Goal: Task Accomplishment & Management: Use online tool/utility

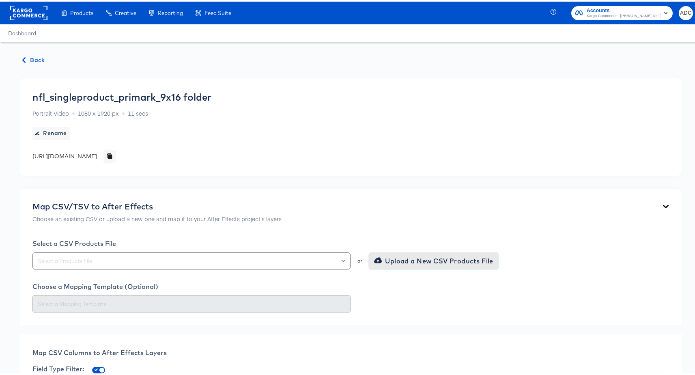
click at [465, 263] on span "Upload a New CSV Products File" at bounding box center [435, 259] width 118 height 11
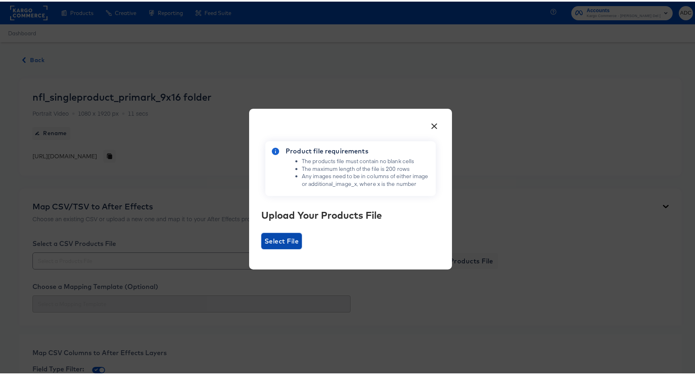
click at [285, 235] on span "Select File" at bounding box center [282, 239] width 34 height 11
click at [261, 248] on input "Select File" at bounding box center [261, 248] width 0 height 0
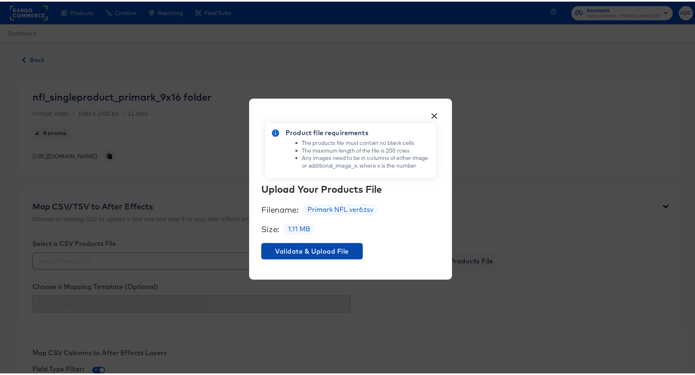
click at [312, 247] on span "Validate & Upload File" at bounding box center [312, 249] width 95 height 11
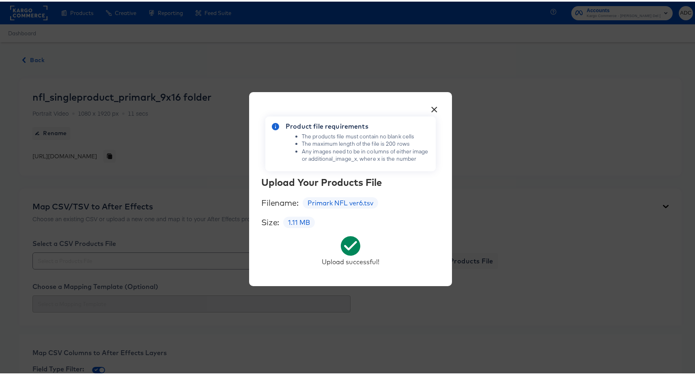
click at [435, 112] on button "×" at bounding box center [435, 106] width 15 height 15
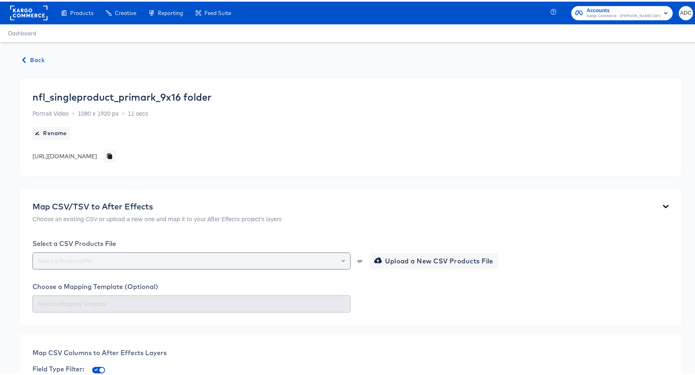
click at [272, 253] on div at bounding box center [191, 259] width 318 height 17
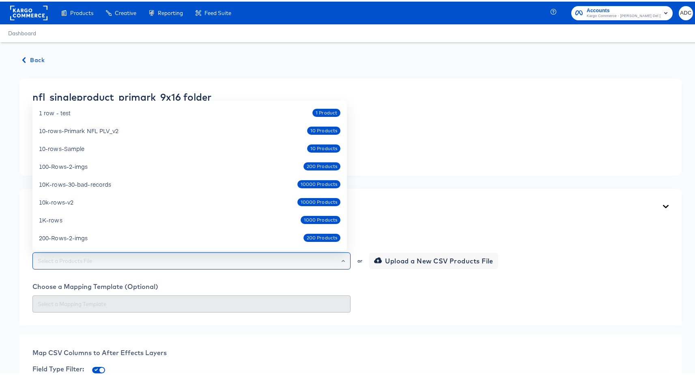
drag, startPoint x: 276, startPoint y: 257, endPoint x: 273, endPoint y: 259, distance: 4.2
click at [277, 257] on input "text" at bounding box center [191, 259] width 311 height 9
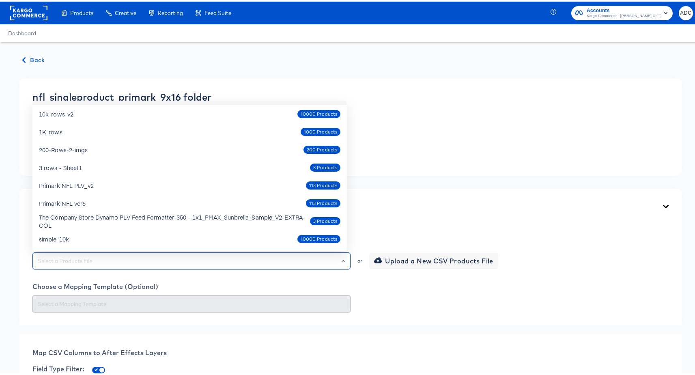
scroll to position [89, 0]
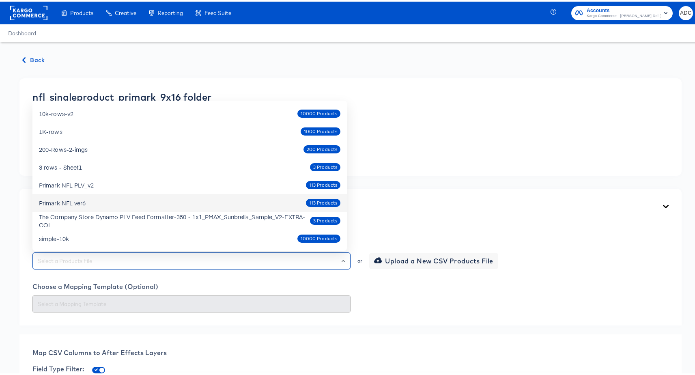
click at [93, 200] on div "Primark NFL ver6 113 Products" at bounding box center [190, 201] width 302 height 13
type input "Primark NFL ver6"
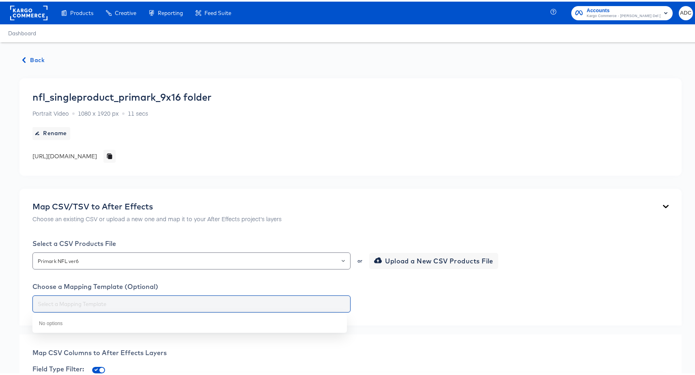
click at [136, 305] on input "text" at bounding box center [191, 302] width 311 height 9
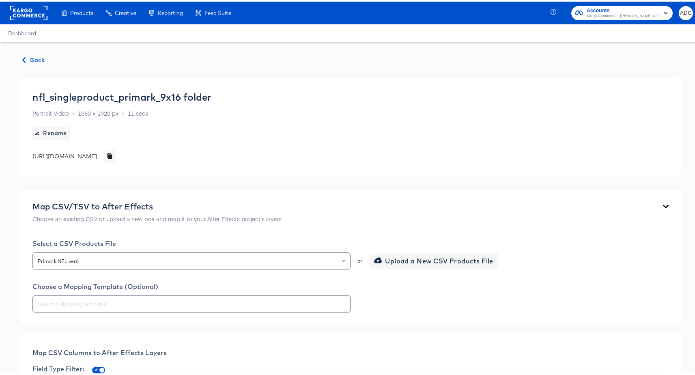
click at [458, 296] on div at bounding box center [350, 302] width 637 height 17
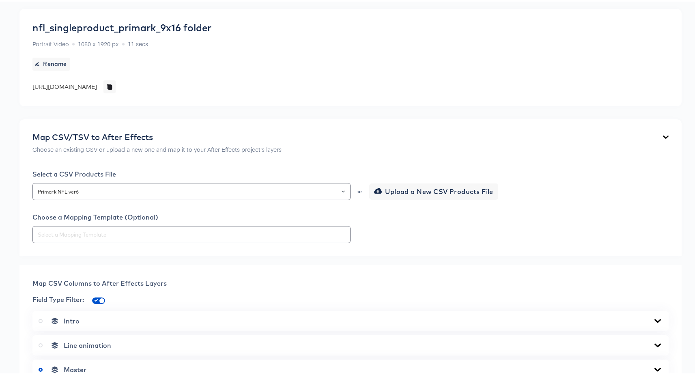
scroll to position [173, 0]
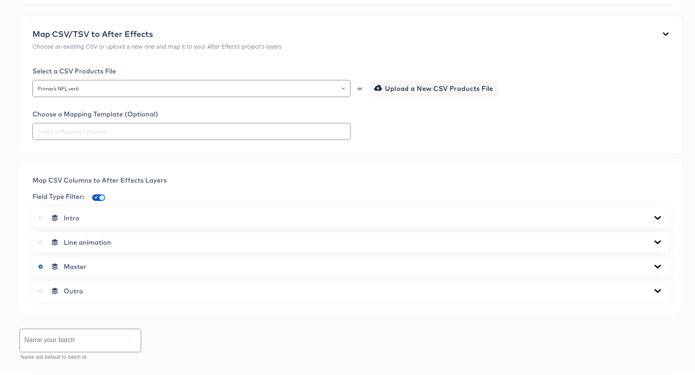
click at [146, 140] on div "Map CSV/TSV to After Effects Choose an existing CSV or upload a new one and map…" at bounding box center [350, 83] width 663 height 137
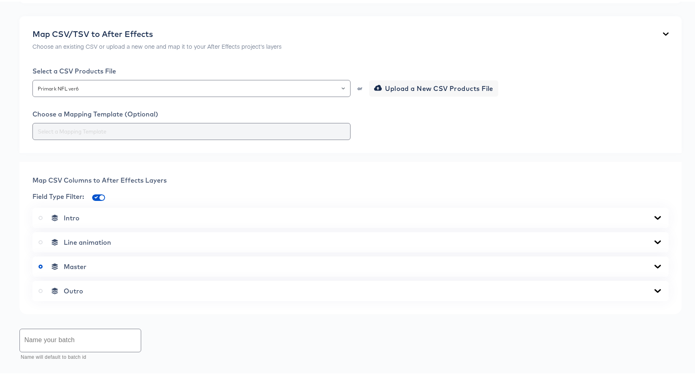
click at [151, 134] on input "text" at bounding box center [191, 129] width 311 height 9
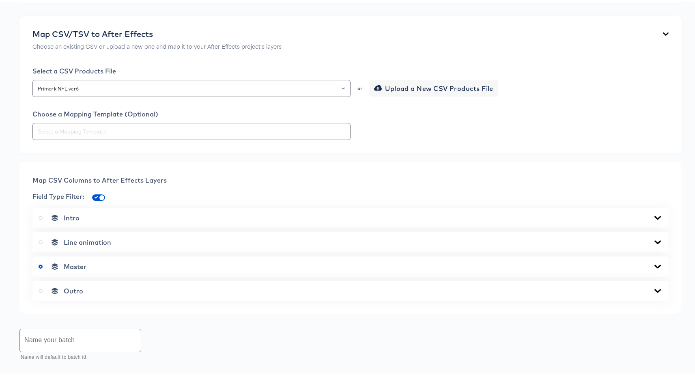
click at [393, 126] on div at bounding box center [350, 129] width 637 height 17
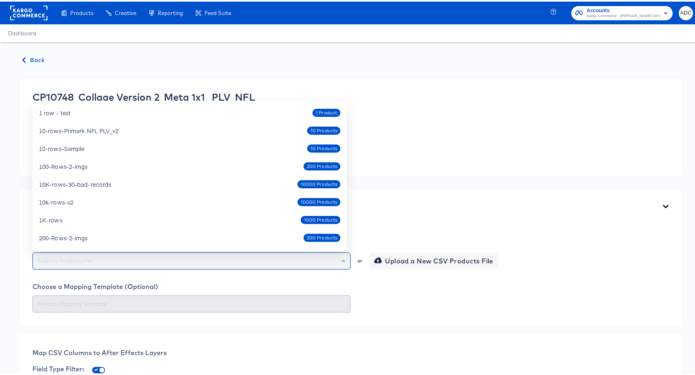
click at [168, 261] on input "text" at bounding box center [191, 259] width 311 height 9
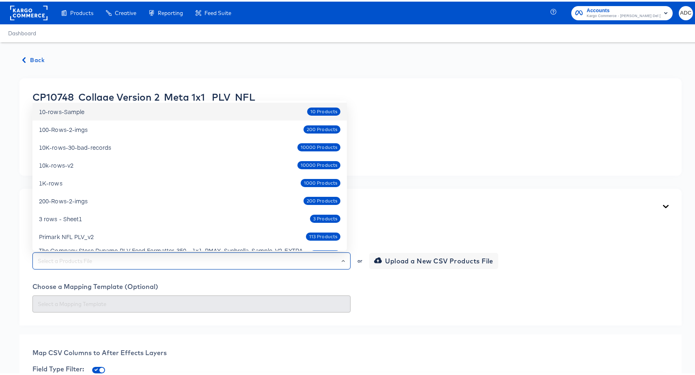
scroll to position [71, 0]
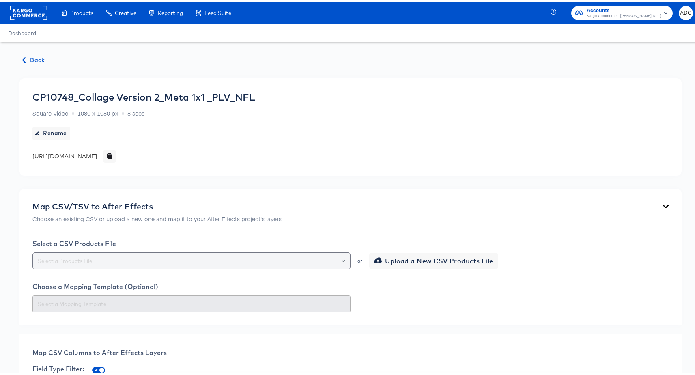
click at [190, 251] on div "Select a CSV Products File or Upload a New CSV Products File" at bounding box center [350, 253] width 637 height 30
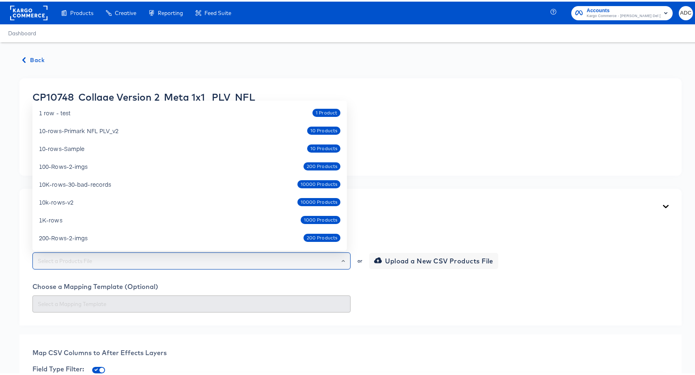
click at [190, 261] on input "text" at bounding box center [191, 259] width 311 height 9
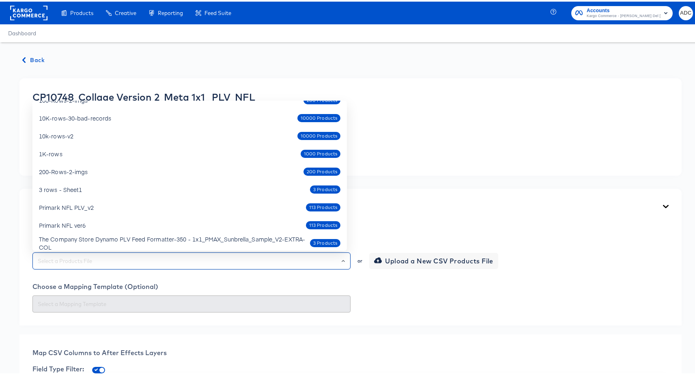
scroll to position [89, 0]
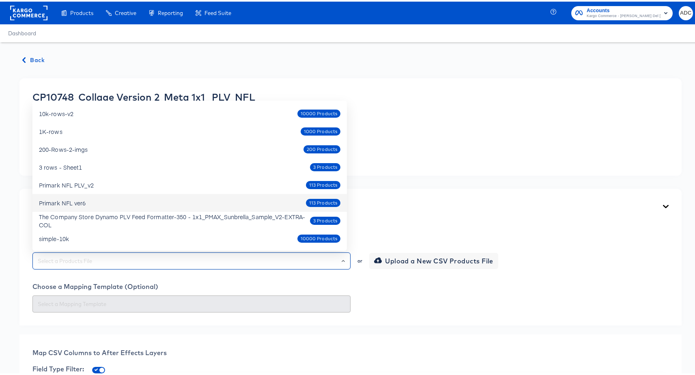
click at [105, 197] on div "Primark NFL ver6 113 Products" at bounding box center [190, 201] width 302 height 13
type input "Primark NFL ver6"
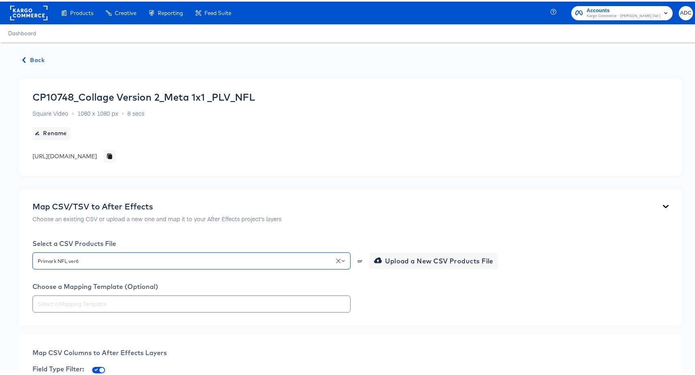
click at [135, 318] on div "Map CSV/TSV to After Effects Choose an existing CSV or upload a new one and map…" at bounding box center [350, 255] width 663 height 137
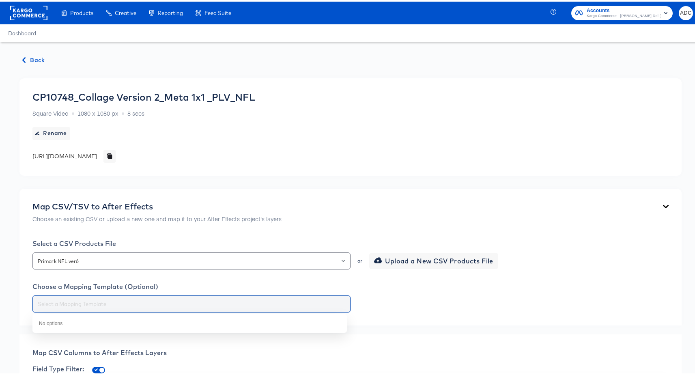
click at [141, 306] on input "text" at bounding box center [191, 302] width 311 height 9
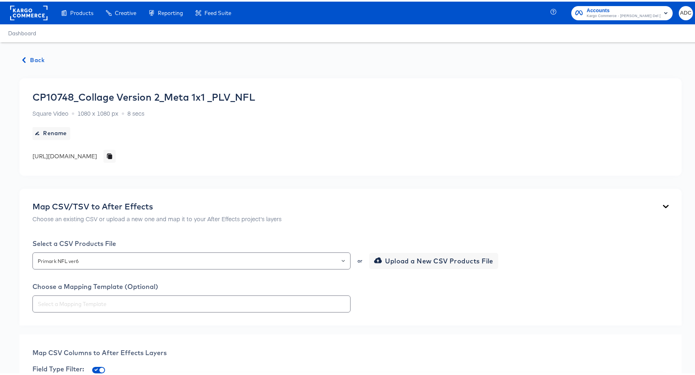
click at [456, 303] on div at bounding box center [350, 302] width 637 height 17
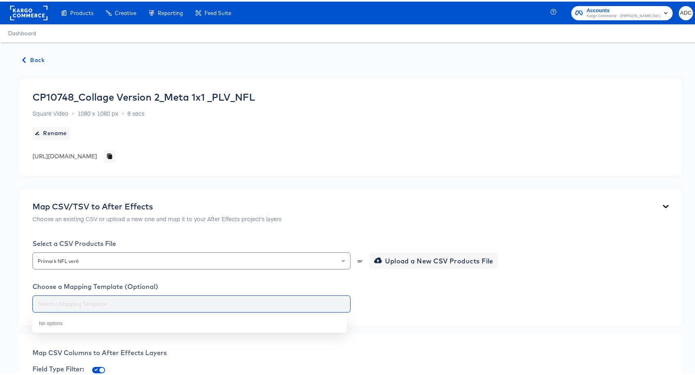
click at [212, 306] on input "text" at bounding box center [191, 302] width 311 height 9
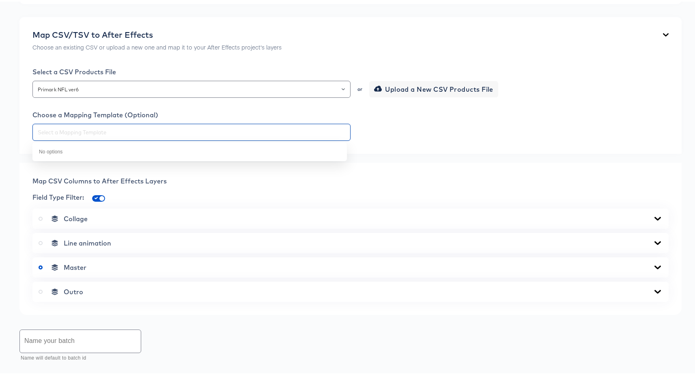
scroll to position [200, 0]
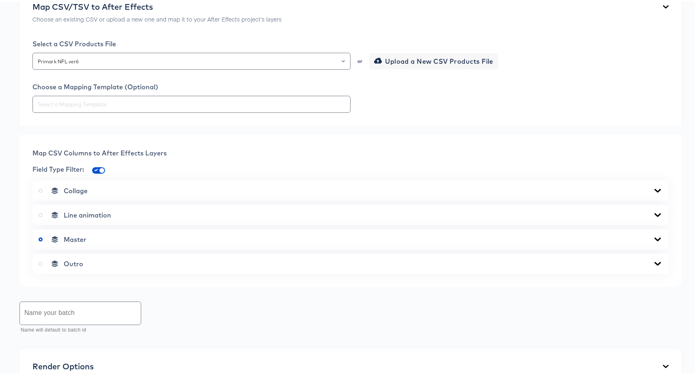
click at [128, 232] on div "Master" at bounding box center [350, 238] width 637 height 20
click at [126, 236] on div "Master" at bounding box center [351, 238] width 624 height 8
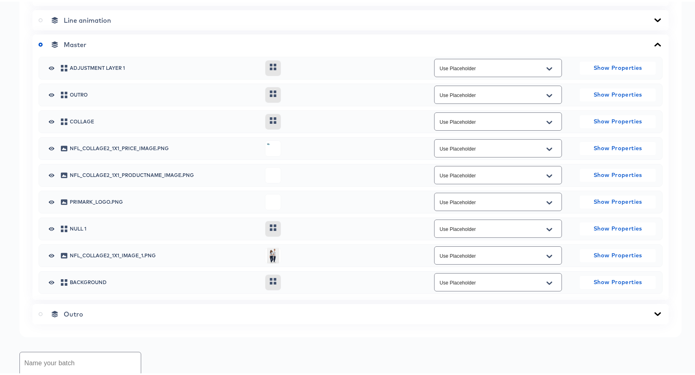
scroll to position [400, 0]
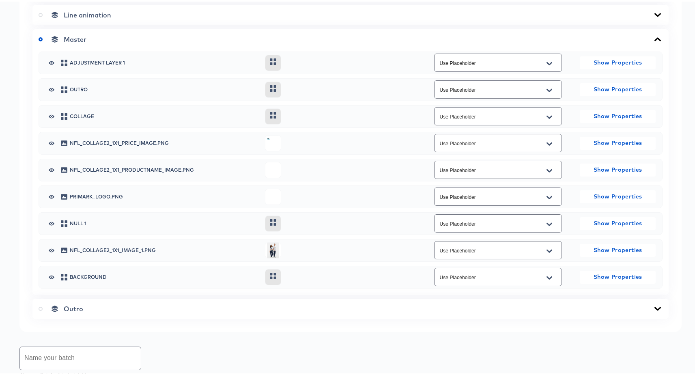
click at [467, 145] on input "Use Placeholder" at bounding box center [492, 141] width 108 height 9
click at [516, 142] on input "Use Placeholder" at bounding box center [492, 141] width 108 height 9
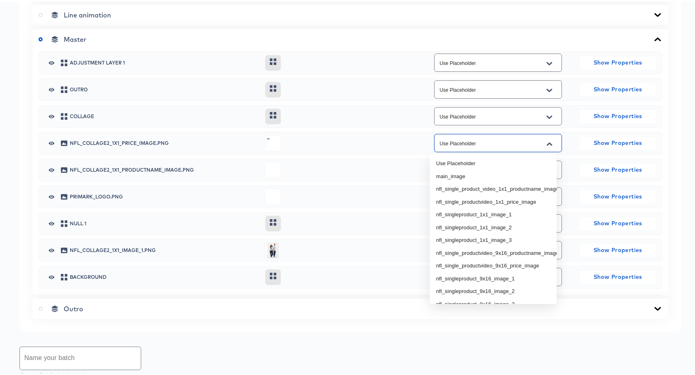
paste input "[ { "layerName": "PrimarkBasis-Regular", "src": "https://dynamo-video-projects.…"
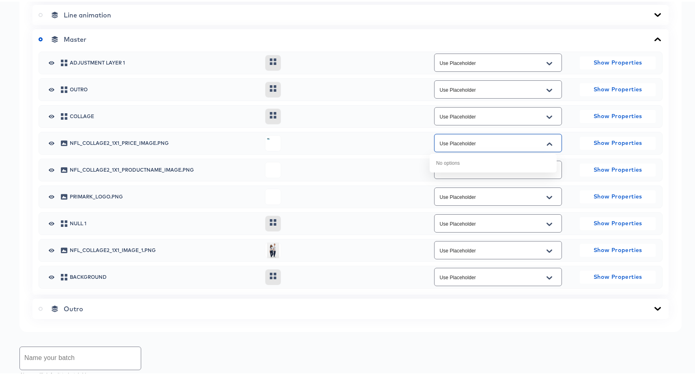
scroll to position [0, 0]
click at [462, 142] on input "Use Placeholder" at bounding box center [492, 141] width 108 height 9
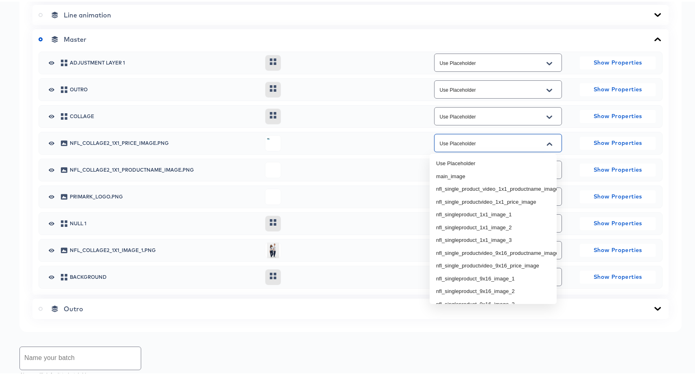
paste input "nfl_collage2_1x1_price_image"
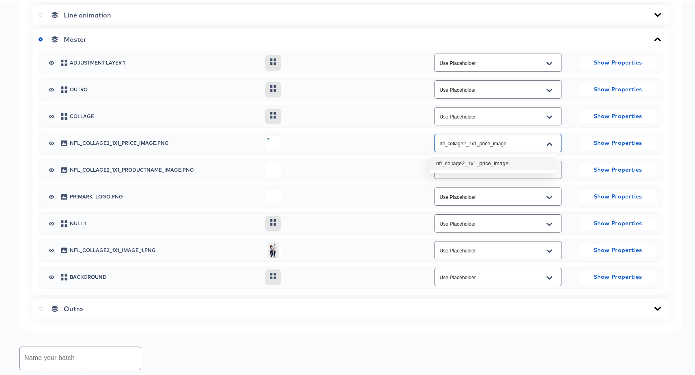
click at [483, 161] on li "nfl_collage2_1x1_price_image" at bounding box center [493, 162] width 127 height 13
type input "nfl_collage2_1x1_price_image"
click at [465, 168] on input "Use Placeholder" at bounding box center [492, 168] width 108 height 9
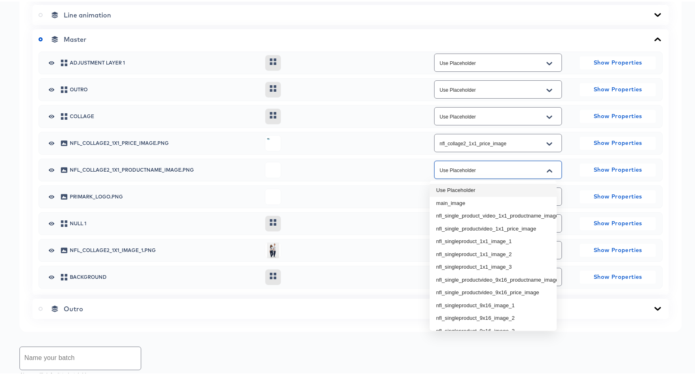
paste input "nfl_collage2_1x1_productname_image"
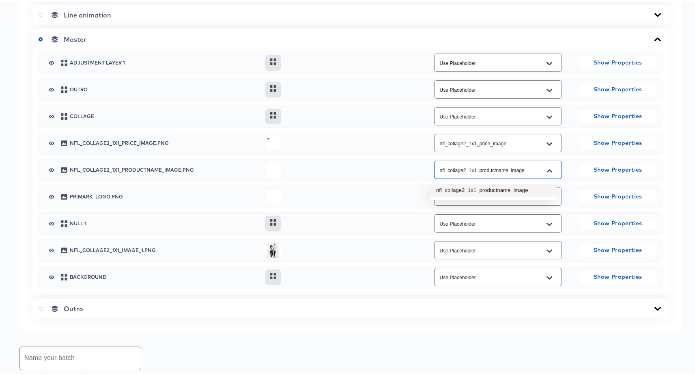
click at [481, 183] on li "nfl_collage2_1x1_productname_image" at bounding box center [493, 188] width 127 height 13
type input "nfl_collage2_1x1_productname_image"
click at [452, 247] on input "Use Placeholder" at bounding box center [492, 248] width 108 height 9
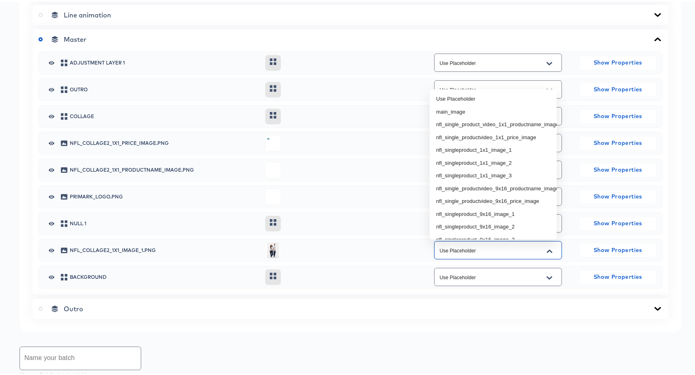
paste input "nfl_collage2_1x1_image_1"
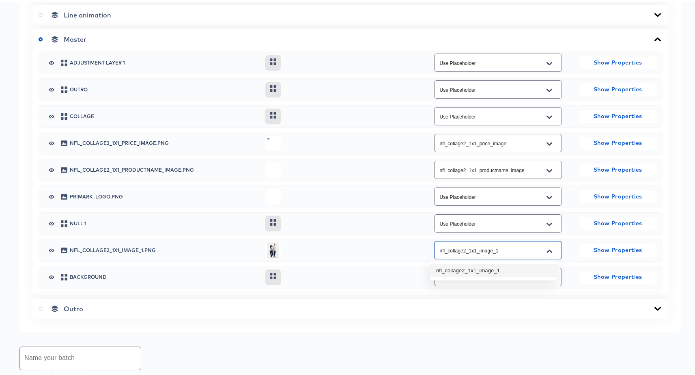
click at [486, 266] on li "nfl_collage2_1x1_image_1" at bounding box center [493, 269] width 127 height 13
type input "nfl_collage2_1x1_image_1"
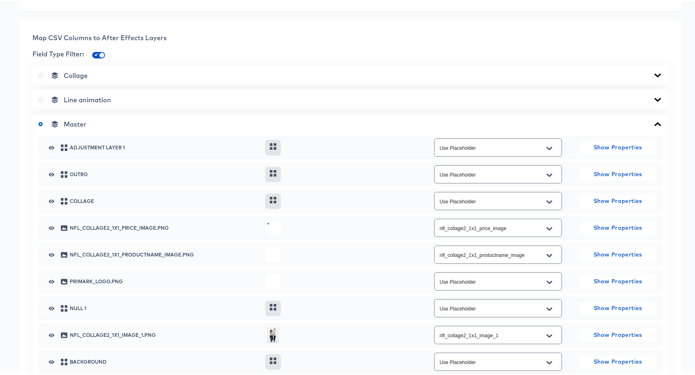
scroll to position [307, 0]
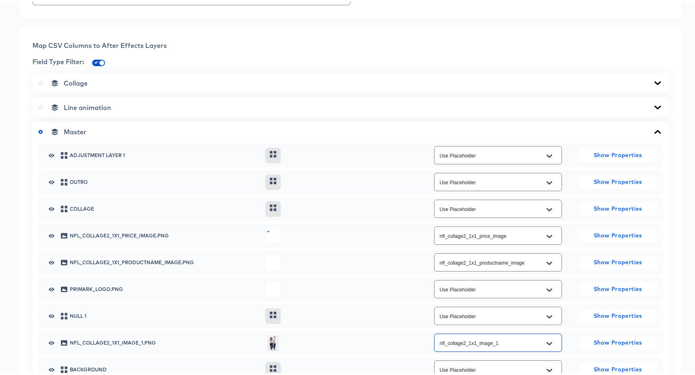
click at [108, 80] on div "Collage" at bounding box center [351, 82] width 624 height 8
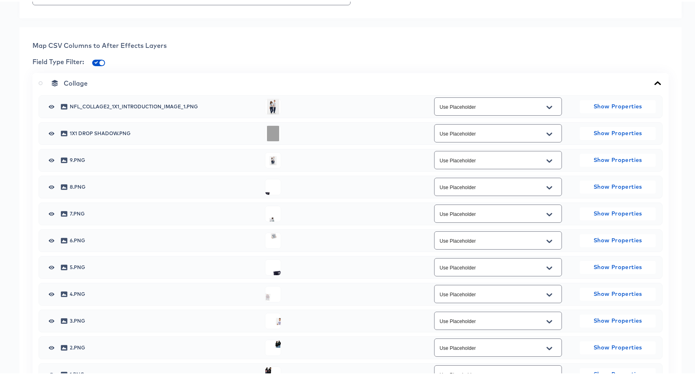
click at [488, 113] on div "Use Placeholder" at bounding box center [498, 105] width 128 height 18
paste input "nfl_collage2_1x1_introduction_image_1"
click at [490, 127] on li "nfl_collage2_1x1_introduction_image_1" at bounding box center [493, 125] width 127 height 13
type input "nfl_collage2_1x1_introduction_image_1"
click at [136, 79] on div "Collage" at bounding box center [351, 82] width 624 height 8
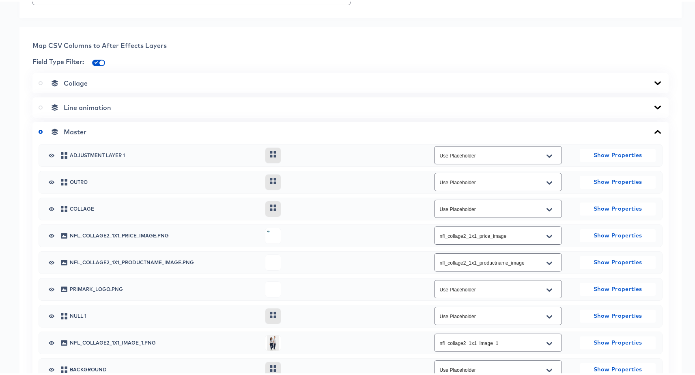
click at [271, 133] on div "Master" at bounding box center [351, 130] width 624 height 8
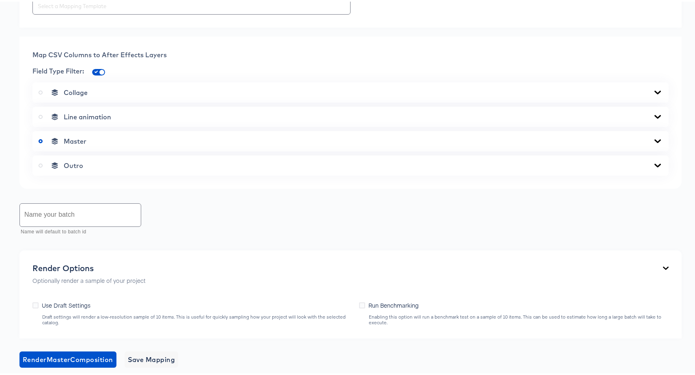
scroll to position [385, 0]
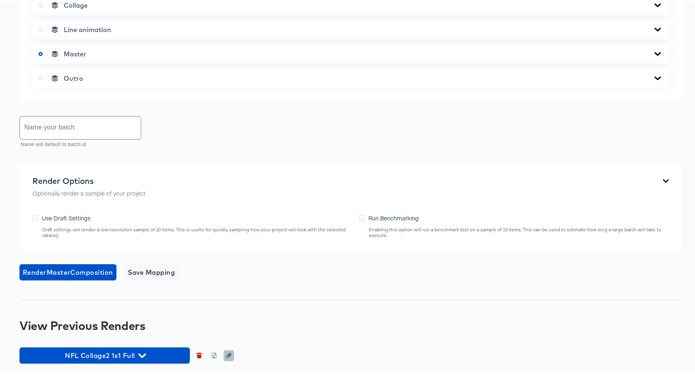
click at [231, 356] on icon "button" at bounding box center [229, 354] width 6 height 6
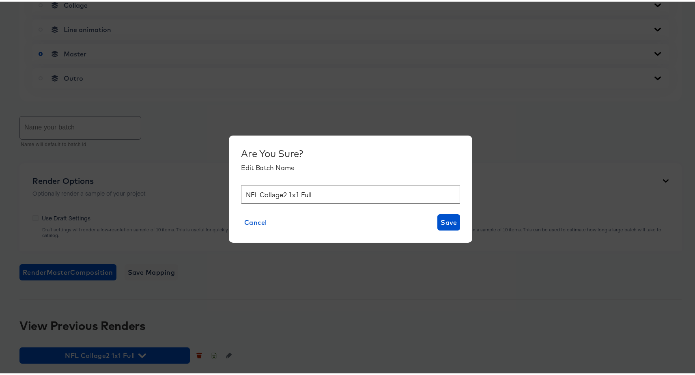
click at [286, 193] on input "NFL Collage2 1x1 Full" at bounding box center [350, 193] width 219 height 19
click at [286, 192] on input "NFL Collage2 1x1 Full" at bounding box center [350, 193] width 219 height 19
click at [252, 218] on span "Cancel" at bounding box center [255, 220] width 23 height 11
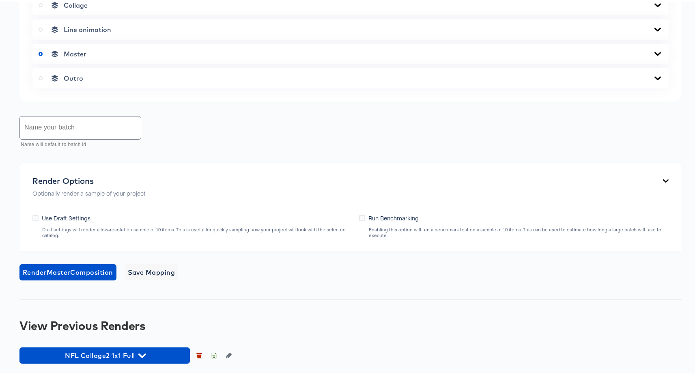
click at [73, 133] on input "text" at bounding box center [80, 126] width 121 height 23
paste input "NFL Collage2 1x1 Full"
type input "NFL Collage2 1x1 Full AdC"
click at [43, 263] on button "Render Master Composition" at bounding box center [67, 271] width 97 height 16
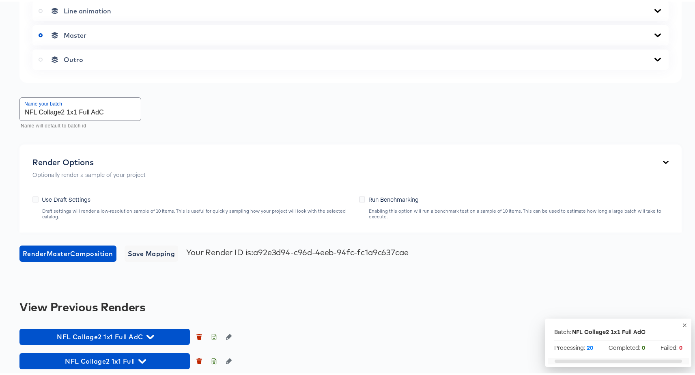
scroll to position [410, 0]
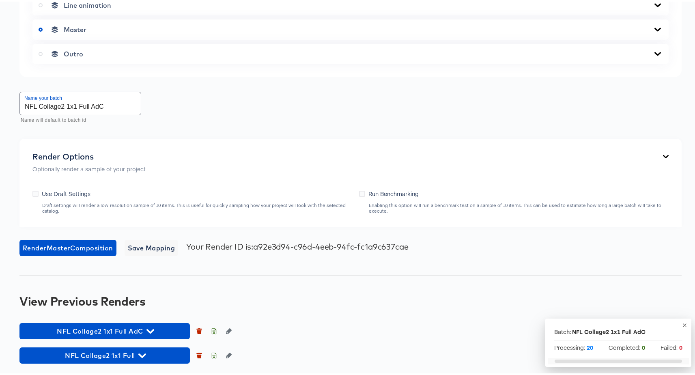
click at [131, 321] on div "Back CP10748_Collage Version 2_Meta 1x1 _PLV_NFL Square Video 1080 x 1080 px 8 …" at bounding box center [351, 3] width 702 height 744
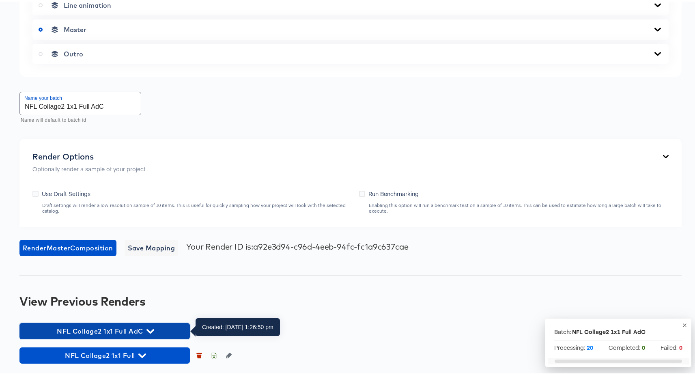
click at [128, 329] on span "NFL Collage2 1x1 Full AdC" at bounding box center [105, 329] width 162 height 11
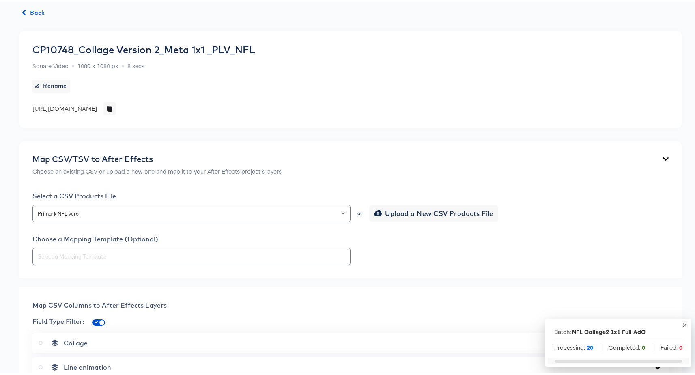
scroll to position [0, 0]
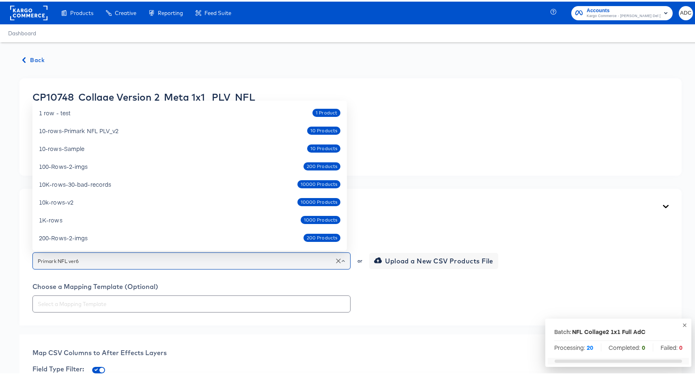
click at [117, 261] on input "Primark NFL ver6" at bounding box center [191, 259] width 311 height 9
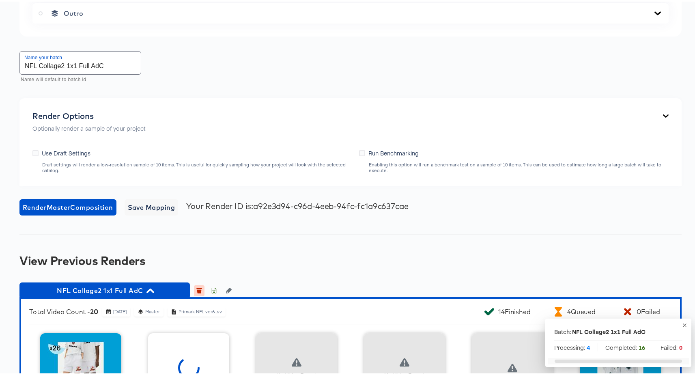
scroll to position [750, 0]
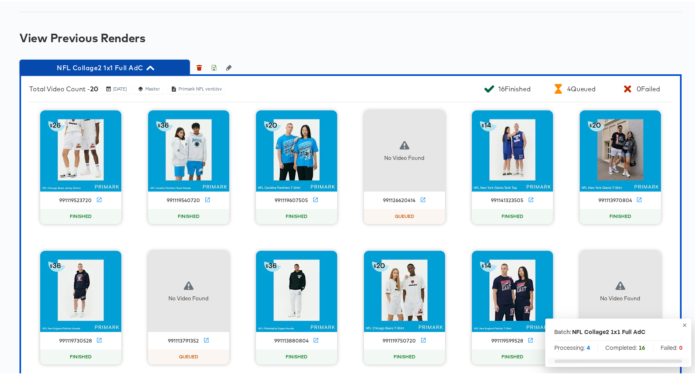
click at [110, 67] on span "NFL Collage2 1x1 Full AdC" at bounding box center [105, 65] width 162 height 11
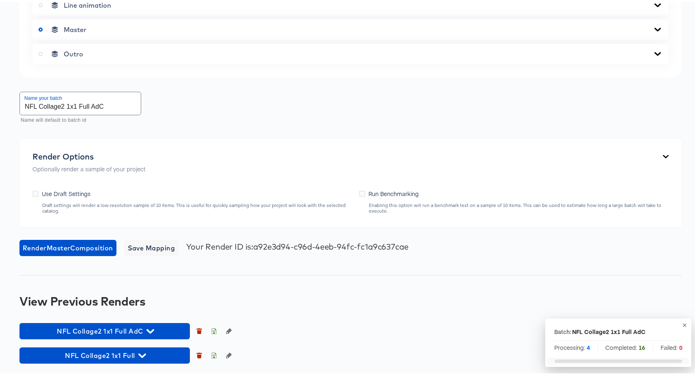
scroll to position [410, 0]
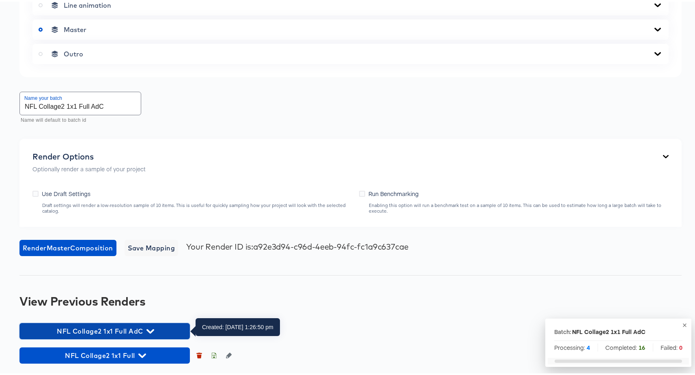
click at [112, 329] on span "NFL Collage2 1x1 Full AdC" at bounding box center [105, 329] width 162 height 11
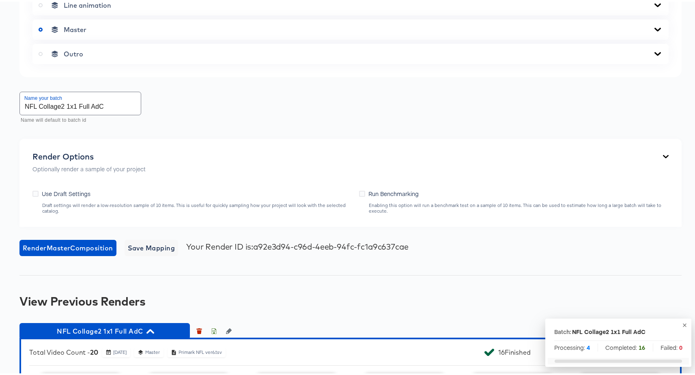
scroll to position [565, 0]
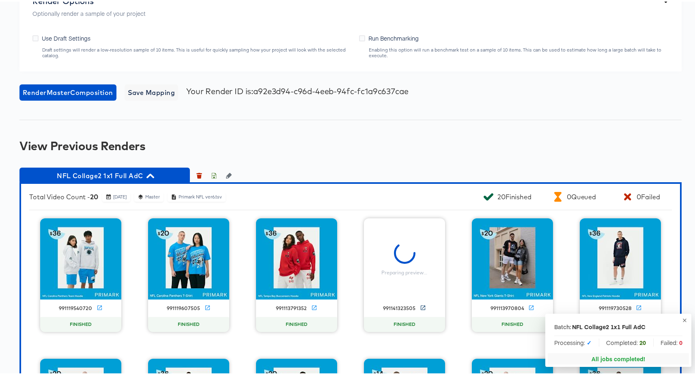
click at [421, 305] on icon at bounding box center [423, 306] width 4 height 4
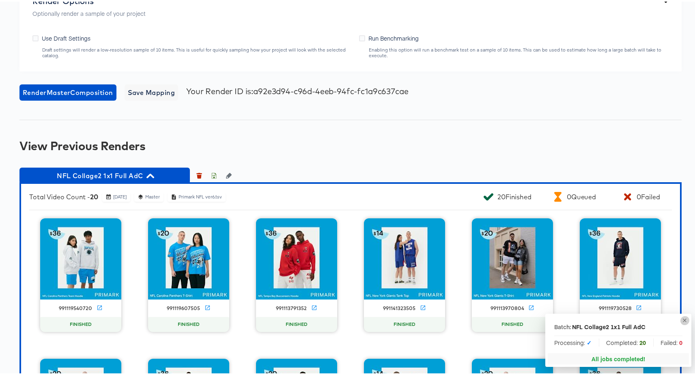
click at [682, 318] on icon "button" at bounding box center [685, 319] width 6 height 6
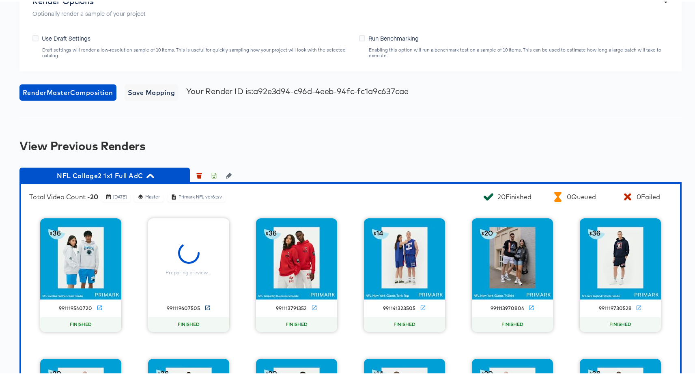
click at [205, 306] on icon at bounding box center [207, 306] width 4 height 4
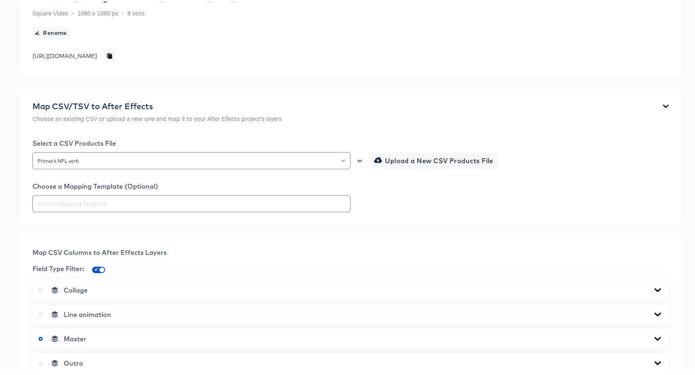
scroll to position [0, 0]
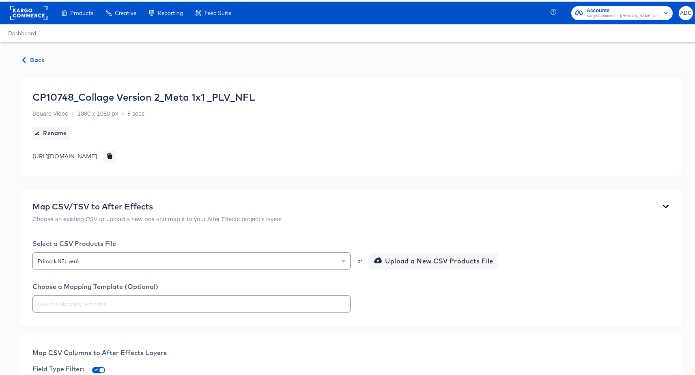
click at [26, 12] on rect at bounding box center [28, 11] width 37 height 15
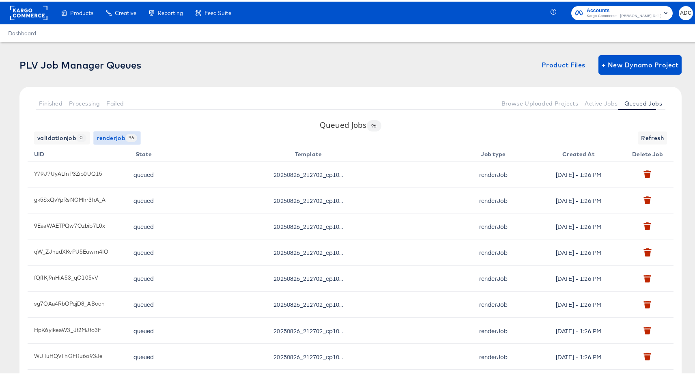
click at [114, 134] on span "renderjob 96" at bounding box center [117, 137] width 40 height 10
click at [589, 104] on span "Active Jobs" at bounding box center [601, 102] width 33 height 6
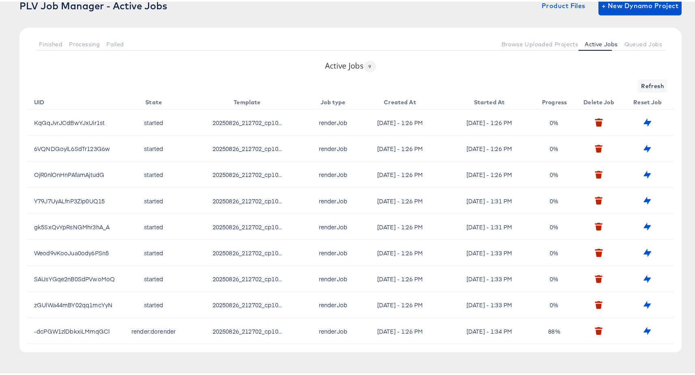
scroll to position [58, 0]
click at [649, 87] on span "Refresh" at bounding box center [652, 85] width 23 height 10
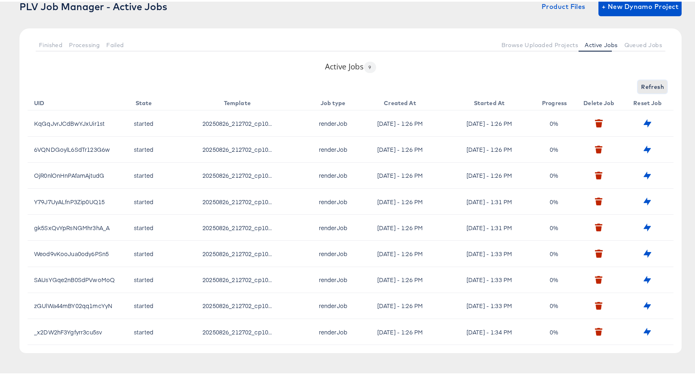
click at [649, 87] on span "Refresh" at bounding box center [652, 85] width 23 height 10
click at [649, 87] on div "Refreshing..." at bounding box center [351, 85] width 646 height 13
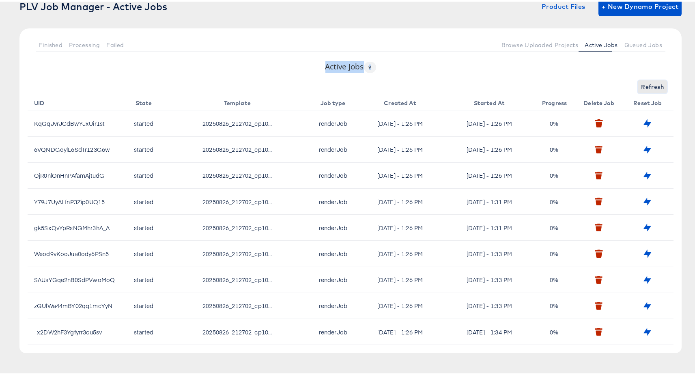
click at [649, 87] on span "Refresh" at bounding box center [652, 85] width 23 height 10
click at [649, 87] on span "Refreshing..." at bounding box center [645, 85] width 37 height 10
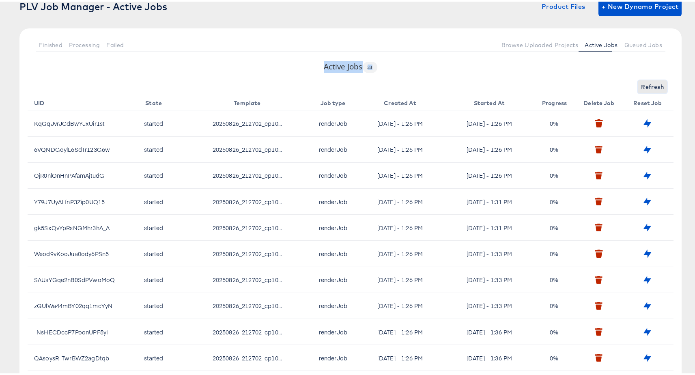
click at [646, 89] on span "Refresh" at bounding box center [652, 85] width 23 height 10
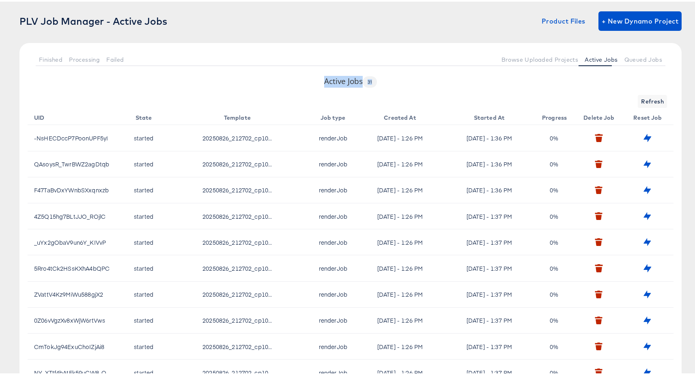
scroll to position [0, 0]
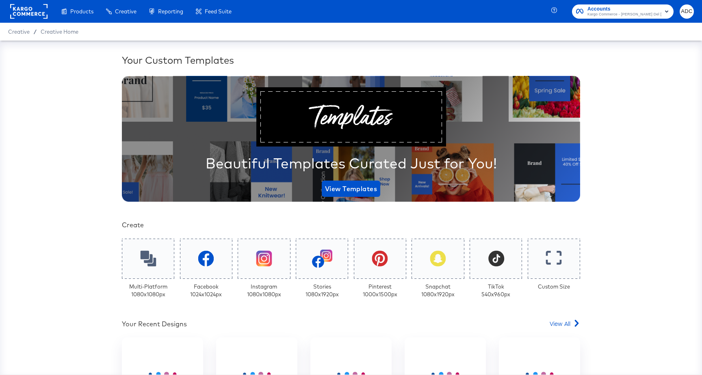
click at [19, 12] on rect at bounding box center [28, 11] width 37 height 15
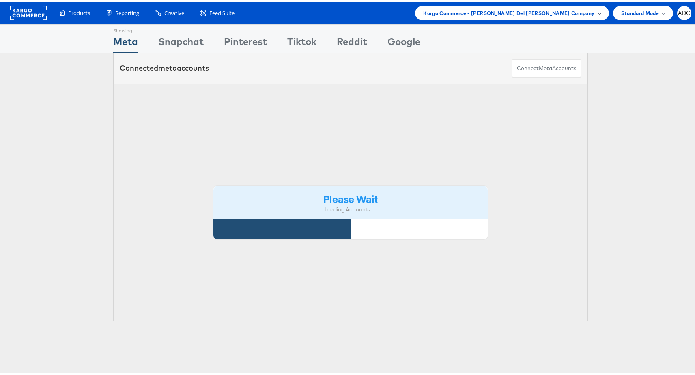
click at [553, 12] on span "Kargo Commerce - [PERSON_NAME] Del [PERSON_NAME] Company" at bounding box center [508, 11] width 171 height 9
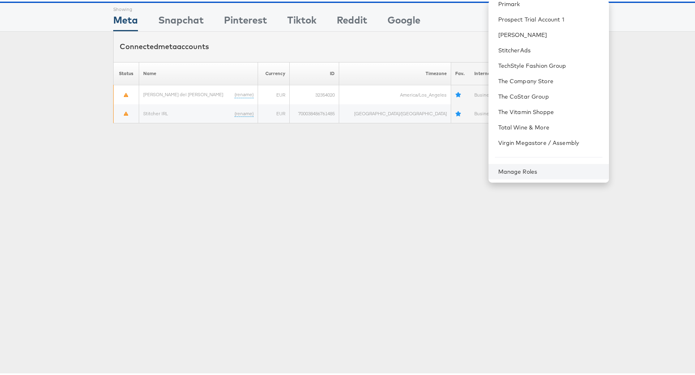
scroll to position [54, 0]
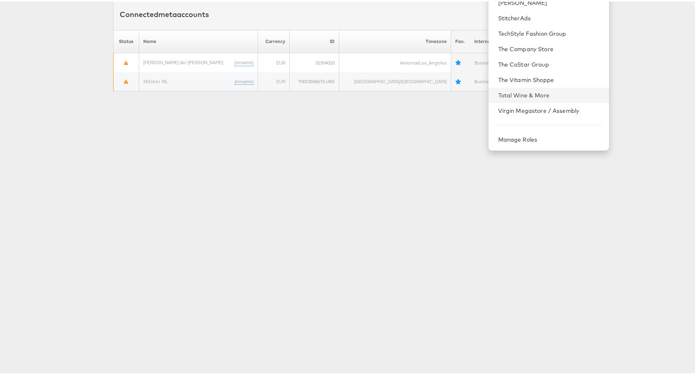
click at [489, 89] on li "Total Wine & More" at bounding box center [549, 93] width 121 height 15
click at [506, 97] on link "Total Wine & More" at bounding box center [551, 94] width 104 height 8
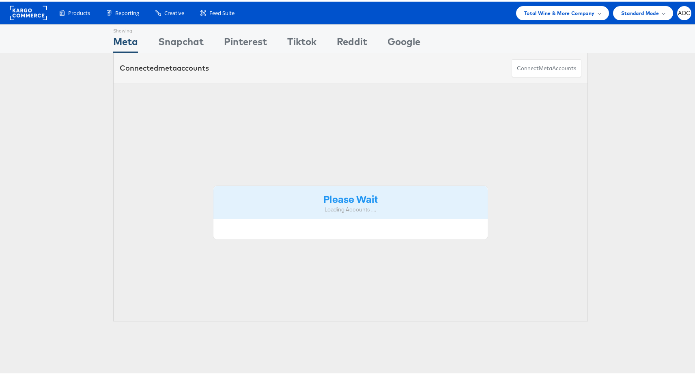
click at [507, 93] on div "Please Wait Loading Accounts ...." at bounding box center [350, 201] width 475 height 238
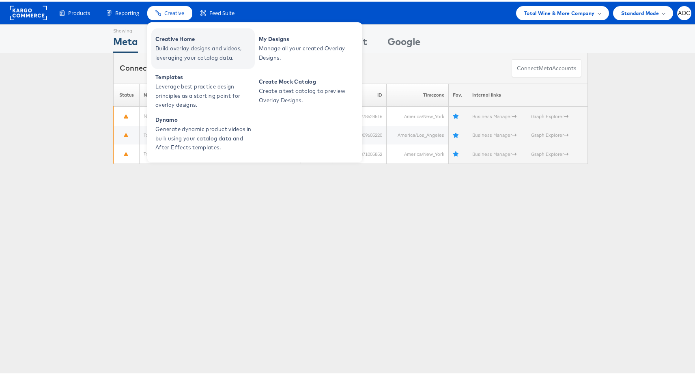
click at [178, 48] on span "Build overlay designs and videos, leveraging your catalog data." at bounding box center [204, 51] width 97 height 19
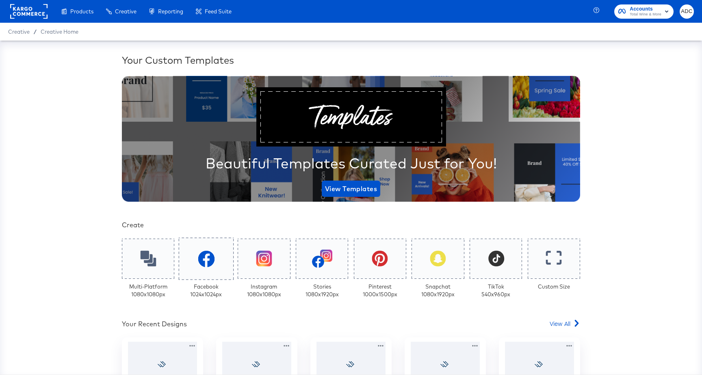
click at [188, 262] on div at bounding box center [205, 259] width 55 height 42
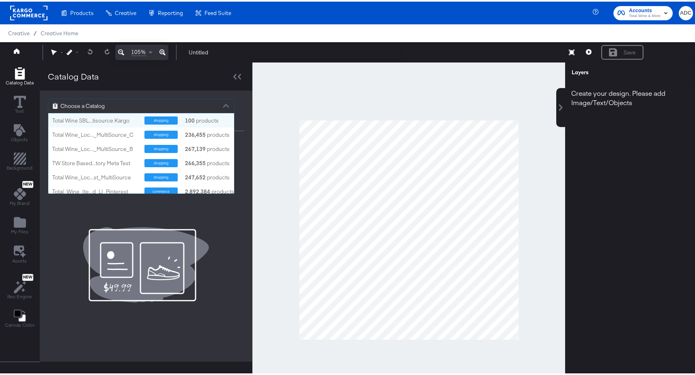
click at [125, 106] on div "Choose a Catalog" at bounding box center [141, 104] width 186 height 14
click at [110, 119] on div "Total Wine SBL...tisource Kargo" at bounding box center [95, 119] width 86 height 8
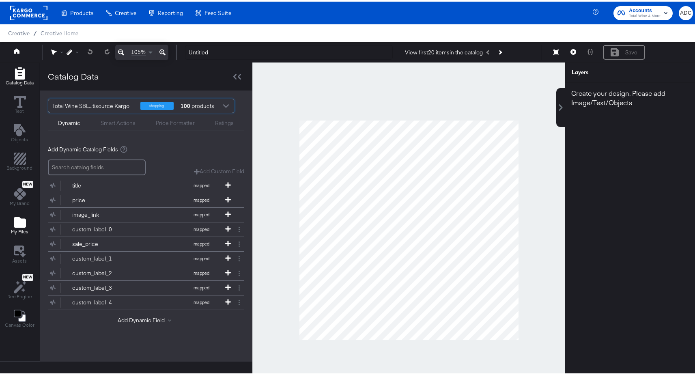
click at [12, 229] on span "My Files" at bounding box center [19, 230] width 17 height 6
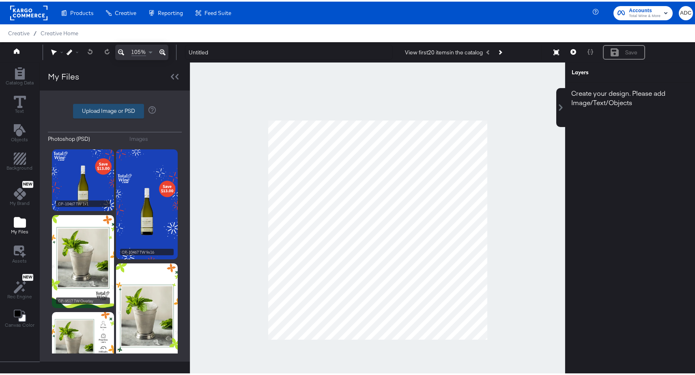
click at [112, 110] on label "Upload Image or PSD" at bounding box center [108, 110] width 70 height 14
click at [115, 110] on input "Upload Image or PSD" at bounding box center [115, 110] width 0 height 0
type input "C:\fakepath\tape_2.png"
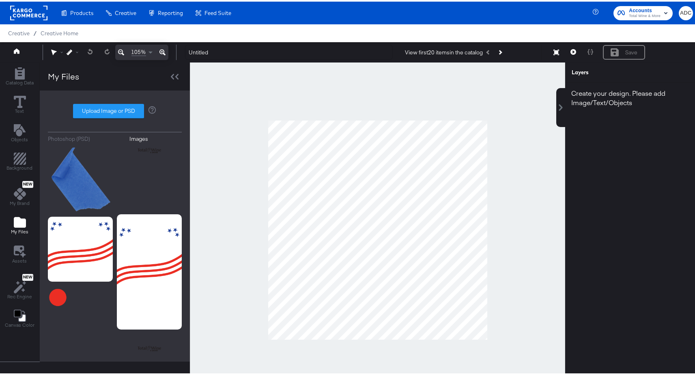
click at [28, 13] on rect at bounding box center [28, 11] width 37 height 15
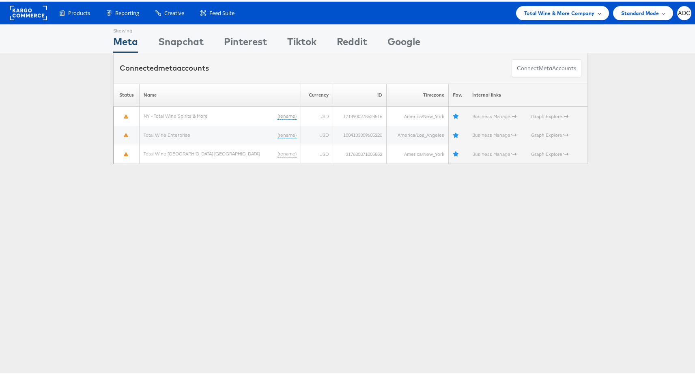
click at [555, 13] on span "Total Wine & More Company" at bounding box center [560, 11] width 71 height 9
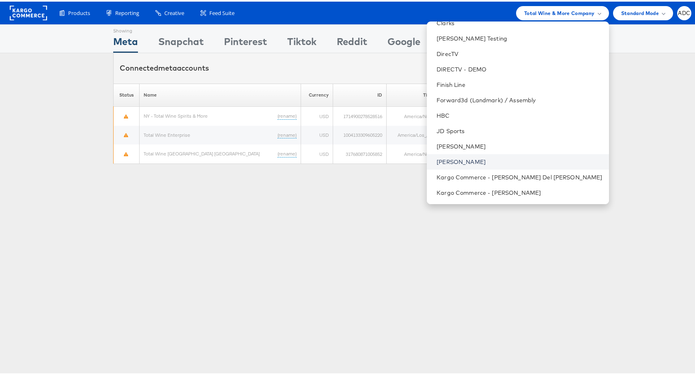
scroll to position [132, 0]
click at [497, 128] on link "JD Sports" at bounding box center [520, 129] width 166 height 8
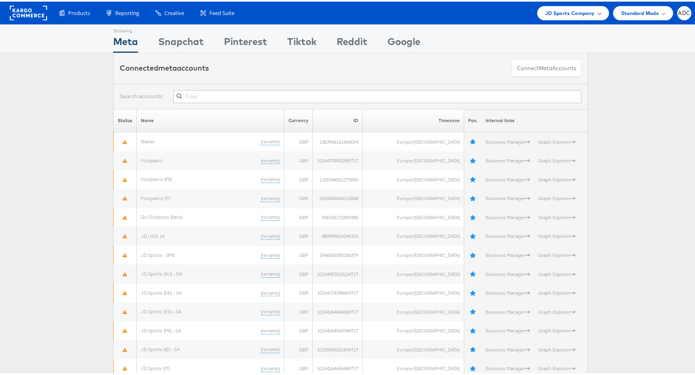
click at [567, 17] on div "JD Sports Company" at bounding box center [574, 11] width 72 height 14
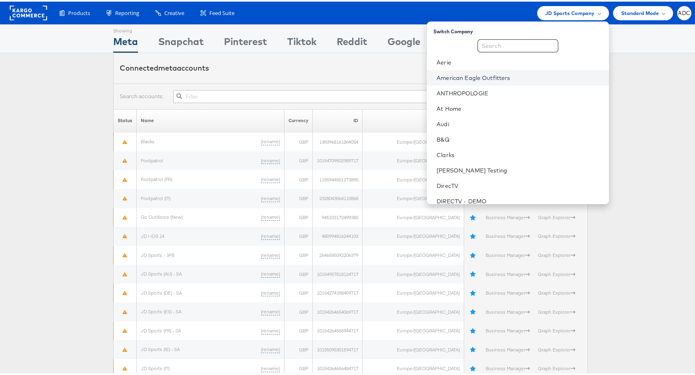
click at [531, 79] on link "American Eagle Outfitters" at bounding box center [520, 76] width 166 height 8
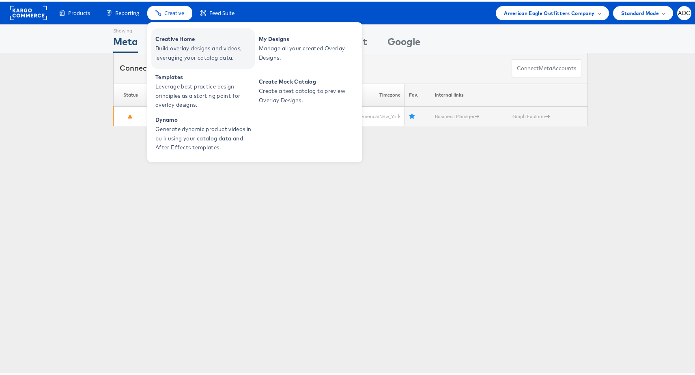
click at [179, 52] on span "Build overlay designs and videos, leveraging your catalog data." at bounding box center [204, 51] width 97 height 19
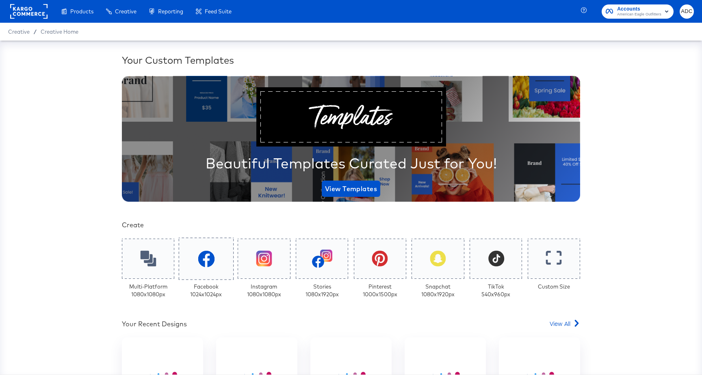
click at [198, 261] on icon at bounding box center [206, 259] width 17 height 17
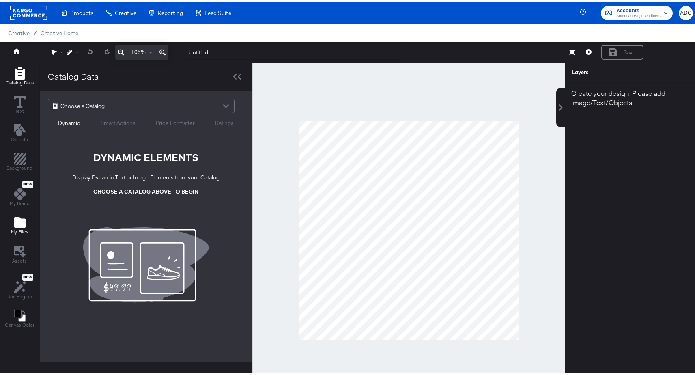
click at [17, 216] on icon "Add Files" at bounding box center [20, 221] width 12 height 12
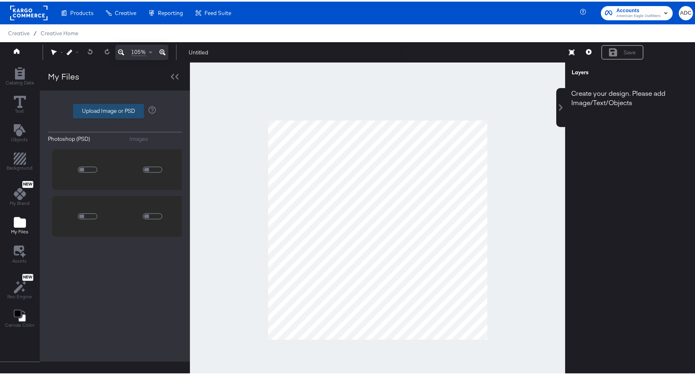
click at [113, 111] on label "Upload Image or PSD" at bounding box center [108, 110] width 70 height 14
click at [115, 110] on input "Upload Image or PSD" at bounding box center [115, 110] width 0 height 0
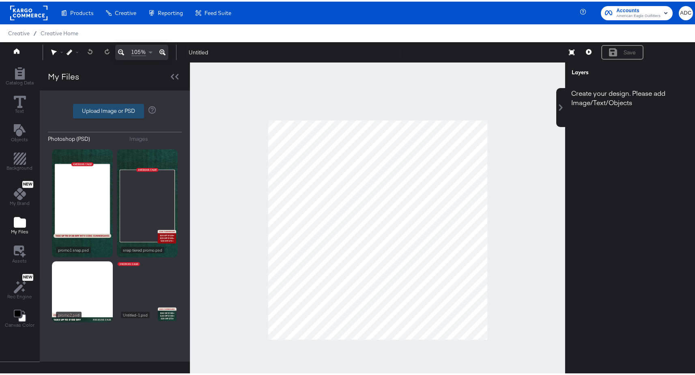
type input "C:\fakepath\tape_2.png"
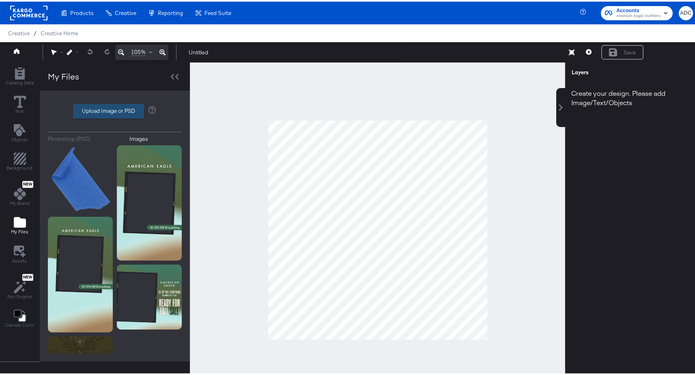
click at [96, 112] on label "Upload Image or PSD" at bounding box center [108, 110] width 70 height 14
click at [115, 110] on input "Upload Image or PSD" at bounding box center [115, 110] width 0 height 0
click at [620, 5] on span "Accounts" at bounding box center [639, 9] width 44 height 9
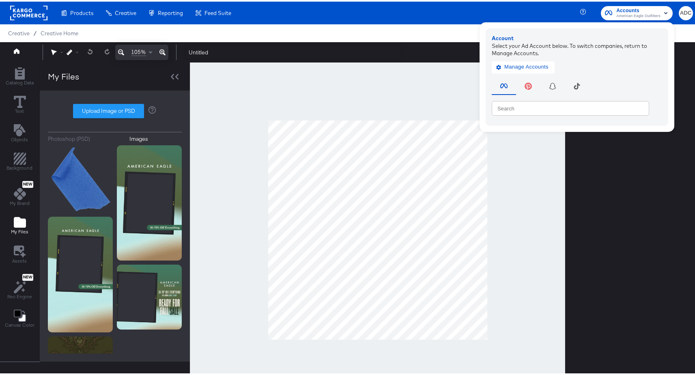
drag, startPoint x: 54, startPoint y: 15, endPoint x: 41, endPoint y: 13, distance: 12.6
click at [54, 14] on div "Products Products Product Catalogs Enhance Your Product Catalog, Map Them to Pu…" at bounding box center [119, 11] width 238 height 23
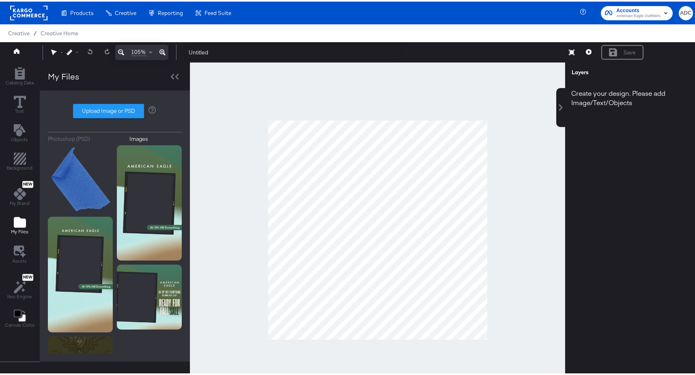
click at [41, 13] on rect at bounding box center [28, 11] width 37 height 15
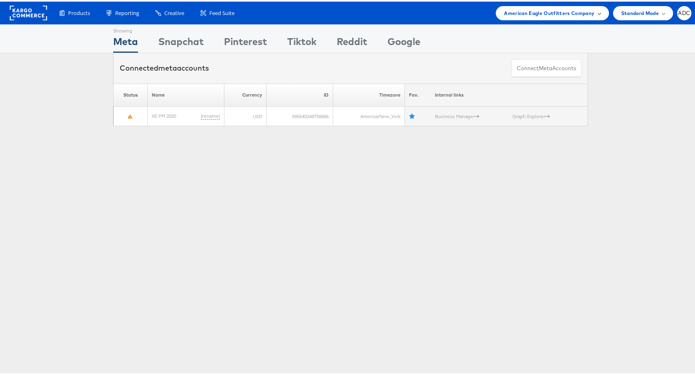
click at [535, 13] on span "American Eagle Outfitters Company" at bounding box center [549, 11] width 91 height 9
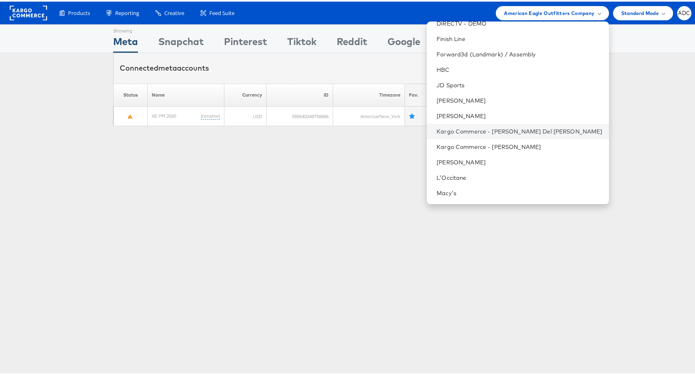
scroll to position [163, 0]
click at [527, 127] on link "Kargo Commerce - [PERSON_NAME] Del [PERSON_NAME]" at bounding box center [520, 129] width 166 height 8
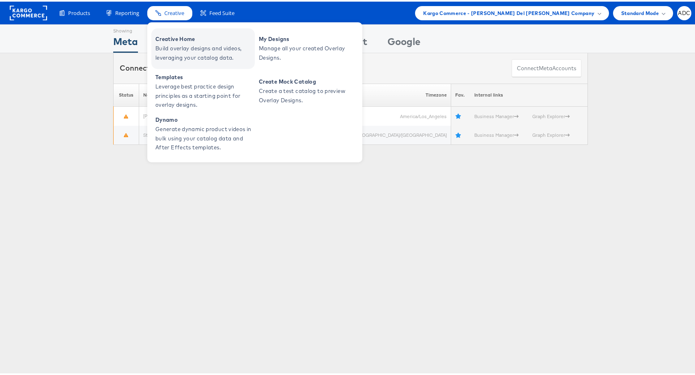
click at [170, 53] on span "Build overlay designs and videos, leveraging your catalog data." at bounding box center [204, 51] width 97 height 19
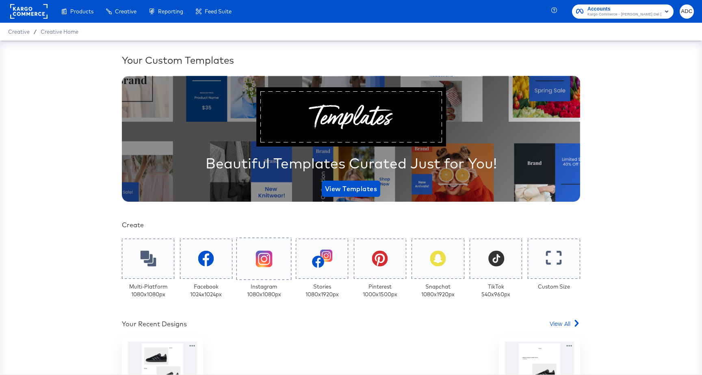
click at [258, 263] on icon at bounding box center [264, 259] width 17 height 17
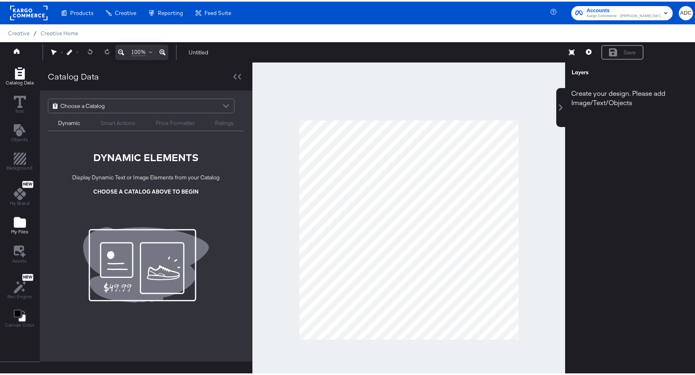
click at [24, 225] on icon "Add Files" at bounding box center [20, 221] width 12 height 11
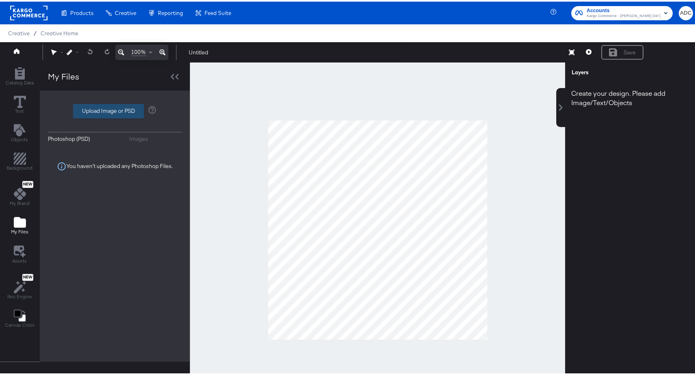
click at [86, 109] on label "Upload Image or PSD" at bounding box center [108, 110] width 70 height 14
click at [115, 110] on input "Upload Image or PSD" at bounding box center [115, 110] width 0 height 0
type input "C:\fakepath\prod_image.png"
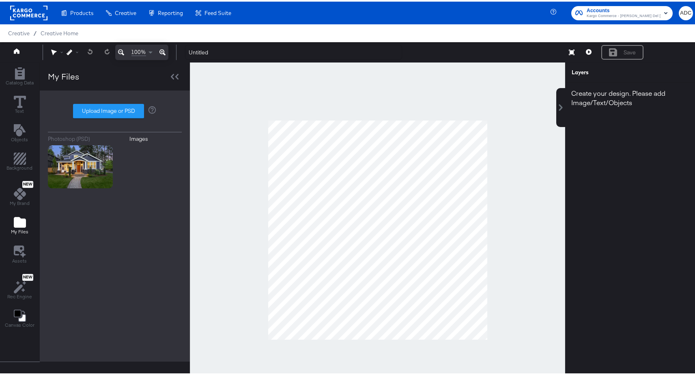
click at [17, 8] on rect at bounding box center [28, 11] width 37 height 15
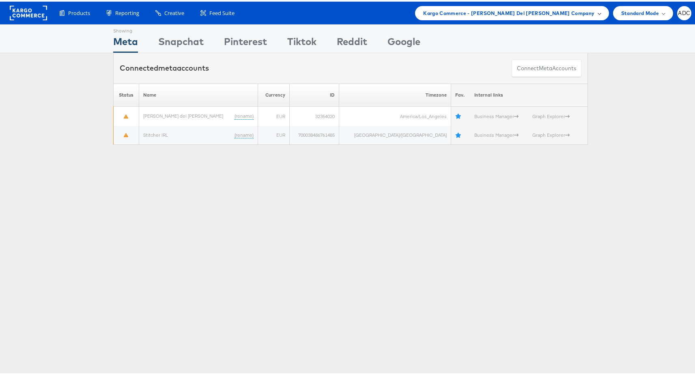
click at [557, 9] on span "Kargo Commerce - [PERSON_NAME] Del [PERSON_NAME] Company" at bounding box center [508, 11] width 171 height 9
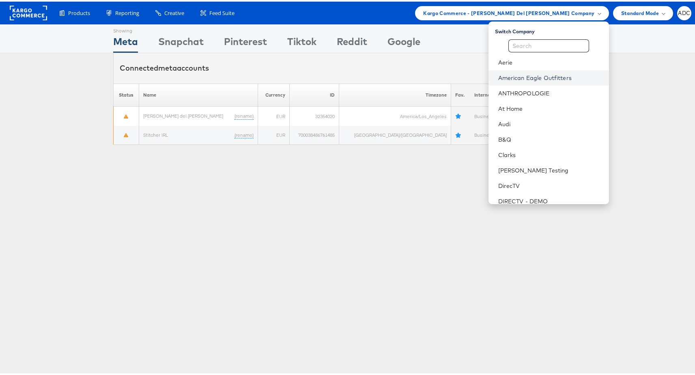
click at [512, 76] on link "American Eagle Outfitters" at bounding box center [551, 76] width 104 height 8
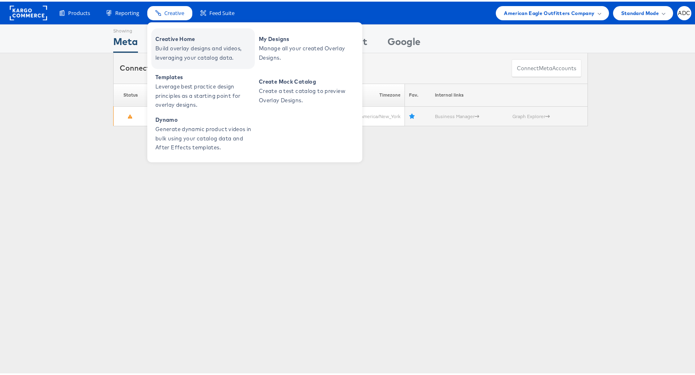
click at [178, 46] on span "Build overlay designs and videos, leveraging your catalog data." at bounding box center [204, 51] width 97 height 19
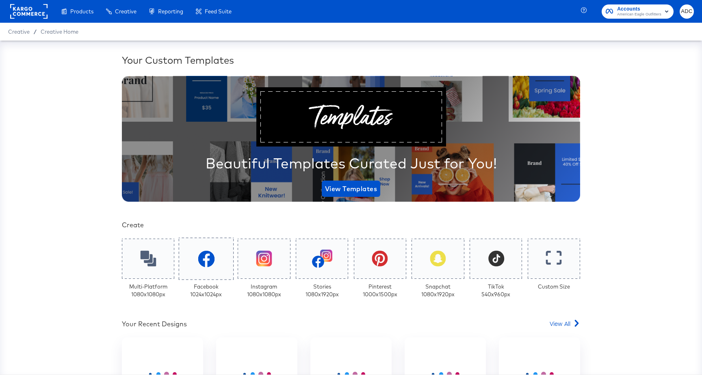
click at [186, 260] on div at bounding box center [205, 259] width 55 height 42
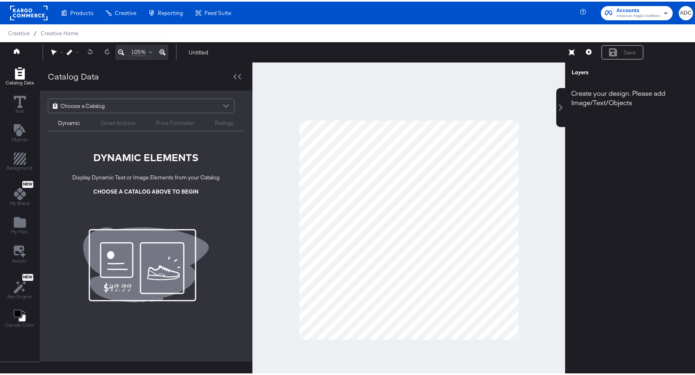
click at [152, 100] on div "Choose a Catalog" at bounding box center [141, 104] width 186 height 14
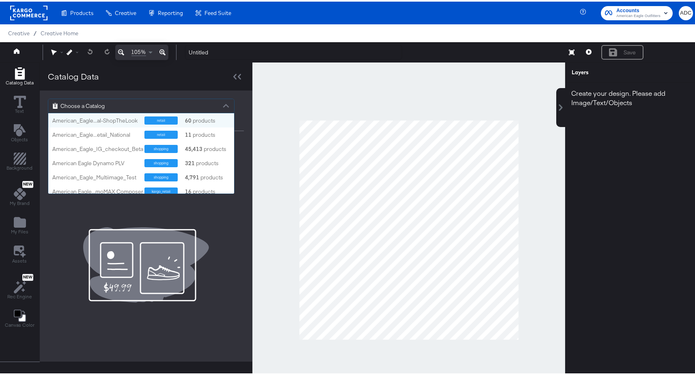
scroll to position [74, 180]
click at [13, 218] on div "My Files" at bounding box center [19, 224] width 17 height 19
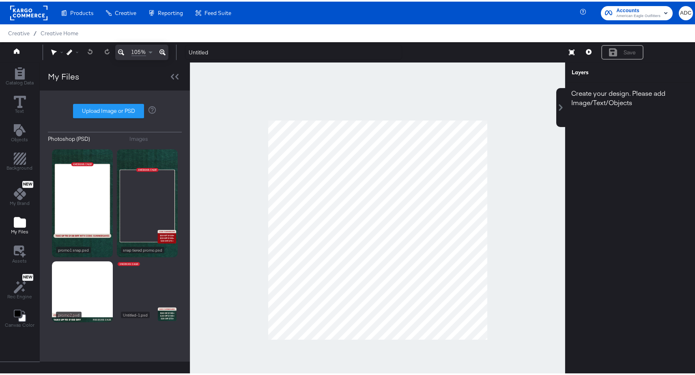
click at [136, 138] on div "Images" at bounding box center [139, 138] width 19 height 8
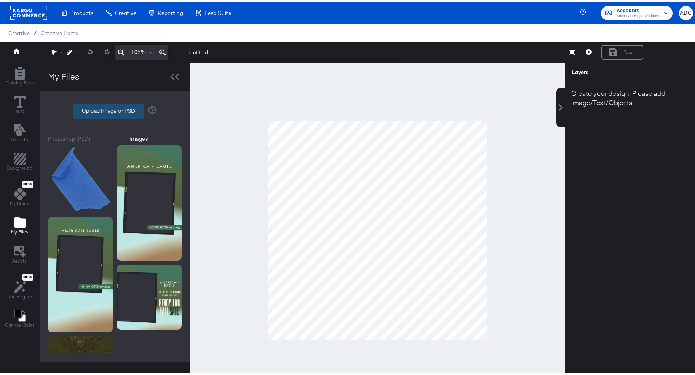
click at [114, 114] on label "Upload Image or PSD" at bounding box center [108, 110] width 70 height 14
click at [115, 110] on input "Upload Image or PSD" at bounding box center [115, 110] width 0 height 0
type input "C:\fakepath\Left.png"
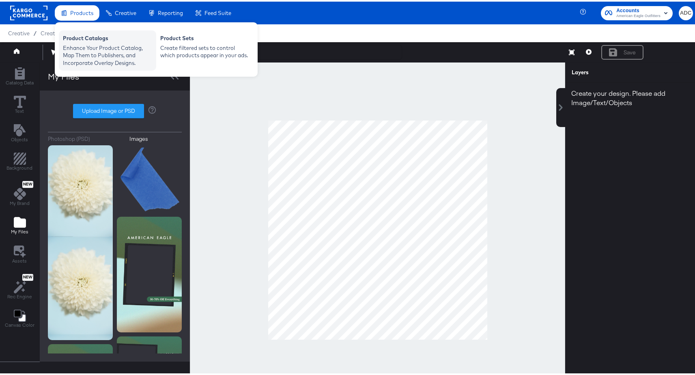
click at [63, 57] on div "Enhance Your Product Catalog, Map Them to Publishers, and Incorporate Overlay D…" at bounding box center [107, 54] width 89 height 23
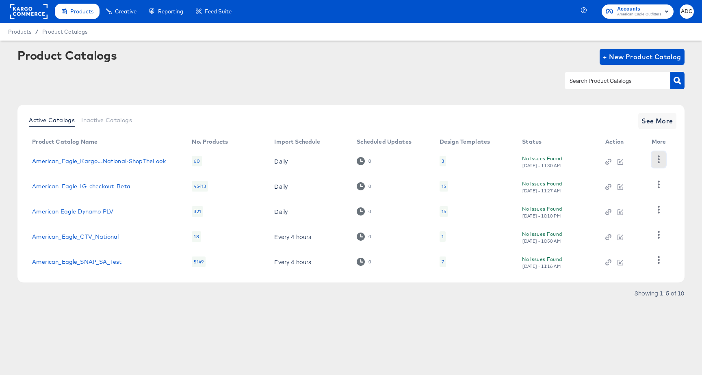
click at [657, 160] on icon "button" at bounding box center [658, 160] width 8 height 8
click at [92, 163] on div "American_Eagle_Kargo...National-ShopTheLook" at bounding box center [98, 161] width 133 height 6
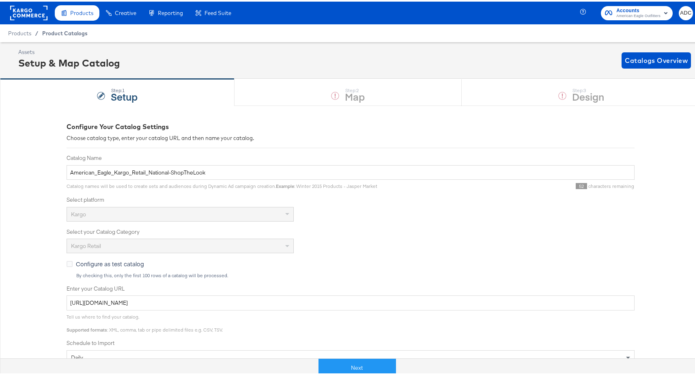
click at [66, 30] on span "Product Catalogs" at bounding box center [64, 31] width 45 height 6
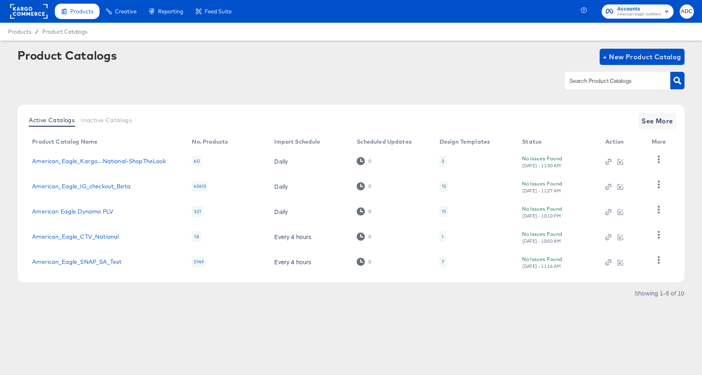
click at [582, 75] on div at bounding box center [617, 80] width 106 height 17
type input "test"
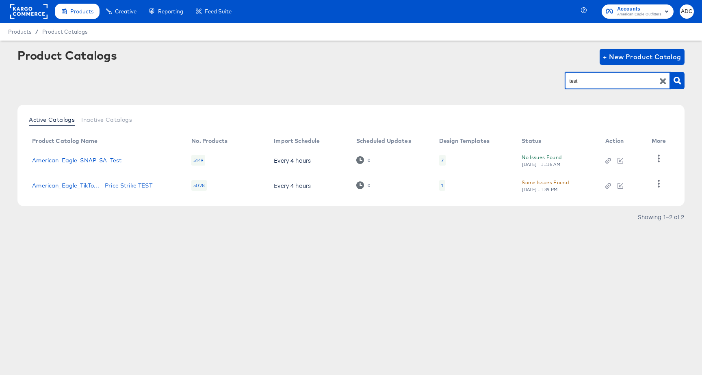
click at [91, 160] on link "American_Eagle_SNAP_SA_Test" at bounding box center [76, 160] width 89 height 6
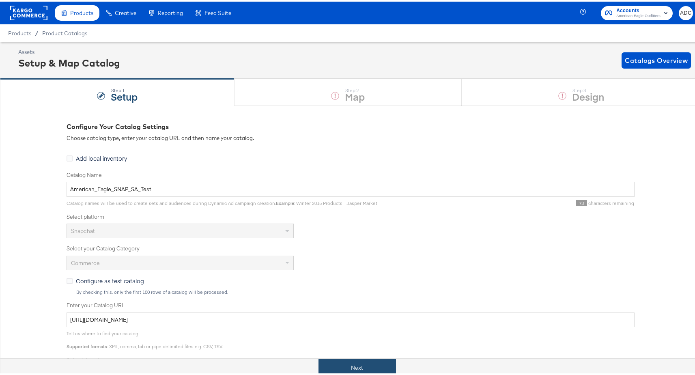
click at [356, 358] on button "Next" at bounding box center [358, 366] width 78 height 18
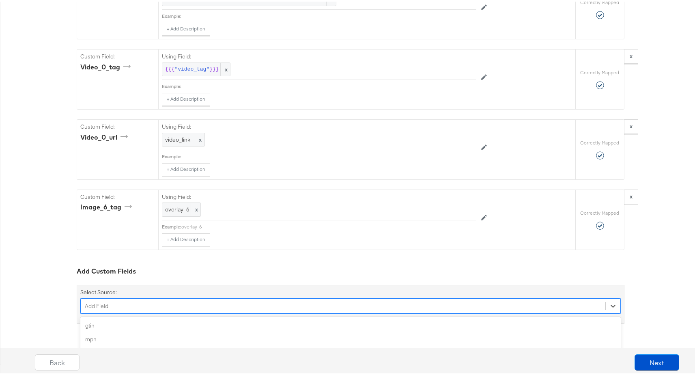
scroll to position [2252, 0]
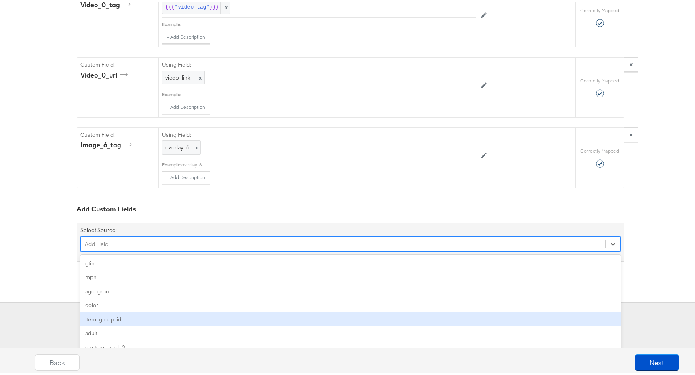
click at [348, 250] on div "option item_group_id focused, 5 of 87. 87 results available. Use Up and Down to…" at bounding box center [350, 242] width 541 height 15
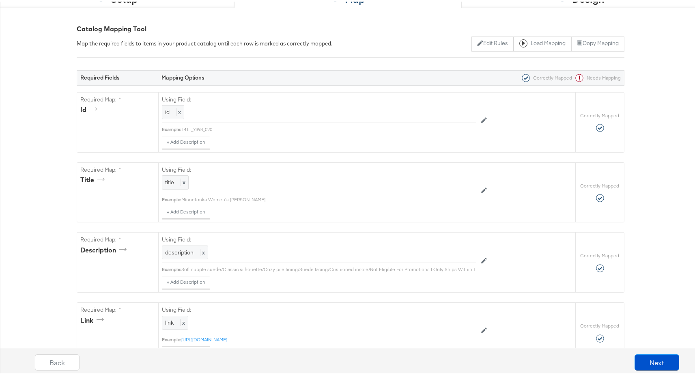
scroll to position [0, 0]
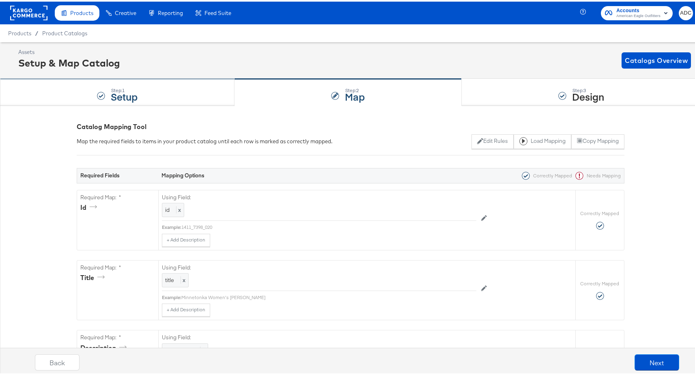
click at [152, 96] on div "Step: 1 Setup" at bounding box center [117, 91] width 235 height 27
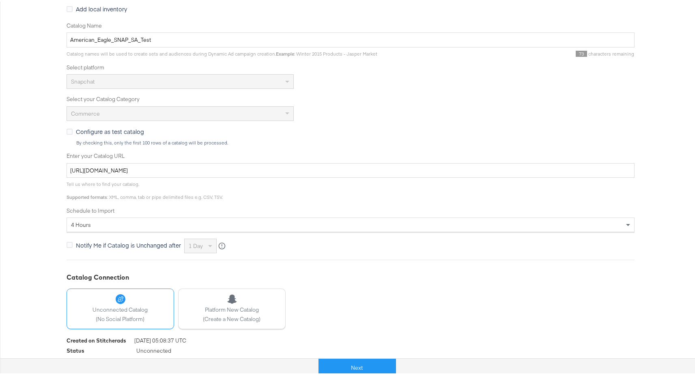
scroll to position [169, 0]
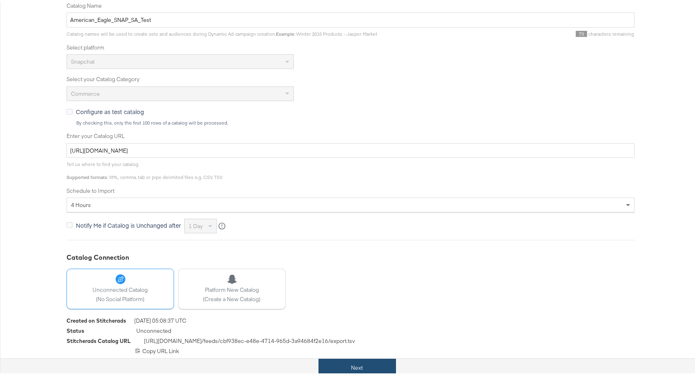
click at [349, 360] on button "Next" at bounding box center [358, 366] width 78 height 18
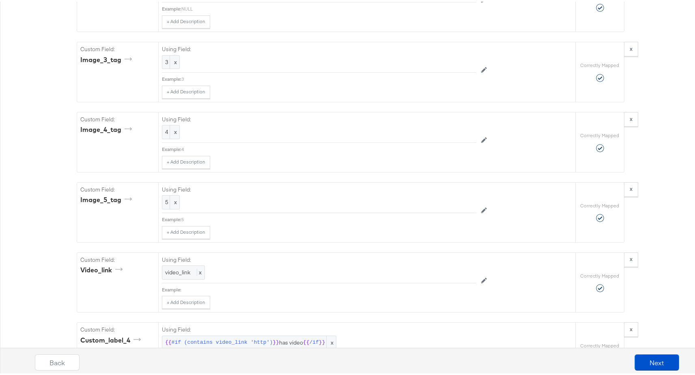
scroll to position [2184, 0]
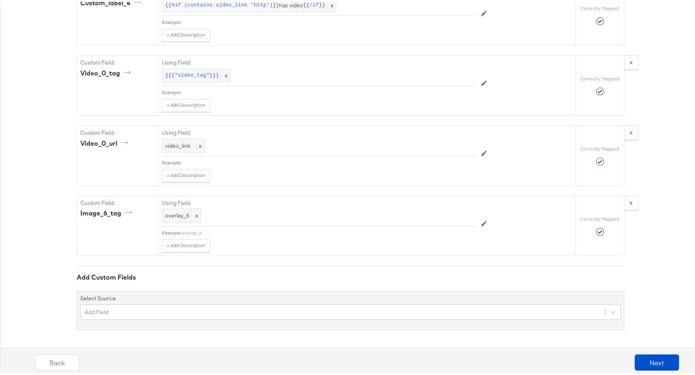
click at [105, 320] on div "Select Source: Add Field" at bounding box center [351, 308] width 548 height 39
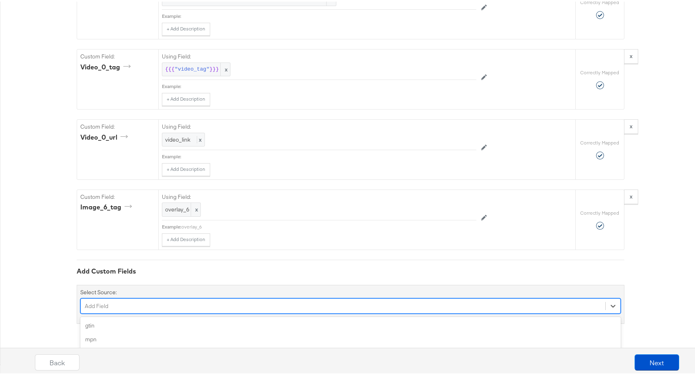
scroll to position [2252, 0]
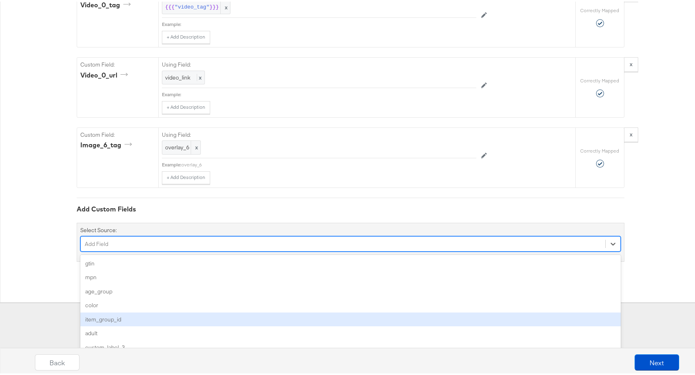
click at [118, 250] on div "option item_group_id focused, 5 of 87. 87 results available. Use Up and Down to…" at bounding box center [350, 242] width 541 height 15
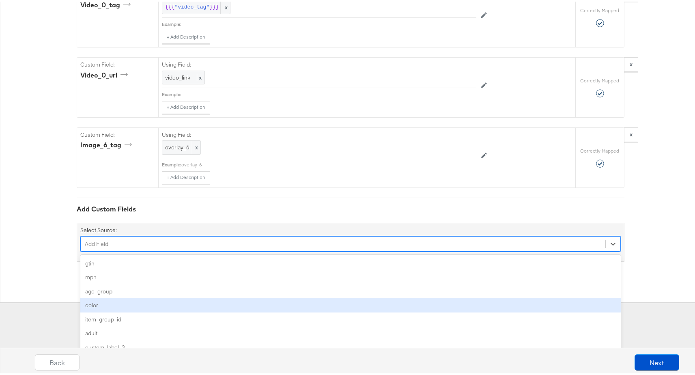
click at [100, 309] on div "color" at bounding box center [350, 304] width 541 height 14
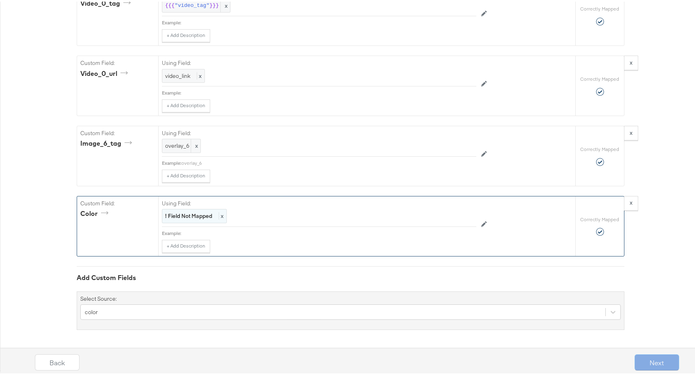
click at [192, 218] on strong "! Field Not Mapped" at bounding box center [188, 214] width 47 height 7
click at [198, 217] on div "Select..." at bounding box center [300, 214] width 277 height 14
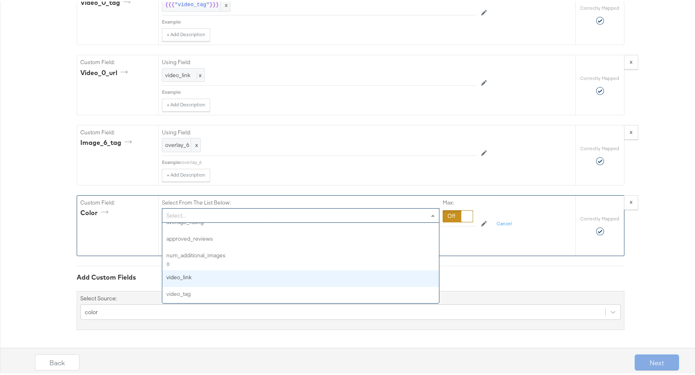
scroll to position [2255, 0]
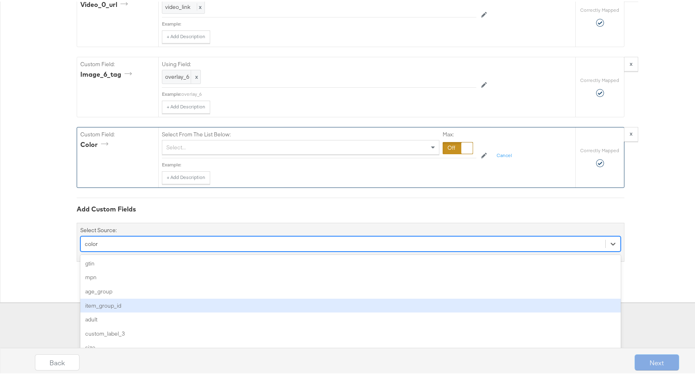
click at [124, 250] on div "option color, selected. option item_group_id focused, 4 of 86. 86 results avail…" at bounding box center [350, 242] width 541 height 15
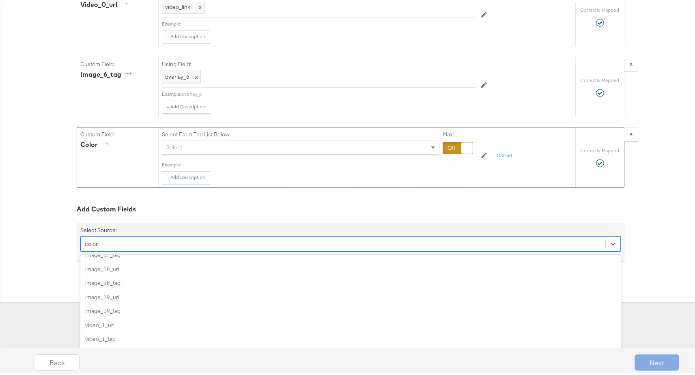
scroll to position [607, 0]
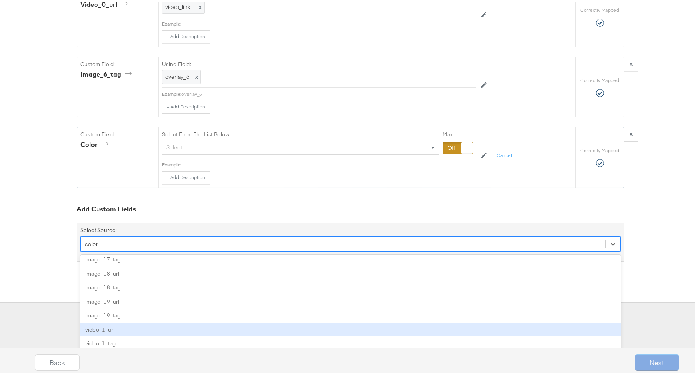
click at [137, 324] on div "video_1_url" at bounding box center [350, 328] width 541 height 14
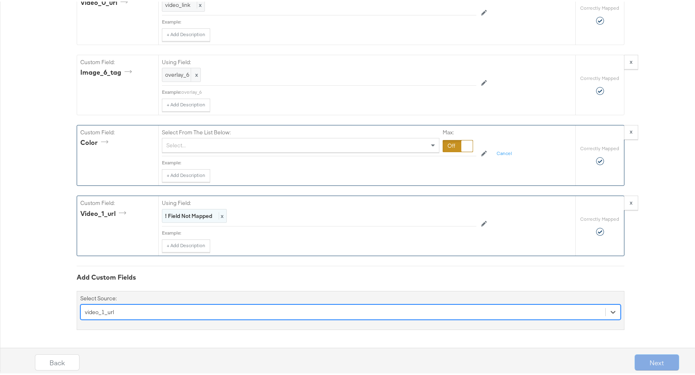
click at [192, 217] on strong "! Field Not Mapped" at bounding box center [188, 214] width 47 height 7
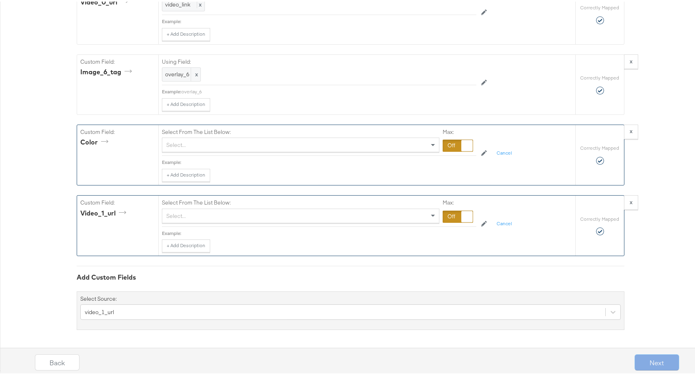
click at [199, 213] on div "Select..." at bounding box center [300, 214] width 277 height 14
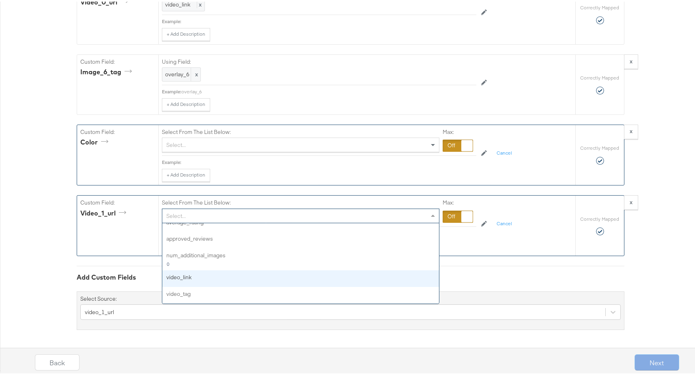
scroll to position [2325, 0]
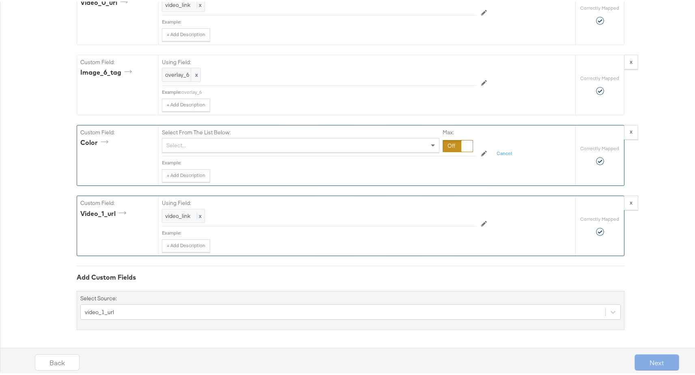
click at [644, 366] on div "Next" at bounding box center [657, 361] width 45 height 16
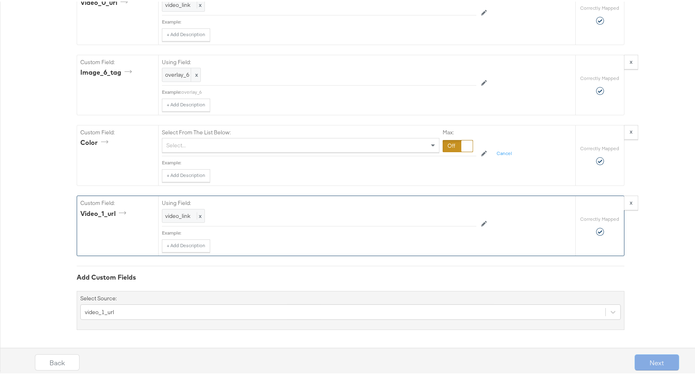
click at [650, 358] on div "Next" at bounding box center [657, 361] width 45 height 16
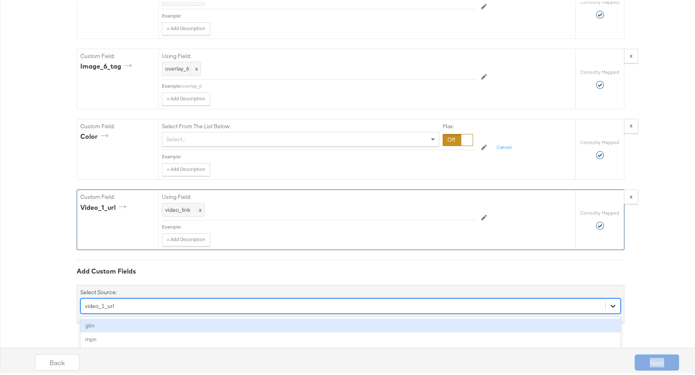
scroll to position [2393, 0]
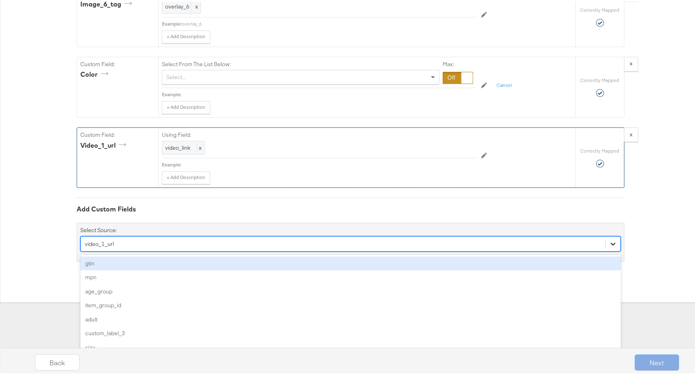
click at [616, 250] on div "option video_1_url, selected. option gtin focused, 1 of 85. 85 results availabl…" at bounding box center [350, 242] width 541 height 15
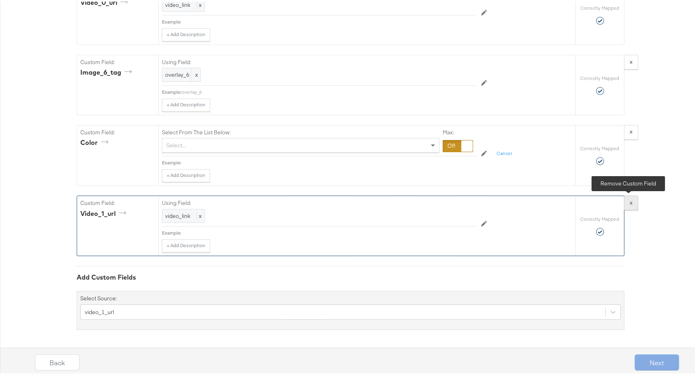
click at [633, 202] on button "x" at bounding box center [631, 201] width 14 height 15
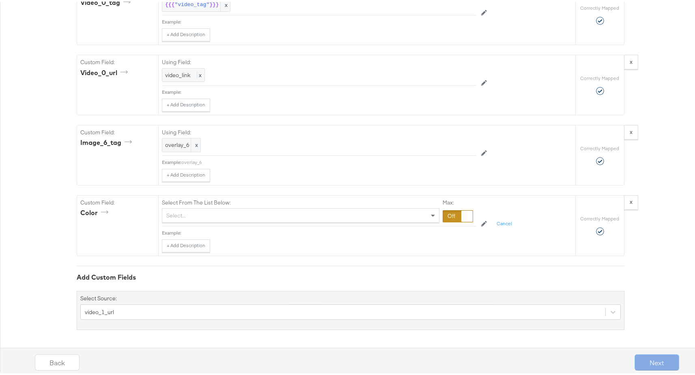
scroll to position [2255, 0]
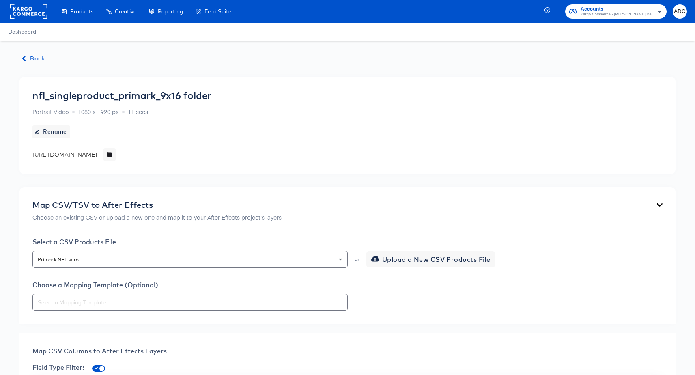
scroll to position [173, 0]
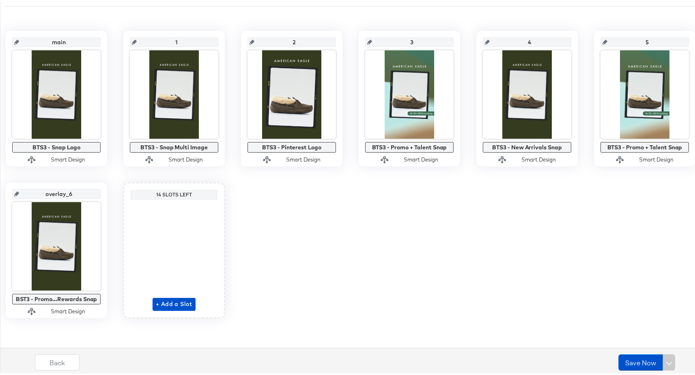
scroll to position [164, 0]
click at [633, 358] on button "Save Now" at bounding box center [641, 361] width 45 height 16
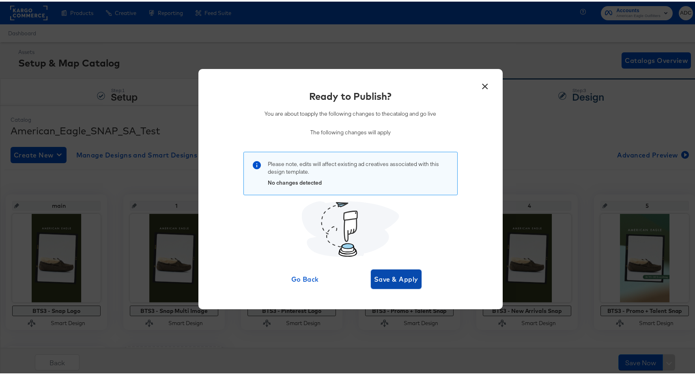
click at [383, 278] on span "Save & Apply" at bounding box center [396, 277] width 44 height 11
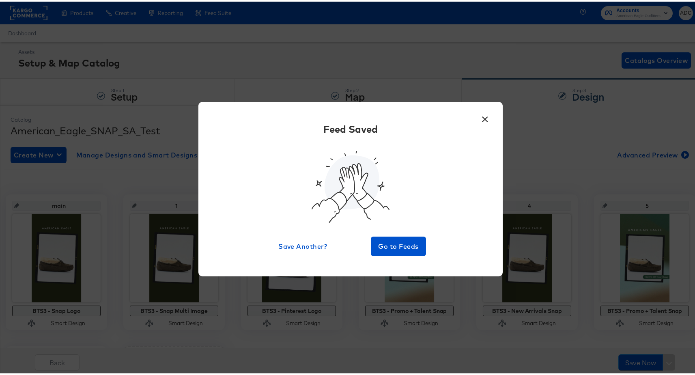
click at [481, 119] on button "×" at bounding box center [485, 115] width 15 height 15
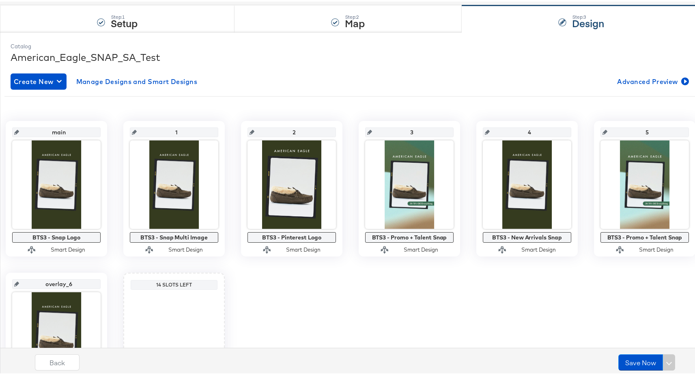
scroll to position [164, 0]
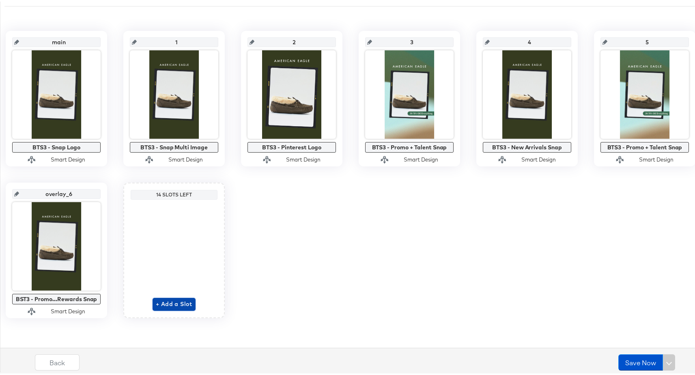
click at [196, 308] on button "+ Add a Slot" at bounding box center [174, 302] width 43 height 13
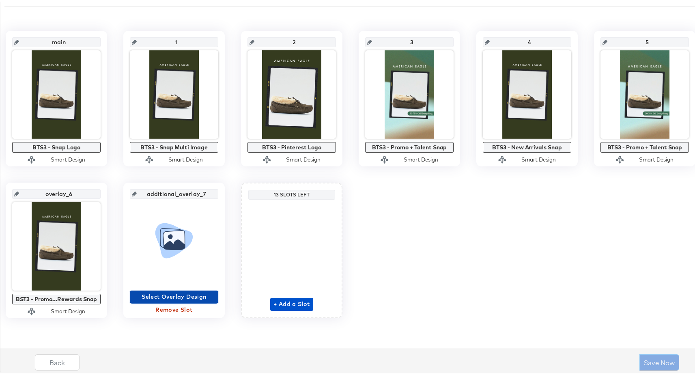
click at [215, 296] on span "Select Overlay Design" at bounding box center [174, 295] width 82 height 10
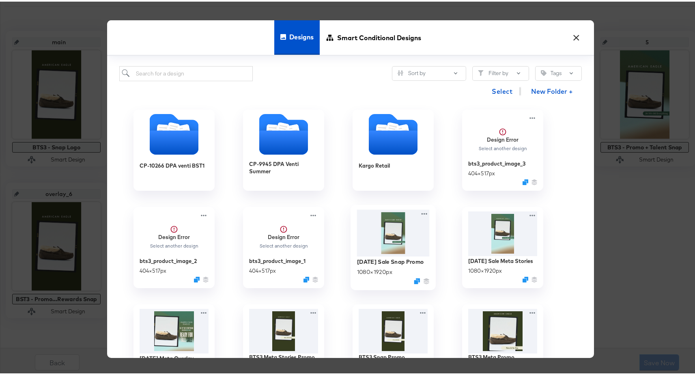
click at [375, 242] on img at bounding box center [393, 231] width 73 height 47
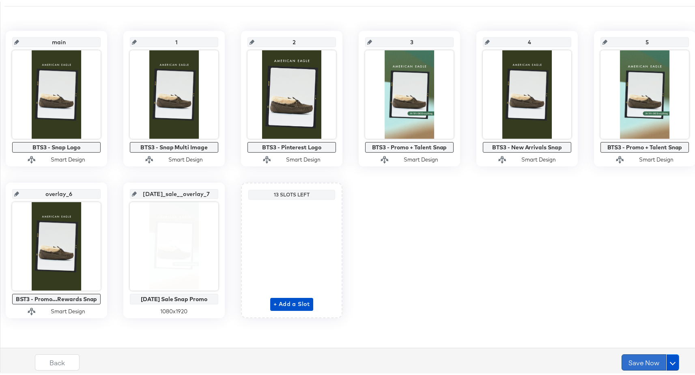
click at [634, 362] on button "Save Now" at bounding box center [644, 361] width 45 height 16
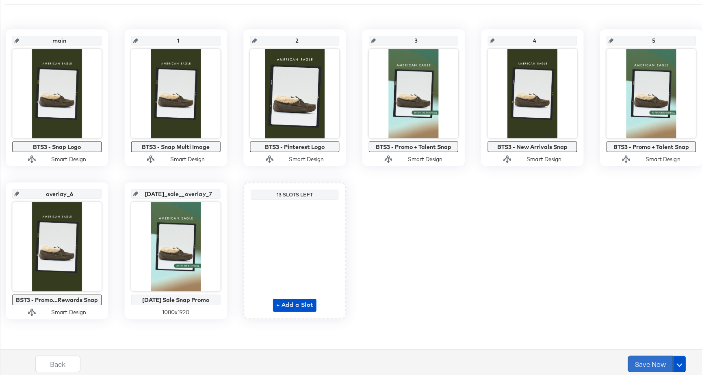
scroll to position [0, 0]
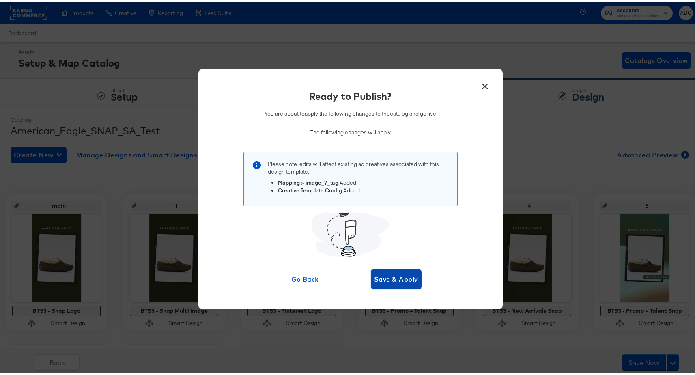
click at [391, 275] on span "Save & Apply" at bounding box center [396, 277] width 44 height 11
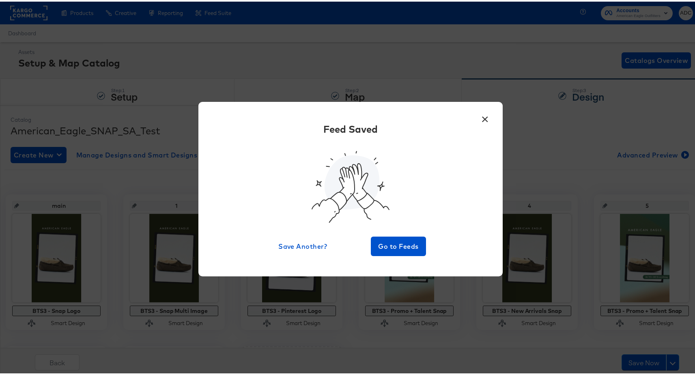
click at [484, 116] on button "×" at bounding box center [485, 115] width 15 height 15
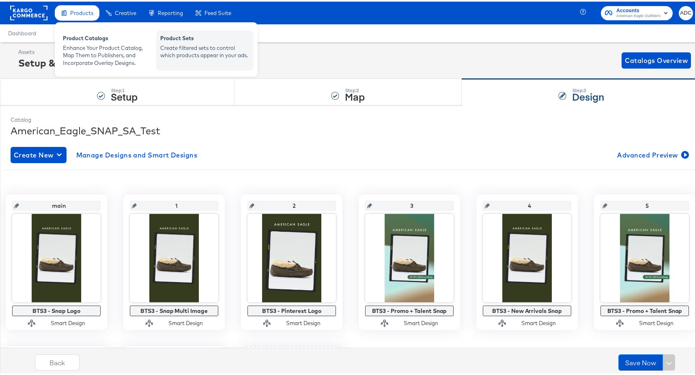
click at [187, 51] on div "Create filtered sets to control which products appear in your ads." at bounding box center [204, 50] width 89 height 15
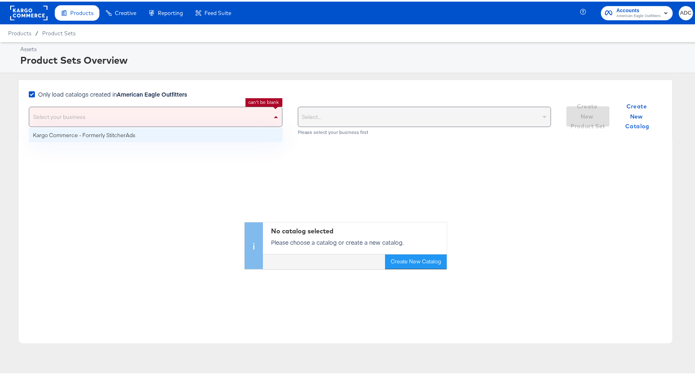
click at [148, 108] on div "Select your business" at bounding box center [155, 115] width 253 height 19
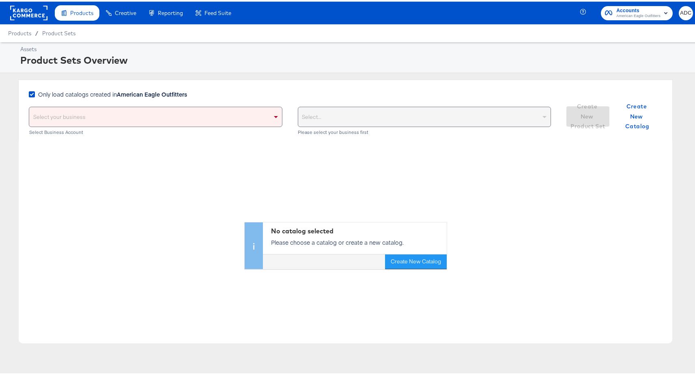
click at [451, 77] on div "Assets Product Sets Overview Only load catalogs created in American Eagle Outfi…" at bounding box center [351, 201] width 702 height 320
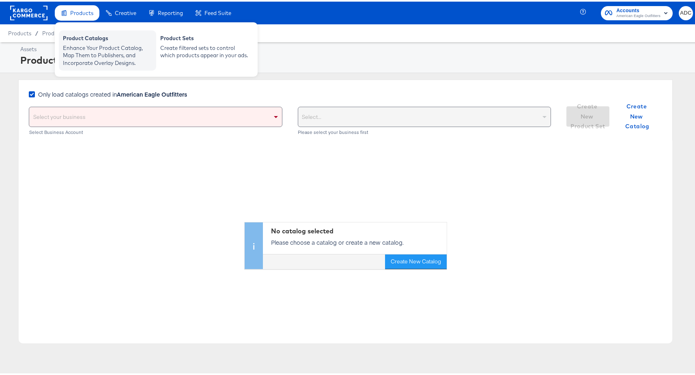
click at [74, 46] on div "Enhance Your Product Catalog, Map Them to Publishers, and Incorporate Overlay D…" at bounding box center [107, 54] width 89 height 23
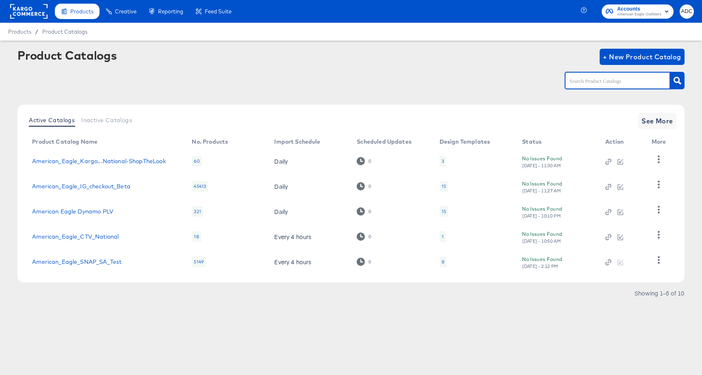
click at [590, 82] on input "text" at bounding box center [611, 80] width 86 height 9
type input "test"
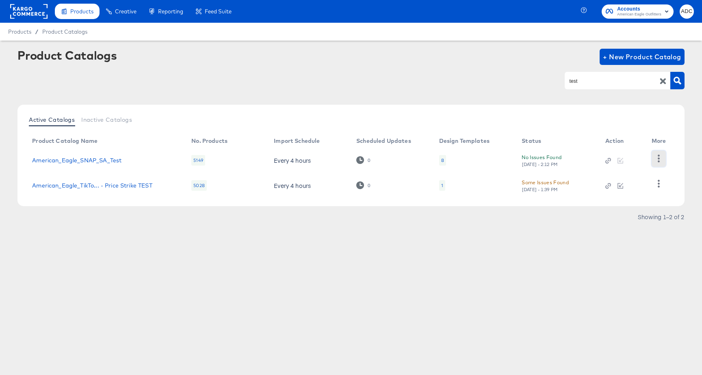
click at [656, 159] on icon "button" at bounding box center [658, 159] width 8 height 8
click at [627, 158] on div "HUD Checks (Internal)" at bounding box center [624, 157] width 81 height 13
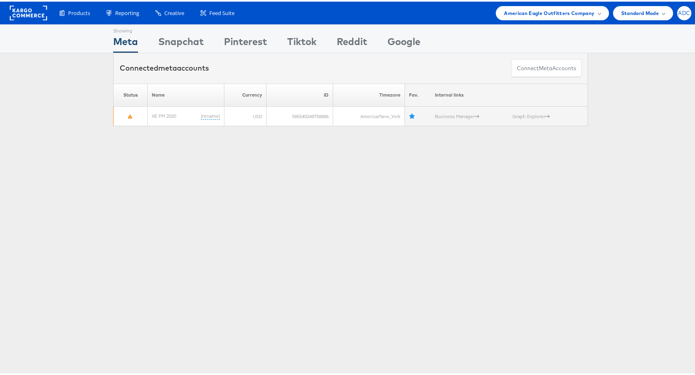
click at [680, 11] on span "ADC" at bounding box center [684, 11] width 12 height 5
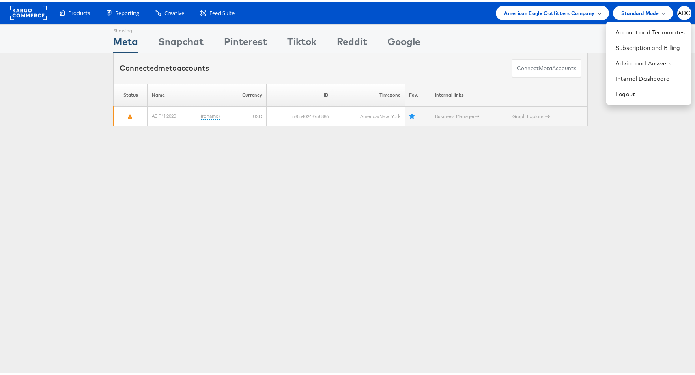
click at [542, 11] on span "American Eagle Outfitters Company" at bounding box center [549, 11] width 91 height 9
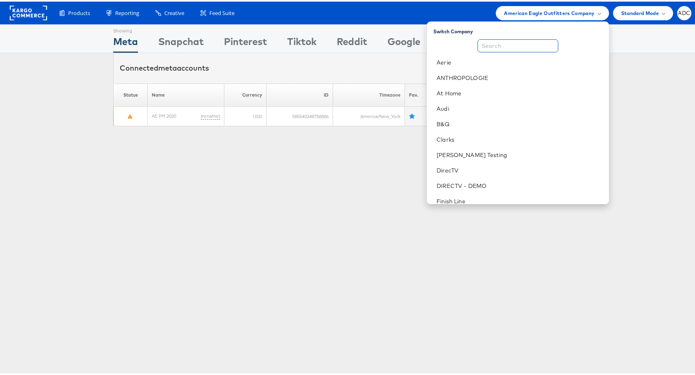
click at [529, 39] on input "text" at bounding box center [518, 44] width 81 height 13
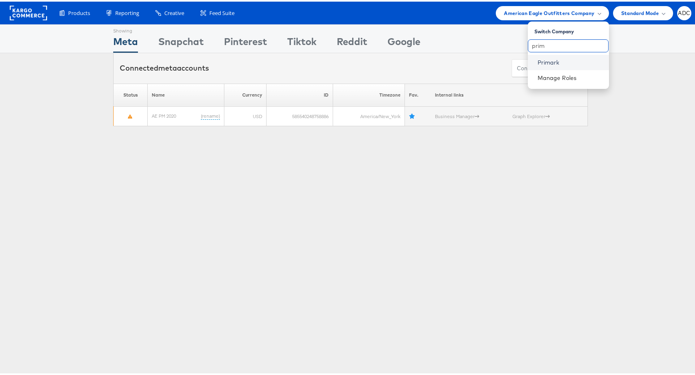
type input "prim"
click at [542, 59] on link "Primark" at bounding box center [570, 61] width 65 height 8
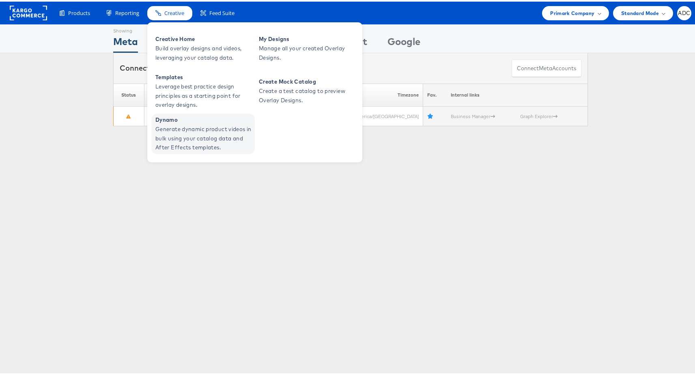
click at [180, 131] on span "Generate dynamic product videos in bulk using your catalog data and After Effec…" at bounding box center [204, 137] width 97 height 28
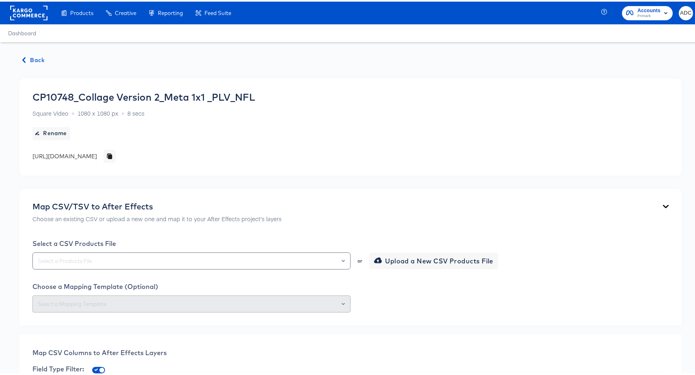
click at [41, 57] on span "Back" at bounding box center [34, 59] width 22 height 10
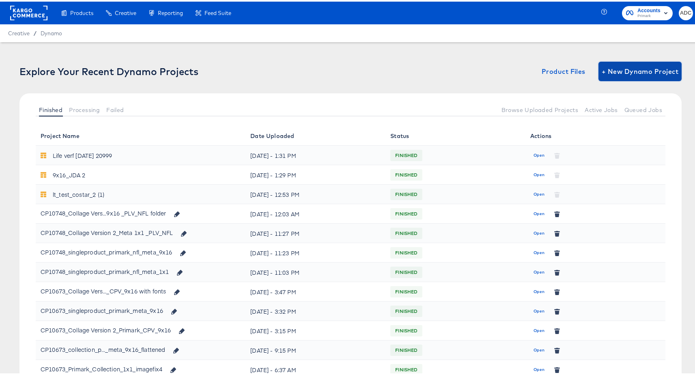
click at [607, 71] on span "+ New Dynamo Project" at bounding box center [640, 69] width 77 height 11
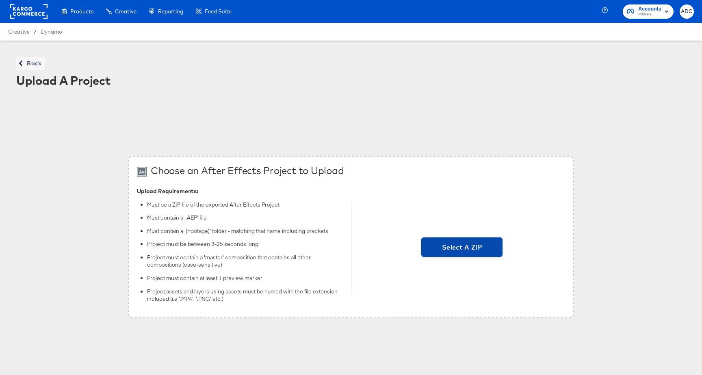
click at [465, 250] on span "Select A ZIP" at bounding box center [461, 247] width 75 height 11
click at [462, 248] on input "Select A ZIP" at bounding box center [462, 248] width 0 height 0
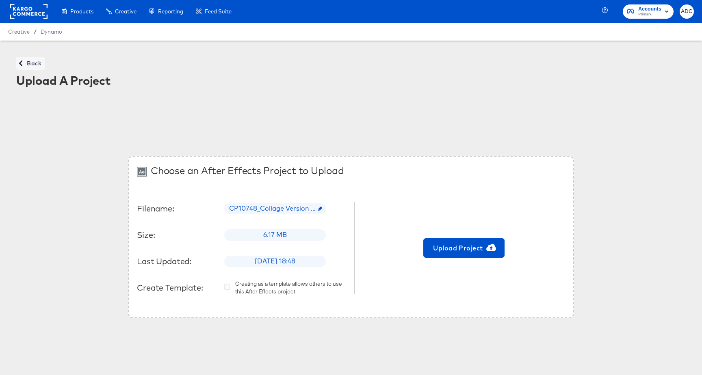
click at [291, 215] on div "Filename: CP10748_Collage Version 2_Meta 9x16 _PLV_NFL_v2.zip Size: 6.17 MB Las…" at bounding box center [241, 248] width 209 height 99
click at [273, 215] on div "Filename: CP10748_Collage Version 2_Meta 9x16 _PLV_NFL_v2.zip Size: 6.17 MB Las…" at bounding box center [241, 248] width 209 height 99
click at [272, 210] on span "CP10748_Collage Version 2_Meta 9x16 _PLV_NFL_v2.zip" at bounding box center [275, 208] width 102 height 9
click at [272, 210] on input "text" at bounding box center [289, 205] width 129 height 23
paste input "CP10748_Collage Version 2_Meta 9x16 _PLV_NFL_v2"
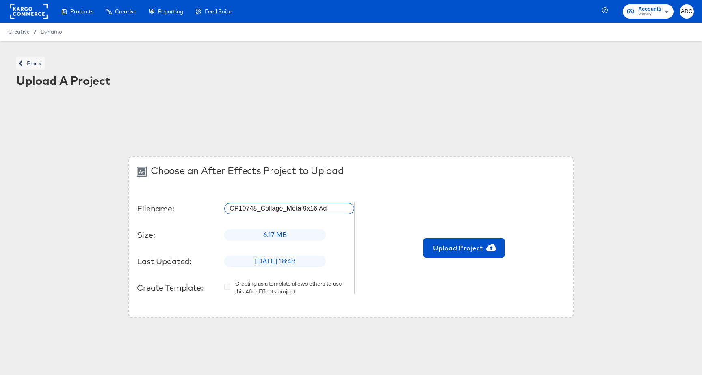
type input "CP10748_Collage_Meta 9x16 AdC"
click at [480, 251] on span "Upload Project" at bounding box center [463, 247] width 75 height 11
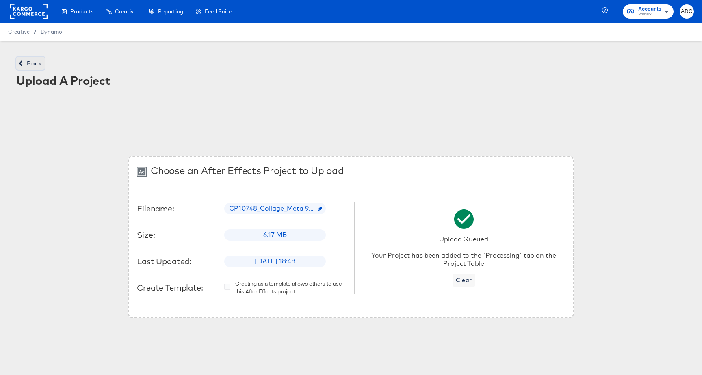
click at [34, 60] on span "Back" at bounding box center [30, 63] width 22 height 10
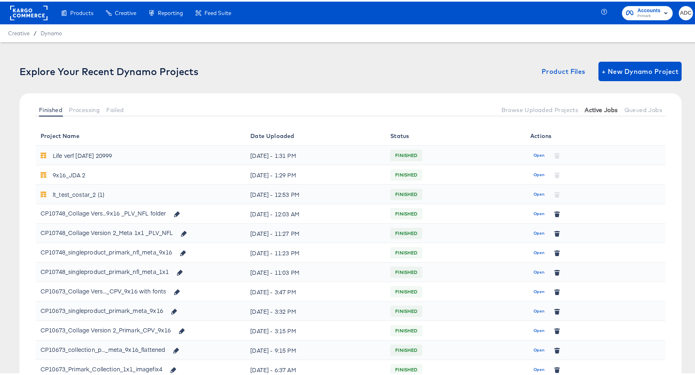
click at [585, 106] on span "Active Jobs" at bounding box center [601, 108] width 33 height 6
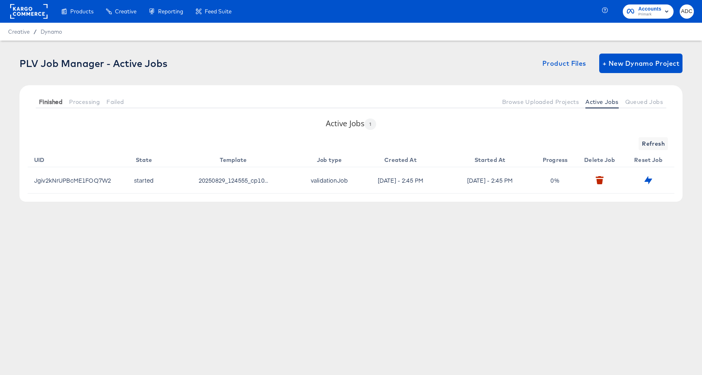
click at [42, 100] on span "Finished" at bounding box center [51, 102] width 24 height 6
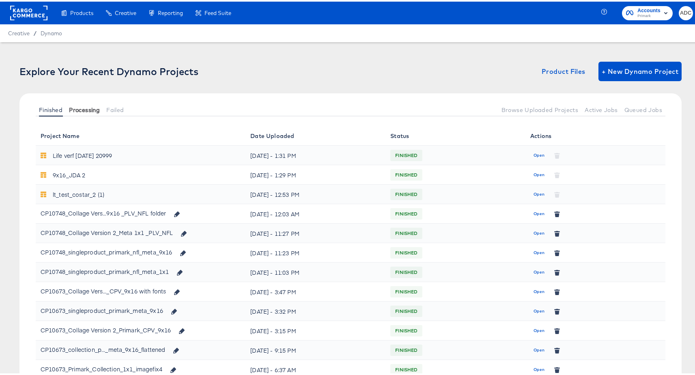
click at [93, 100] on div "Finished Processing Failed Browse Uploaded Projects Active Jobs Queued Jobs" at bounding box center [350, 108] width 663 height 33
click at [84, 105] on span "Processing" at bounding box center [84, 108] width 31 height 6
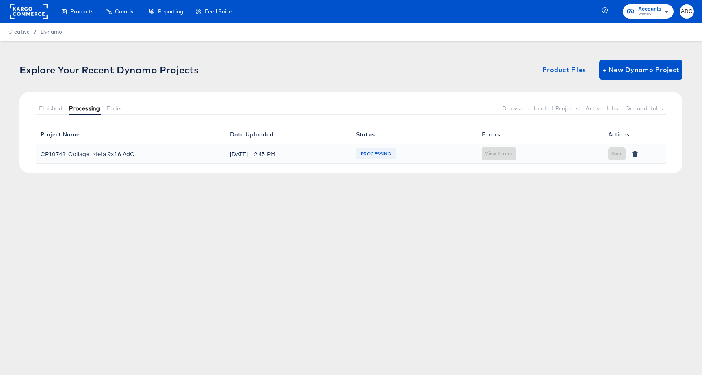
click at [92, 109] on span "Processing" at bounding box center [84, 108] width 31 height 6
click at [60, 108] on span "Finished" at bounding box center [51, 108] width 24 height 6
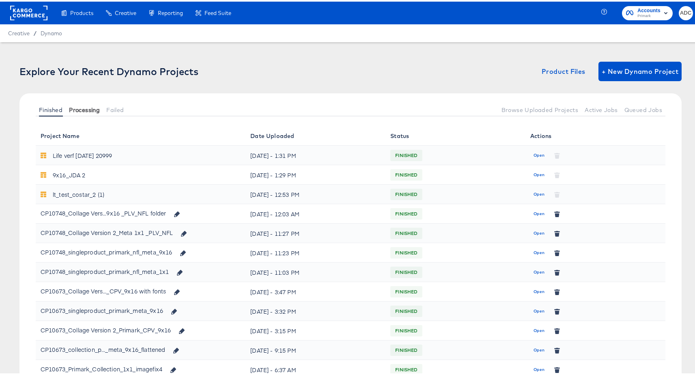
click at [90, 105] on span "Processing" at bounding box center [84, 108] width 31 height 6
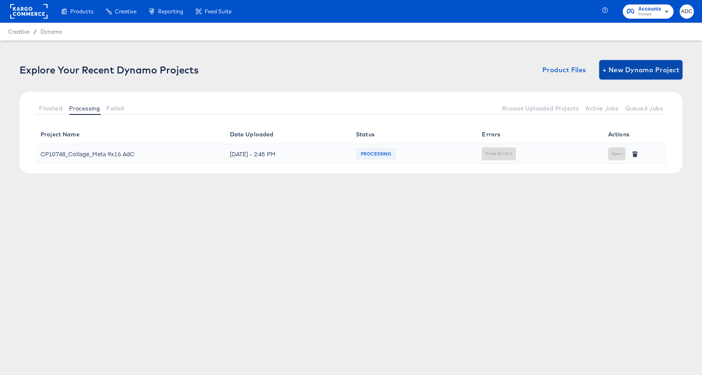
click at [635, 77] on button "+ New Dynamo Project" at bounding box center [640, 69] width 83 height 19
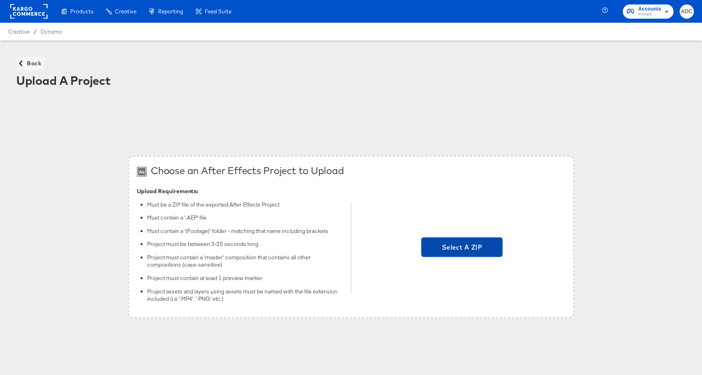
click at [475, 247] on span "Select A ZIP" at bounding box center [461, 247] width 75 height 11
click at [462, 248] on input "Select A ZIP" at bounding box center [462, 248] width 0 height 0
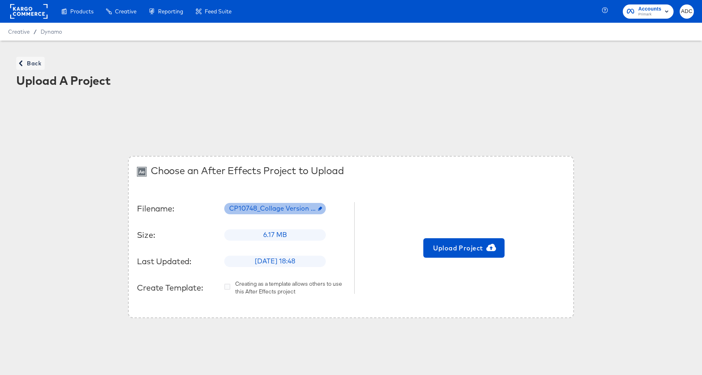
click at [260, 210] on span "CP10748_Collage Version 2_Meta 9x16 _PLV_NFL_v2.zip" at bounding box center [275, 208] width 102 height 9
click at [260, 210] on input "text" at bounding box center [289, 205] width 129 height 23
type input "https://meet.google.com/xgn-nbos-aen"
paste input "CP10748_Collage_Meta 9x16 AdC"
click at [371, 270] on div "Upload Project" at bounding box center [463, 248] width 203 height 123
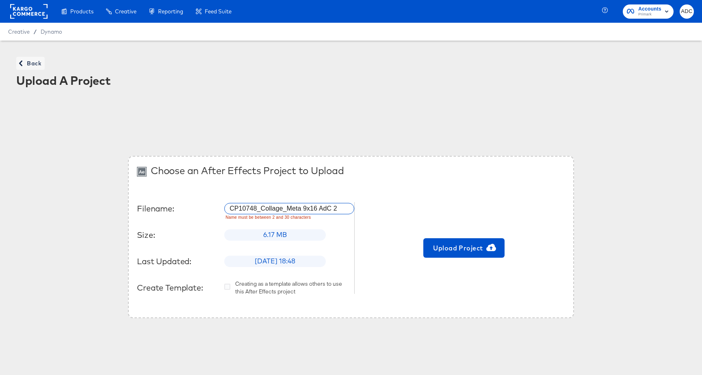
click at [415, 191] on div "Upload Project" at bounding box center [463, 248] width 203 height 123
drag, startPoint x: 464, startPoint y: 246, endPoint x: 342, endPoint y: 211, distance: 126.2
click at [352, 216] on div "Filename: CP10748_Collage_Meta 9x16 AdC 2 Name must be between 2 and 30 charact…" at bounding box center [351, 248] width 428 height 123
drag, startPoint x: 333, startPoint y: 207, endPoint x: 344, endPoint y: 211, distance: 11.0
click at [334, 207] on input "CP10748_Collage_Meta 9x16 AdC 2" at bounding box center [289, 205] width 129 height 23
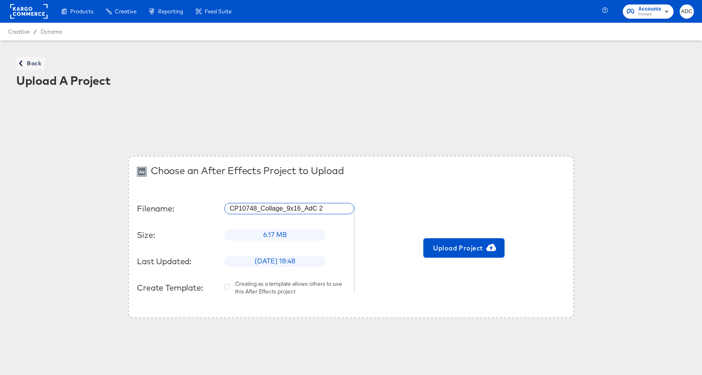
click at [319, 208] on input "CP10748_Collage_9x16_AdC 2" at bounding box center [289, 205] width 129 height 23
type input "CP10748_Collage_9x16_AdC-2"
click at [439, 240] on button "Upload Project" at bounding box center [463, 247] width 81 height 19
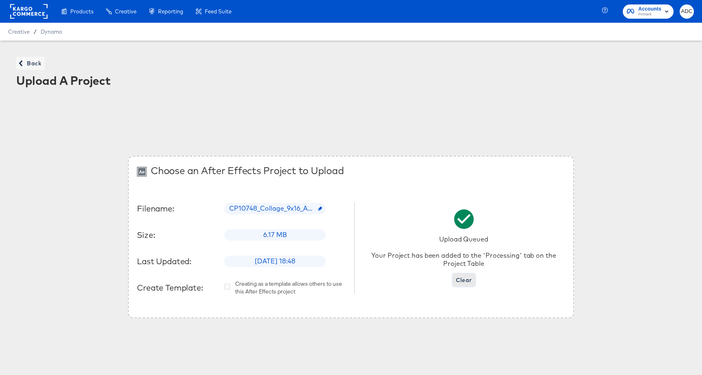
click at [471, 276] on button "Clear" at bounding box center [463, 280] width 23 height 13
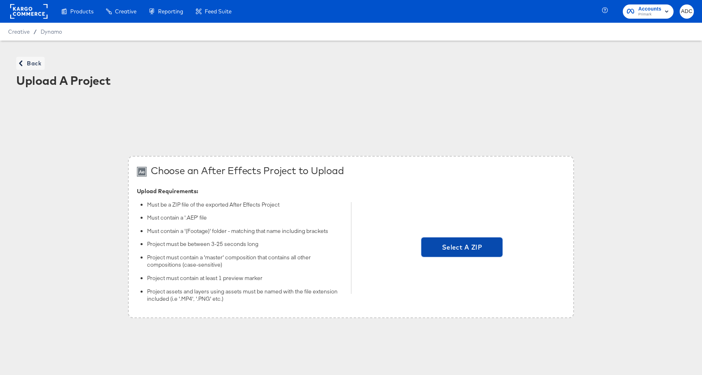
click at [460, 253] on span "Select A ZIP" at bounding box center [461, 247] width 81 height 19
click at [462, 248] on input "Select A ZIP" at bounding box center [462, 248] width 0 height 0
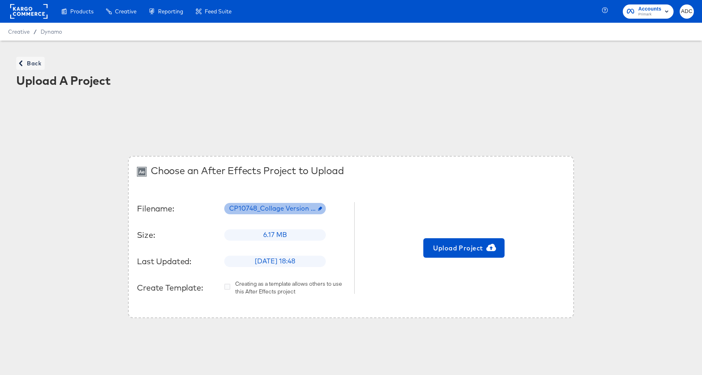
click at [292, 210] on span "CP10748_Collage Version 2_Meta 9x16 _PLV_NFL_v2.zip" at bounding box center [275, 208] width 102 height 9
click at [290, 210] on input "text" at bounding box center [289, 205] width 129 height 23
paste input "CP10748_Collage_Meta 9x16 AdC"
type input "CP10748_Collage_Meta 9x16 AdC_3"
click at [22, 60] on span "Back" at bounding box center [30, 63] width 22 height 10
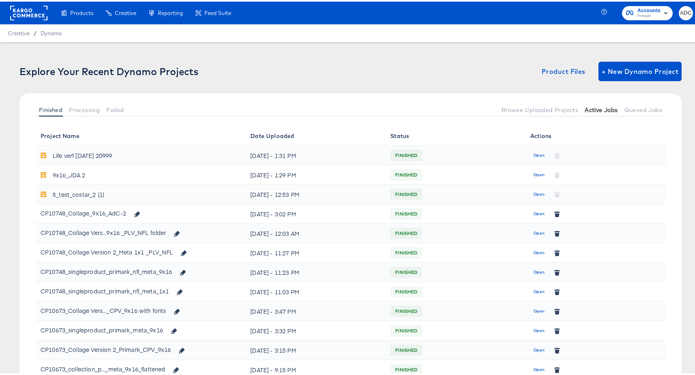
click at [596, 109] on span "Active Jobs" at bounding box center [601, 108] width 33 height 6
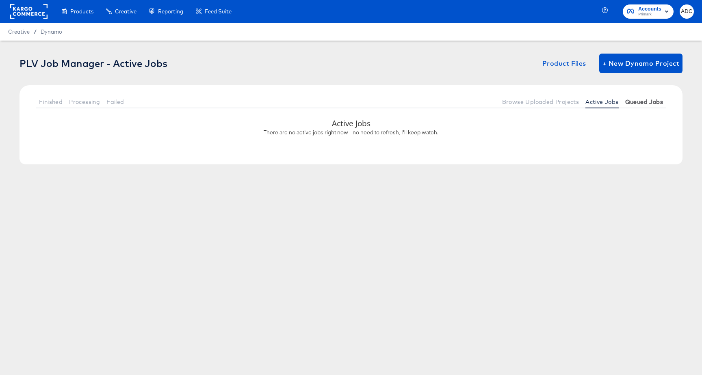
click at [643, 104] on span "Queued Jobs" at bounding box center [644, 102] width 38 height 6
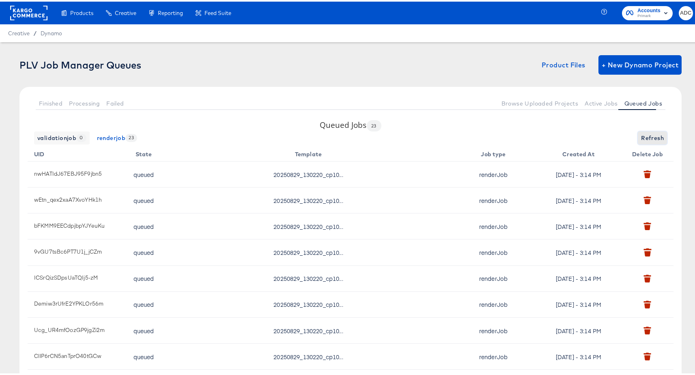
click at [641, 135] on span "Refresh" at bounding box center [652, 137] width 23 height 10
click at [603, 108] on button "Active Jobs" at bounding box center [601, 101] width 39 height 13
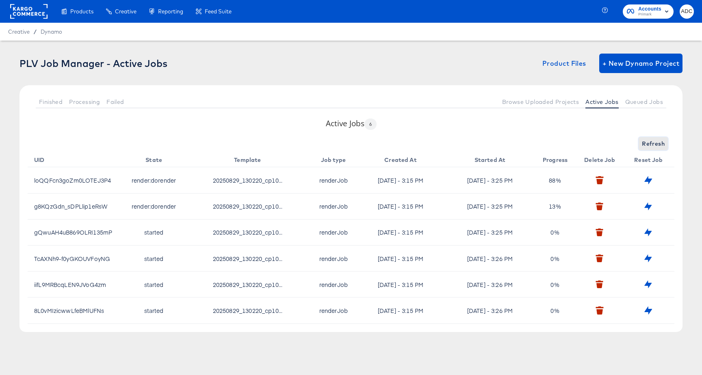
click at [655, 139] on span "Refresh" at bounding box center [652, 144] width 23 height 10
click at [655, 139] on span "Refreshing..." at bounding box center [645, 144] width 37 height 10
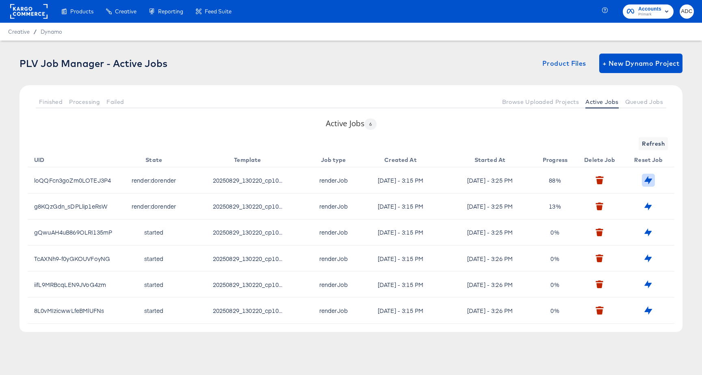
click at [649, 178] on icon "button" at bounding box center [648, 180] width 8 height 8
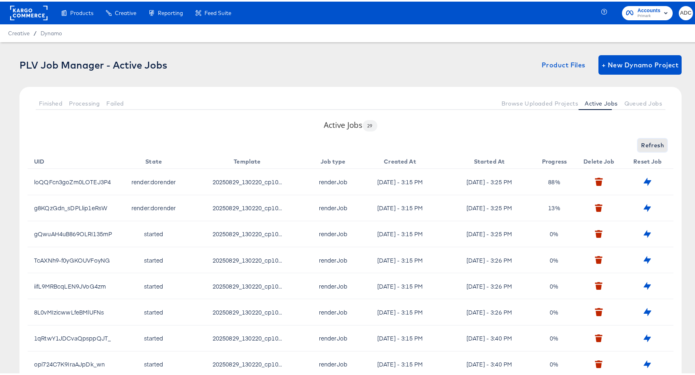
click at [638, 144] on button "Refresh" at bounding box center [652, 143] width 29 height 13
click at [641, 144] on span "Refresh" at bounding box center [652, 144] width 23 height 10
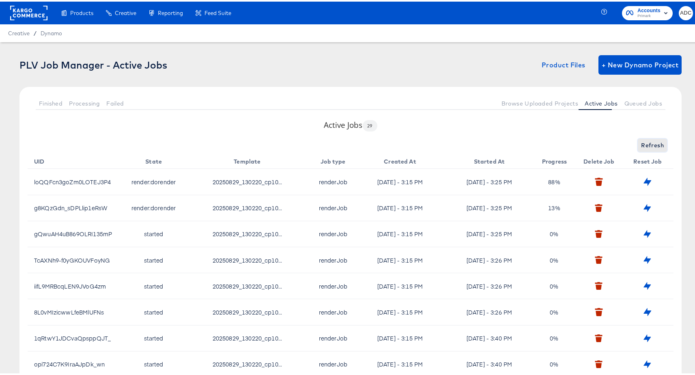
click at [641, 144] on span "Refresh" at bounding box center [652, 144] width 23 height 10
click at [638, 144] on div "Refresh" at bounding box center [351, 143] width 646 height 13
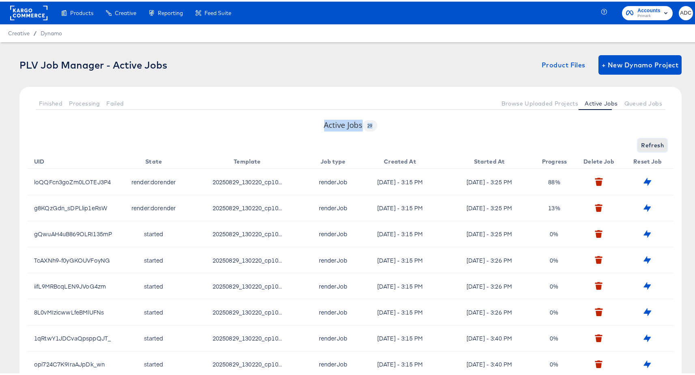
click at [641, 144] on span "Refresh" at bounding box center [652, 144] width 23 height 10
click at [638, 144] on span "Refreshing..." at bounding box center [645, 144] width 37 height 10
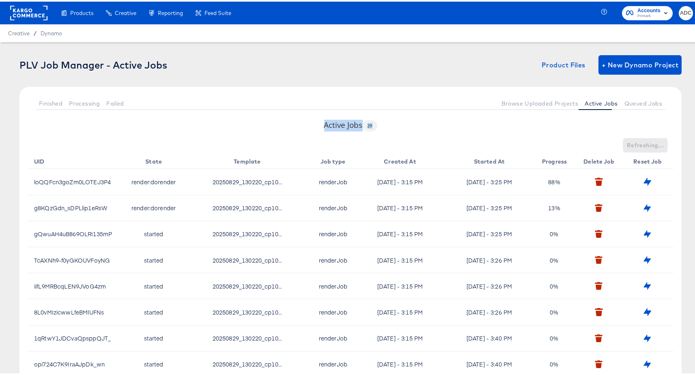
click at [638, 144] on span "Refreshing..." at bounding box center [645, 144] width 37 height 10
click at [641, 144] on span "Refresh" at bounding box center [652, 144] width 23 height 10
click at [638, 144] on div "Refresh" at bounding box center [351, 143] width 646 height 13
click at [641, 144] on span "Refresh" at bounding box center [652, 144] width 23 height 10
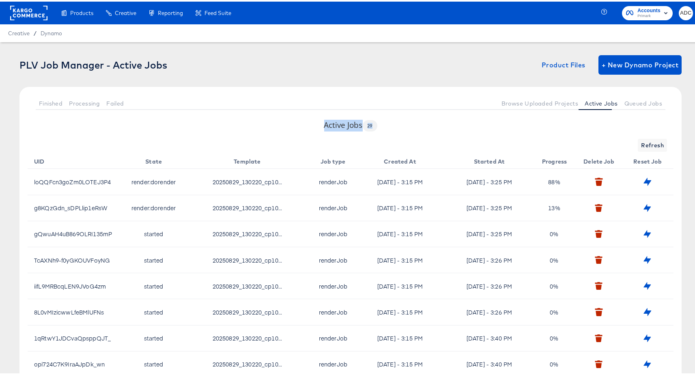
click at [638, 144] on div "Refresh" at bounding box center [351, 143] width 646 height 13
click at [641, 144] on span "Refresh" at bounding box center [652, 144] width 23 height 10
click at [638, 144] on span "Refreshing..." at bounding box center [645, 144] width 37 height 10
click at [641, 144] on span "Refresh" at bounding box center [652, 144] width 23 height 10
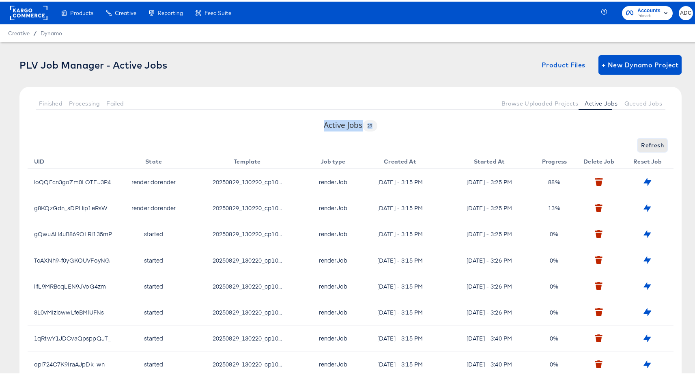
click at [641, 144] on span "Refresh" at bounding box center [652, 144] width 23 height 10
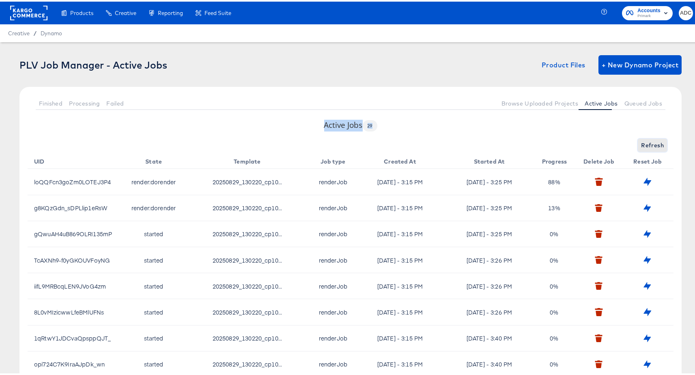
click at [641, 144] on span "Refresh" at bounding box center [652, 144] width 23 height 10
click at [638, 144] on div "Refreshing..." at bounding box center [351, 143] width 646 height 13
click at [641, 144] on span "Refresh" at bounding box center [652, 144] width 23 height 10
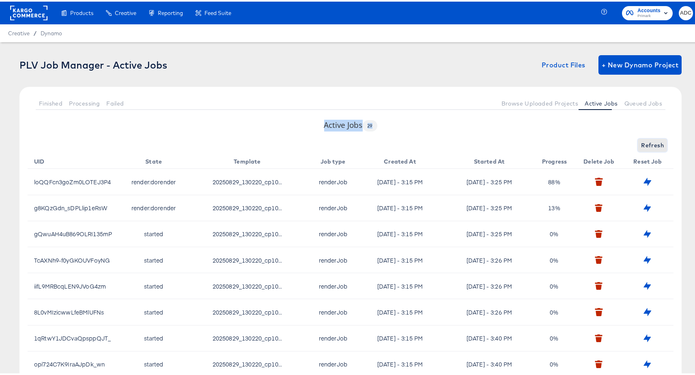
click at [641, 144] on span "Refresh" at bounding box center [652, 144] width 23 height 10
click at [643, 145] on span "Refresh" at bounding box center [652, 144] width 23 height 10
click at [644, 145] on span "Refresh" at bounding box center [652, 144] width 23 height 10
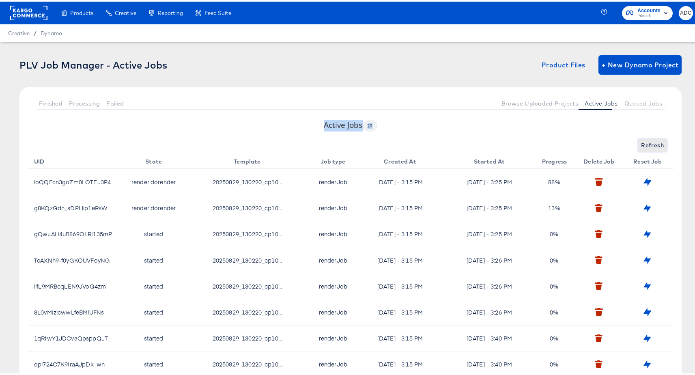
click at [648, 145] on span "Refresh" at bounding box center [652, 144] width 23 height 10
click at [648, 145] on div "Refresh" at bounding box center [351, 143] width 646 height 13
click at [650, 145] on span "Refresh" at bounding box center [652, 144] width 23 height 10
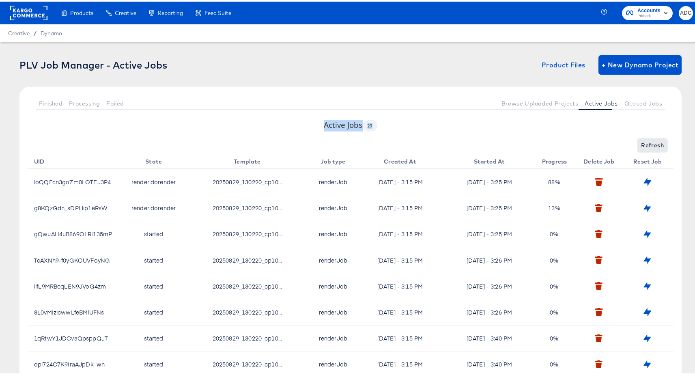
click at [650, 145] on span "Refresh" at bounding box center [652, 144] width 23 height 10
click at [650, 143] on span "Refresh" at bounding box center [652, 144] width 23 height 10
click at [646, 143] on span "Refresh" at bounding box center [652, 144] width 23 height 10
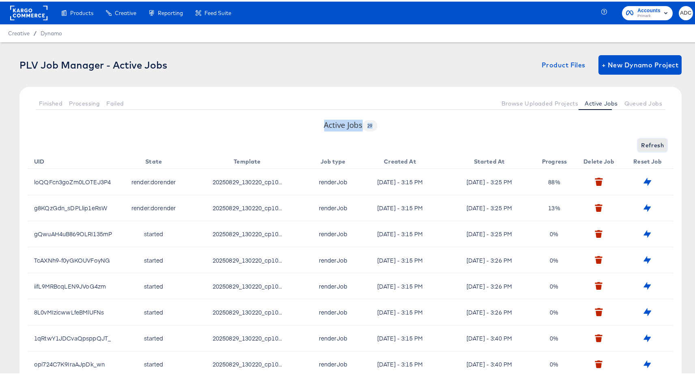
click at [646, 143] on span "Refresh" at bounding box center [652, 144] width 23 height 10
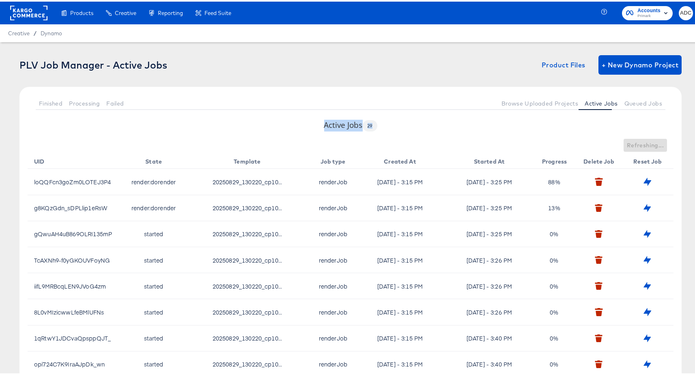
click at [646, 143] on div "Refreshing..." at bounding box center [351, 143] width 646 height 13
click at [646, 143] on span "Refresh" at bounding box center [652, 144] width 23 height 10
click at [646, 143] on span "Refreshing..." at bounding box center [645, 144] width 37 height 10
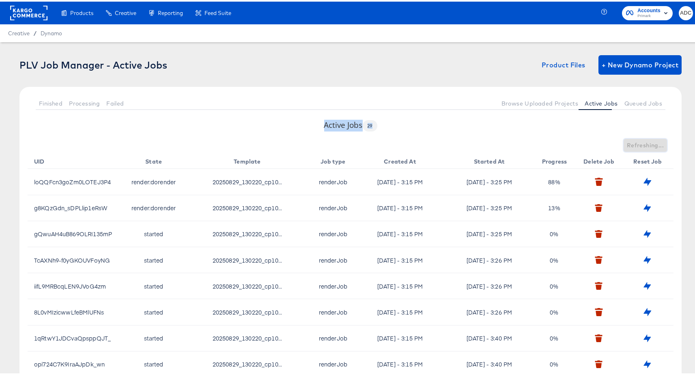
click at [646, 143] on span "Refreshing..." at bounding box center [645, 144] width 37 height 10
click at [646, 143] on div "Refreshing..." at bounding box center [351, 143] width 646 height 13
click at [646, 143] on span "Refresh" at bounding box center [652, 144] width 23 height 10
click at [649, 142] on span "Refresh" at bounding box center [652, 144] width 23 height 10
click at [629, 105] on button "Queued Jobs" at bounding box center [644, 101] width 44 height 13
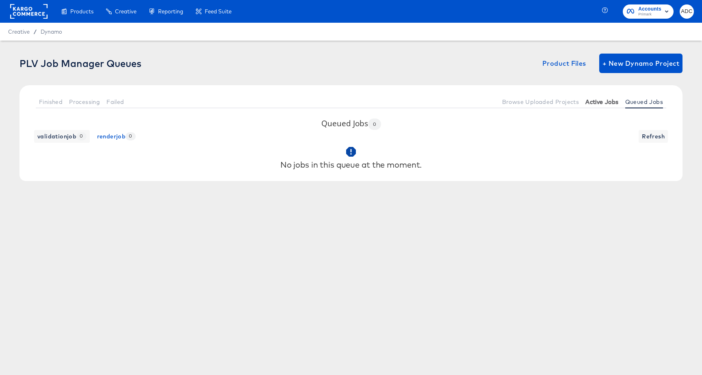
click at [602, 101] on span "Active Jobs" at bounding box center [601, 102] width 33 height 6
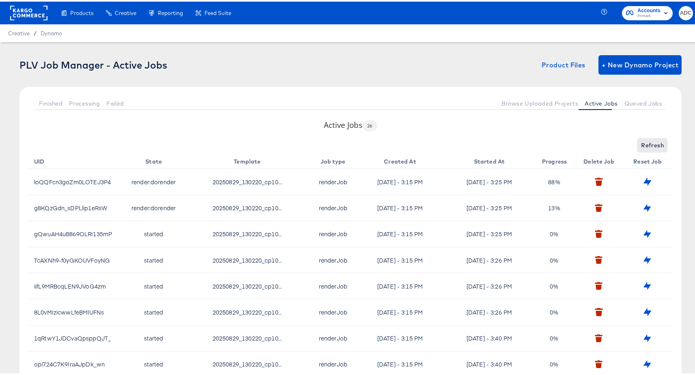
click at [641, 144] on span "Refresh" at bounding box center [652, 144] width 23 height 10
click at [644, 138] on button "Refresh" at bounding box center [652, 143] width 29 height 13
click at [643, 140] on span "Refresh" at bounding box center [652, 144] width 23 height 10
click at [643, 140] on span "Refreshing..." at bounding box center [645, 144] width 37 height 10
drag, startPoint x: 643, startPoint y: 140, endPoint x: 635, endPoint y: 140, distance: 8.1
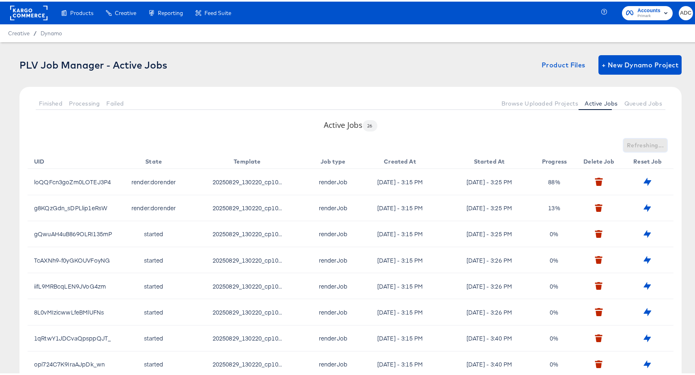
click at [642, 140] on span "Refreshing..." at bounding box center [645, 144] width 37 height 10
click at [639, 93] on div "Finished Processing Failed Browse Uploaded Projects Active Jobs Queued Jobs" at bounding box center [350, 101] width 663 height 33
click at [638, 99] on span "Queued Jobs" at bounding box center [644, 102] width 38 height 6
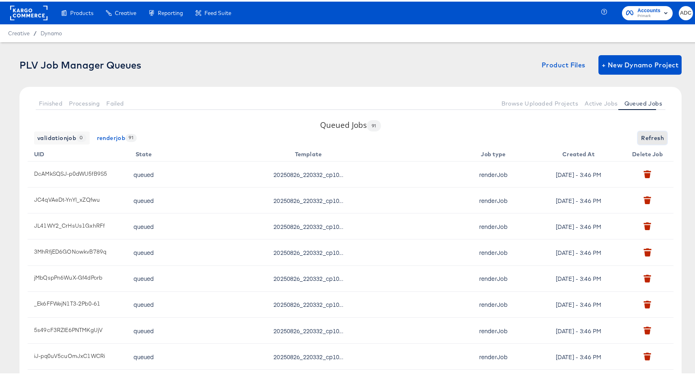
click at [638, 134] on button "Refresh" at bounding box center [652, 136] width 29 height 13
click at [600, 100] on span "Active Jobs" at bounding box center [601, 102] width 33 height 6
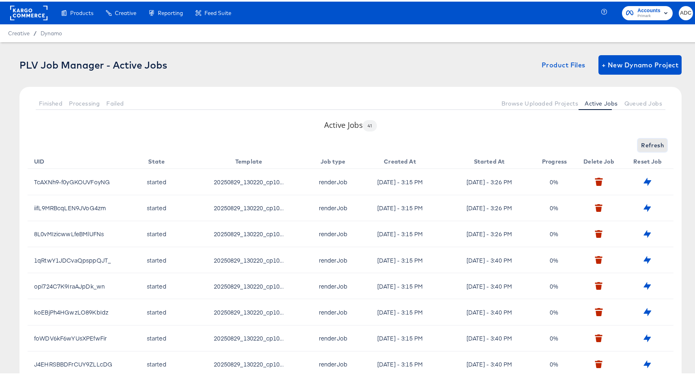
click at [643, 140] on span "Refresh" at bounding box center [652, 144] width 23 height 10
click at [658, 143] on button "Refresh" at bounding box center [652, 143] width 29 height 13
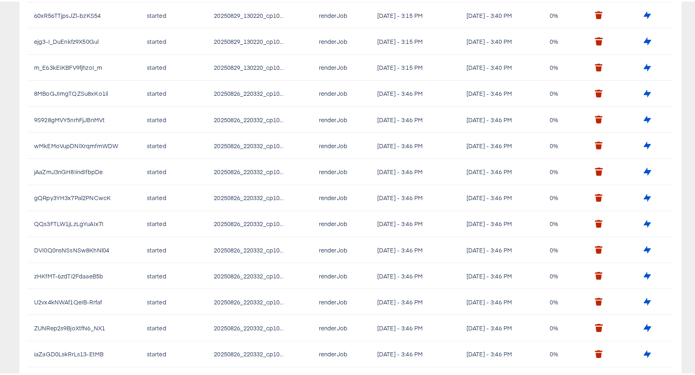
scroll to position [78, 0]
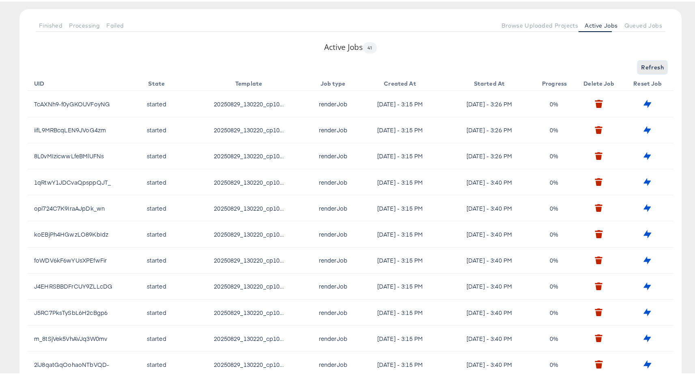
click at [641, 68] on span "Refresh" at bounding box center [652, 66] width 23 height 10
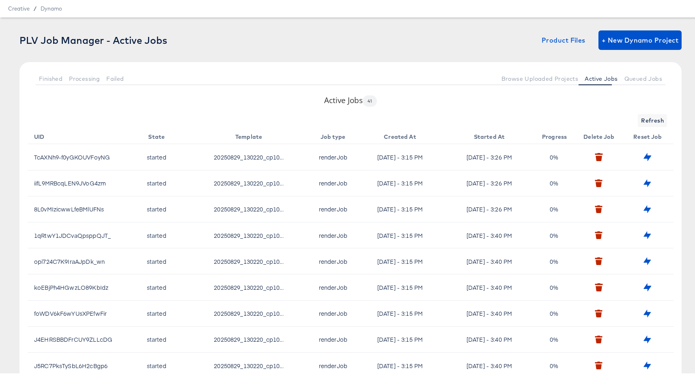
scroll to position [0, 0]
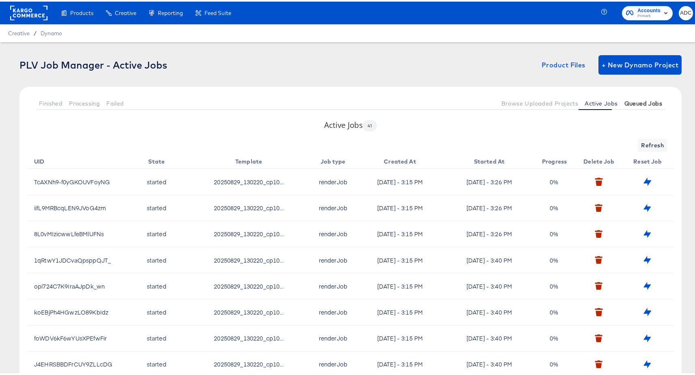
click at [636, 97] on button "Queued Jobs" at bounding box center [644, 101] width 44 height 13
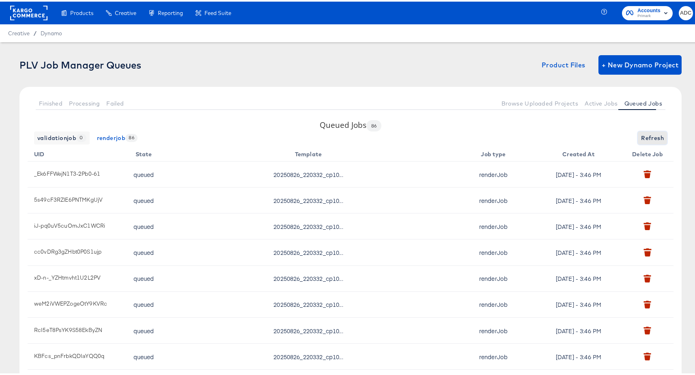
click at [652, 140] on span "Refresh" at bounding box center [652, 137] width 23 height 10
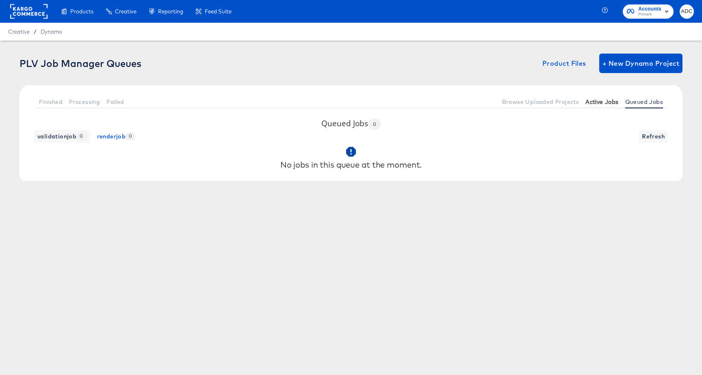
click at [599, 100] on span "Active Jobs" at bounding box center [601, 102] width 33 height 6
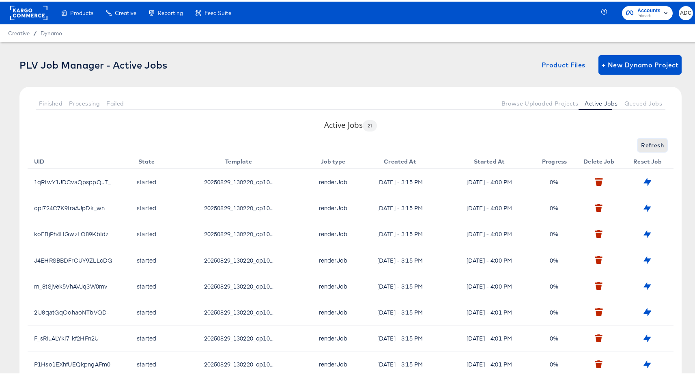
click at [651, 140] on span "Refresh" at bounding box center [652, 144] width 23 height 10
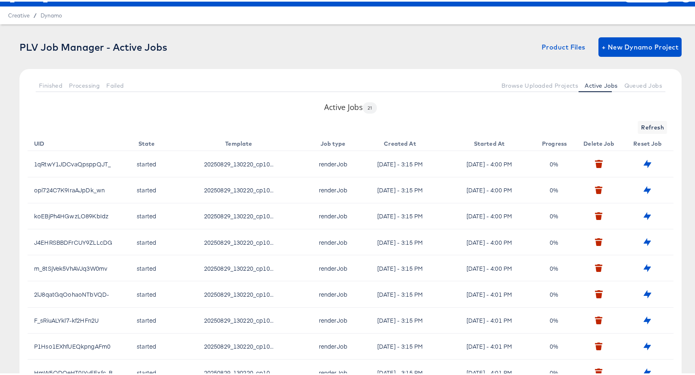
scroll to position [138, 0]
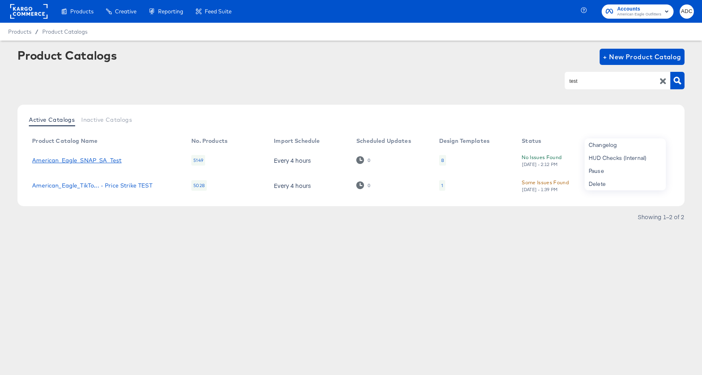
click at [83, 161] on link "American_Eagle_SNAP_SA_Test" at bounding box center [76, 160] width 89 height 6
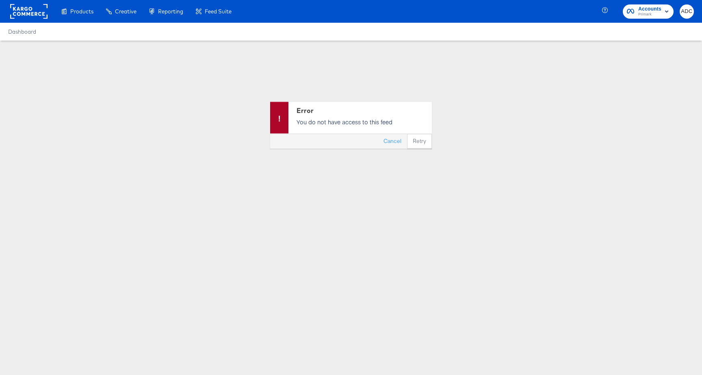
click at [19, 12] on rect at bounding box center [28, 11] width 37 height 15
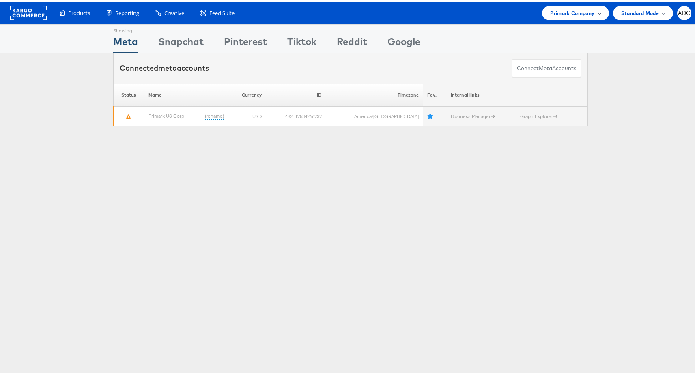
click at [590, 10] on div "Primark Company" at bounding box center [576, 11] width 50 height 9
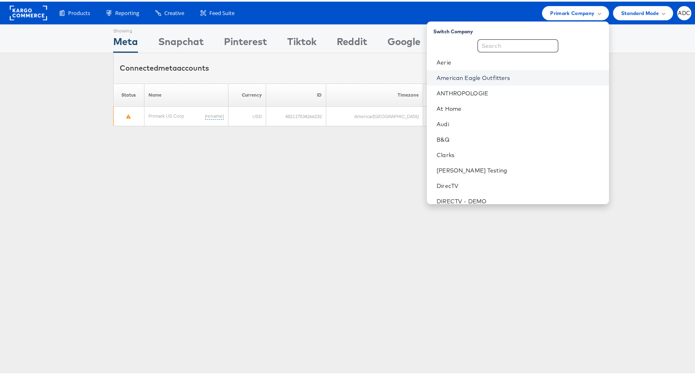
click at [528, 75] on link "American Eagle Outfitters" at bounding box center [520, 76] width 166 height 8
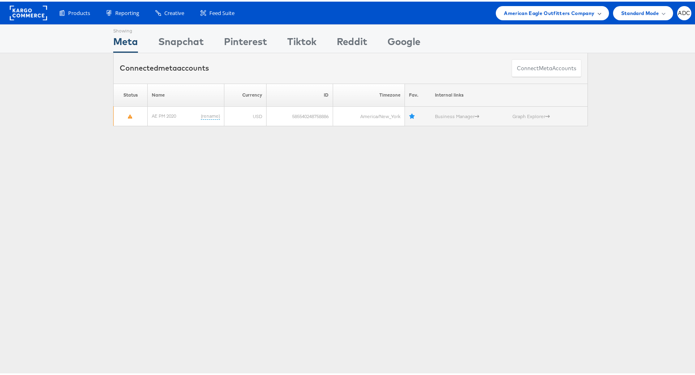
click at [564, 6] on div "American Eagle Outfitters Company" at bounding box center [552, 11] width 113 height 14
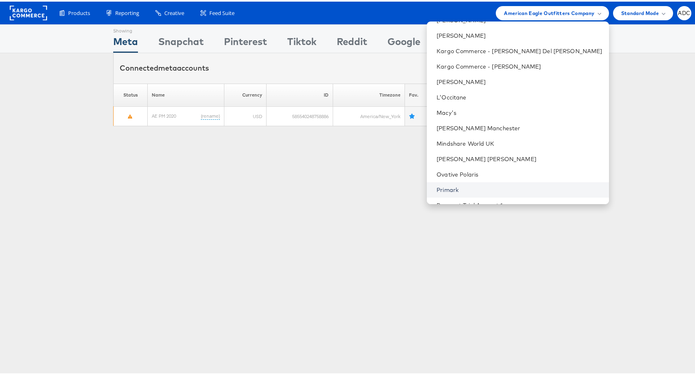
scroll to position [244, 0]
click at [497, 185] on link "Primark" at bounding box center [520, 187] width 166 height 8
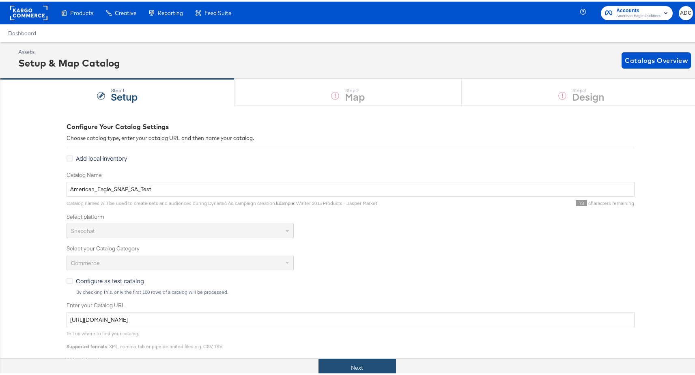
click at [349, 357] on div "Next" at bounding box center [357, 366] width 714 height 18
click at [357, 371] on button "Next" at bounding box center [358, 366] width 78 height 18
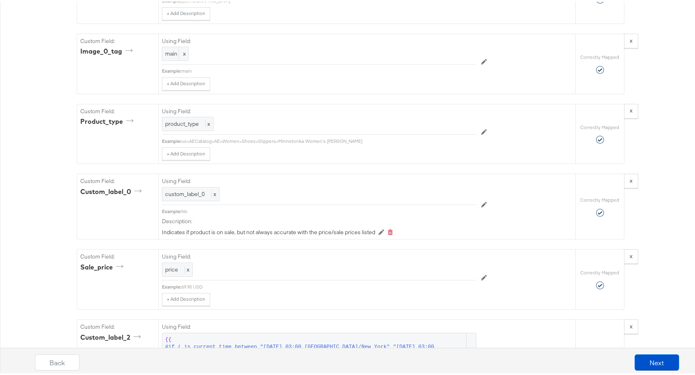
scroll to position [1443, 0]
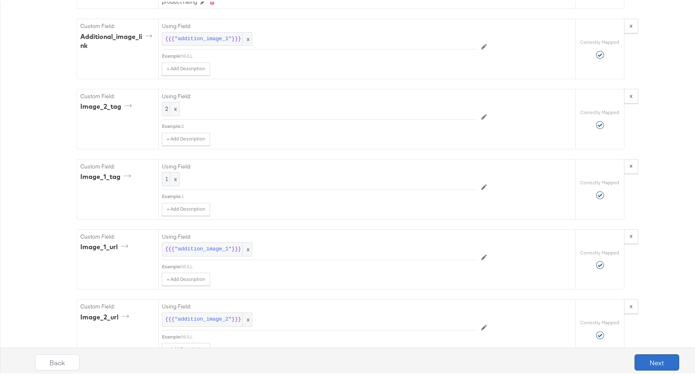
click at [653, 367] on button "Next" at bounding box center [657, 361] width 45 height 16
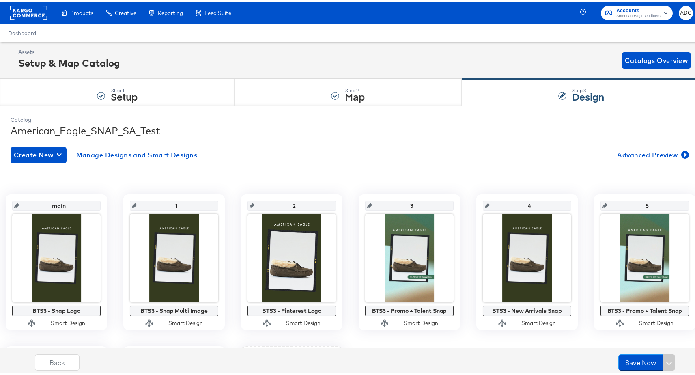
scroll to position [164, 0]
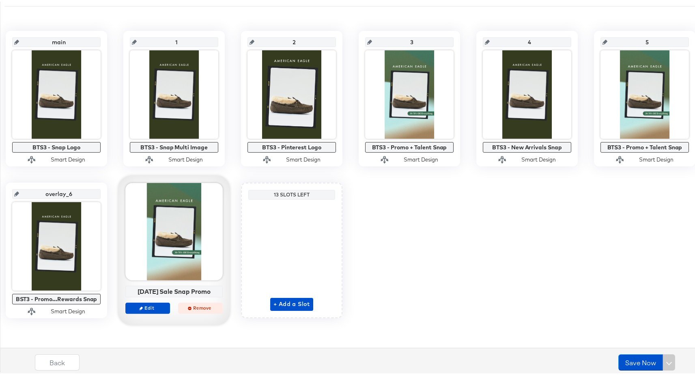
click at [219, 305] on span "Remove" at bounding box center [200, 306] width 37 height 6
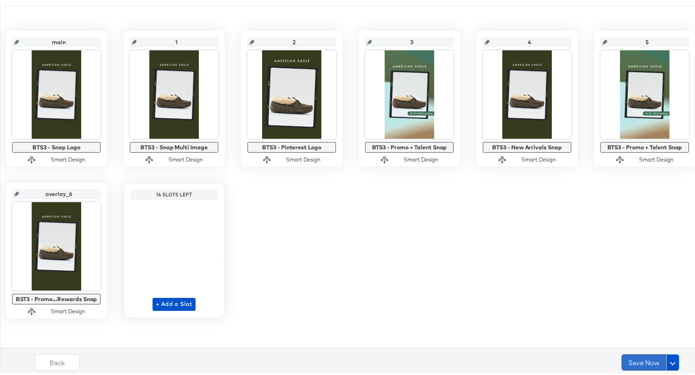
click at [637, 359] on button "Save Now" at bounding box center [644, 361] width 45 height 16
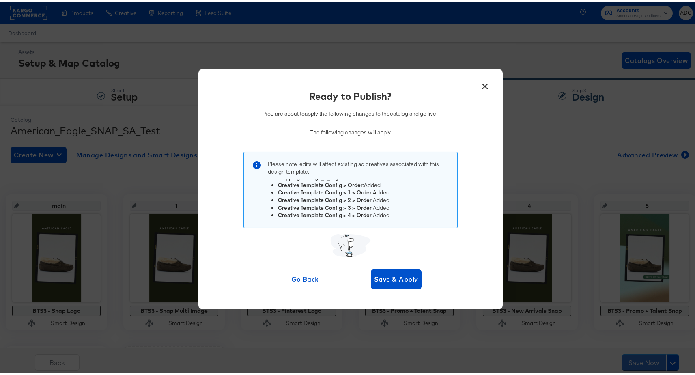
scroll to position [0, 0]
click at [396, 277] on span "Save & Apply" at bounding box center [396, 277] width 44 height 11
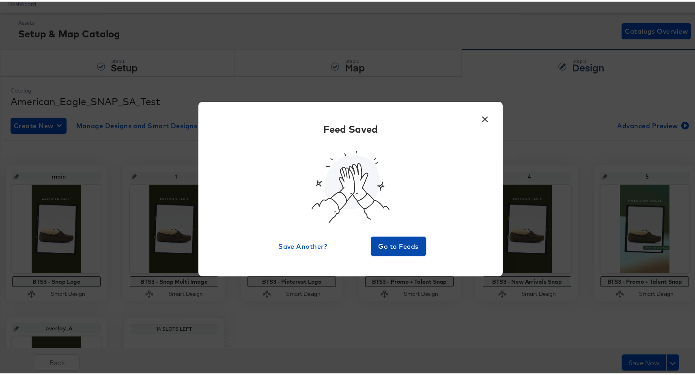
scroll to position [43, 0]
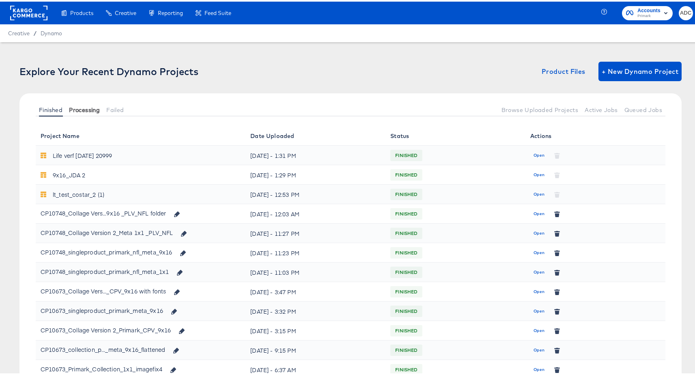
click at [81, 107] on span "Processing" at bounding box center [84, 108] width 31 height 6
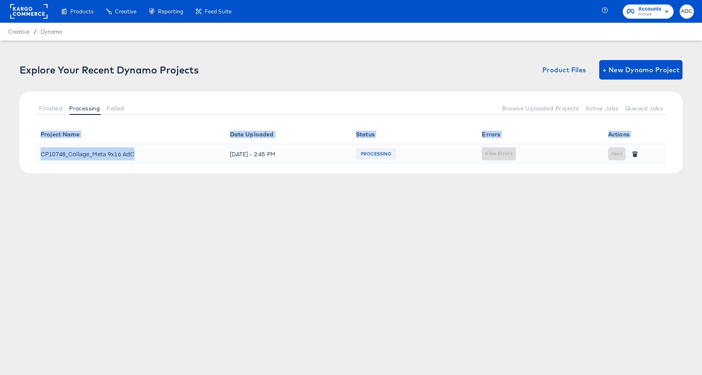
drag, startPoint x: 134, startPoint y: 155, endPoint x: 24, endPoint y: 154, distance: 110.0
click at [24, 154] on div "Project Name Date Uploaded Status Errors Actions CP10748_Collage_Meta 9x16 AdC …" at bounding box center [350, 149] width 663 height 49
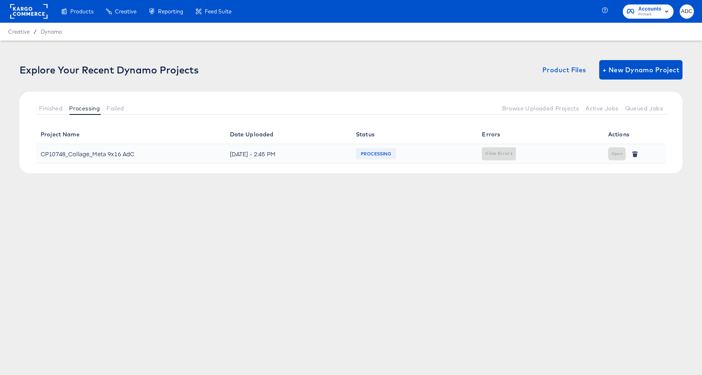
click at [55, 156] on div "CP10748_Collage_Meta 9x16 AdC" at bounding box center [88, 153] width 94 height 13
copy div "CP10748_Collage_Meta 9x16 AdC"
click at [85, 106] on span "Processing" at bounding box center [84, 108] width 31 height 6
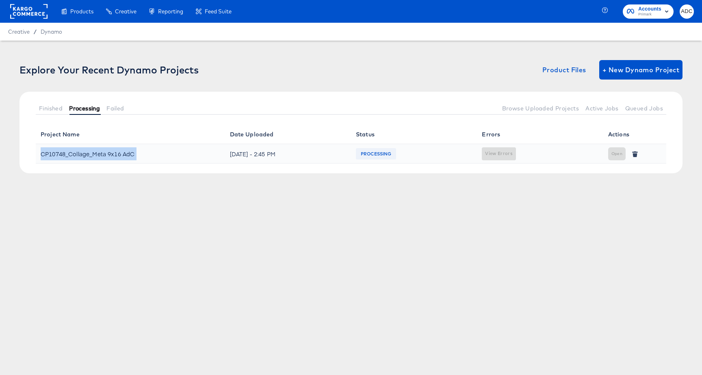
click at [78, 108] on span "Processing" at bounding box center [84, 108] width 31 height 6
click at [111, 108] on span "Failed" at bounding box center [114, 108] width 17 height 6
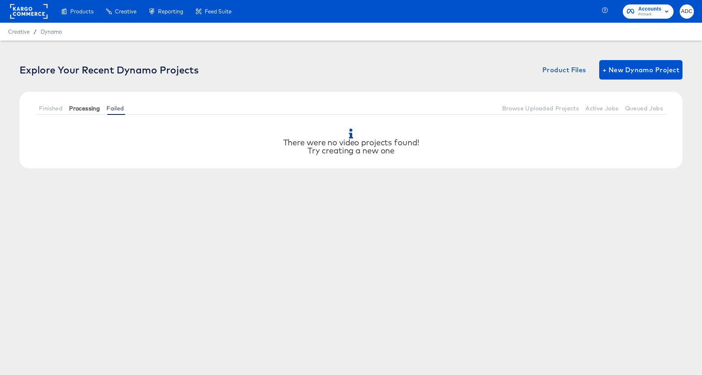
click at [84, 109] on span "Processing" at bounding box center [84, 108] width 31 height 6
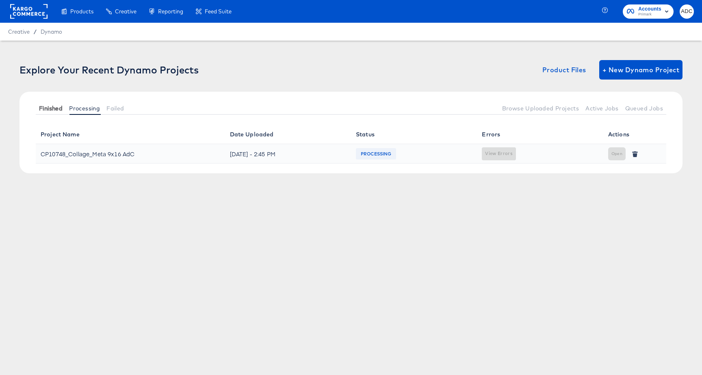
click at [62, 108] on span "Finished" at bounding box center [51, 108] width 24 height 6
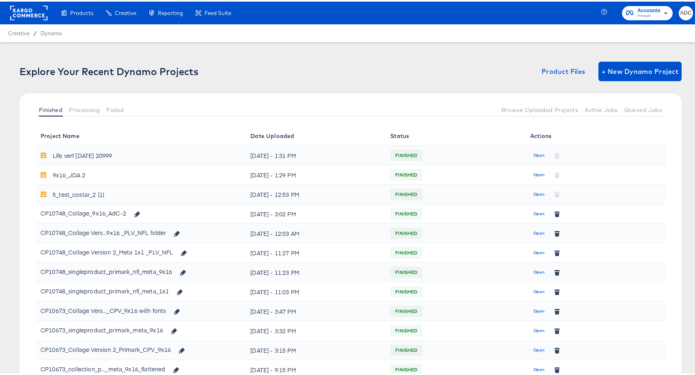
click at [117, 210] on div "CP10748_Collage_9x16_AdC-2" at bounding box center [93, 212] width 104 height 14
click at [534, 214] on span "Open" at bounding box center [539, 212] width 11 height 7
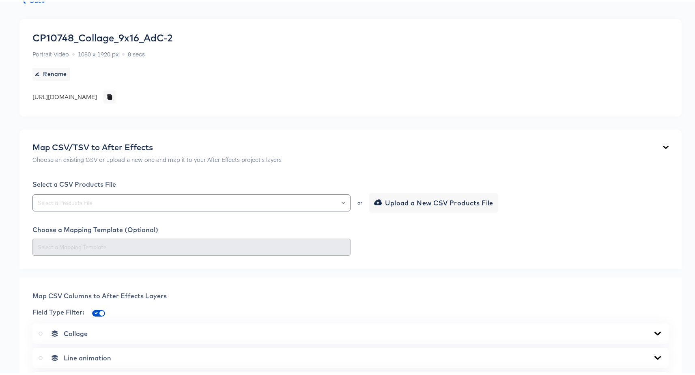
scroll to position [171, 0]
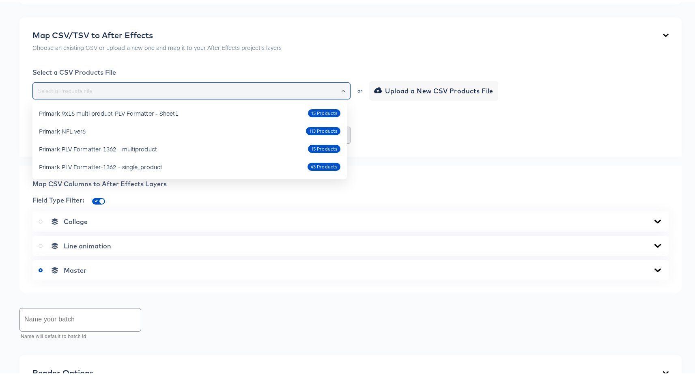
click at [302, 89] on input "text" at bounding box center [191, 89] width 311 height 9
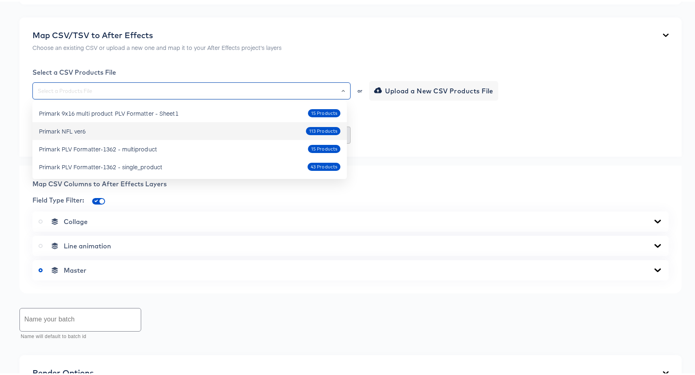
click at [210, 134] on div "Primark NFL ver6 113 Products" at bounding box center [190, 129] width 302 height 13
type input "Primark NFL ver6"
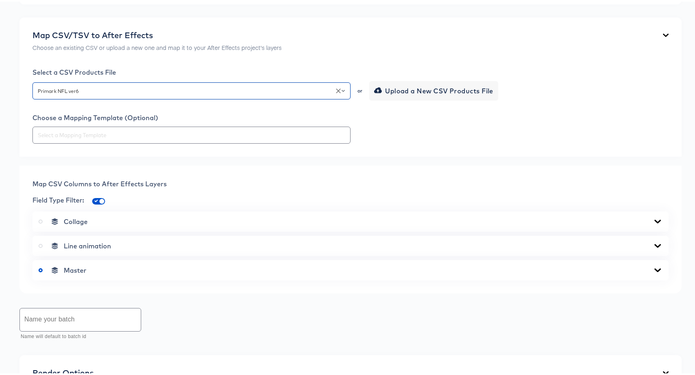
click at [15, 287] on div "Back CP10748_Collage_9x16_AdC-2 Portrait Video 1080 x 1920 px 8 secs Rename htt…" at bounding box center [351, 214] width 702 height 691
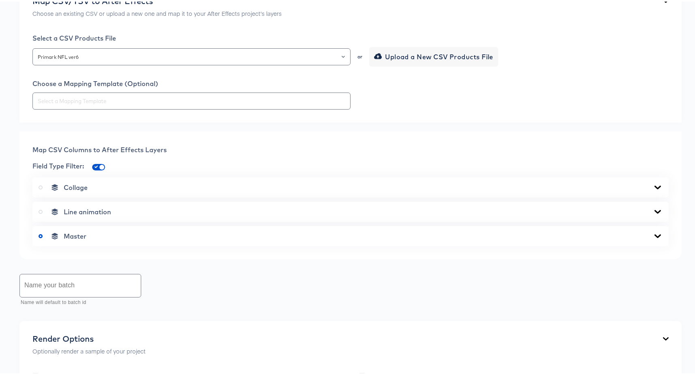
scroll to position [357, 0]
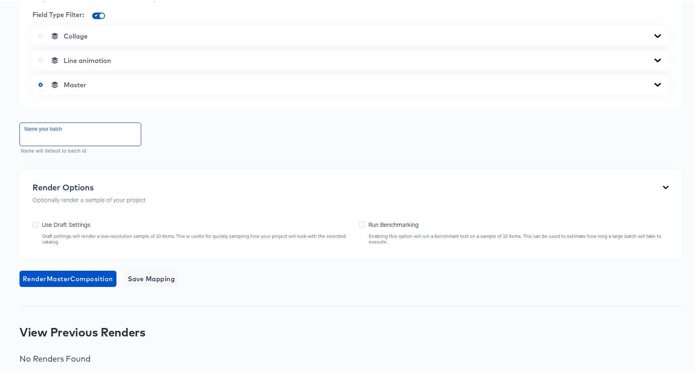
click at [60, 130] on input "text" at bounding box center [80, 132] width 121 height 23
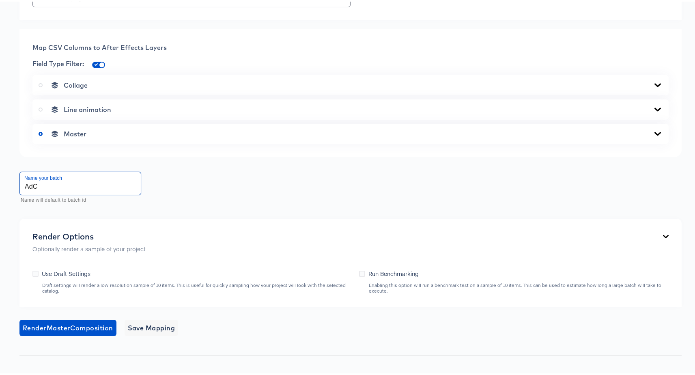
scroll to position [298, 0]
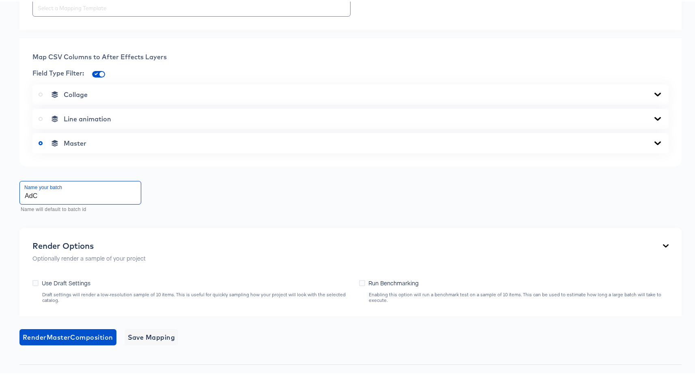
type input "AdC"
click at [112, 98] on div "Collage" at bounding box center [350, 93] width 637 height 20
click at [104, 93] on div "Collage" at bounding box center [351, 93] width 624 height 8
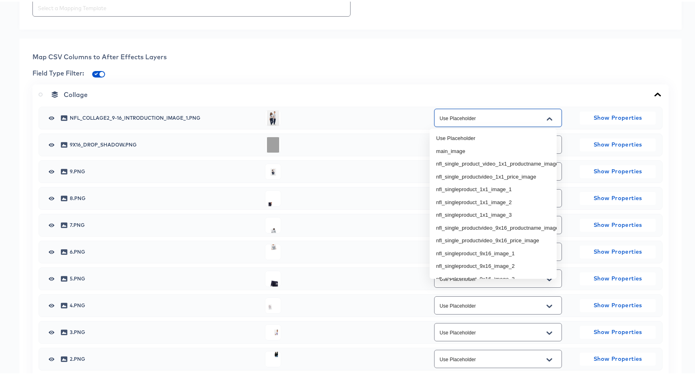
click at [468, 116] on input "Use Placeholder" at bounding box center [492, 116] width 108 height 9
click at [86, 115] on span "nfl_collage2_9-16_introduction_image_1.png" at bounding box center [164, 116] width 189 height 5
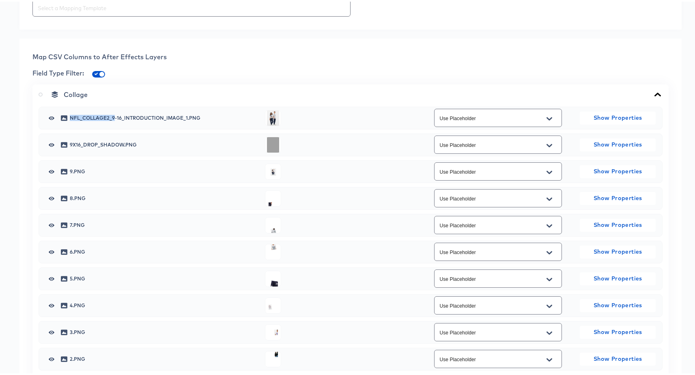
click at [86, 115] on span "nfl_collage2_9-16_introduction_image_1.png" at bounding box center [164, 116] width 189 height 5
click at [187, 117] on span "nfl_collage2_9-16_introduction_image_1.png" at bounding box center [164, 116] width 189 height 5
click at [180, 114] on span "nfl_collage2_9-16_introduction_image_1.png" at bounding box center [164, 116] width 189 height 5
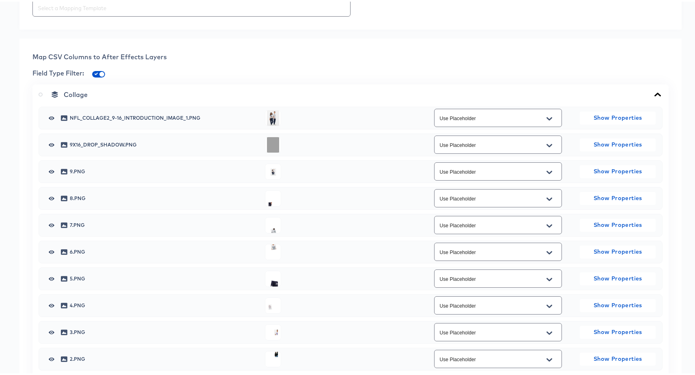
click at [184, 116] on span "nfl_collage2_9-16_introduction_image_1.png" at bounding box center [164, 116] width 189 height 5
drag, startPoint x: 186, startPoint y: 116, endPoint x: 78, endPoint y: 113, distance: 108.0
click at [78, 113] on div "nfl_collage2_9-16_introduction_image_1.png Use Placeholder Show Properties" at bounding box center [350, 117] width 611 height 22
copy span "nfl_collage2_9-16_introduction_image_1"
click at [492, 114] on input "Use Placeholder" at bounding box center [492, 116] width 108 height 9
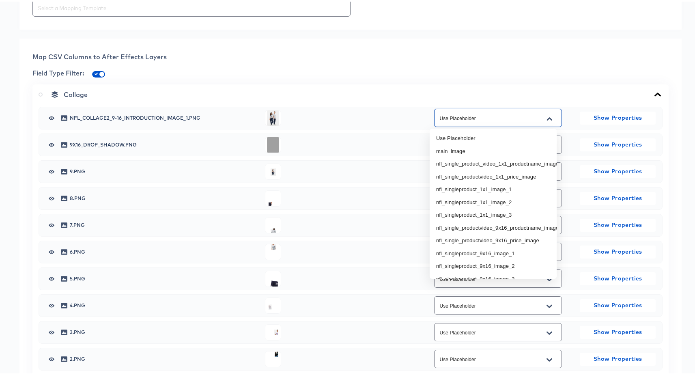
paste input "nfl_collage2_9-16_introduction_image_1"
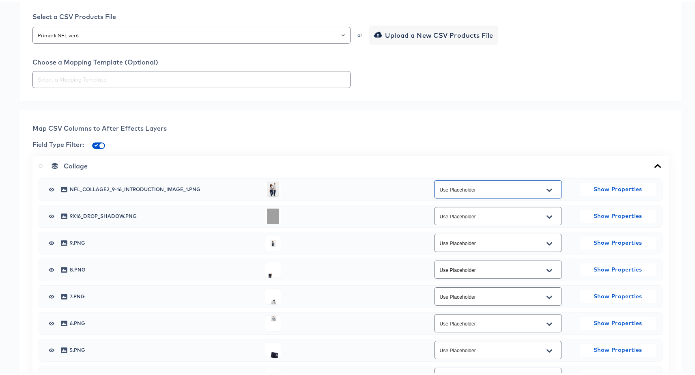
scroll to position [254, 0]
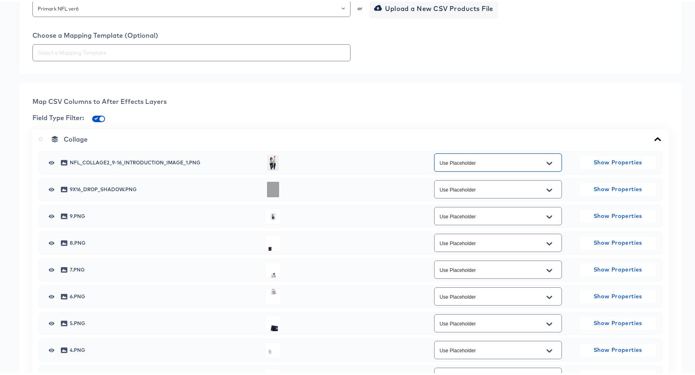
click at [498, 168] on div "Use Placeholder" at bounding box center [498, 161] width 128 height 18
click at [544, 160] on button "Open" at bounding box center [550, 162] width 12 height 13
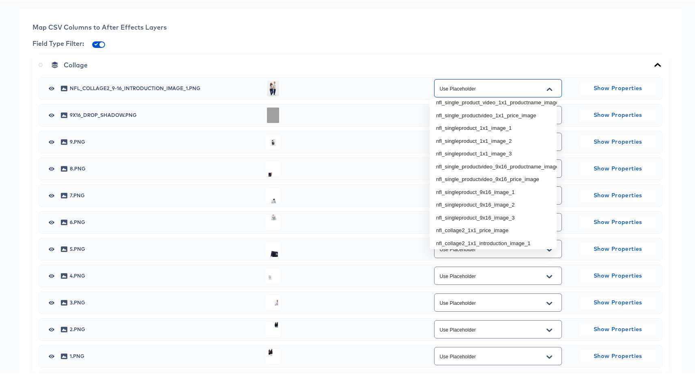
scroll to position [30, 0]
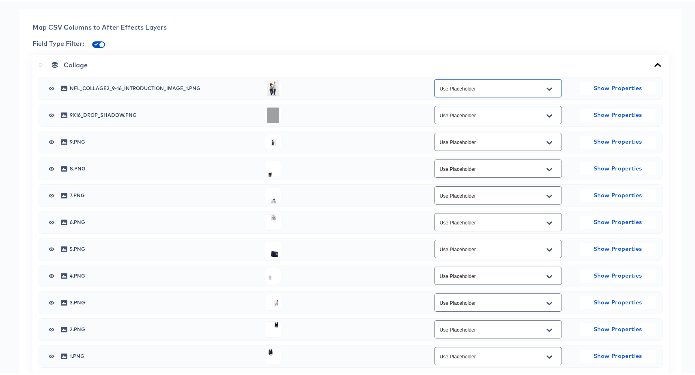
click at [498, 85] on input "Use Placeholder" at bounding box center [492, 86] width 108 height 9
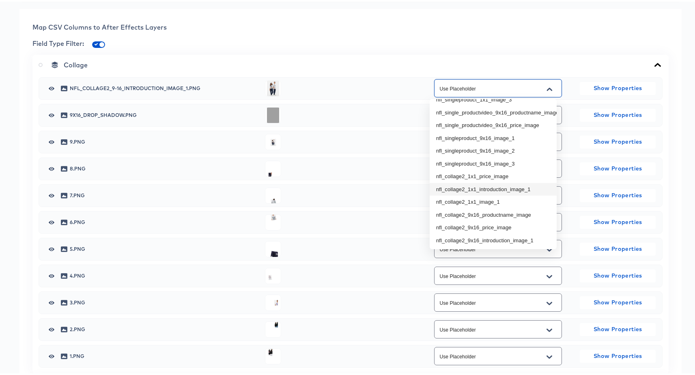
scroll to position [118, 0]
click at [498, 206] on li "nfl_collage2_9x16_introduction_image_1" at bounding box center [493, 212] width 127 height 13
type input "nfl_collage2_9x16_introduction_image_1"
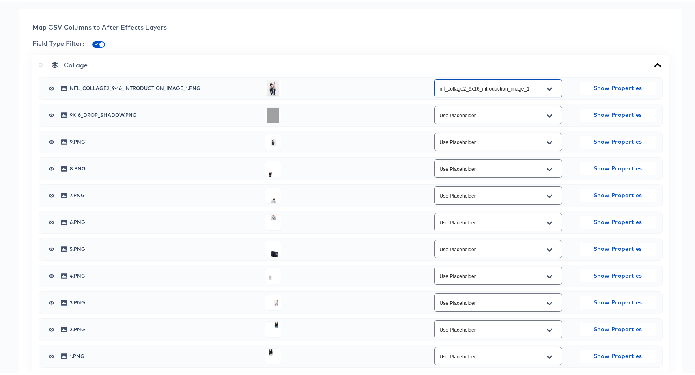
click at [147, 63] on div "Collage" at bounding box center [351, 63] width 624 height 8
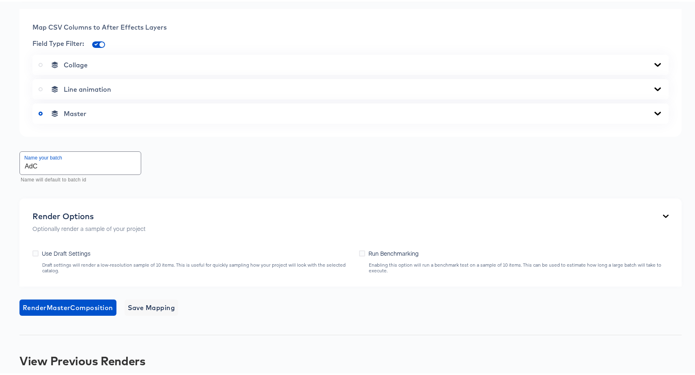
click at [113, 112] on div "Master" at bounding box center [351, 112] width 624 height 8
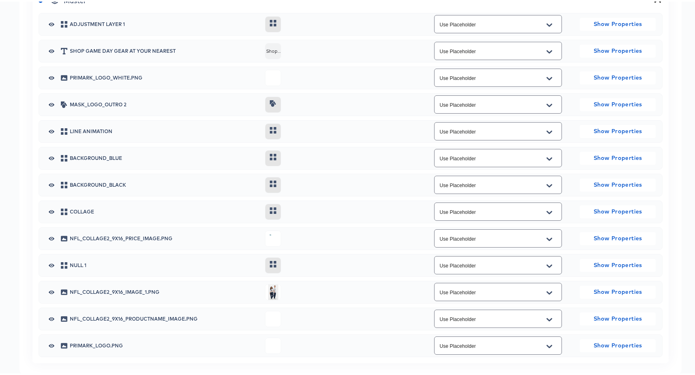
scroll to position [486, 0]
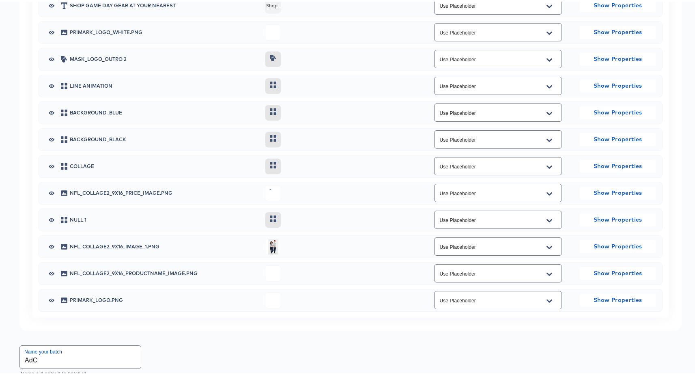
click at [122, 186] on div "nfl_collage2_9x16_price_image.png Use Placeholder Show Properties" at bounding box center [350, 192] width 611 height 22
click at [121, 189] on span "nfl_collage2_9x16_price_image.png" at bounding box center [164, 191] width 189 height 5
copy span "nfl_collage2_9x16_price_image"
click at [467, 186] on div "Use Placeholder" at bounding box center [498, 191] width 128 height 18
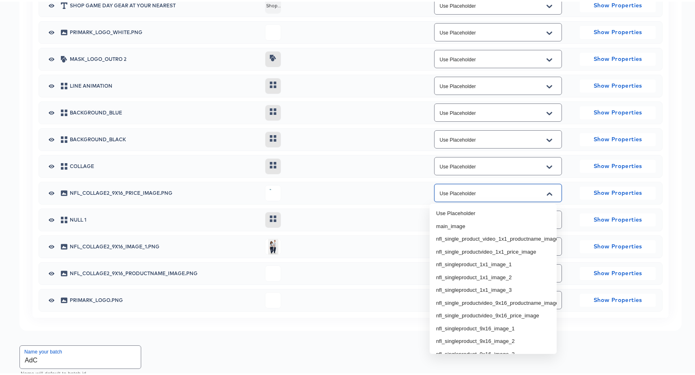
paste input "nfl_collage2_9x16_price_image"
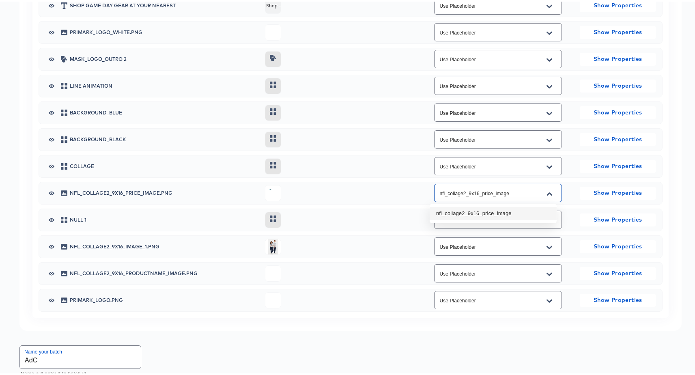
click at [468, 214] on li "nfl_collage2_9x16_price_image" at bounding box center [493, 211] width 127 height 13
type input "nfl_collage2_9x16_price_image"
click at [105, 247] on span "nfl_collage2_9x16_image_1.png" at bounding box center [164, 245] width 189 height 5
copy span "nfl_collage2_9x16_image_1"
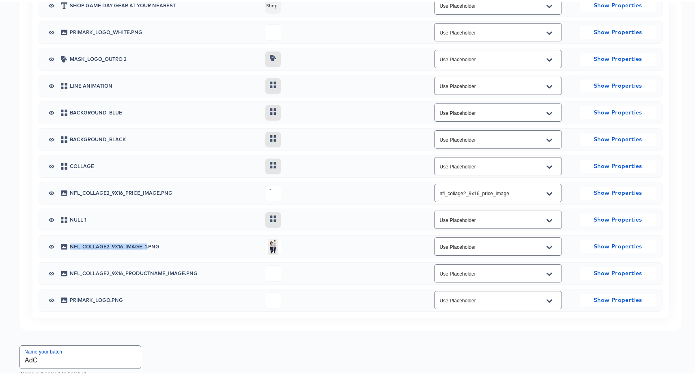
click at [447, 238] on div "Use Placeholder" at bounding box center [498, 245] width 128 height 18
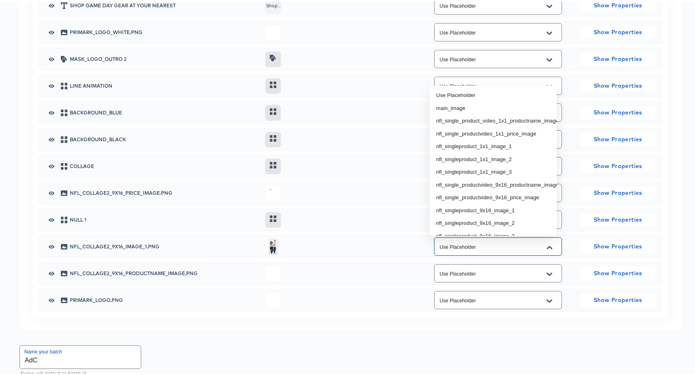
paste input "nfl_collage2_9x16_image_1"
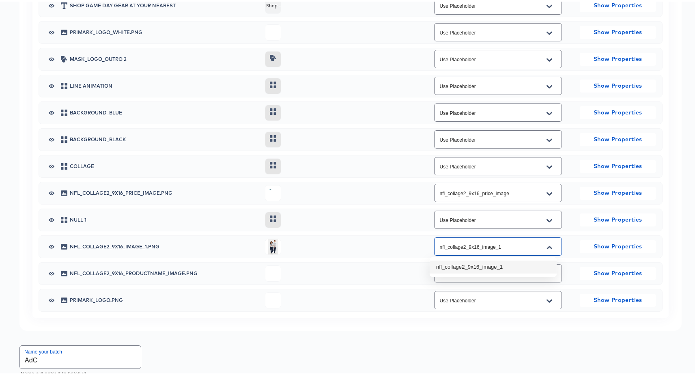
click at [463, 266] on li "nfl_collage2_9x16_image_1" at bounding box center [493, 265] width 127 height 13
type input "nfl_collage2_9x16_image_1"
click at [107, 272] on span "nfl_collage2_9x16_productname_image.png" at bounding box center [164, 272] width 189 height 5
copy span "nfl_collage2_9x16_productname_image"
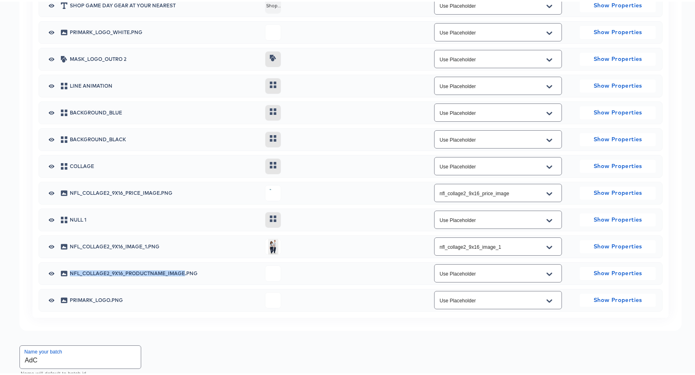
click at [460, 277] on div "Use Placeholder" at bounding box center [498, 272] width 128 height 18
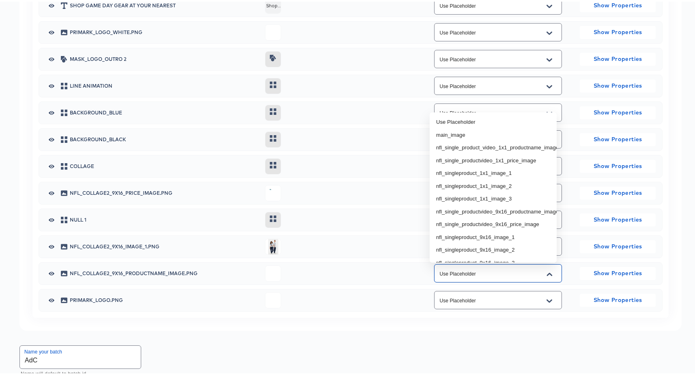
paste input "nfl_collage2_9x16_productname_image"
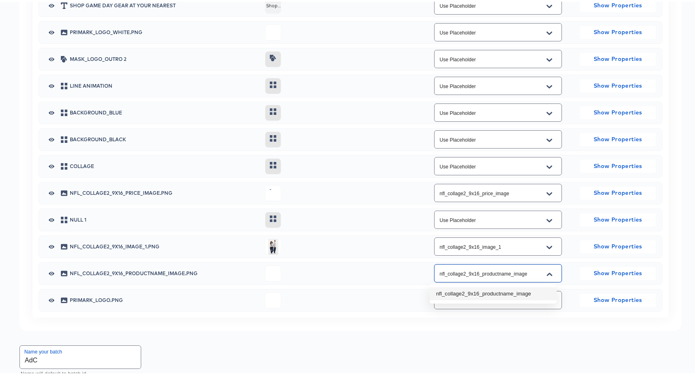
click at [464, 294] on li "nfl_collage2_9x16_productname_image" at bounding box center [493, 292] width 127 height 13
type input "nfl_collage2_9x16_productname_image"
click at [389, 318] on div "Map CSV Columns to After Effects Layers Field Type Filter: Collage Line animati…" at bounding box center [350, 89] width 663 height 480
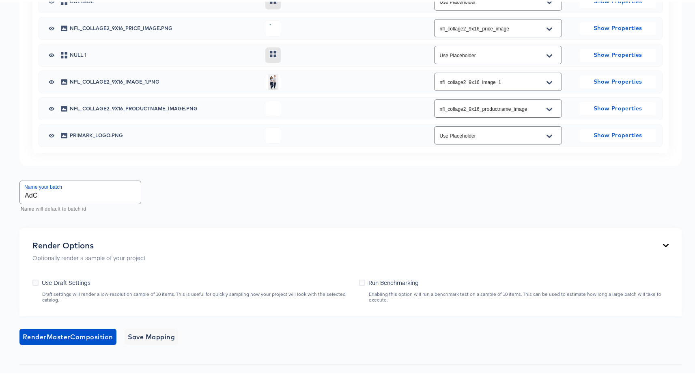
scroll to position [709, 0]
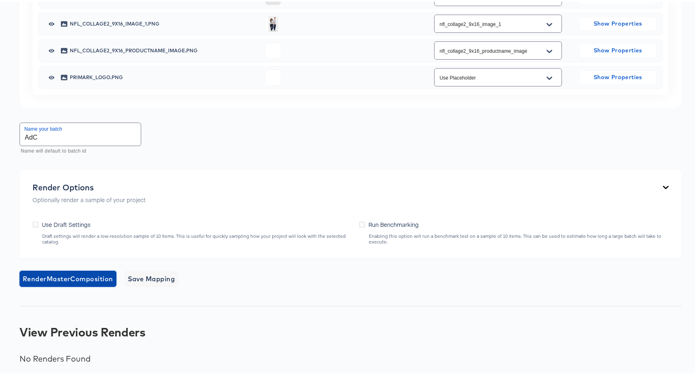
click at [55, 275] on span "Render Master Composition" at bounding box center [68, 277] width 91 height 11
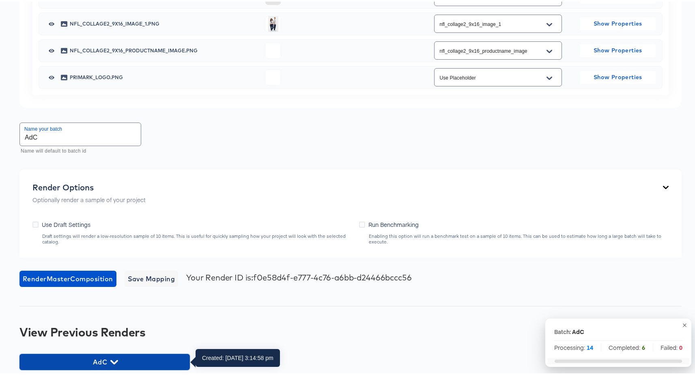
click at [86, 367] on button "AdC" at bounding box center [104, 360] width 171 height 16
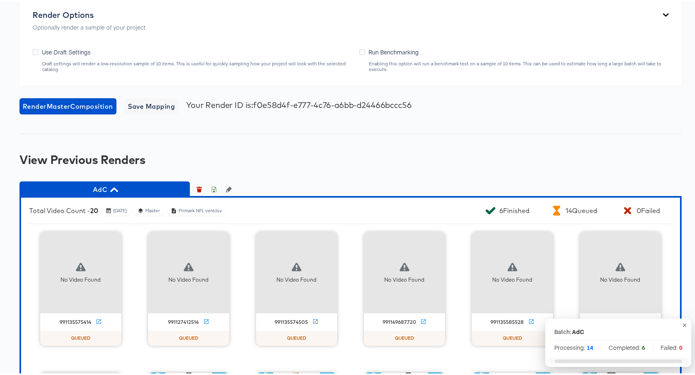
scroll to position [1041, 0]
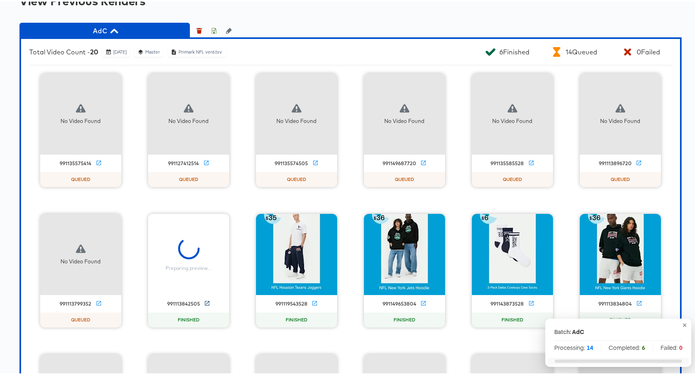
click at [205, 303] on icon at bounding box center [207, 302] width 6 height 6
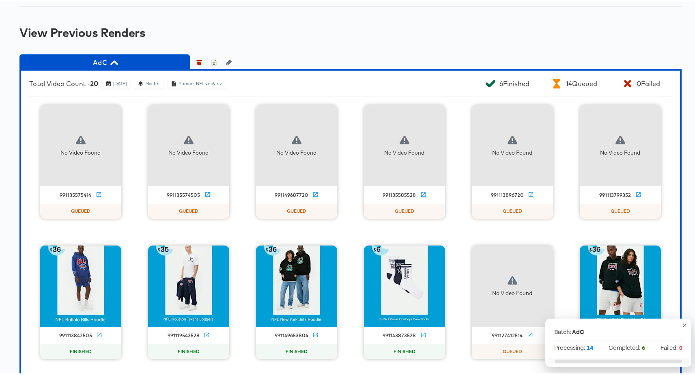
scroll to position [1145, 0]
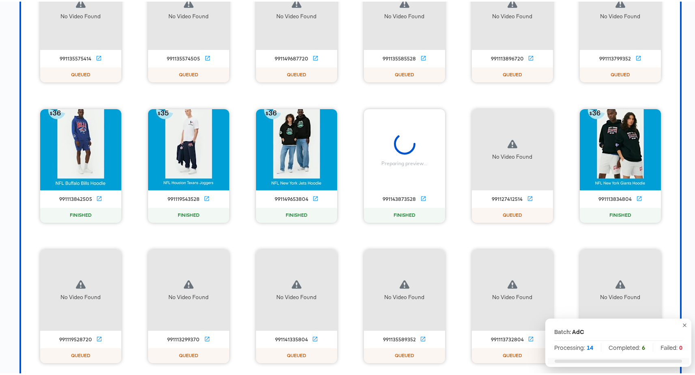
click at [417, 198] on div "991143873528" at bounding box center [404, 197] width 81 height 9
click at [421, 198] on icon at bounding box center [424, 197] width 6 height 6
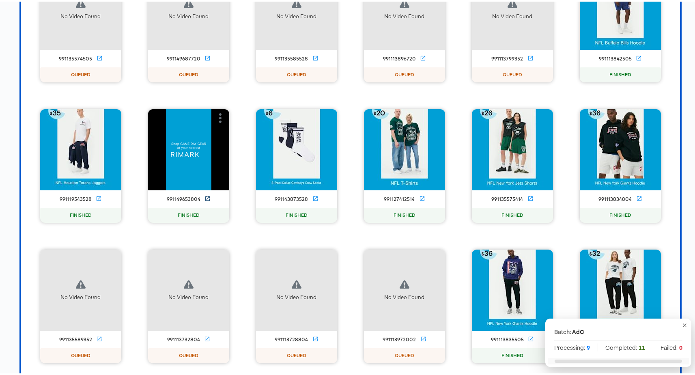
click at [205, 198] on icon at bounding box center [208, 197] width 6 height 6
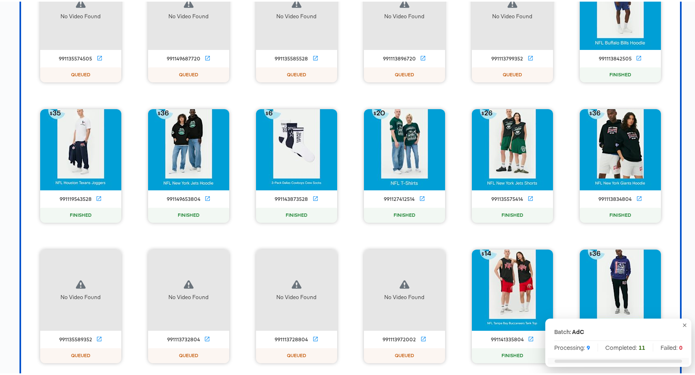
click at [666, 238] on div "No Video Found 991135574505 QUEUED No Video Found 991149687720 QUEUED No Video …" at bounding box center [350, 234] width 643 height 535
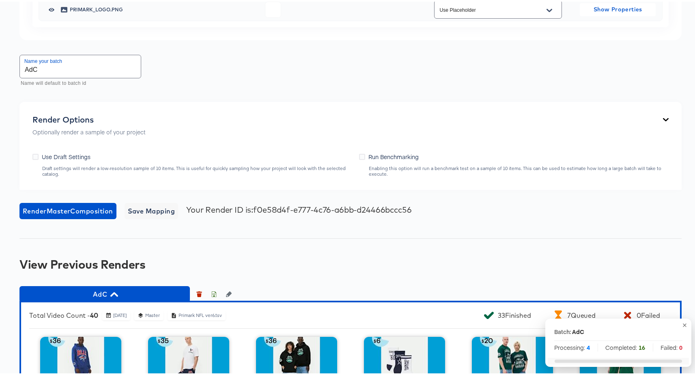
scroll to position [944, 0]
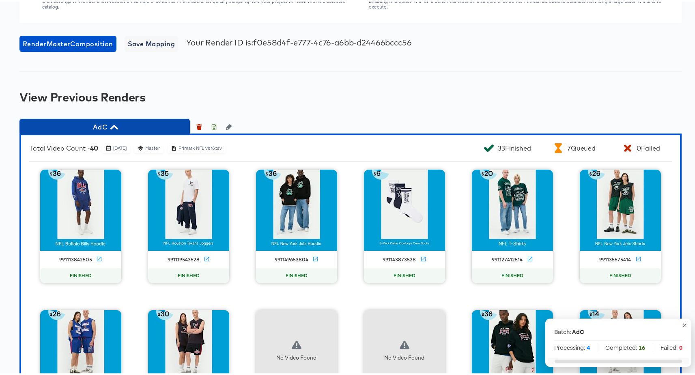
click at [132, 125] on span "AdC" at bounding box center [105, 125] width 162 height 11
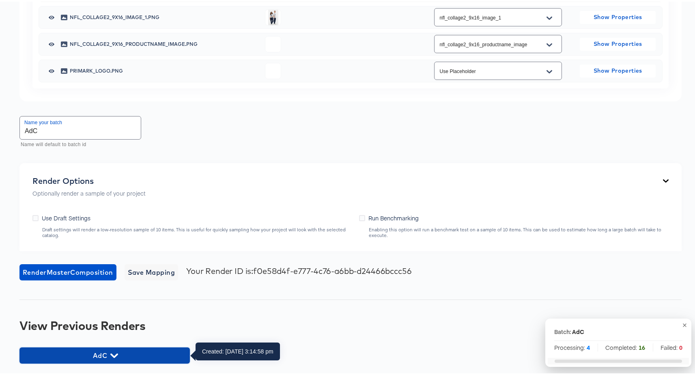
click at [130, 350] on span "AdC" at bounding box center [105, 353] width 162 height 11
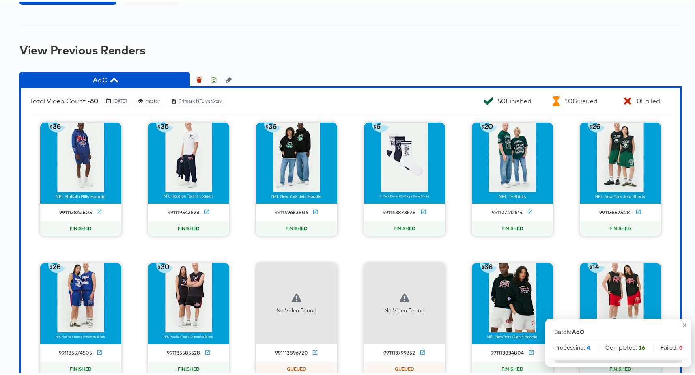
scroll to position [842, 0]
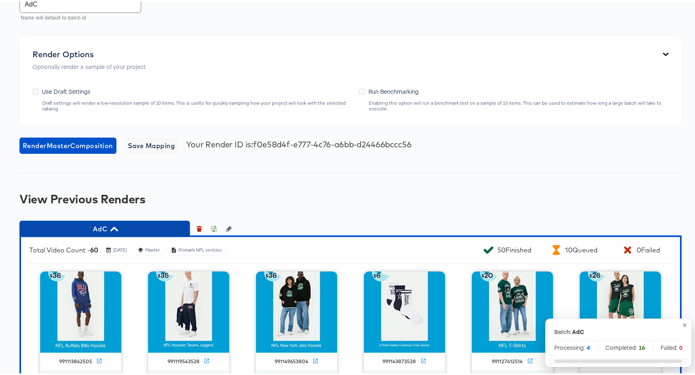
click at [122, 225] on span "AdC" at bounding box center [105, 227] width 162 height 11
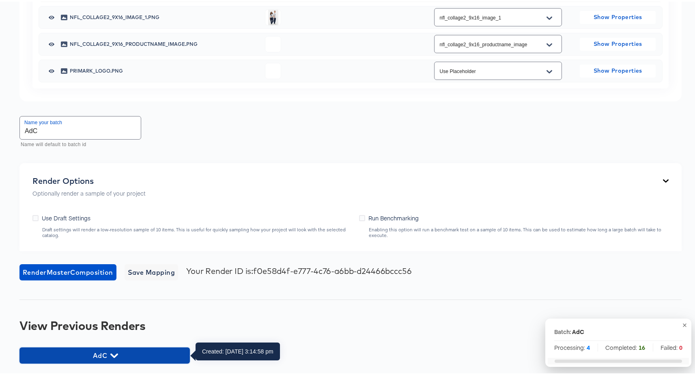
drag, startPoint x: 114, startPoint y: 349, endPoint x: 186, endPoint y: 259, distance: 114.7
click at [114, 349] on span "AdC" at bounding box center [105, 353] width 162 height 11
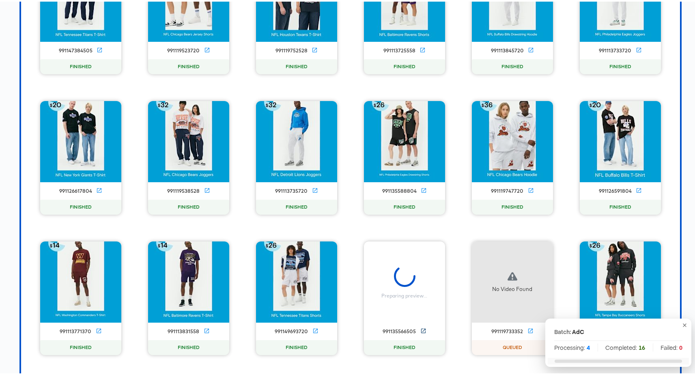
scroll to position [2698, 0]
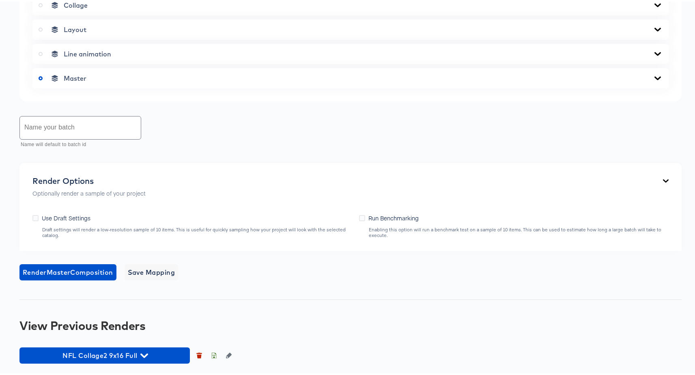
scroll to position [543, 0]
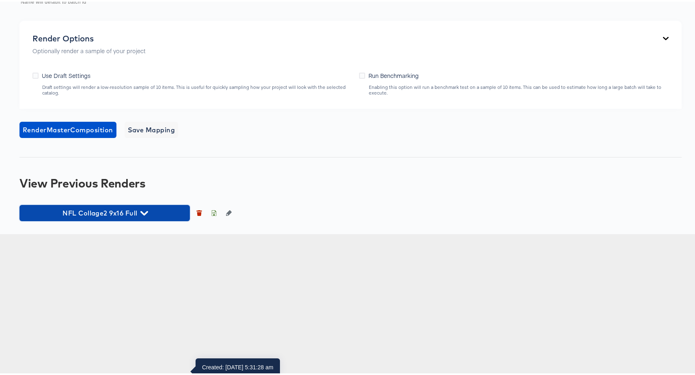
click at [134, 217] on span "NFL Collage2 9x16 Full" at bounding box center [105, 211] width 162 height 11
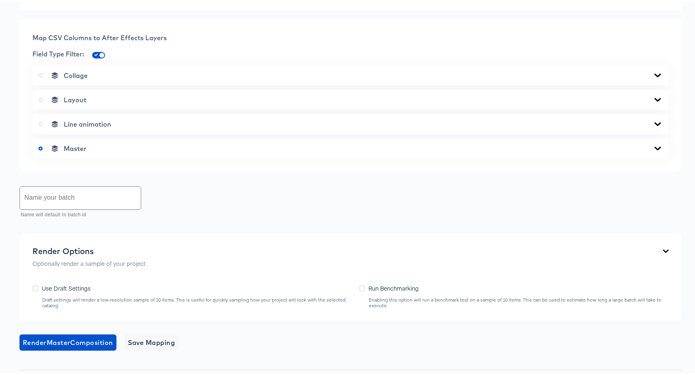
scroll to position [285, 0]
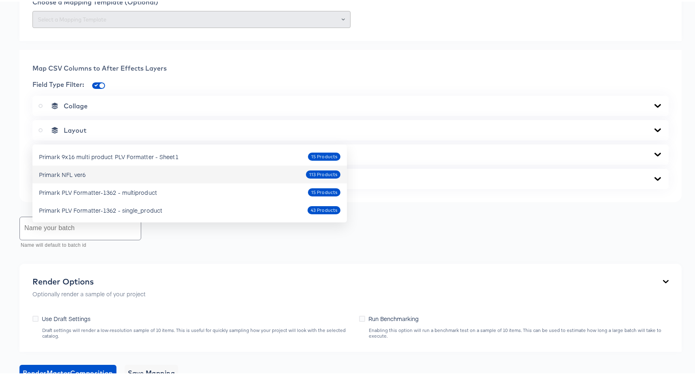
click at [134, 170] on div "Primark NFL ver6 113 Products" at bounding box center [190, 172] width 302 height 13
type input "Primark NFL ver6"
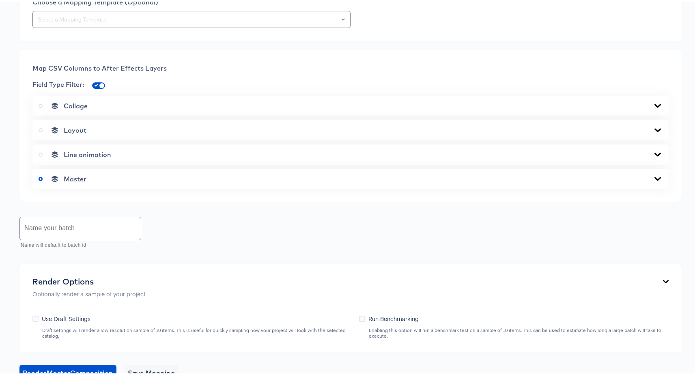
click at [129, 108] on div "Collage" at bounding box center [351, 104] width 624 height 8
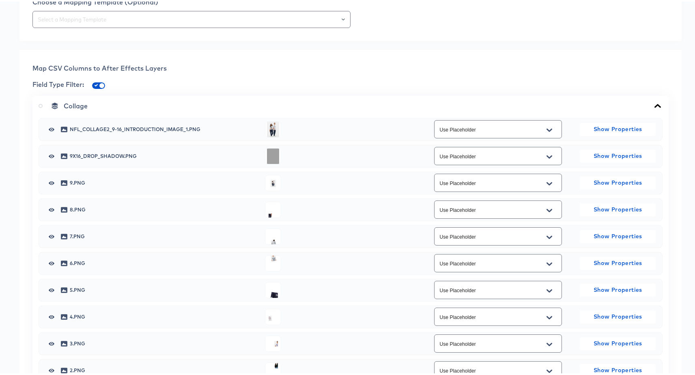
click at [477, 133] on input "Use Placeholder" at bounding box center [492, 127] width 108 height 9
click at [493, 316] on li "nfl_collage2_9x16_introduction_image_1" at bounding box center [493, 319] width 127 height 13
type input "nfl_collage2_9x16_introduction_image_1"
click at [354, 163] on div at bounding box center [340, 155] width 151 height 16
click at [103, 108] on div "Collage" at bounding box center [351, 104] width 624 height 8
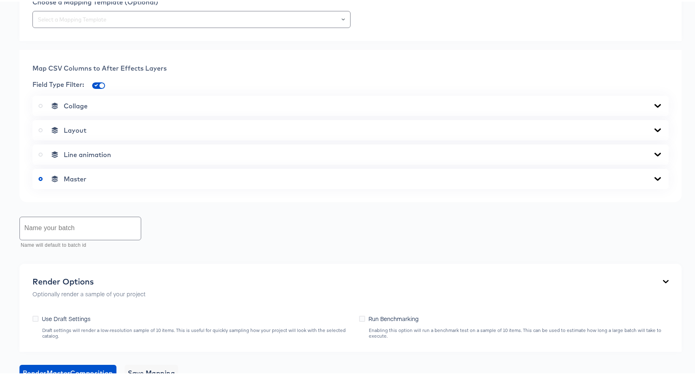
click at [138, 181] on div "Master" at bounding box center [351, 177] width 624 height 8
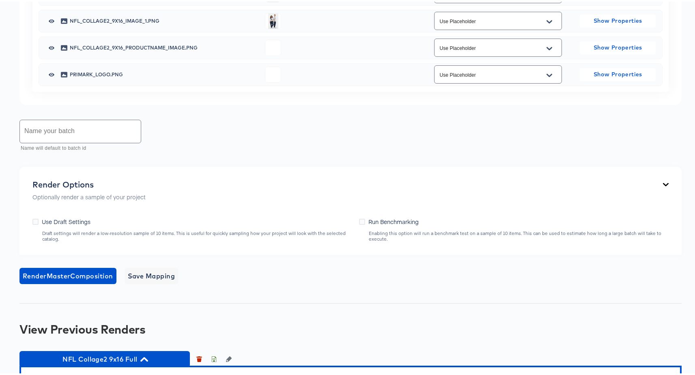
scroll to position [734, 0]
copy span "nfl_collage2_9x16_price_image"
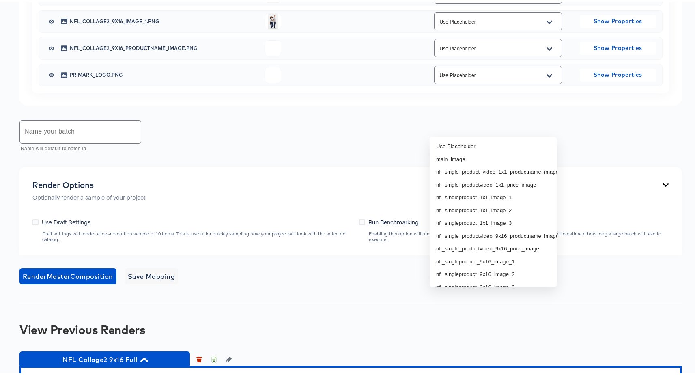
paste input "nfl_collage2_9x16_price_image"
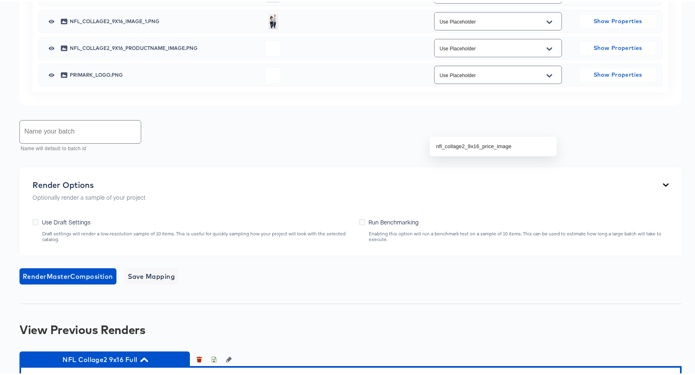
click at [470, 138] on ul "nfl_collage2_9x16_price_image" at bounding box center [493, 144] width 127 height 19
click at [471, 139] on li "nfl_collage2_9x16_price_image" at bounding box center [493, 144] width 127 height 13
type input "nfl_collage2_9x16_price_image"
click at [103, 22] on span "nfl_collage2_9x16_image_1.png" at bounding box center [164, 19] width 189 height 5
click at [102, 22] on span "nfl_collage2_9x16_image_1.png" at bounding box center [164, 19] width 189 height 5
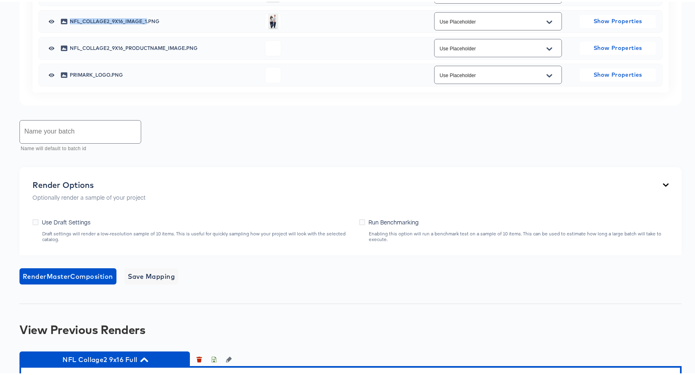
copy span "nfl_collage2_9x16_image_1"
click at [461, 25] on input "Use Placeholder" at bounding box center [492, 19] width 108 height 9
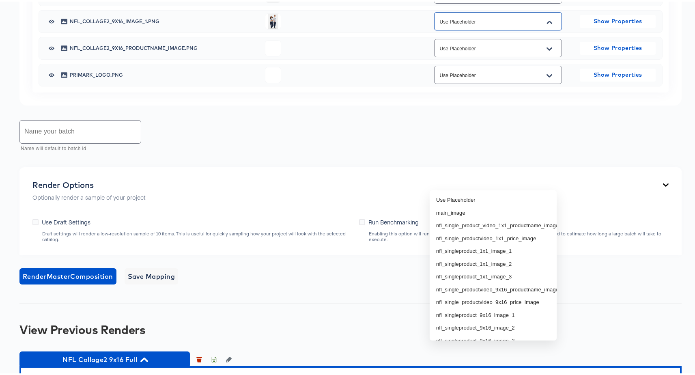
paste input "nfl_collage2_9x16_image_1"
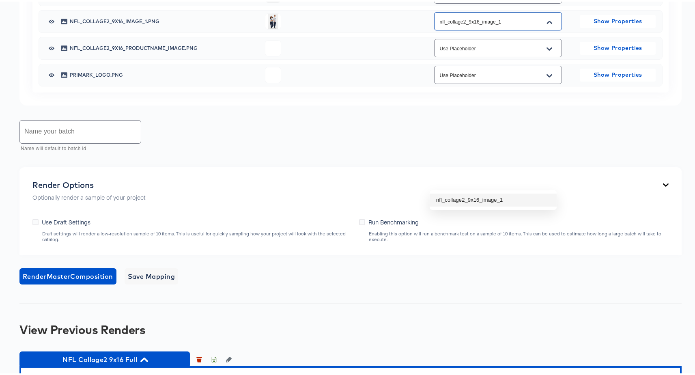
click at [464, 196] on li "nfl_collage2_9x16_image_1" at bounding box center [493, 198] width 127 height 13
type input "nfl_collage2_9x16_image_1"
click at [114, 49] on span "nfl_collage2_9x16_productname_image.png" at bounding box center [164, 46] width 189 height 5
copy span "nfl_collage2_9x16_productname_image"
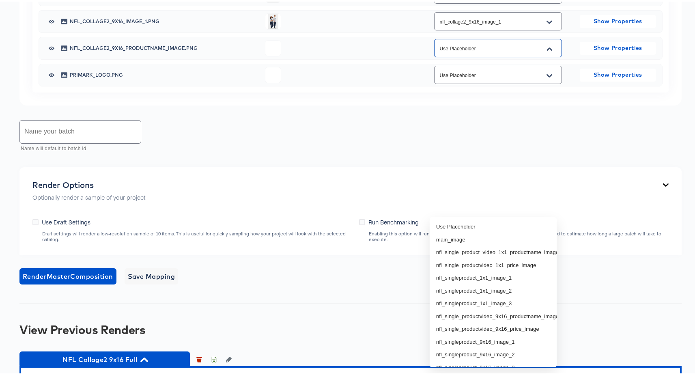
click at [461, 52] on input "Use Placeholder" at bounding box center [492, 46] width 108 height 9
paste input "nfl_collage2_9x16_productname_image"
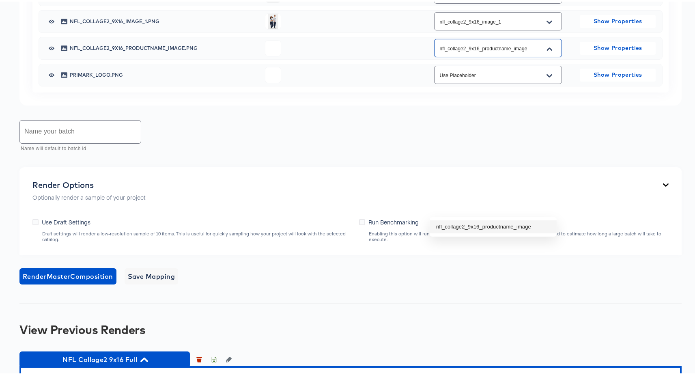
click at [466, 225] on li "nfl_collage2_9x16_productname_image" at bounding box center [493, 225] width 127 height 13
type input "nfl_collage2_9x16_productname_image"
click at [82, 142] on input "text" at bounding box center [80, 130] width 121 height 23
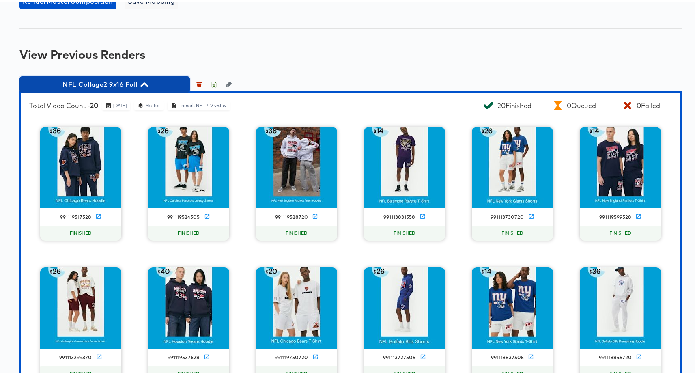
click at [76, 89] on span "NFL Collage2 9x16 Full" at bounding box center [105, 82] width 162 height 11
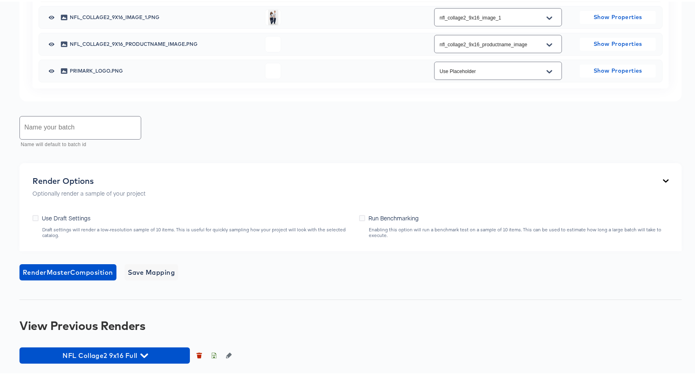
click at [76, 241] on div "Render Options Optionally render a sample of your project Use Draft Settings Dr…" at bounding box center [350, 206] width 663 height 88
click at [228, 356] on icon "button" at bounding box center [229, 354] width 6 height 6
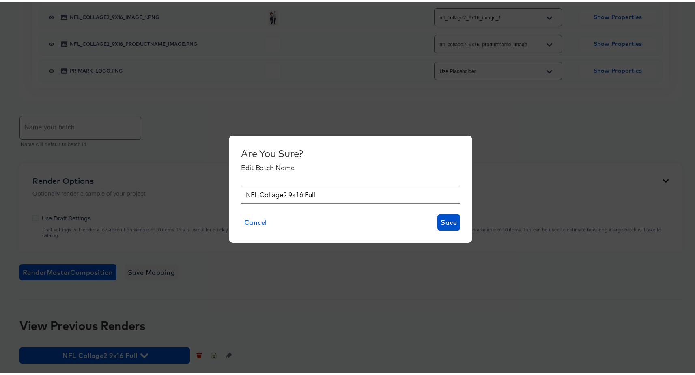
drag, startPoint x: 325, startPoint y: 197, endPoint x: 217, endPoint y: 196, distance: 107.6
click at [217, 196] on div "Are You Sure? Edit Batch Name NFL Collage2 9x16 Full Cancel Save" at bounding box center [351, 187] width 702 height 375
click at [249, 220] on span "Cancel" at bounding box center [255, 220] width 23 height 11
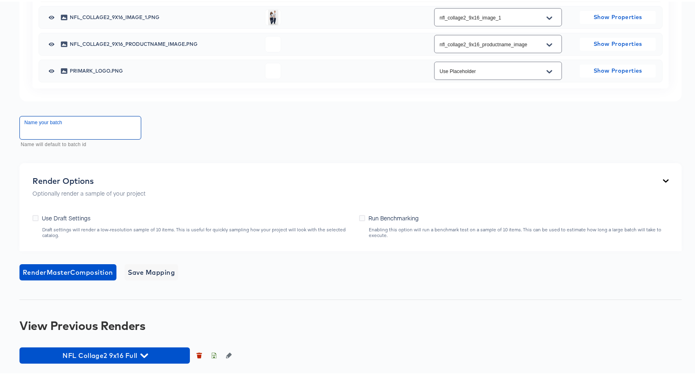
click at [88, 131] on input "text" at bounding box center [80, 126] width 121 height 23
paste input "NFL Collage2 9x16 Full"
type input "AdC NFL Collage2 9x16 Full"
click at [61, 273] on span "Render Master Composition" at bounding box center [68, 270] width 91 height 11
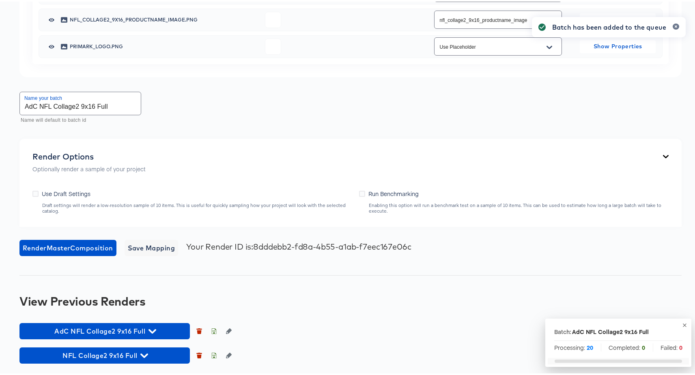
scroll to position [920, 0]
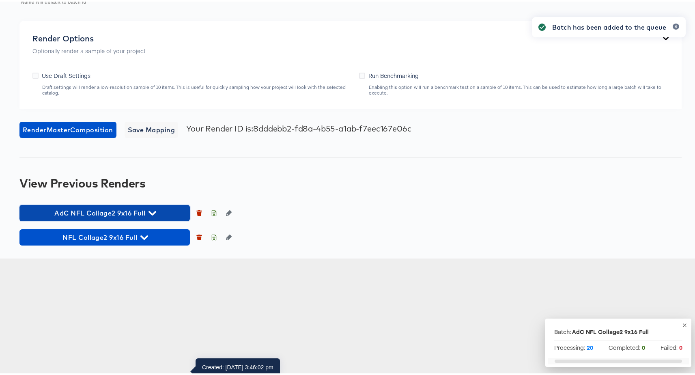
click at [156, 216] on icon "button" at bounding box center [153, 212] width 8 height 8
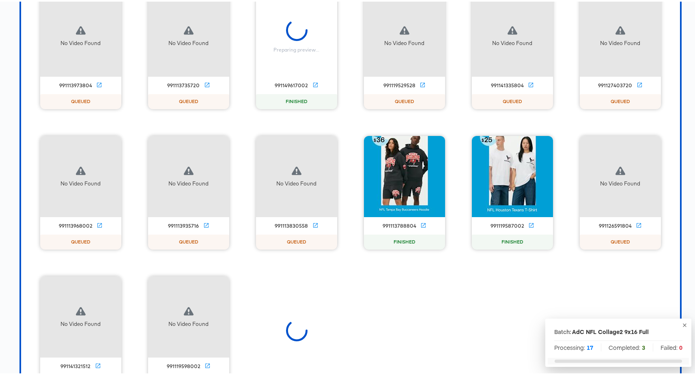
scroll to position [1277, 0]
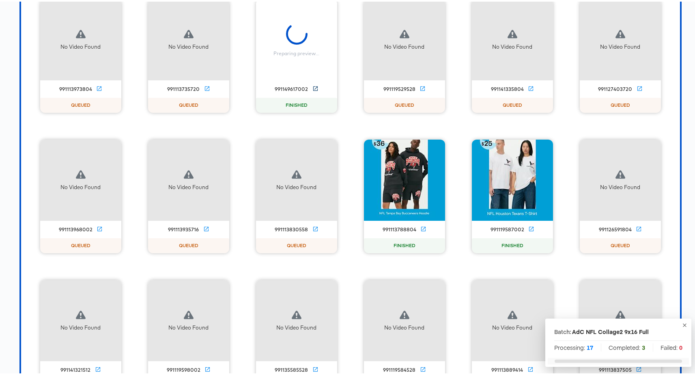
click at [313, 89] on icon at bounding box center [315, 87] width 4 height 4
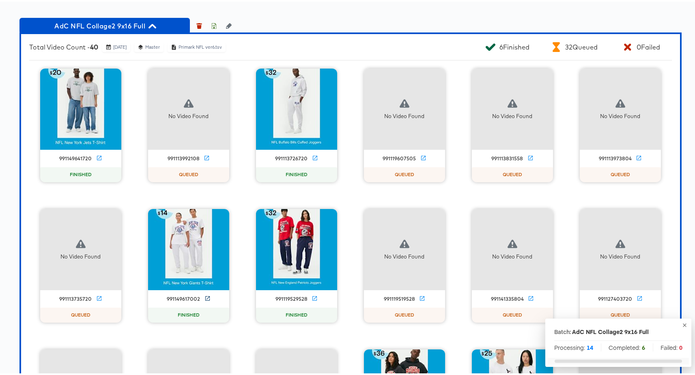
scroll to position [1033, 0]
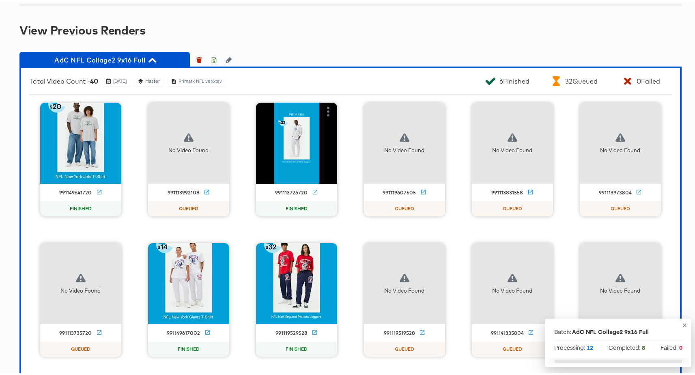
click at [307, 196] on div "991113726720" at bounding box center [296, 191] width 81 height 9
click at [313, 193] on icon at bounding box center [315, 190] width 4 height 4
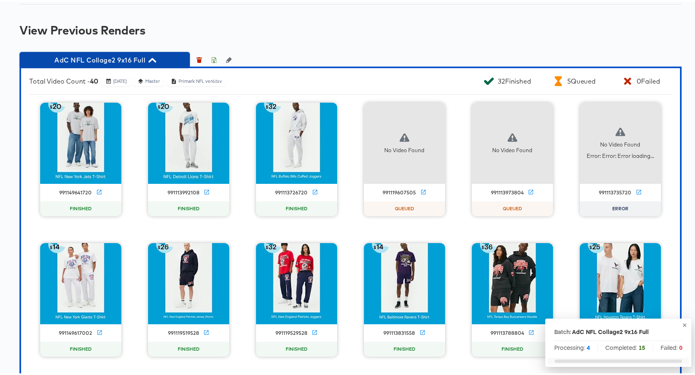
click at [83, 64] on span "AdC NFL Collage2 9x16 Full" at bounding box center [105, 58] width 162 height 11
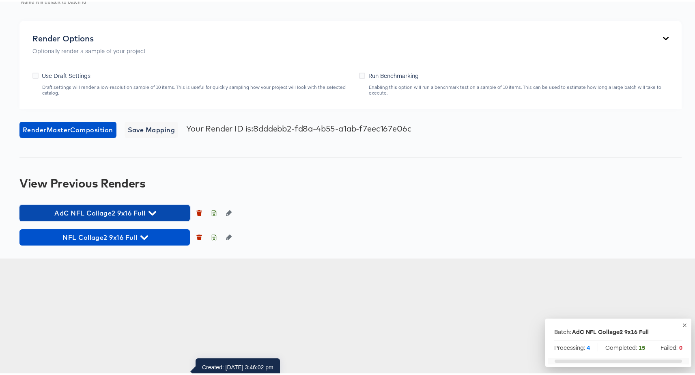
click at [95, 217] on span "AdC NFL Collage2 9x16 Full" at bounding box center [105, 211] width 162 height 11
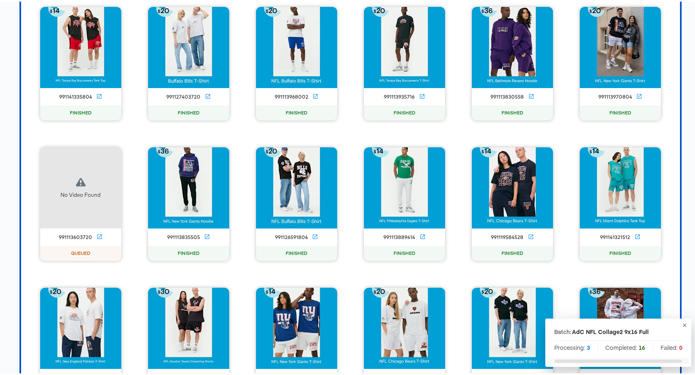
scroll to position [1525, 0]
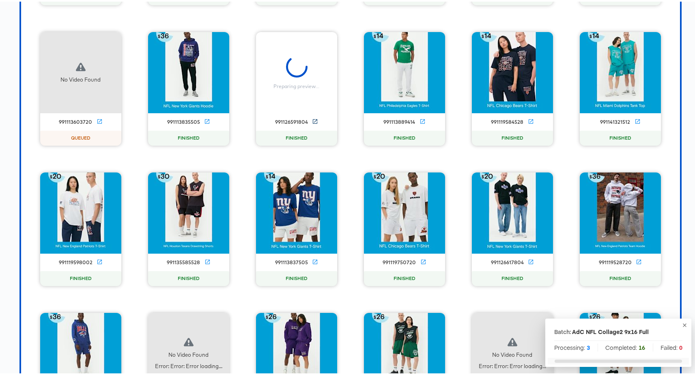
click at [313, 122] on icon at bounding box center [315, 120] width 4 height 4
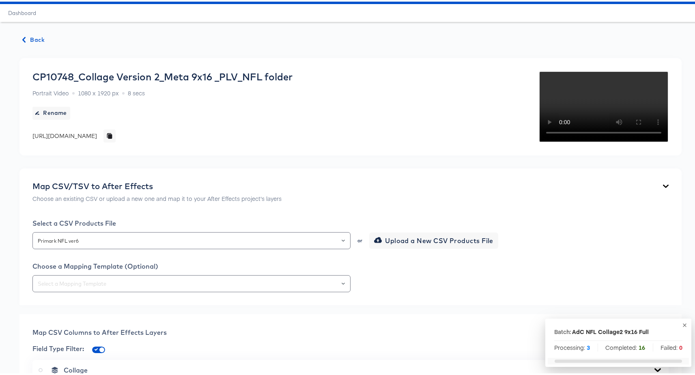
scroll to position [0, 0]
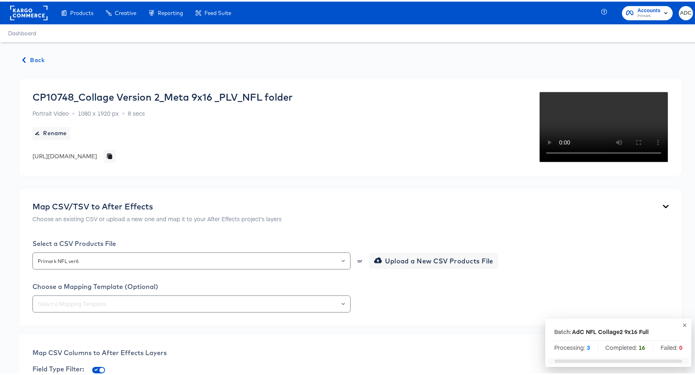
click at [241, 95] on div "CP10748_Collage Version 2_Meta 9x16 _PLV_NFL folder" at bounding box center [162, 95] width 260 height 11
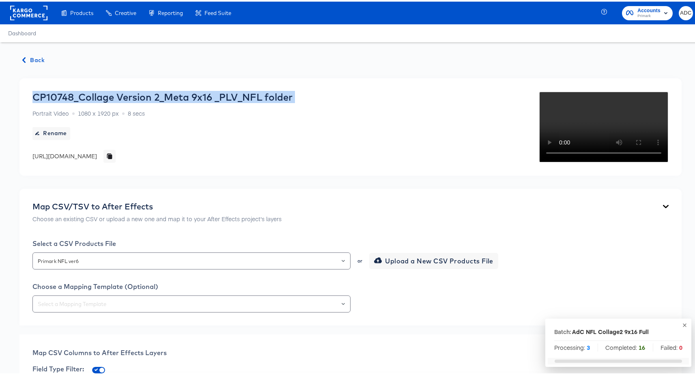
click at [241, 95] on div "CP10748_Collage Version 2_Meta 9x16 _PLV_NFL folder" at bounding box center [162, 95] width 260 height 11
copy div "CP10748_Collage Version 2_Meta 9x16 _PLV_NFL folder"
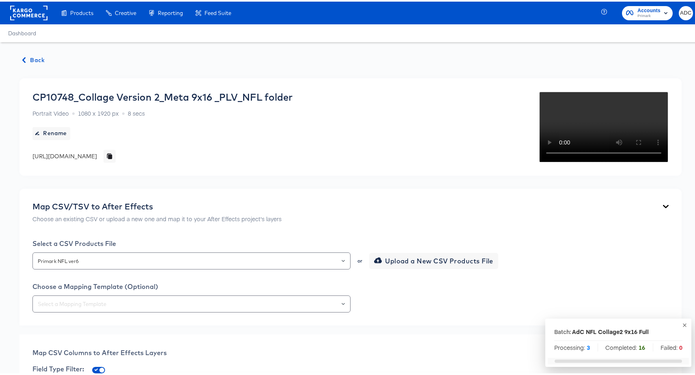
click at [97, 153] on div "[URL][DOMAIN_NAME]" at bounding box center [64, 155] width 65 height 8
click at [97, 155] on div "[URL][DOMAIN_NAME]" at bounding box center [64, 155] width 65 height 8
drag, startPoint x: 382, startPoint y: 153, endPoint x: 472, endPoint y: 151, distance: 89.8
click at [97, 151] on div "[URL][DOMAIN_NAME]" at bounding box center [64, 155] width 65 height 8
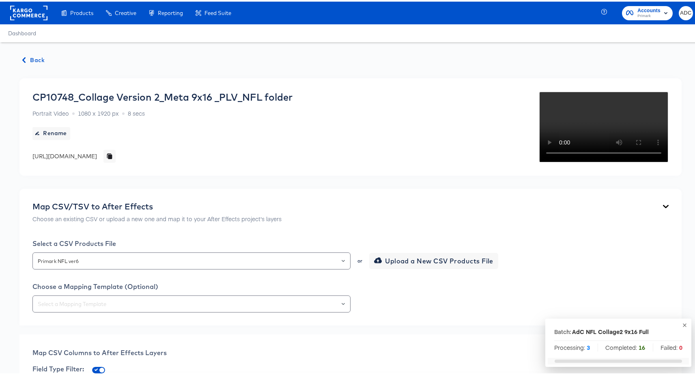
drag, startPoint x: 44, startPoint y: 163, endPoint x: 62, endPoint y: 161, distance: 18.0
click at [62, 159] on div "[URL][DOMAIN_NAME]" at bounding box center [64, 155] width 65 height 8
copy div "e69pxc"
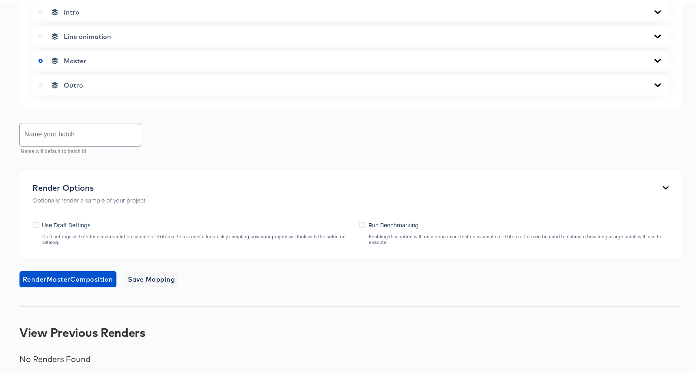
scroll to position [379, 0]
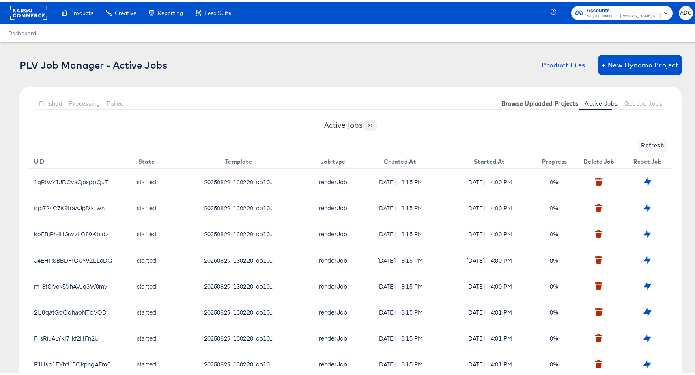
click at [529, 96] on button "Browse Uploaded Projects" at bounding box center [541, 101] width 84 height 13
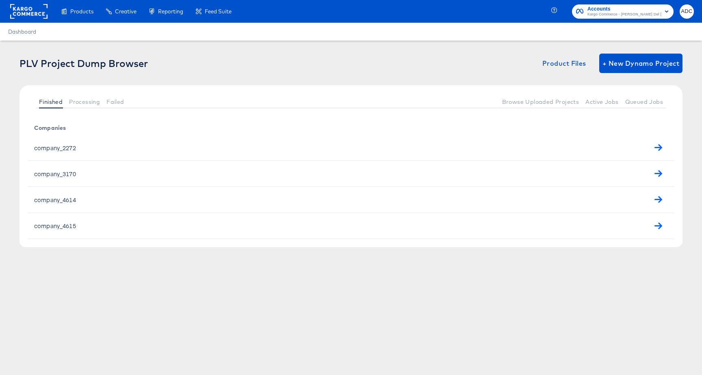
click at [672, 229] on td "company_4615" at bounding box center [351, 226] width 646 height 26
click at [657, 226] on icon "button" at bounding box center [658, 226] width 8 height 8
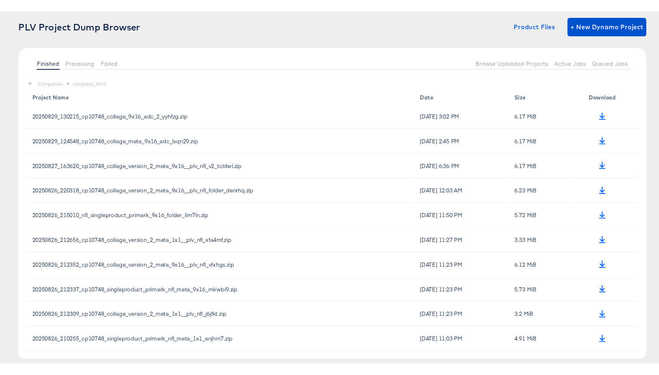
scroll to position [63, 0]
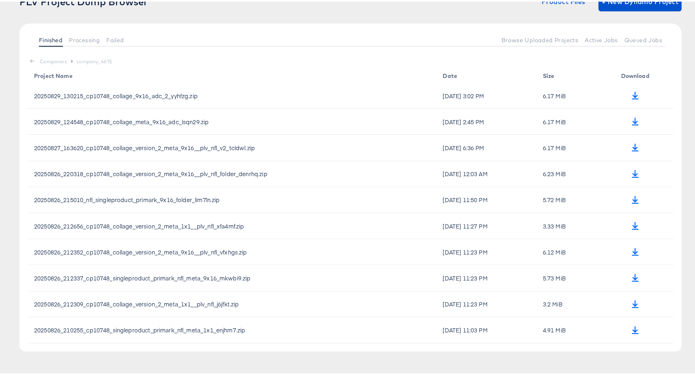
click at [204, 226] on td "20250826_212656_cp10748_collage_version_2_meta_1x1__plv_nfl_xfa4mf.zip" at bounding box center [232, 225] width 409 height 26
click at [606, 80] on th "Download" at bounding box center [636, 73] width 73 height 17
click at [138, 98] on td "20250829_130215_cp10748_collage_9x16_adc_2_yyhfzg.zip" at bounding box center [232, 94] width 409 height 26
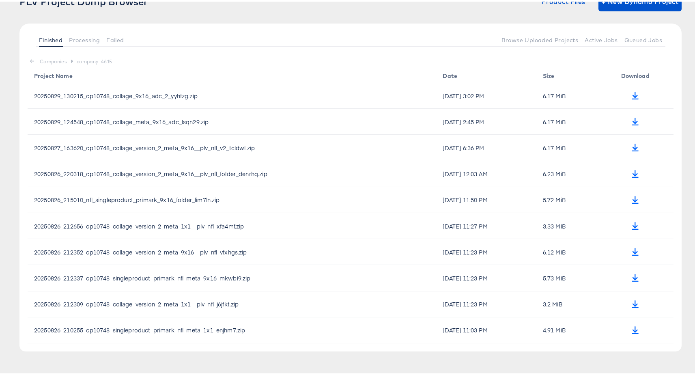
click at [139, 97] on td "20250829_130215_cp10748_collage_9x16_adc_2_yyhfzg.zip" at bounding box center [232, 94] width 409 height 26
click at [222, 177] on td "20250826_220318_cp10748_collage_version_2_meta_9x16__plv_nfl_folder_denrhq.zip" at bounding box center [232, 173] width 409 height 26
click at [210, 147] on td "20250827_163620_cp10748_collage_version_2_meta_9x16__plv_nfl_v2_tcldwl.zip" at bounding box center [232, 146] width 409 height 26
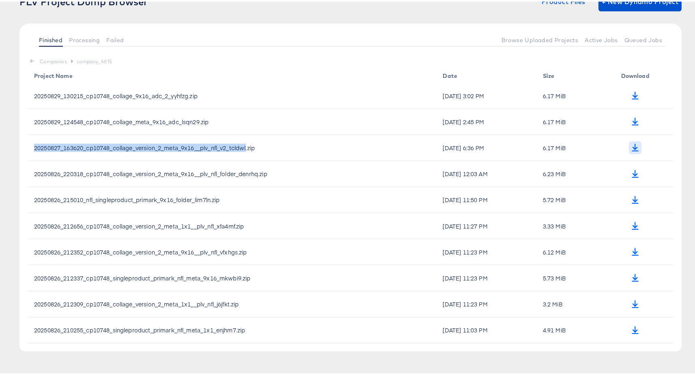
click at [637, 143] on button "button" at bounding box center [635, 146] width 13 height 13
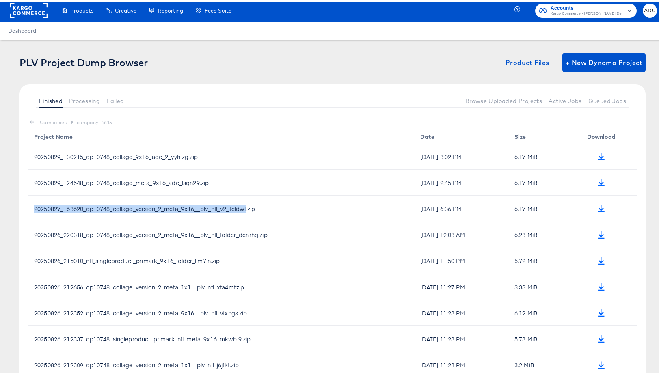
scroll to position [0, 0]
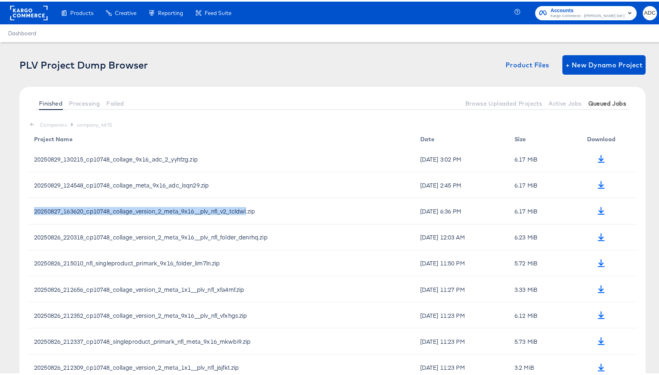
click at [593, 99] on span "Queued Jobs" at bounding box center [607, 102] width 38 height 6
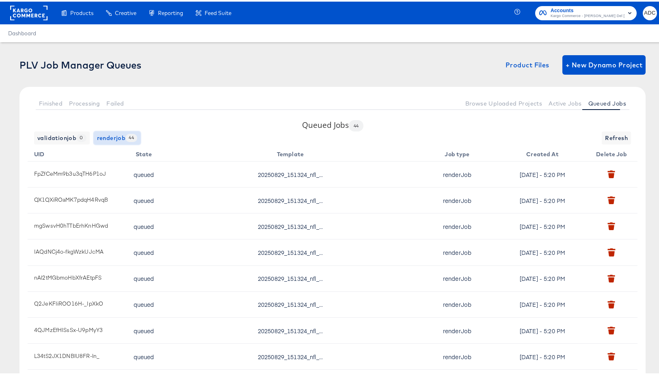
click at [123, 141] on span "renderjob 44" at bounding box center [117, 137] width 40 height 10
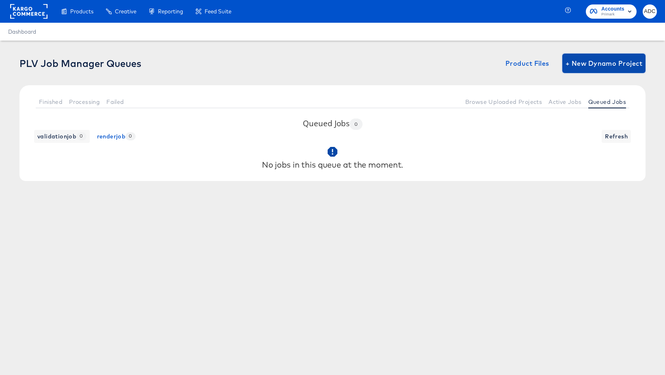
click at [584, 67] on span "+ New Dynamo Project" at bounding box center [604, 63] width 77 height 11
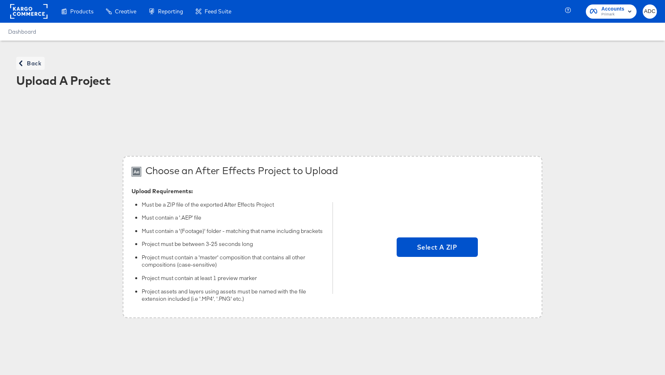
click at [426, 235] on div "Select A ZIP" at bounding box center [437, 248] width 193 height 123
click at [429, 250] on span "Select A ZIP" at bounding box center [437, 247] width 75 height 11
click at [437, 248] on input "Select A ZIP" at bounding box center [437, 248] width 0 height 0
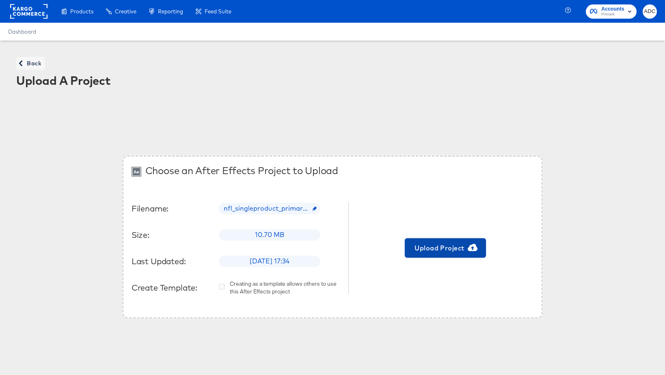
click at [419, 251] on span "Upload Project" at bounding box center [445, 247] width 75 height 11
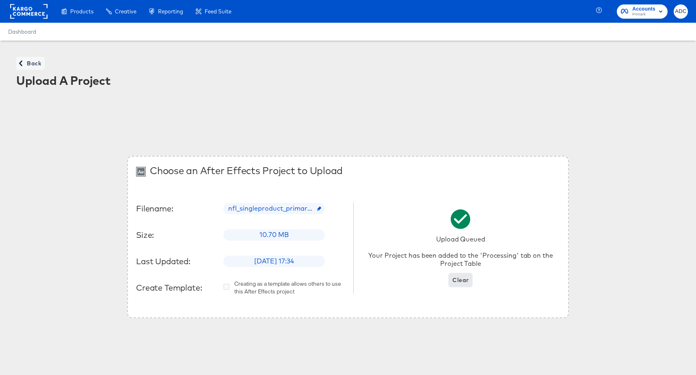
click at [456, 282] on span "Clear" at bounding box center [460, 280] width 16 height 10
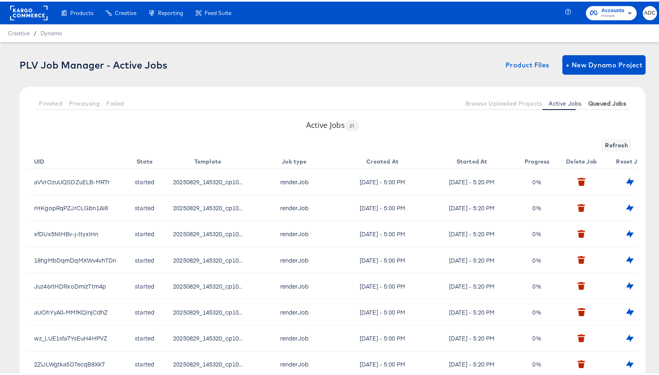
click at [596, 102] on span "Queued Jobs" at bounding box center [607, 102] width 38 height 6
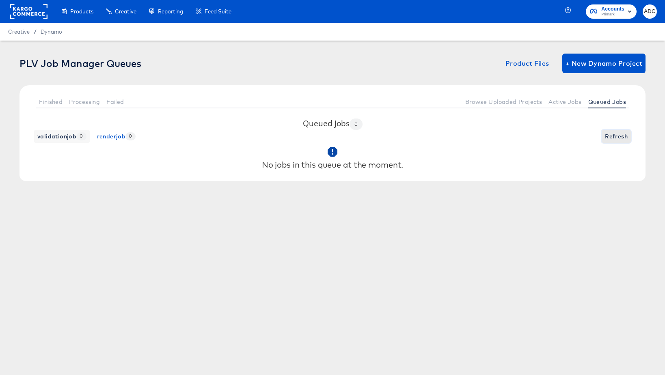
click at [619, 133] on span "Refresh" at bounding box center [616, 137] width 23 height 10
click at [563, 100] on span "Active Jobs" at bounding box center [565, 102] width 33 height 6
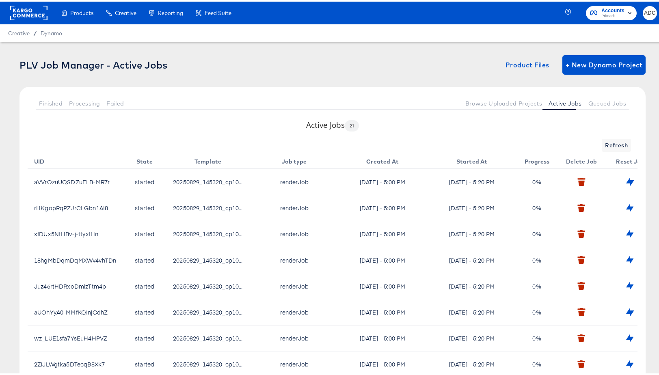
click at [605, 138] on button "Refresh" at bounding box center [616, 143] width 29 height 13
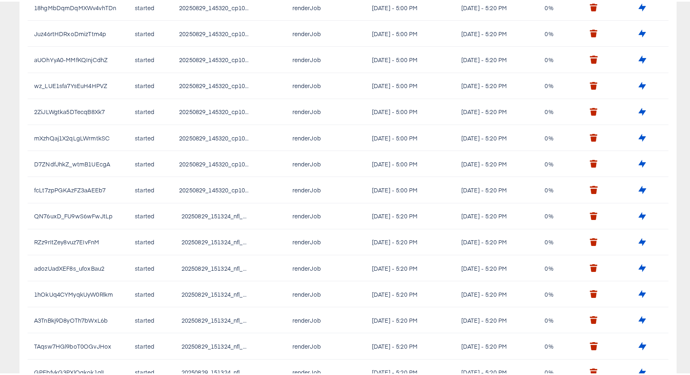
scroll to position [373, 0]
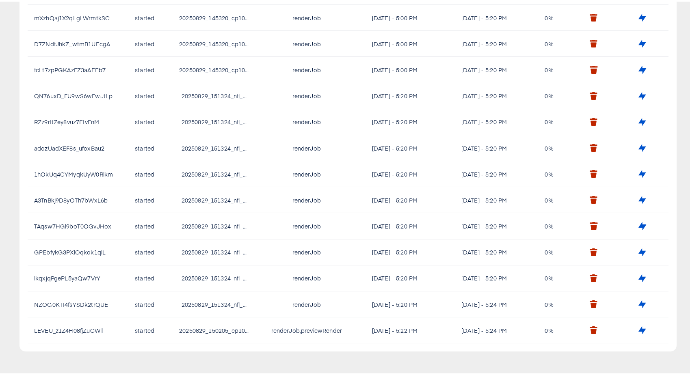
click at [296, 330] on td "renderJob,previewRender" at bounding box center [308, 329] width 87 height 26
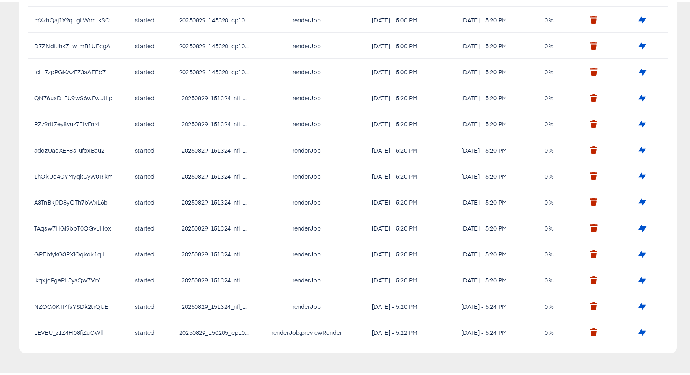
scroll to position [0, 0]
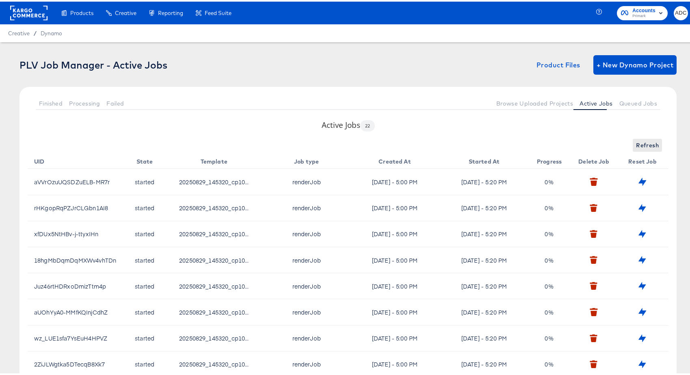
click at [637, 144] on span "Refresh" at bounding box center [647, 144] width 23 height 10
click at [83, 103] on span "Processing" at bounding box center [84, 102] width 31 height 6
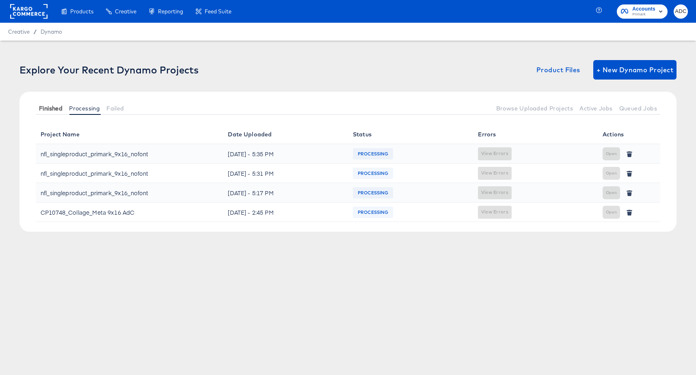
click at [55, 104] on button "Finished" at bounding box center [51, 108] width 30 height 13
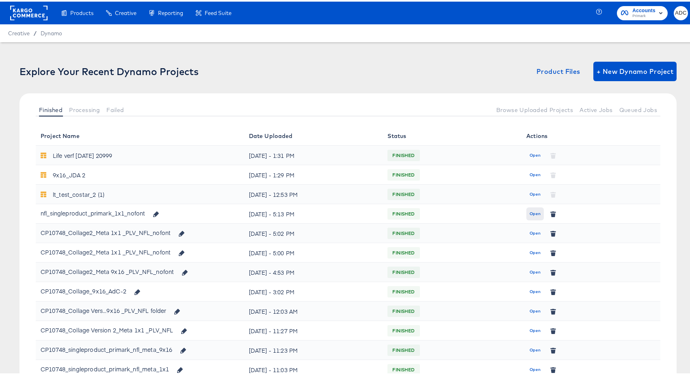
click at [529, 212] on span "Open" at bounding box center [534, 212] width 11 height 7
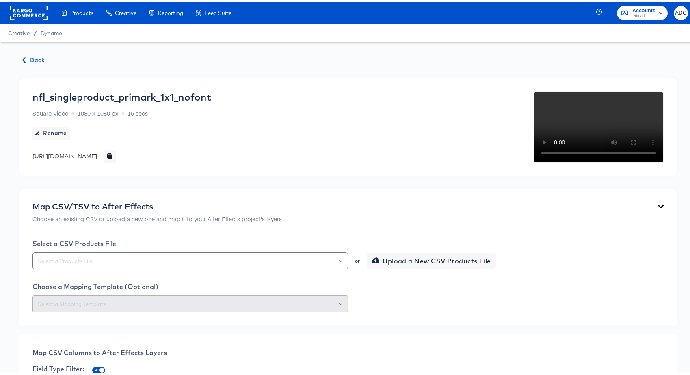
click at [36, 57] on span "Back" at bounding box center [34, 59] width 22 height 10
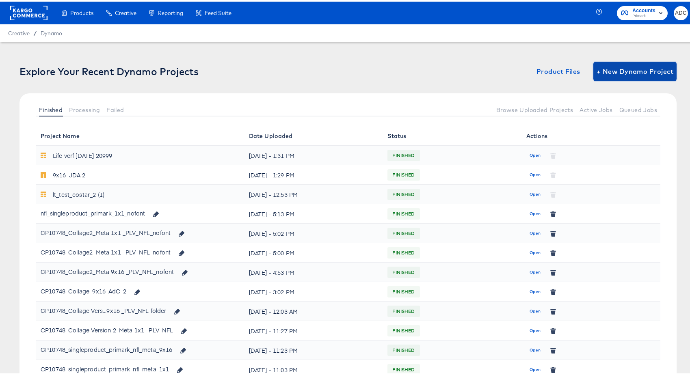
click at [613, 74] on span "+ New Dynamo Project" at bounding box center [634, 69] width 77 height 11
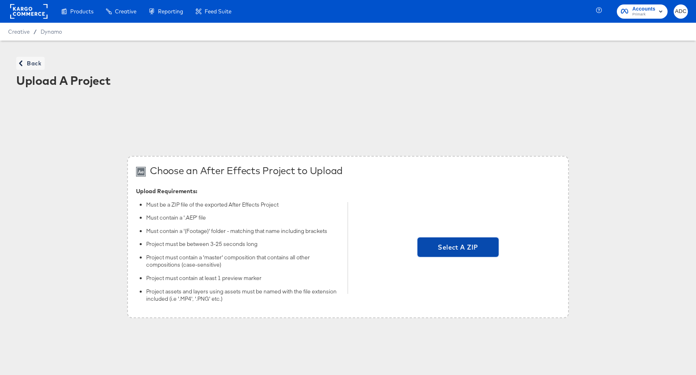
click at [455, 246] on span "Select A ZIP" at bounding box center [458, 247] width 75 height 11
click at [458, 248] on input "Select A ZIP" at bounding box center [458, 248] width 0 height 0
click at [31, 51] on div "Back Upload A Project" at bounding box center [348, 73] width 680 height 49
click at [29, 61] on span "Back" at bounding box center [30, 63] width 22 height 10
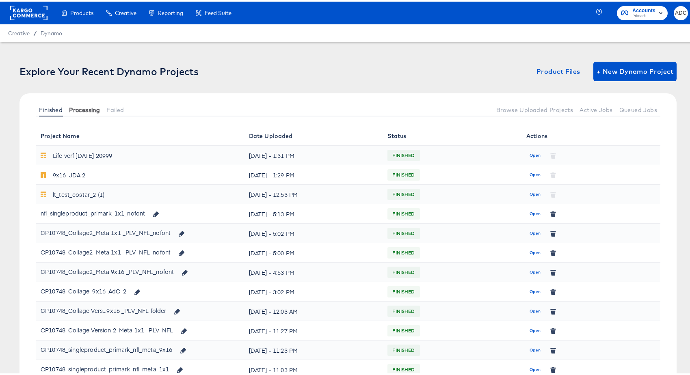
click at [82, 106] on span "Processing" at bounding box center [84, 108] width 31 height 6
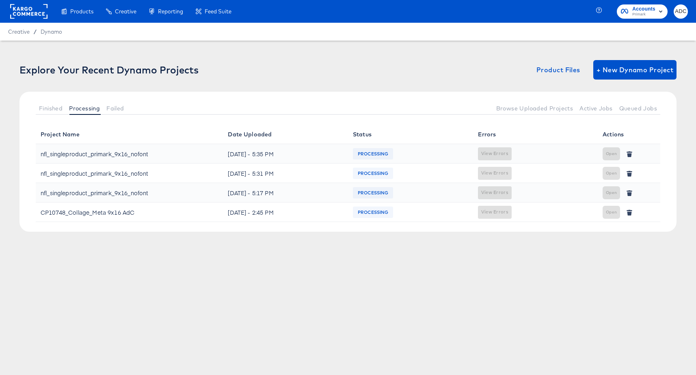
click at [137, 154] on div "nfl_singleproduct_primark_9x16_nofont" at bounding box center [95, 153] width 108 height 13
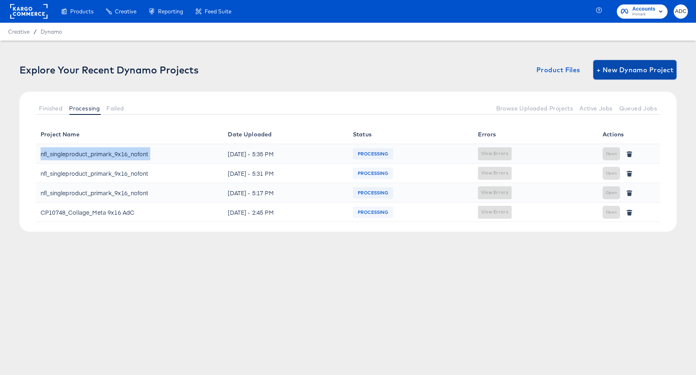
click at [615, 67] on span "+ New Dynamo Project" at bounding box center [634, 69] width 77 height 11
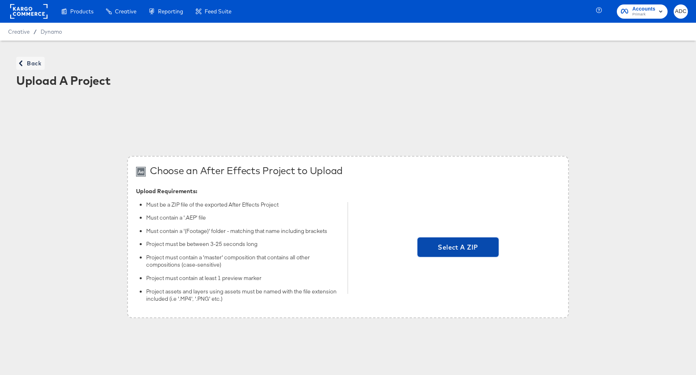
click at [463, 253] on span "Select A ZIP" at bounding box center [457, 247] width 81 height 19
click at [458, 248] on input "Select A ZIP" at bounding box center [458, 248] width 0 height 0
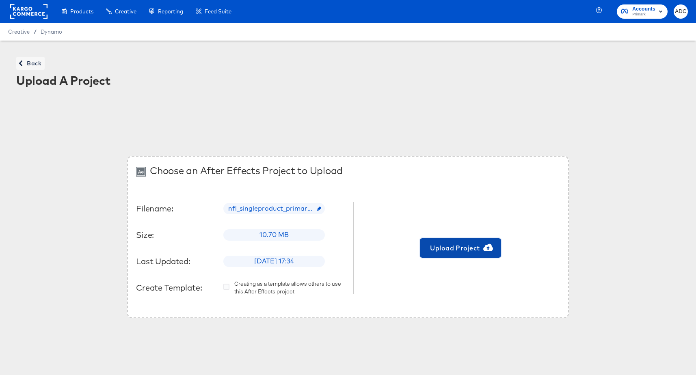
click at [451, 239] on button "Upload Project" at bounding box center [460, 247] width 81 height 19
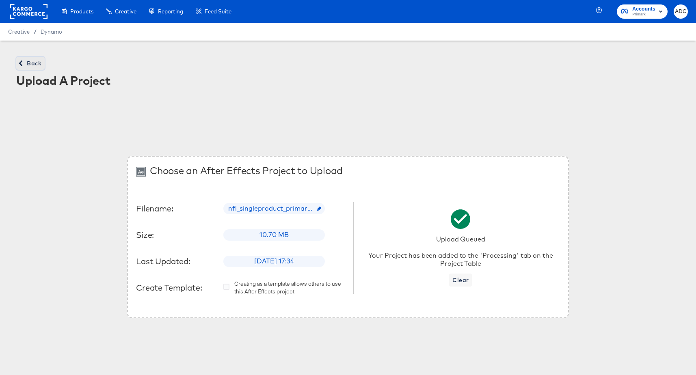
click at [28, 63] on span "Back" at bounding box center [30, 63] width 22 height 10
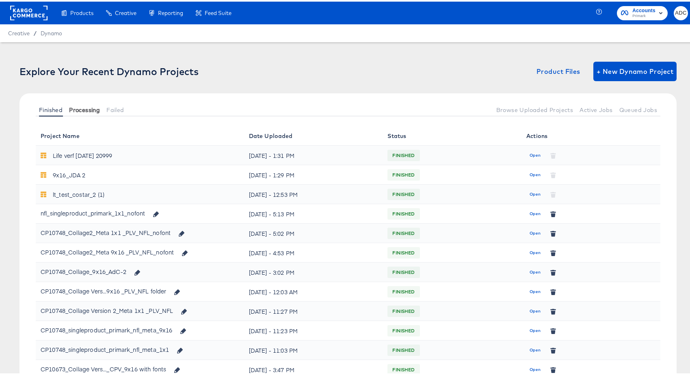
click at [93, 106] on span "Processing" at bounding box center [84, 108] width 31 height 6
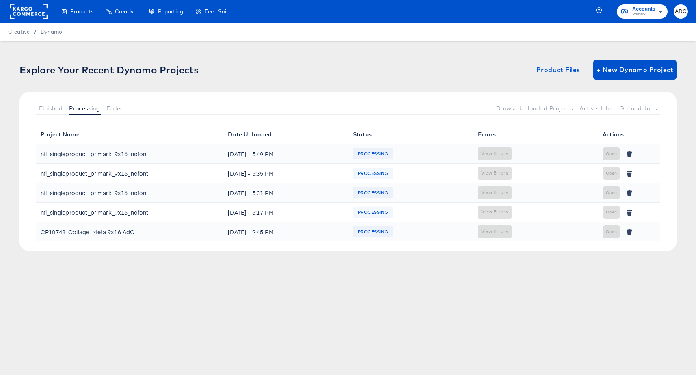
click at [379, 160] on td "PROCESSING" at bounding box center [410, 153] width 125 height 19
click at [378, 158] on span "PROCESSING" at bounding box center [373, 153] width 41 height 13
click at [623, 106] on span "Queued Jobs" at bounding box center [638, 108] width 38 height 6
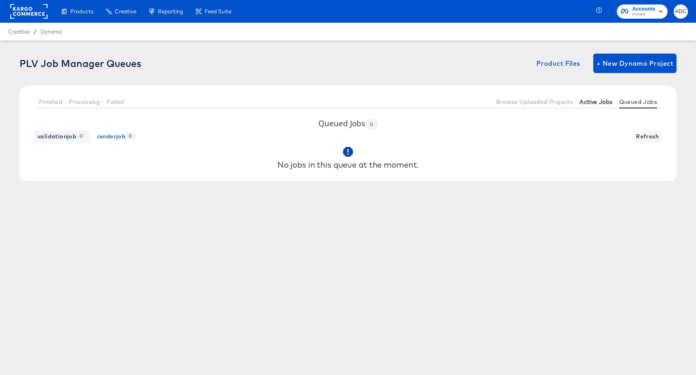
click at [600, 102] on span "Active Jobs" at bounding box center [595, 102] width 33 height 6
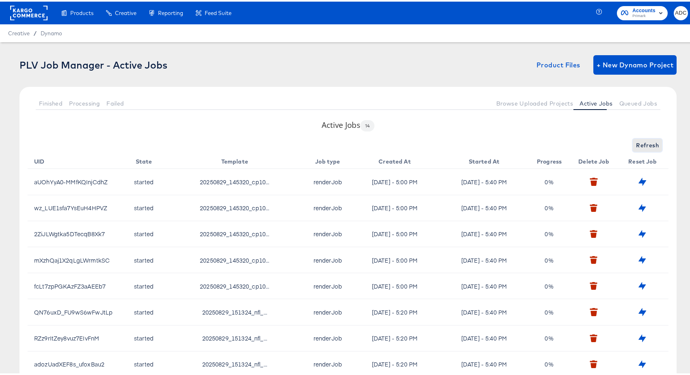
click at [647, 143] on span "Refresh" at bounding box center [647, 144] width 23 height 10
click at [648, 143] on span "Refresh" at bounding box center [647, 144] width 23 height 10
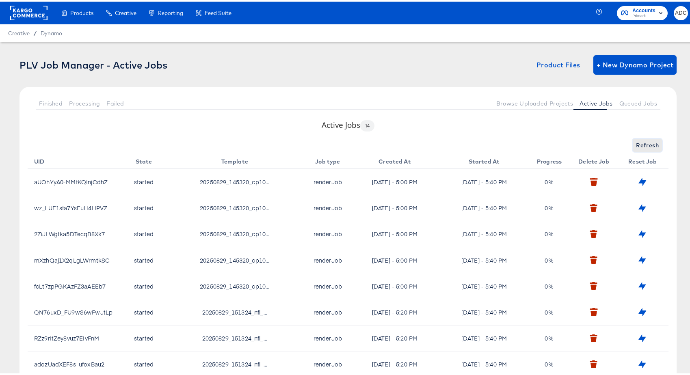
click at [648, 143] on span "Refresh" at bounding box center [647, 144] width 23 height 10
click at [648, 143] on span "Refreshing..." at bounding box center [640, 144] width 37 height 10
click at [648, 143] on span "Refresh" at bounding box center [647, 144] width 23 height 10
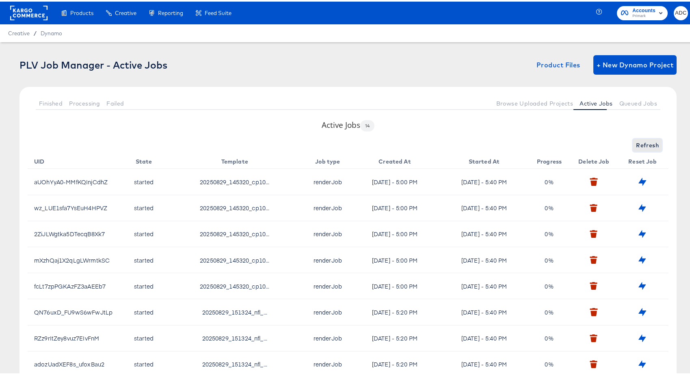
click at [648, 143] on span "Refresh" at bounding box center [647, 144] width 23 height 10
click at [648, 143] on span "Refreshing..." at bounding box center [640, 144] width 37 height 10
click at [636, 145] on span "Refresh" at bounding box center [647, 144] width 23 height 10
click at [637, 147] on span "Refresh" at bounding box center [647, 144] width 23 height 10
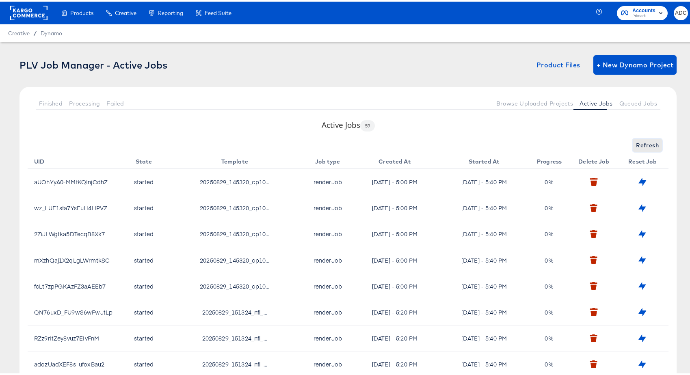
click at [642, 146] on span "Refresh" at bounding box center [647, 144] width 23 height 10
click at [585, 104] on span "Active Jobs" at bounding box center [595, 102] width 33 height 6
click at [637, 103] on span "Queued Jobs" at bounding box center [638, 102] width 38 height 6
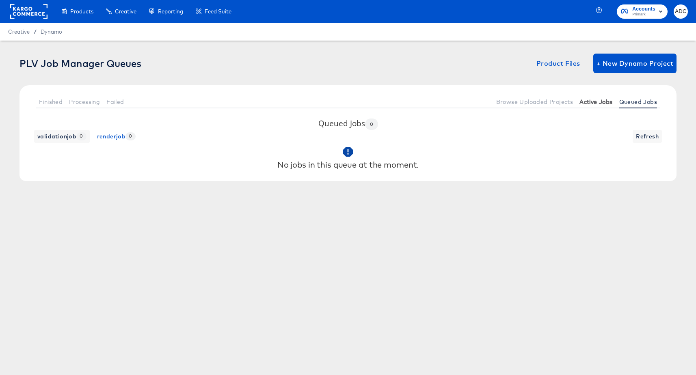
click at [592, 96] on button "Active Jobs" at bounding box center [595, 101] width 39 height 13
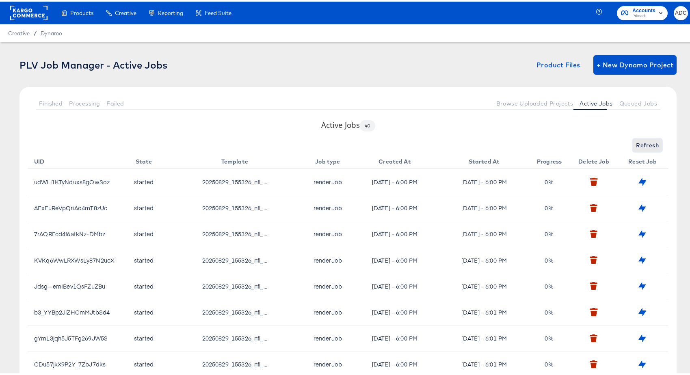
click at [636, 140] on span "Refresh" at bounding box center [647, 144] width 23 height 10
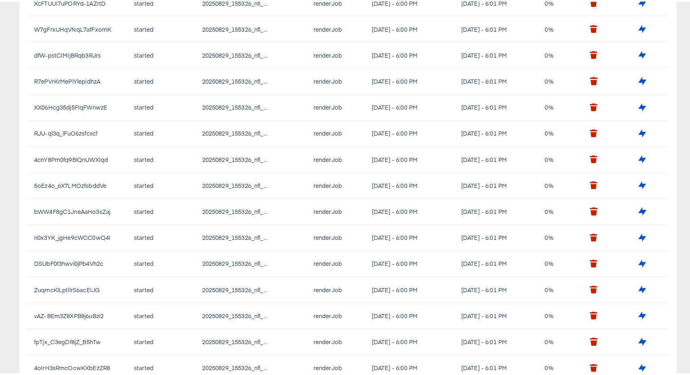
scroll to position [868, 0]
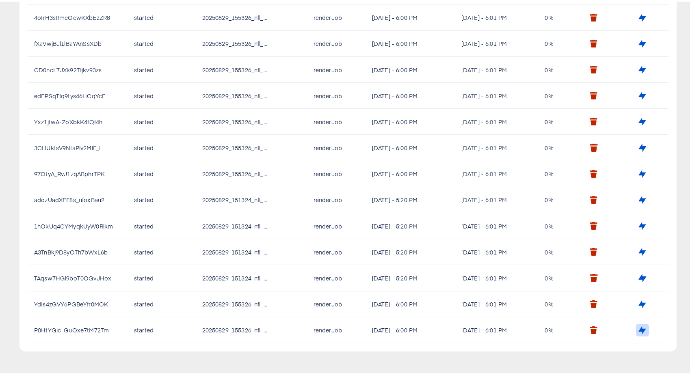
click at [639, 329] on icon "button" at bounding box center [642, 329] width 7 height 8
click at [632, 303] on div "Error updating job to queued" at bounding box center [613, 172] width 150 height 331
click at [636, 303] on div "Error updating job to queued" at bounding box center [613, 172] width 150 height 331
click at [659, 24] on icon "button" at bounding box center [670, 25] width 3 height 4
click at [639, 172] on icon "button" at bounding box center [642, 172] width 7 height 8
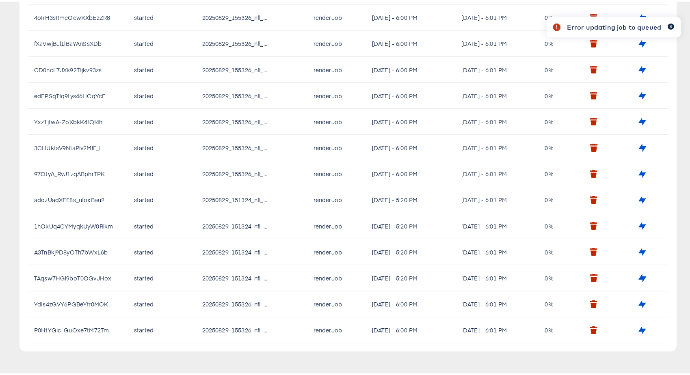
click at [659, 26] on icon "button" at bounding box center [670, 25] width 3 height 4
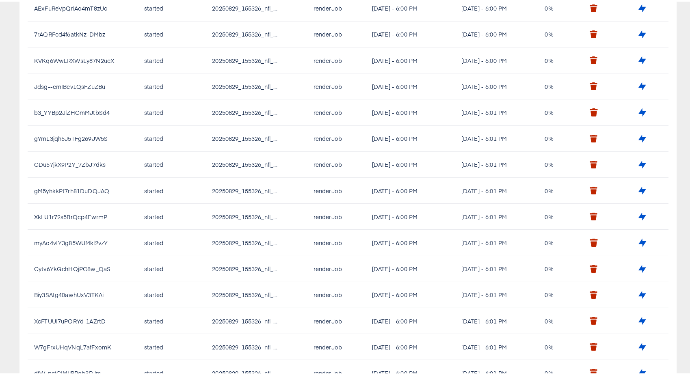
scroll to position [0, 0]
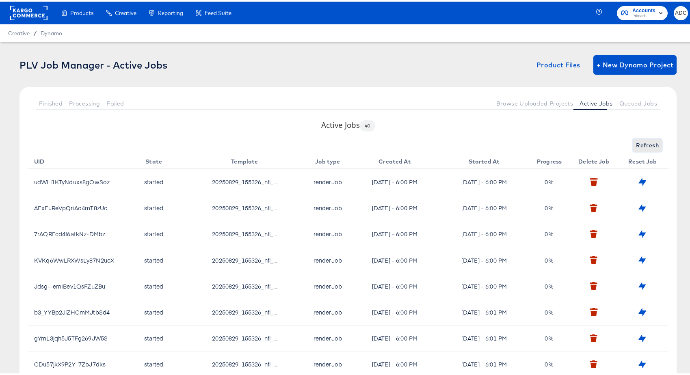
click at [645, 143] on span "Refresh" at bounding box center [647, 144] width 23 height 10
click at [636, 139] on span "Refresh" at bounding box center [647, 144] width 23 height 10
click at [631, 101] on span "Queued Jobs" at bounding box center [638, 102] width 38 height 6
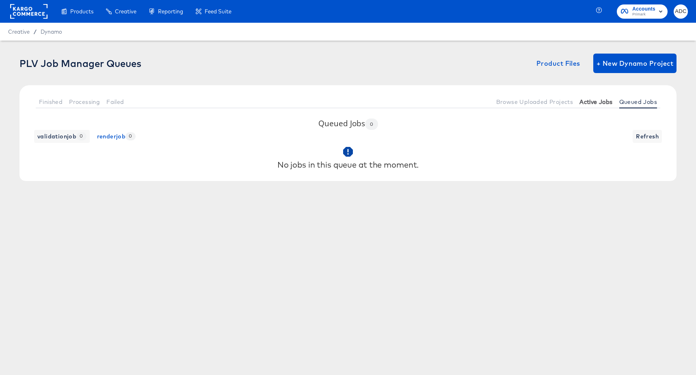
click at [586, 102] on span "Active Jobs" at bounding box center [595, 102] width 33 height 6
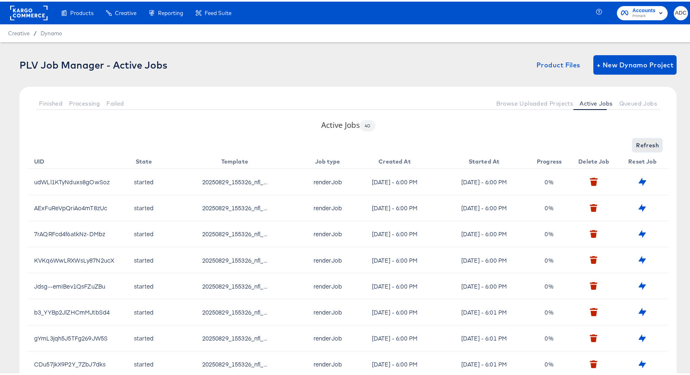
click at [646, 147] on span "Refresh" at bounding box center [647, 144] width 23 height 10
click at [644, 144] on span "Refresh" at bounding box center [647, 144] width 23 height 10
click at [640, 93] on div "Finished Processing Failed Browse Uploaded Projects Active Jobs Queued Jobs" at bounding box center [347, 101] width 657 height 33
click at [641, 104] on span "Queued Jobs" at bounding box center [638, 102] width 38 height 6
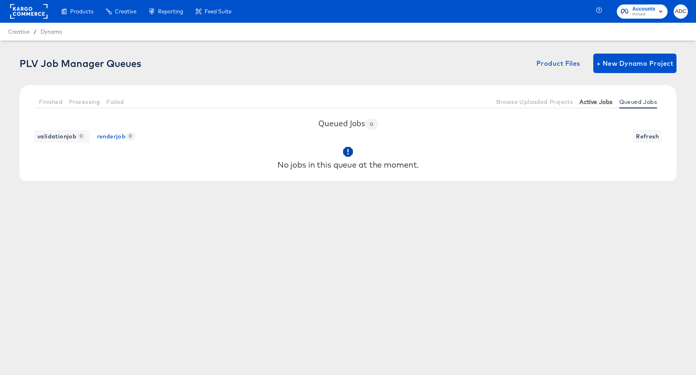
click at [602, 104] on span "Active Jobs" at bounding box center [595, 102] width 33 height 6
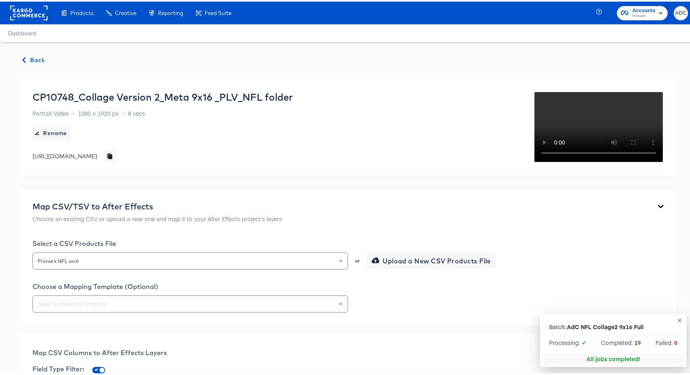
click at [41, 55] on span "Back" at bounding box center [34, 59] width 22 height 10
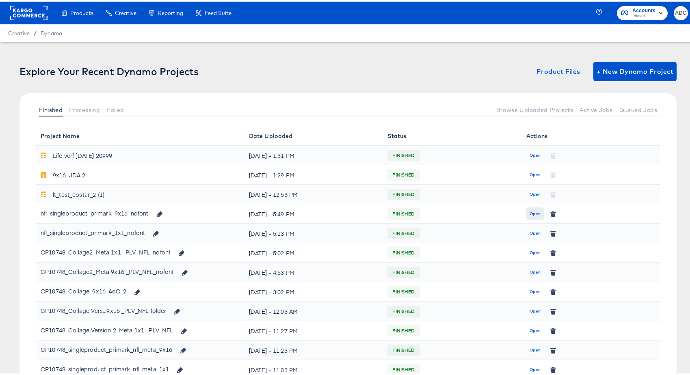
click at [529, 209] on span "Open" at bounding box center [534, 212] width 11 height 7
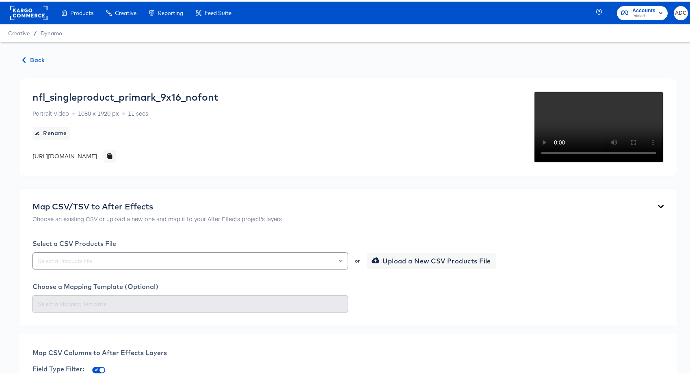
drag, startPoint x: 244, startPoint y: 224, endPoint x: 239, endPoint y: 216, distance: 9.1
click at [218, 161] on div "nfl_singleproduct_primark_9x16_nofont Portrait Video 1080 x 1920 px 11 secs Ren…" at bounding box center [125, 125] width 186 height 71
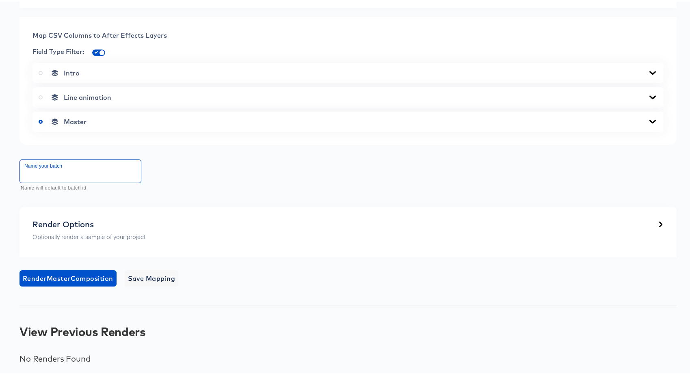
click at [86, 176] on input "text" at bounding box center [80, 169] width 121 height 23
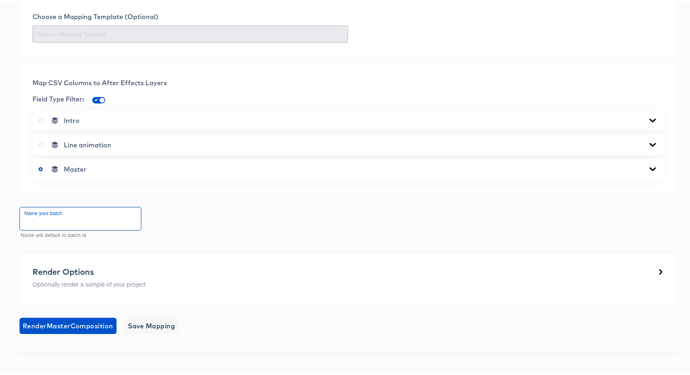
scroll to position [217, 0]
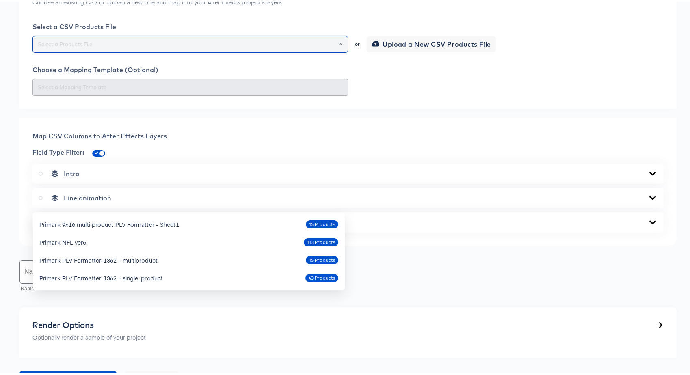
click at [105, 48] on input "text" at bounding box center [190, 42] width 308 height 9
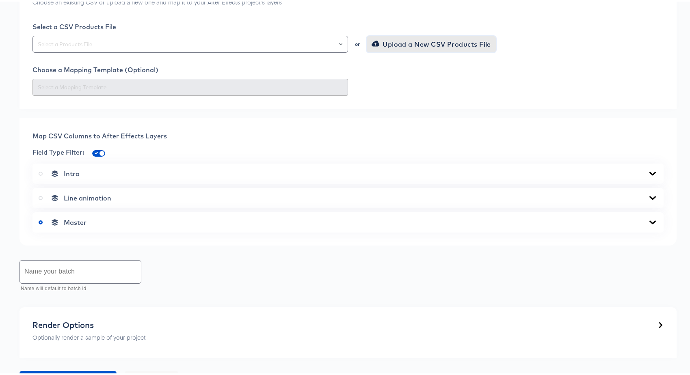
click at [417, 48] on span "Upload a New CSV Products File" at bounding box center [432, 42] width 118 height 11
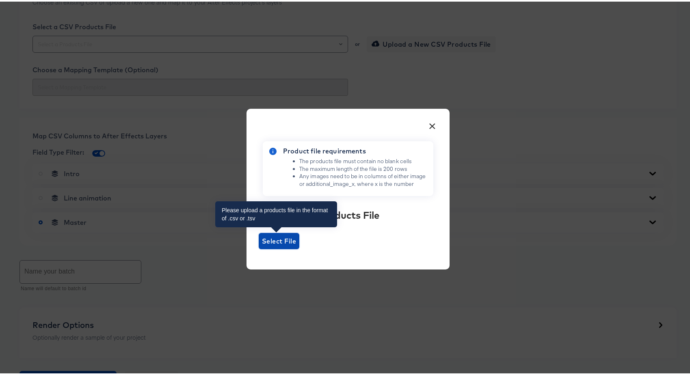
click at [287, 240] on span "Select File" at bounding box center [279, 239] width 34 height 11
click at [259, 248] on input "Select File" at bounding box center [259, 248] width 0 height 0
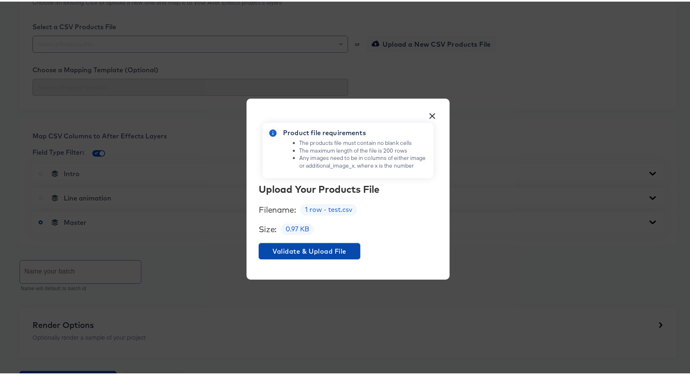
click at [285, 253] on span "Validate & Upload File" at bounding box center [309, 249] width 95 height 11
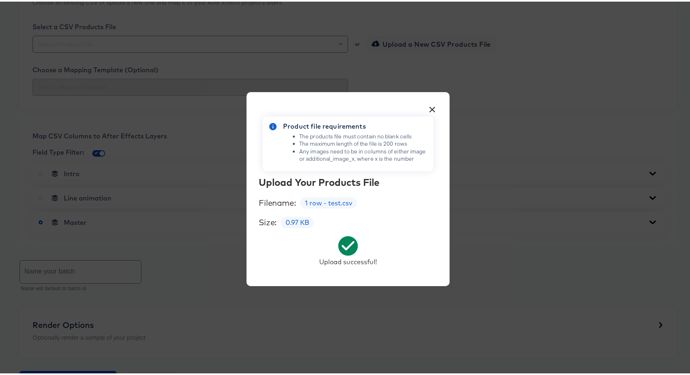
drag, startPoint x: 435, startPoint y: 115, endPoint x: 428, endPoint y: 108, distance: 10.6
click at [432, 112] on div "× Product file requirements The products file must contain no blank cells The m…" at bounding box center [347, 188] width 203 height 194
click at [428, 108] on button "×" at bounding box center [432, 106] width 15 height 15
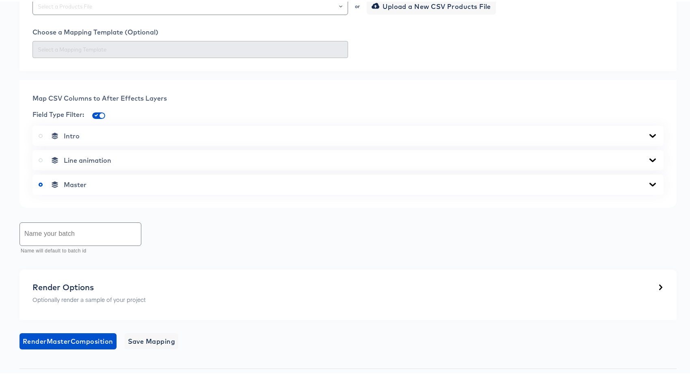
scroll to position [373, 0]
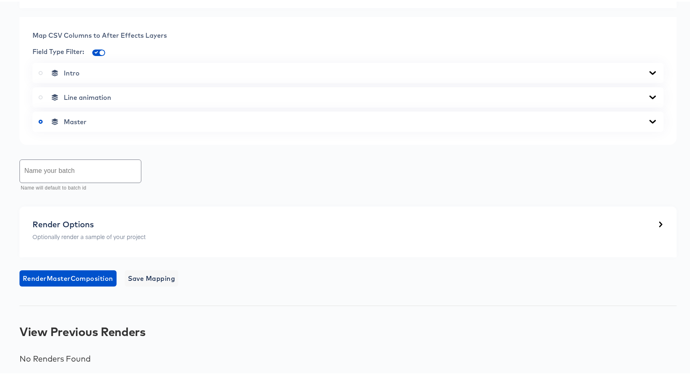
click at [52, 181] on input "text" at bounding box center [80, 169] width 121 height 23
click at [52, 181] on input "1" at bounding box center [80, 169] width 121 height 23
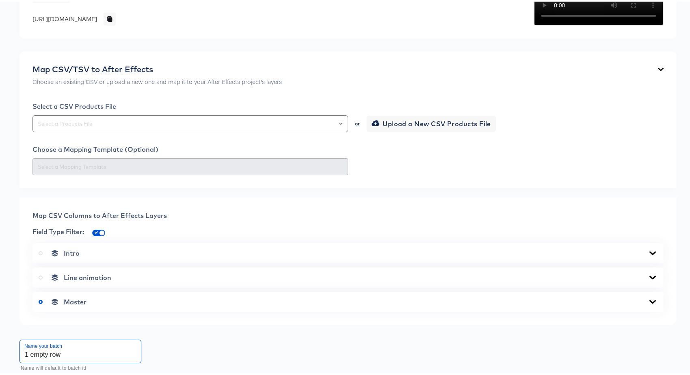
scroll to position [196, 0]
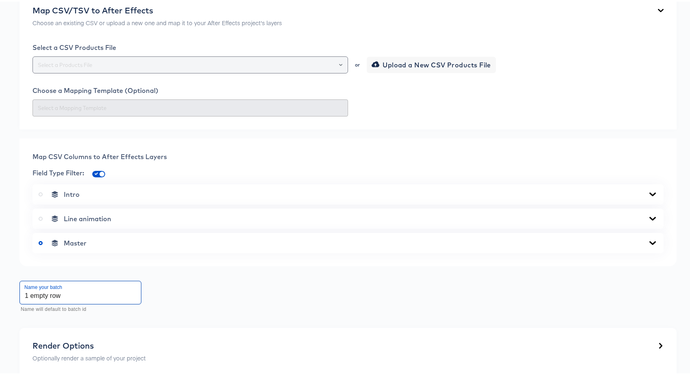
click at [96, 72] on div at bounding box center [189, 63] width 315 height 17
type input "1 empty row"
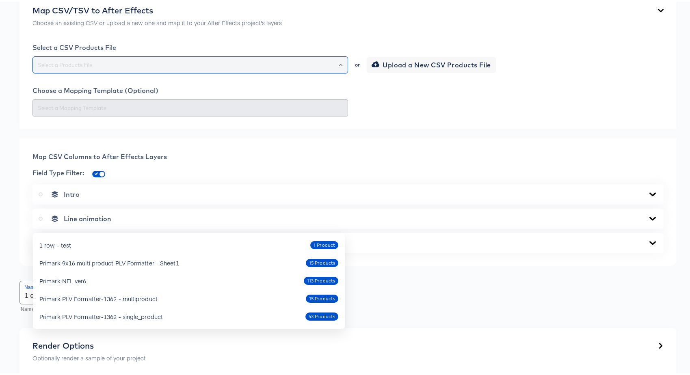
click at [69, 68] on input "text" at bounding box center [190, 63] width 308 height 9
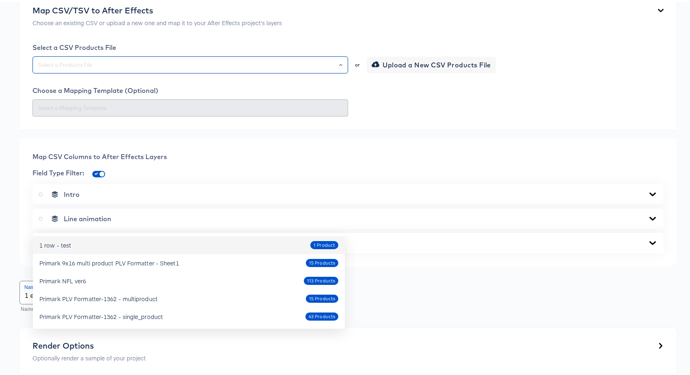
click at [69, 245] on div "1 row - test" at bounding box center [55, 244] width 32 height 8
type input "1 row - test"
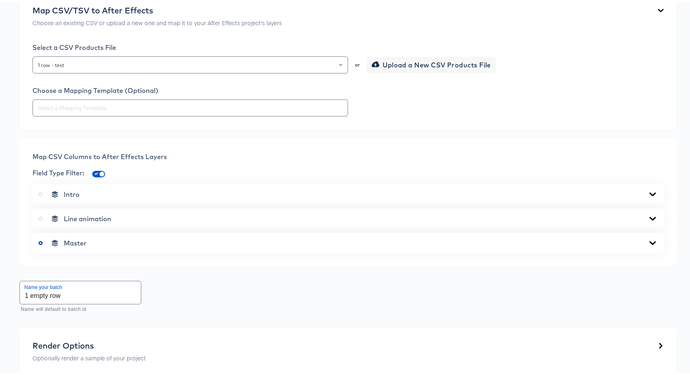
click at [259, 115] on div "Select a CSV Products File 1 row - test or Upload a New CSV Products File Choos…" at bounding box center [347, 78] width 631 height 73
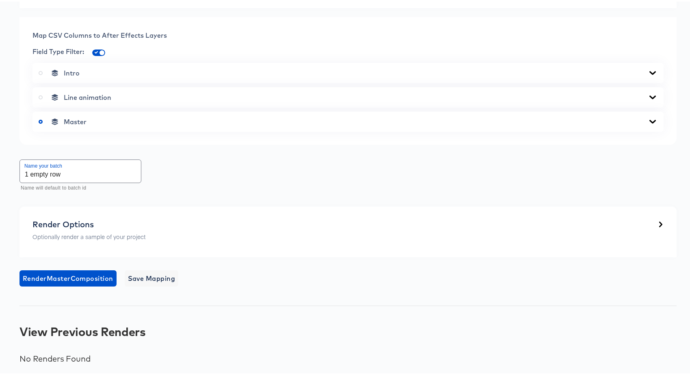
scroll to position [475, 0]
click at [79, 274] on span "Render Master Composition" at bounding box center [68, 276] width 91 height 11
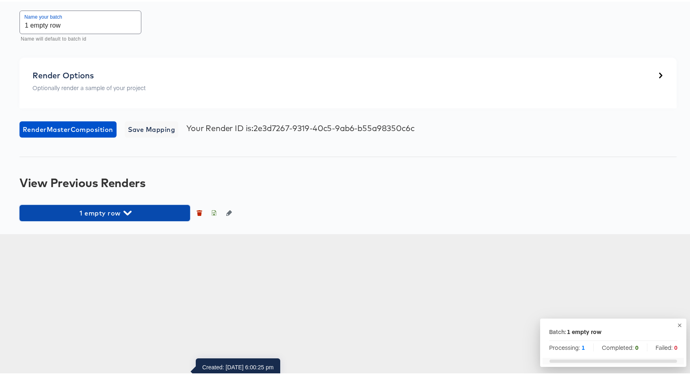
click at [156, 217] on span "1 empty row" at bounding box center [105, 211] width 162 height 11
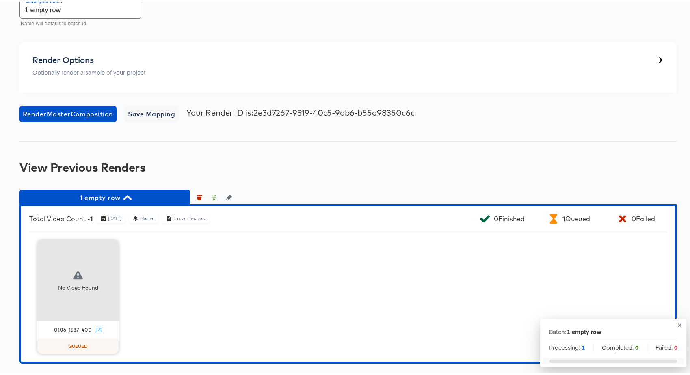
scroll to position [640, 0]
click at [110, 196] on span "1 empty row" at bounding box center [105, 195] width 162 height 11
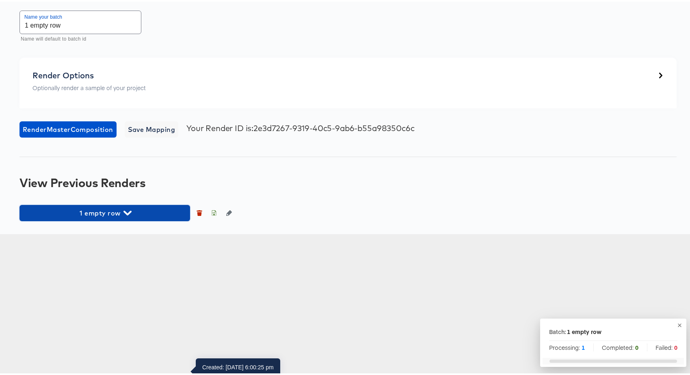
click at [130, 215] on icon "button" at bounding box center [127, 211] width 8 height 8
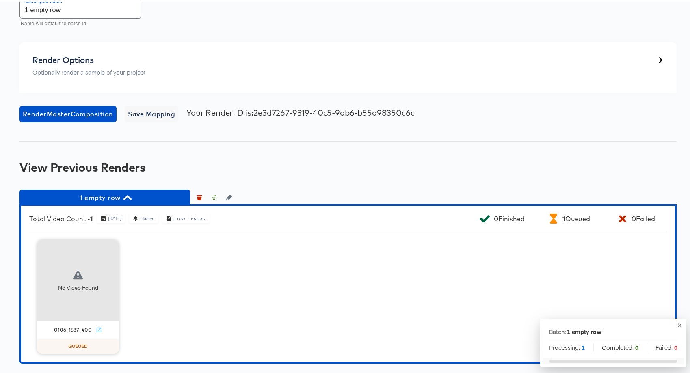
scroll to position [640, 0]
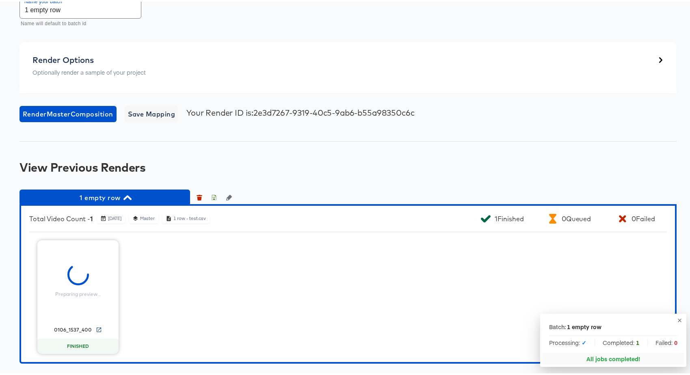
click at [96, 330] on icon at bounding box center [99, 328] width 6 height 6
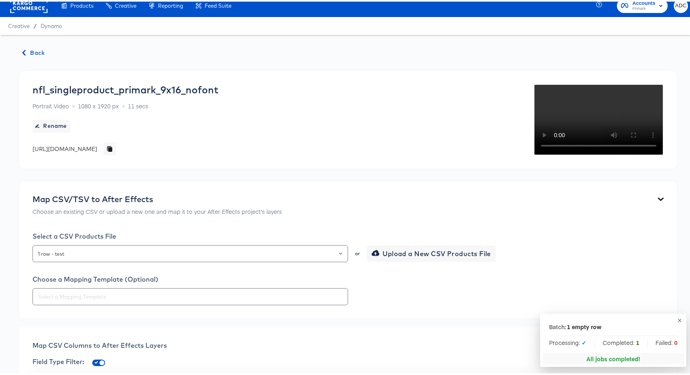
scroll to position [0, 0]
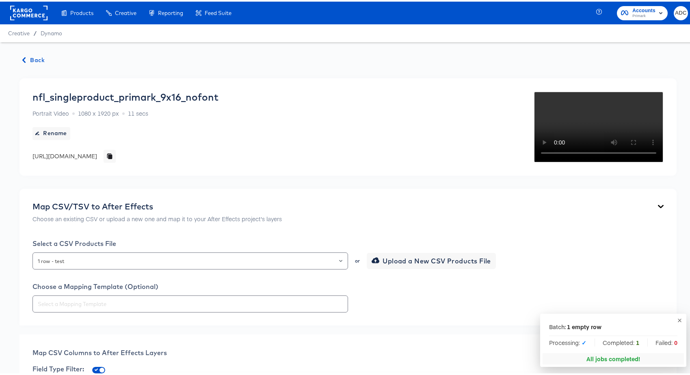
click at [97, 153] on div "[URL][DOMAIN_NAME]" at bounding box center [64, 155] width 65 height 8
click at [676, 319] on icon "button" at bounding box center [679, 319] width 6 height 6
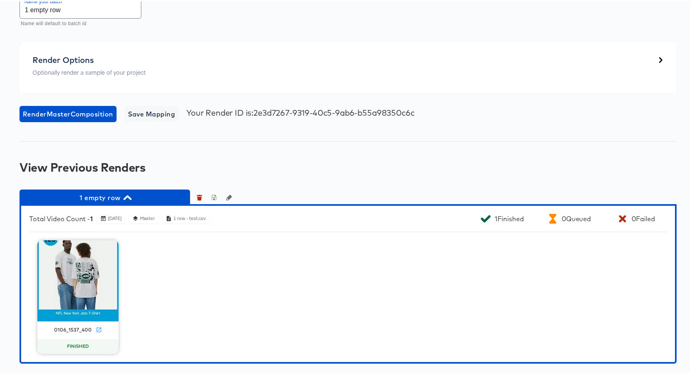
scroll to position [640, 0]
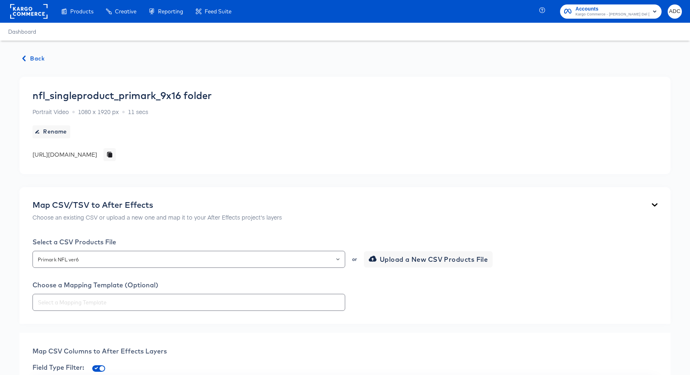
scroll to position [379, 0]
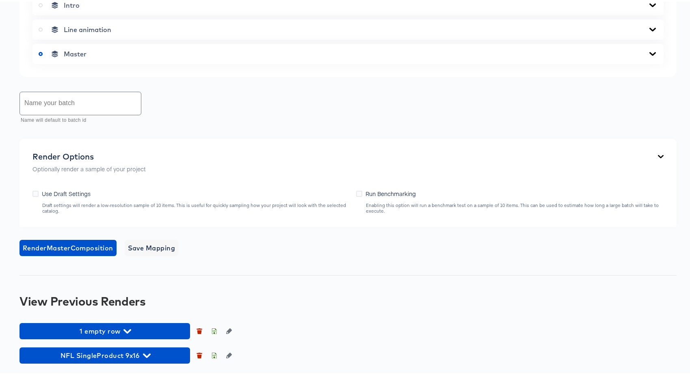
scroll to position [543, 0]
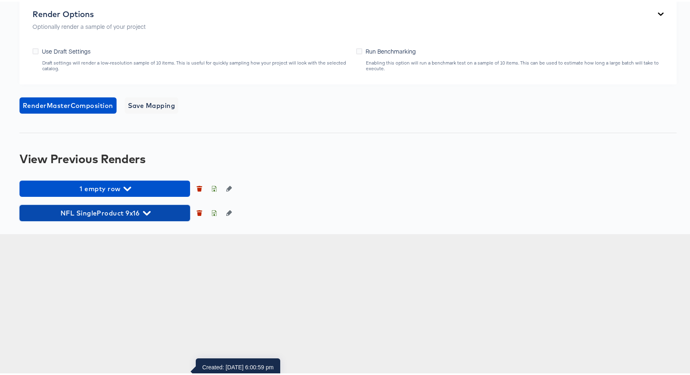
click at [137, 217] on span "NFL SingleProduct 9x16" at bounding box center [105, 211] width 162 height 11
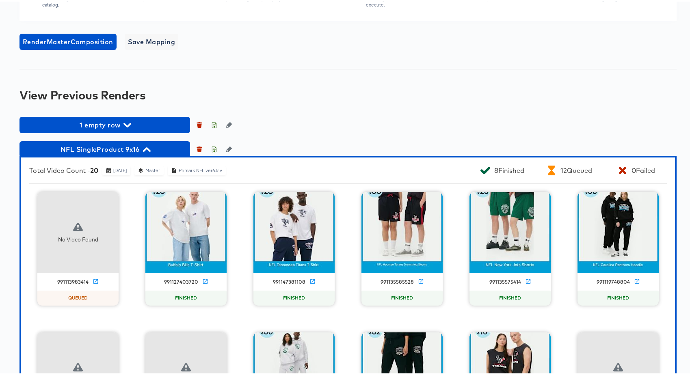
scroll to position [700, 0]
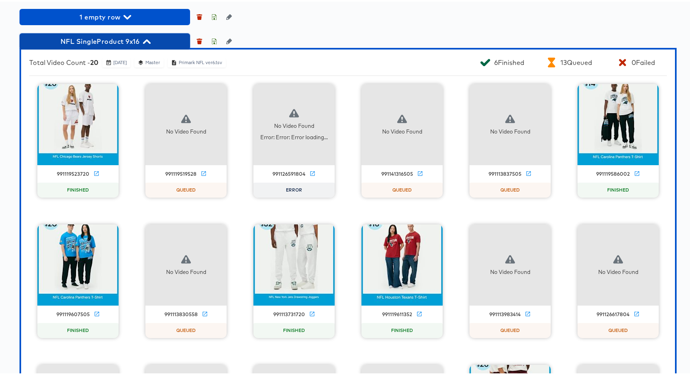
click at [140, 45] on span "NFL SingleProduct 9x16" at bounding box center [105, 39] width 162 height 11
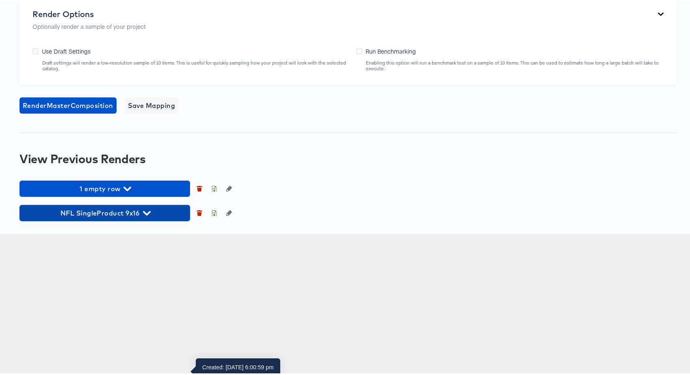
click at [141, 217] on span "NFL SingleProduct 9x16" at bounding box center [105, 211] width 162 height 11
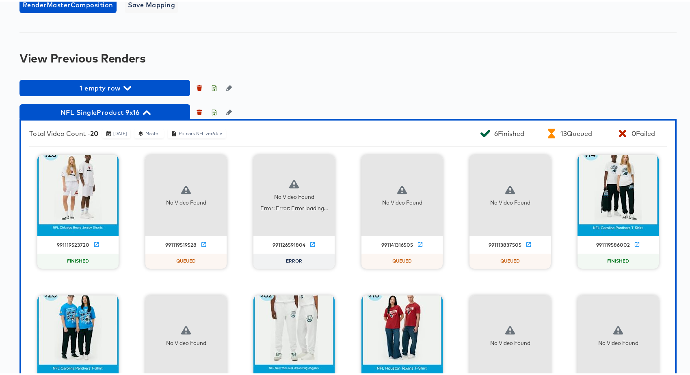
scroll to position [626, 0]
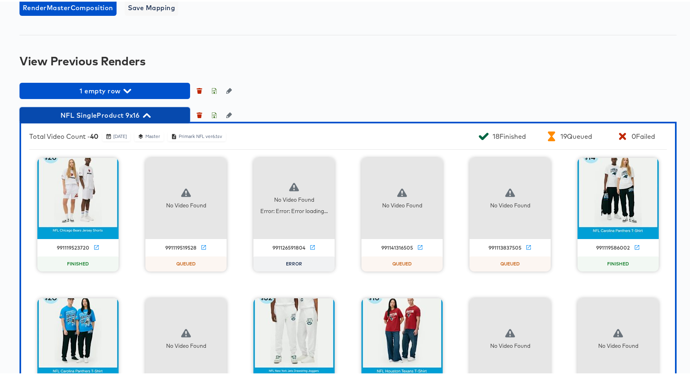
click at [112, 119] on span "NFL SingleProduct 9x16" at bounding box center [105, 113] width 162 height 11
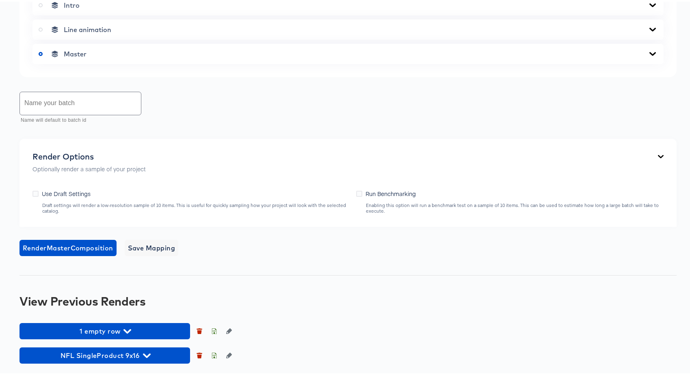
scroll to position [543, 0]
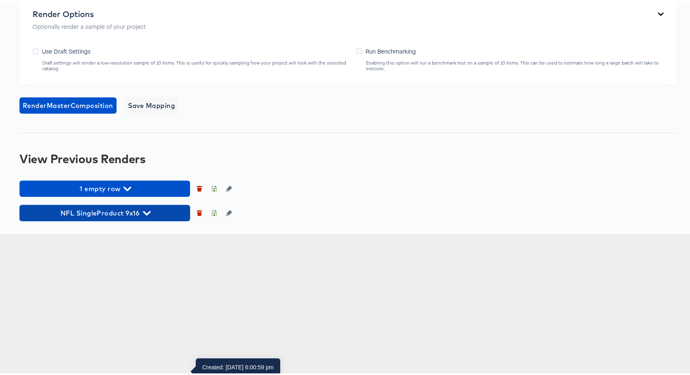
click at [128, 217] on span "NFL SingleProduct 9x16" at bounding box center [105, 211] width 162 height 11
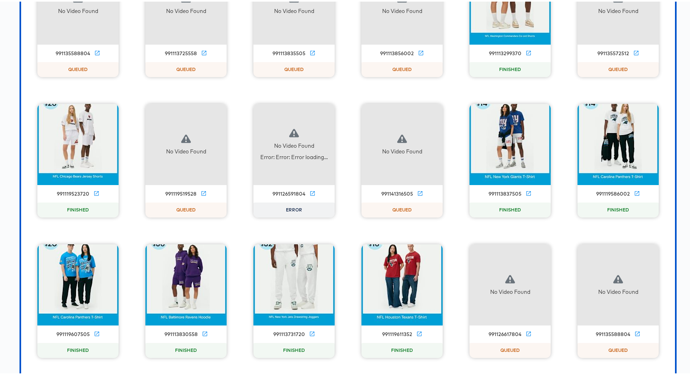
scroll to position [1108, 0]
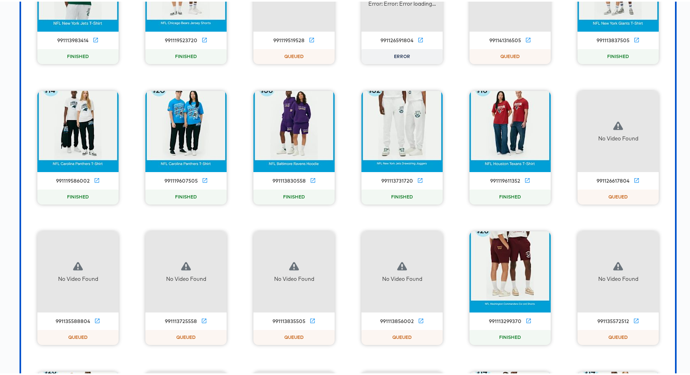
scroll to position [729, 0]
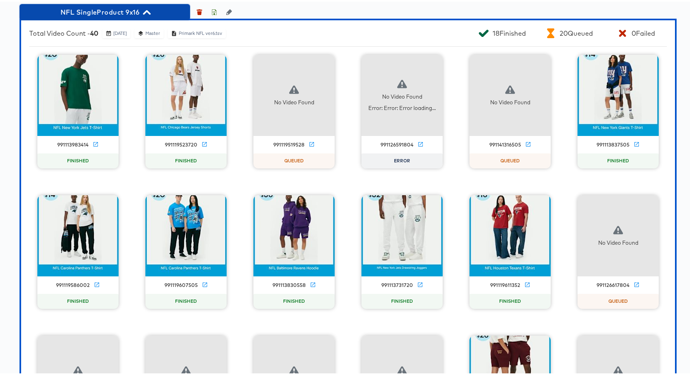
click at [141, 16] on span "NFL SingleProduct 9x16" at bounding box center [105, 10] width 162 height 11
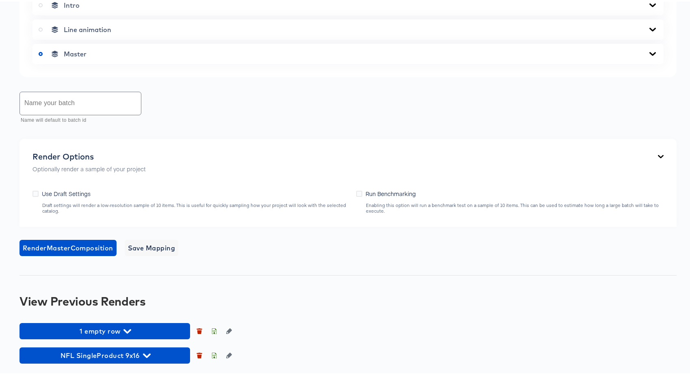
scroll to position [543, 0]
click at [139, 358] on span "NFL SingleProduct 9x16" at bounding box center [105, 353] width 162 height 11
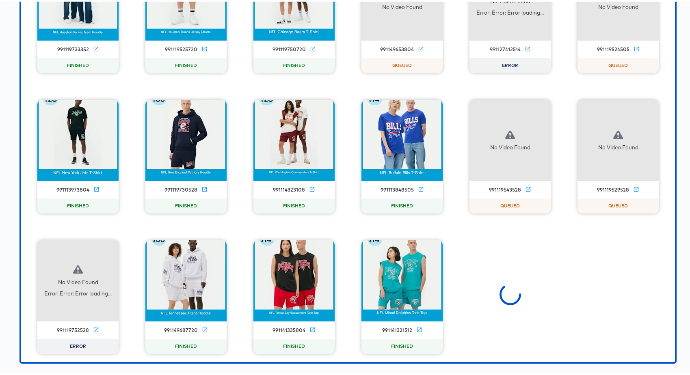
scroll to position [1544, 0]
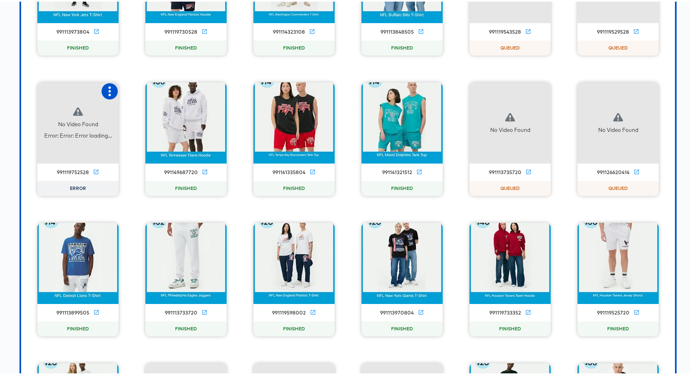
click at [111, 95] on icon "button" at bounding box center [110, 90] width 10 height 10
click at [132, 92] on div "Retry" at bounding box center [140, 89] width 16 height 6
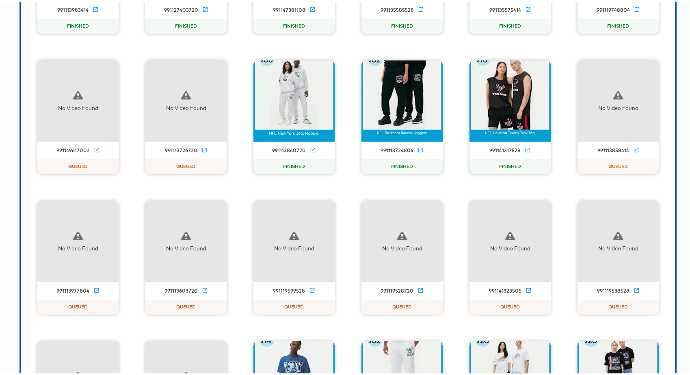
scroll to position [654, 0]
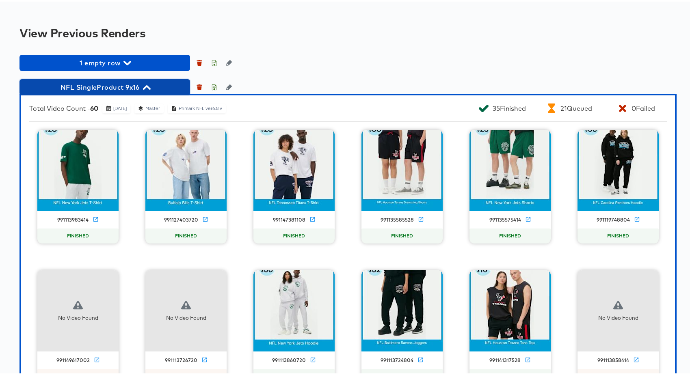
click at [131, 91] on span "NFL SingleProduct 9x16" at bounding box center [105, 85] width 162 height 11
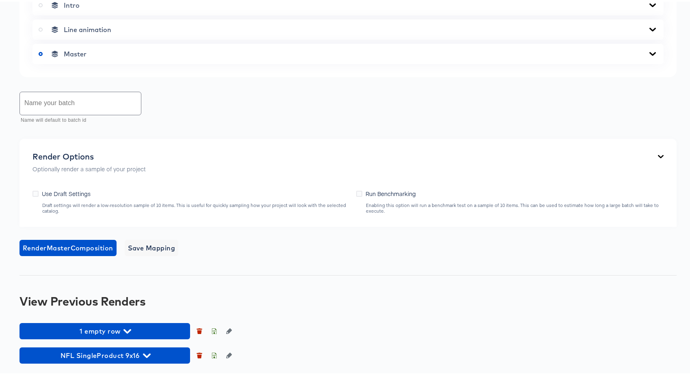
scroll to position [543, 0]
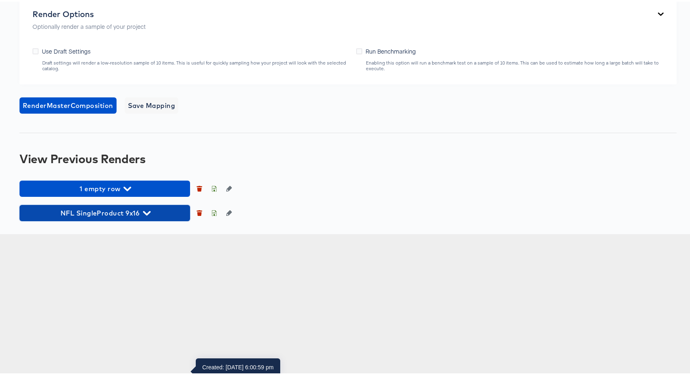
click at [150, 217] on span "NFL SingleProduct 9x16" at bounding box center [105, 211] width 162 height 11
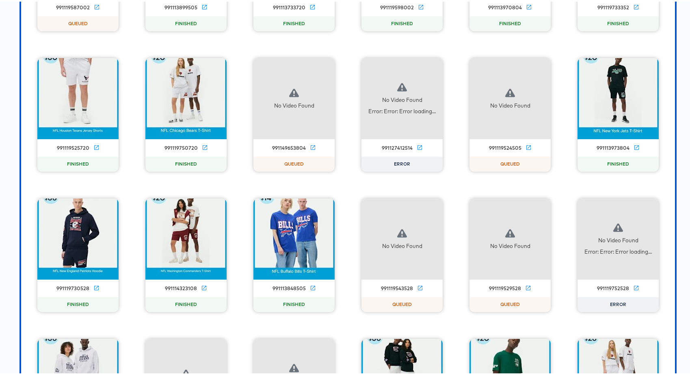
scroll to position [1289, 0]
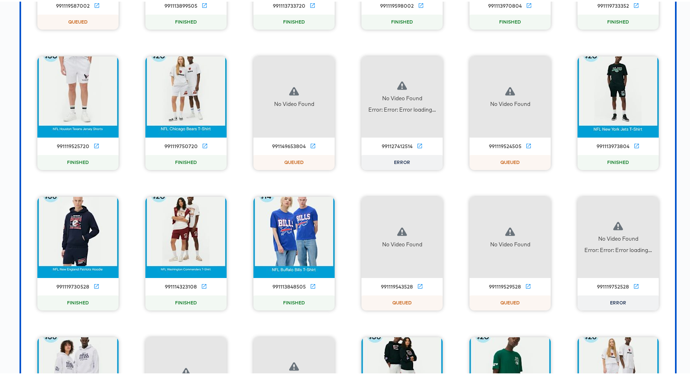
click at [432, 136] on div "No Video Found Error: Error: Error loading..." at bounding box center [401, 95] width 81 height 81
click at [431, 136] on div "No Video Found Error: Error: Error loading..." at bounding box center [401, 95] width 81 height 81
click at [432, 136] on div "No Video Found Error: Error: Error loading..." at bounding box center [401, 95] width 81 height 81
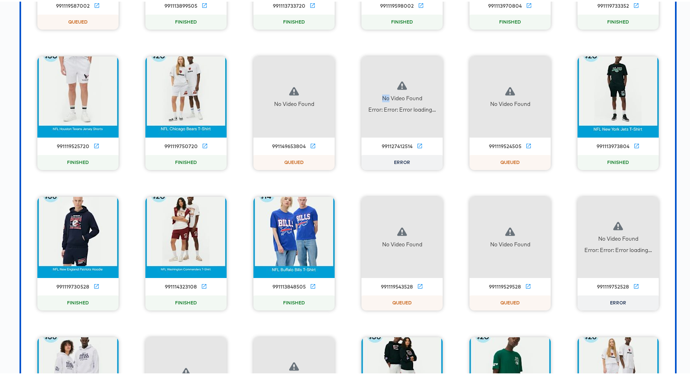
click at [432, 136] on div "No Video Found Error: Error: Error loading..." at bounding box center [401, 95] width 81 height 81
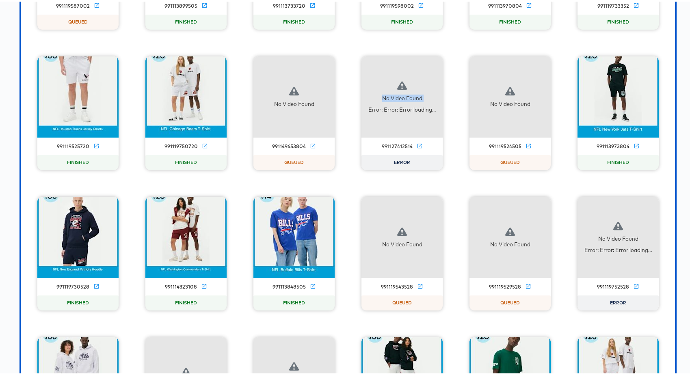
click at [432, 136] on div "No Video Found Error: Error: Error loading..." at bounding box center [401, 95] width 81 height 81
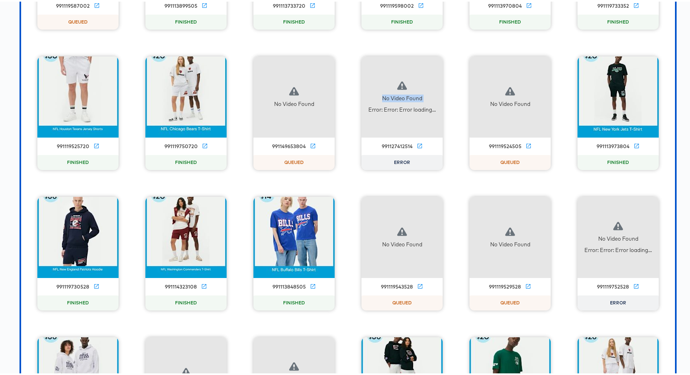
click at [432, 136] on div "No Video Found Error: Error: Error loading..." at bounding box center [401, 95] width 81 height 81
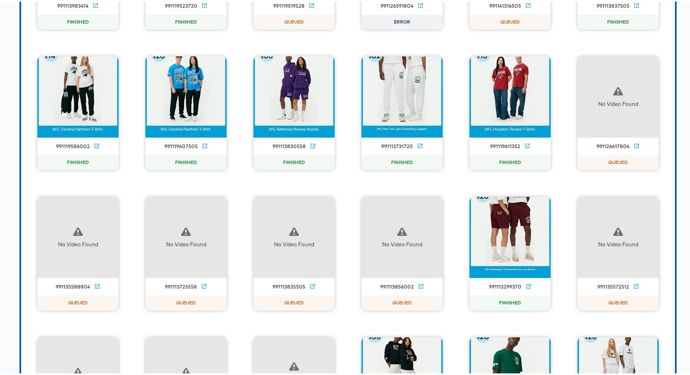
scroll to position [868, 0]
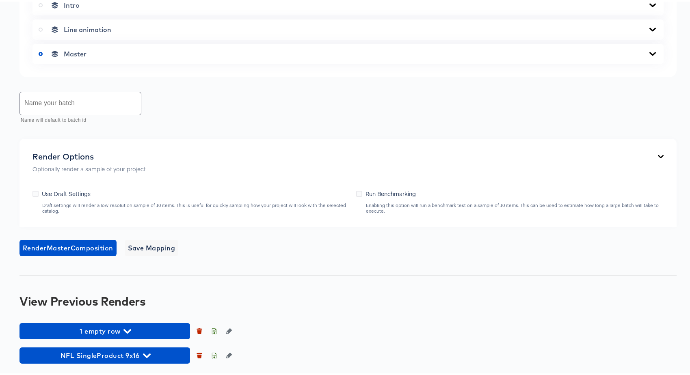
scroll to position [543, 0]
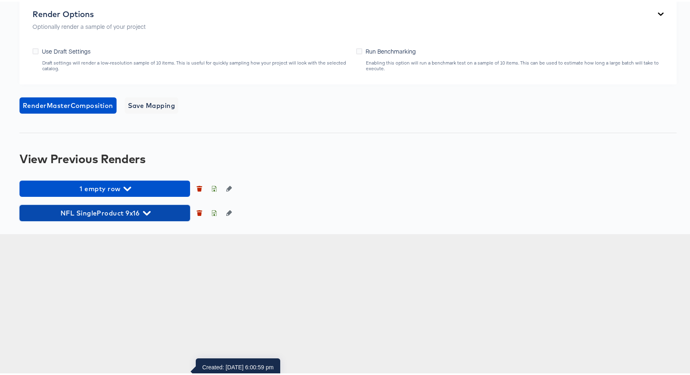
click at [140, 217] on span "NFL SingleProduct 9x16" at bounding box center [105, 211] width 162 height 11
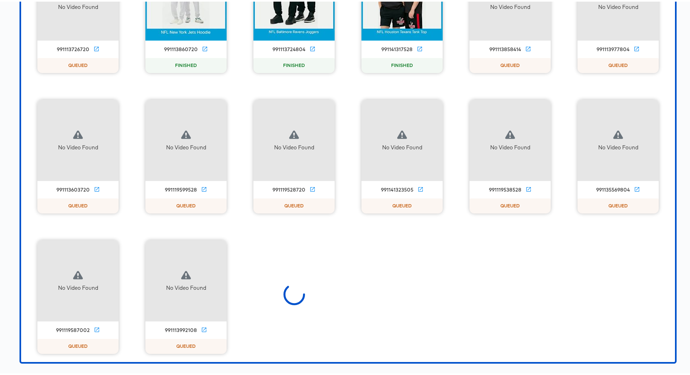
scroll to position [1123, 0]
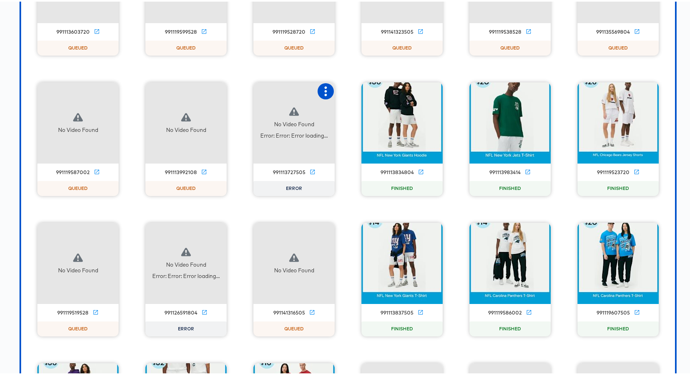
click at [321, 95] on icon "button" at bounding box center [326, 90] width 10 height 10
click at [358, 92] on div "Retry" at bounding box center [356, 89] width 16 height 6
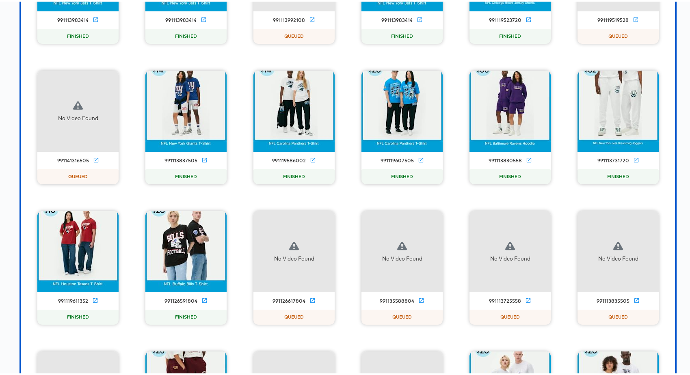
scroll to position [589, 0]
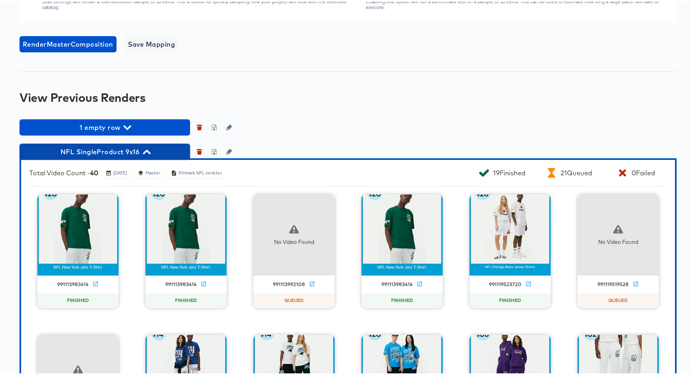
click at [134, 156] on span "NFL SingleProduct 9x16" at bounding box center [105, 150] width 162 height 11
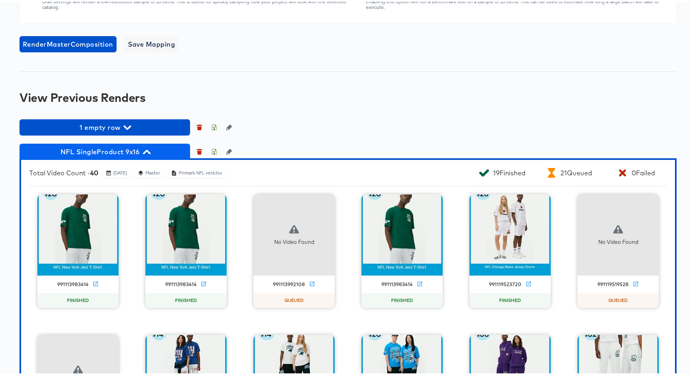
scroll to position [543, 0]
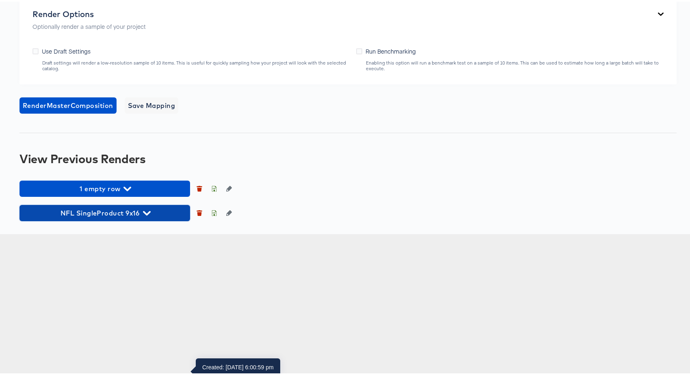
click at [131, 217] on span "NFL SingleProduct 9x16" at bounding box center [105, 211] width 162 height 11
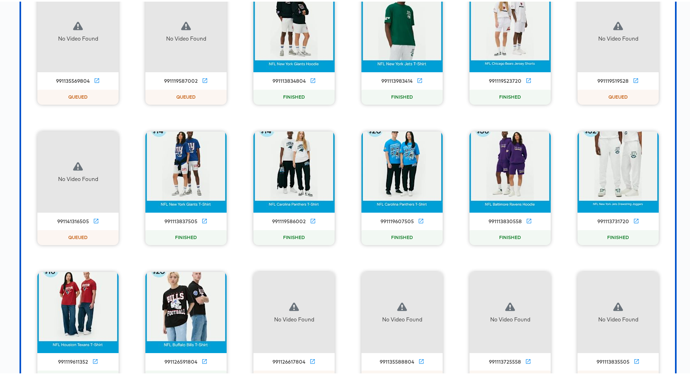
scroll to position [1216, 0]
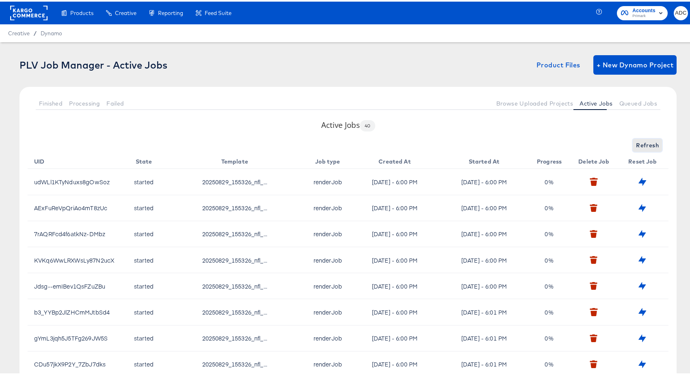
click at [639, 142] on span "Refresh" at bounding box center [647, 144] width 23 height 10
click at [636, 143] on span "Refresh" at bounding box center [647, 144] width 23 height 10
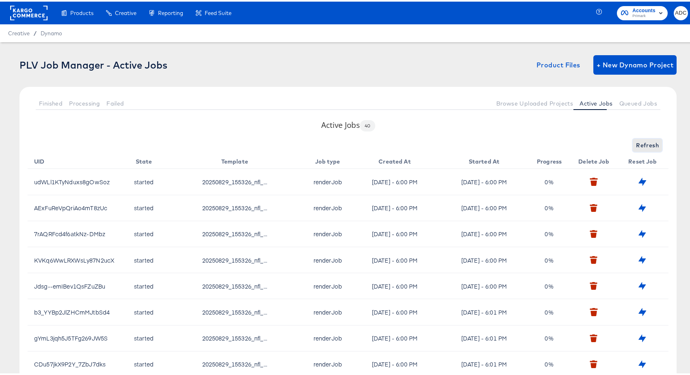
click at [636, 143] on span "Refresh" at bounding box center [647, 144] width 23 height 10
click at [627, 100] on span "Queued Jobs" at bounding box center [638, 102] width 38 height 6
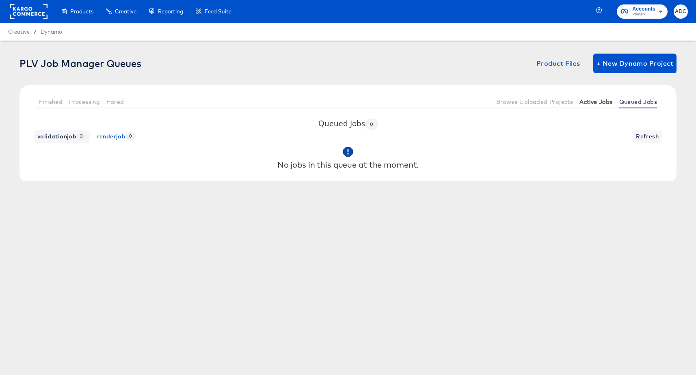
click at [590, 102] on span "Active Jobs" at bounding box center [595, 102] width 33 height 6
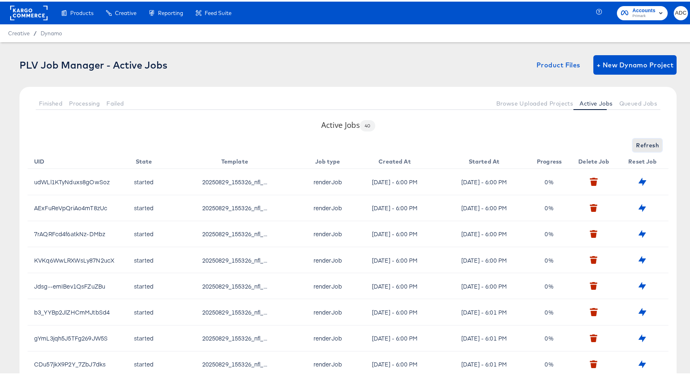
click at [639, 143] on span "Refresh" at bounding box center [647, 144] width 23 height 10
drag, startPoint x: 654, startPoint y: 142, endPoint x: 650, endPoint y: 142, distance: 4.9
click at [654, 142] on button "Refresh" at bounding box center [647, 143] width 29 height 13
click at [649, 142] on span "Refresh" at bounding box center [647, 144] width 23 height 10
click at [646, 150] on button "Refresh" at bounding box center [647, 143] width 29 height 13
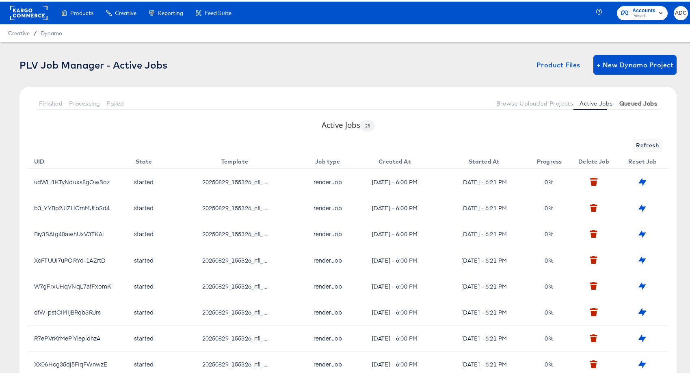
click at [633, 100] on span "Queued Jobs" at bounding box center [638, 102] width 38 height 6
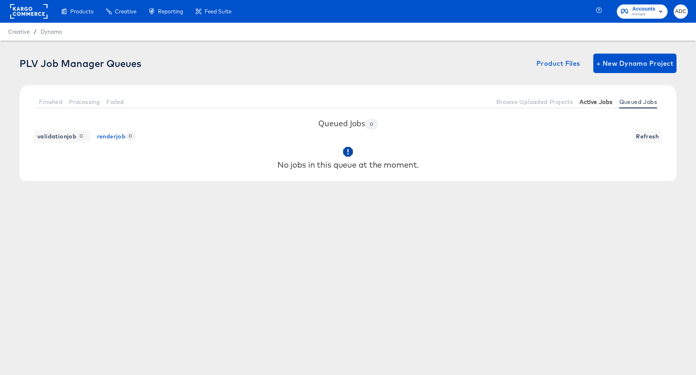
click at [598, 106] on button "Active Jobs" at bounding box center [595, 101] width 39 height 13
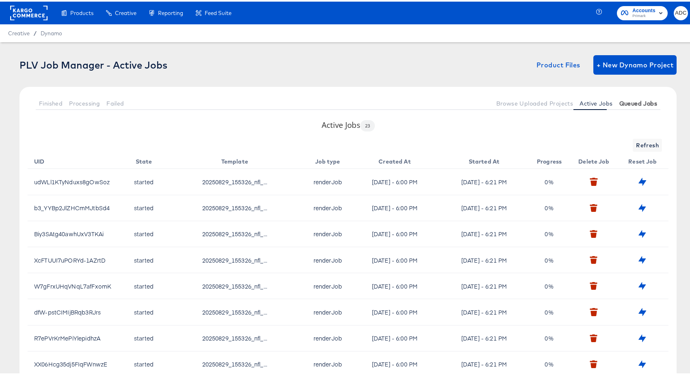
click at [623, 105] on button "Queued Jobs" at bounding box center [638, 101] width 44 height 13
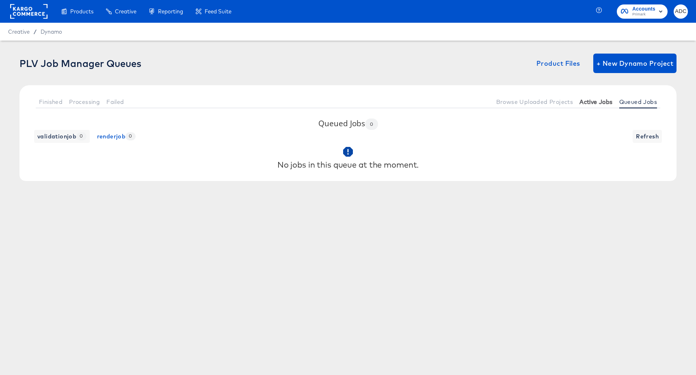
click at [587, 102] on span "Active Jobs" at bounding box center [595, 102] width 33 height 6
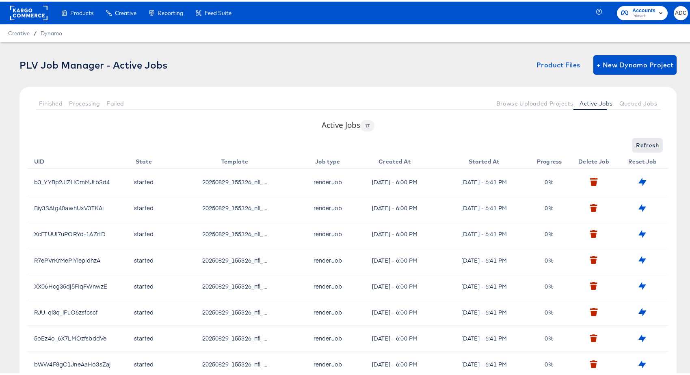
click at [646, 144] on span "Refresh" at bounding box center [647, 144] width 23 height 10
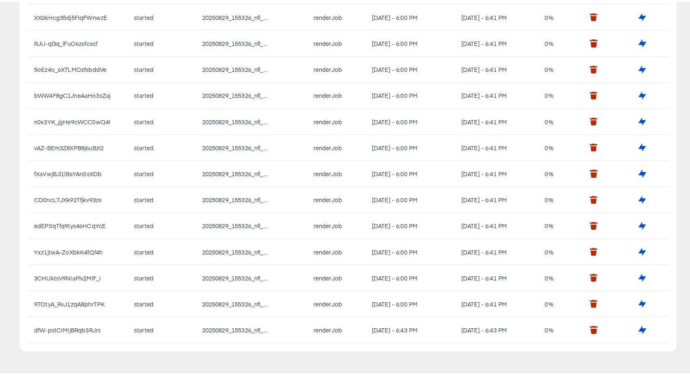
scroll to position [96, 0]
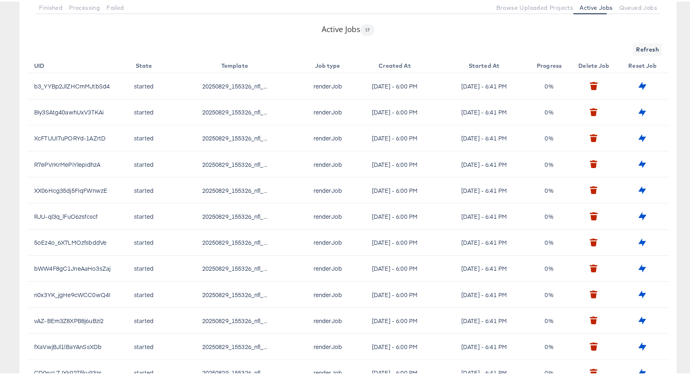
click at [623, 49] on div "Refresh" at bounding box center [348, 47] width 641 height 13
click at [626, 48] on div "Refreshing..." at bounding box center [348, 47] width 641 height 13
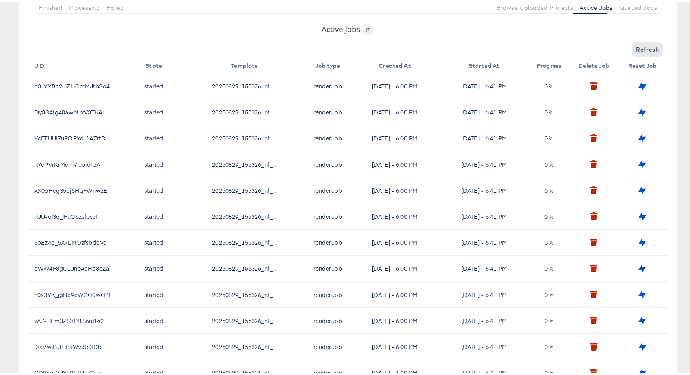
click at [633, 47] on button "Refresh" at bounding box center [647, 47] width 29 height 13
click at [629, 47] on button "Refreshing..." at bounding box center [639, 47] width 43 height 13
click at [633, 47] on button "Refresh" at bounding box center [647, 47] width 29 height 13
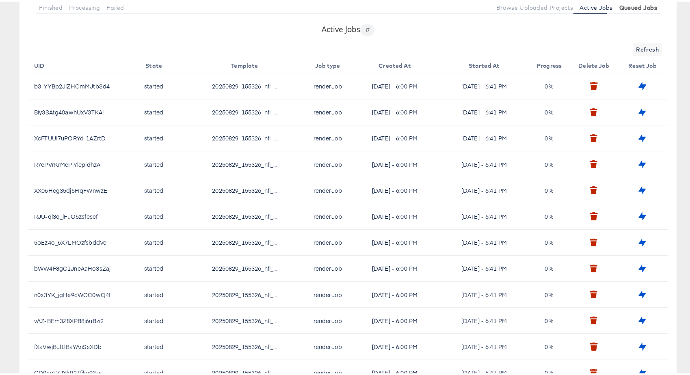
click at [619, 3] on span "Queued Jobs" at bounding box center [638, 6] width 38 height 6
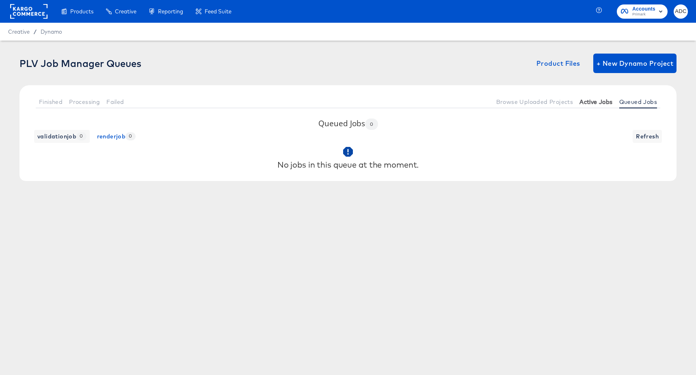
click at [587, 105] on span "Active Jobs" at bounding box center [595, 102] width 33 height 6
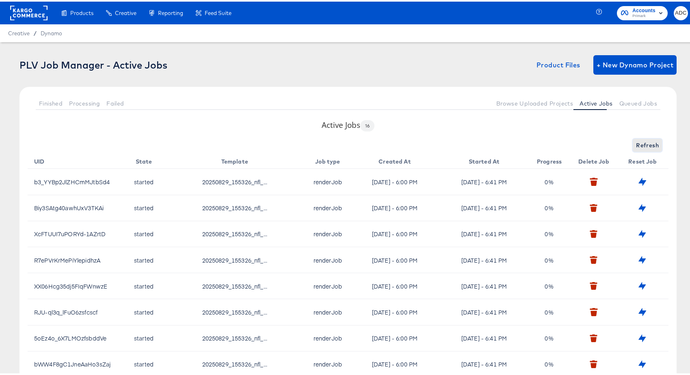
click at [646, 145] on span "Refresh" at bounding box center [647, 144] width 23 height 10
click at [645, 145] on span "Refresh" at bounding box center [647, 144] width 23 height 10
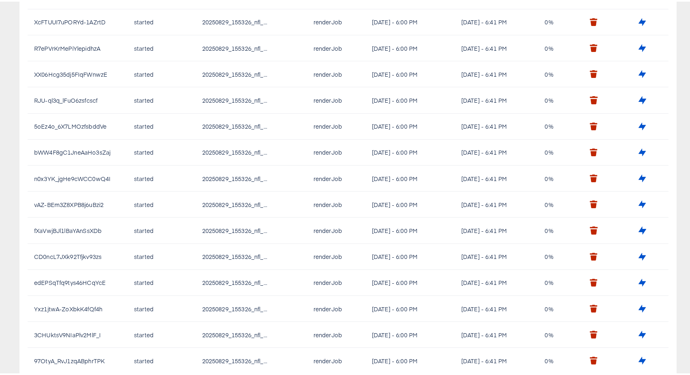
scroll to position [243, 0]
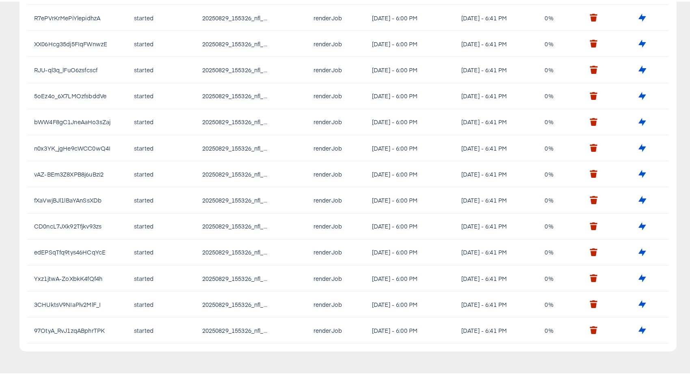
click at [81, 330] on td "97OtyA_RvJ1zqABphrTPK" at bounding box center [76, 329] width 97 height 26
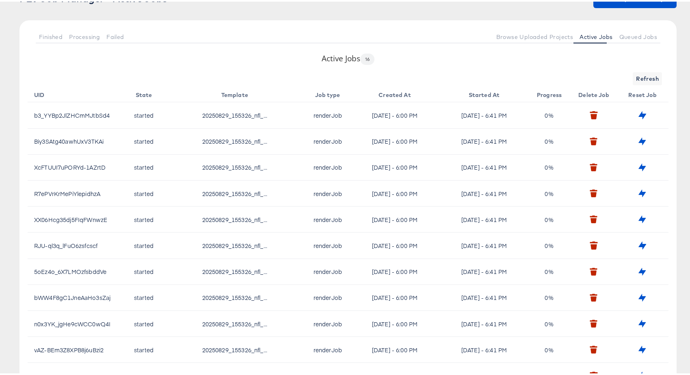
scroll to position [8, 0]
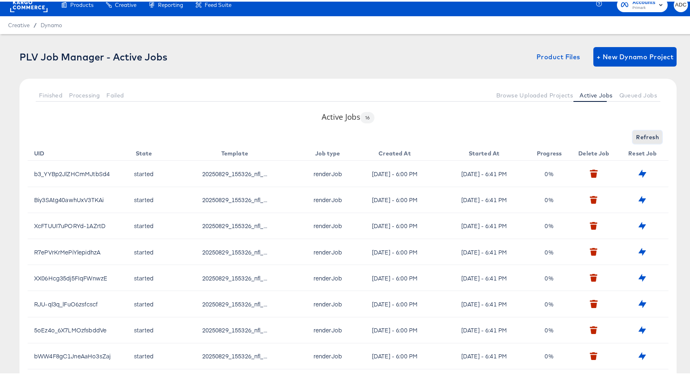
click at [633, 134] on button "Refresh" at bounding box center [647, 135] width 29 height 13
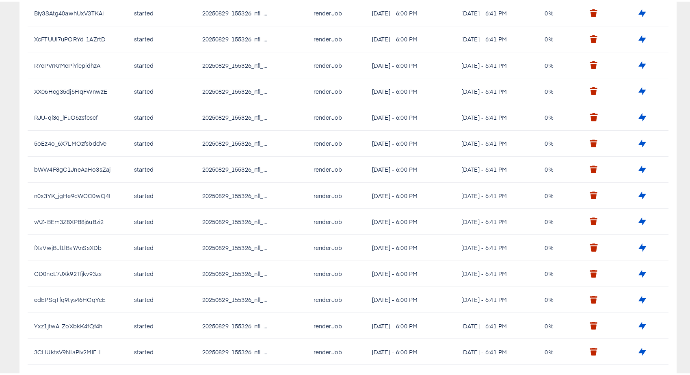
scroll to position [243, 0]
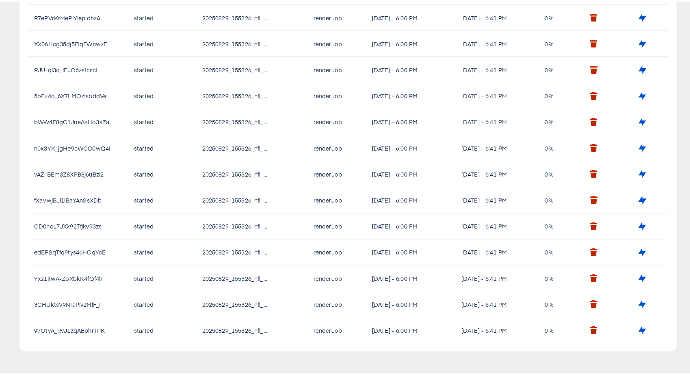
click at [161, 288] on td "started" at bounding box center [145, 277] width 41 height 26
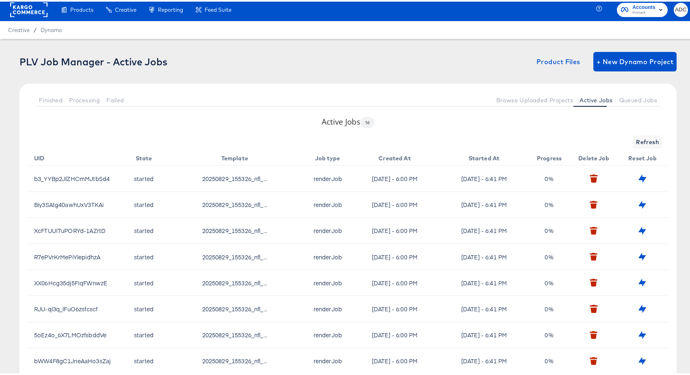
scroll to position [0, 0]
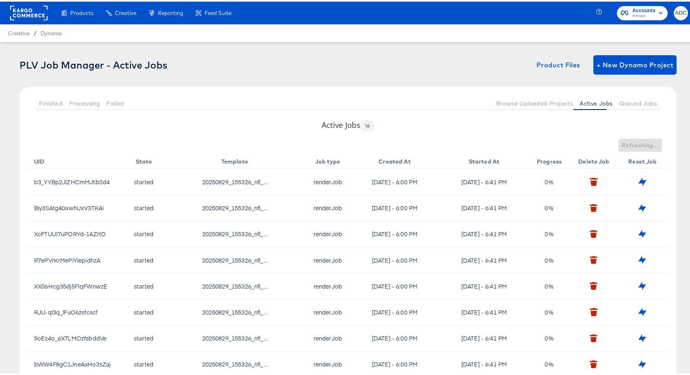
click at [631, 148] on div "Refreshing..." at bounding box center [348, 143] width 641 height 13
click at [636, 145] on span "Refresh" at bounding box center [647, 144] width 23 height 10
click at [643, 141] on span "Refresh" at bounding box center [647, 144] width 23 height 10
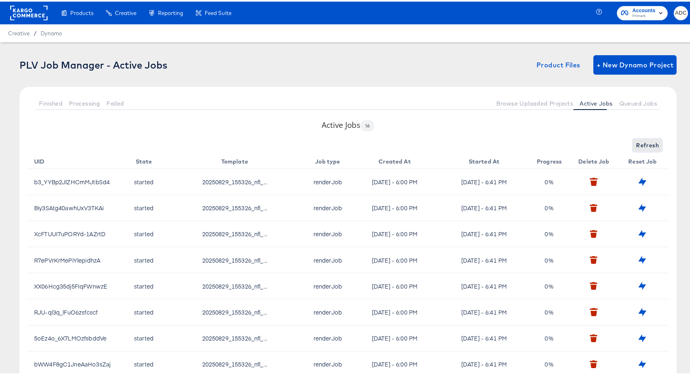
click at [643, 141] on span "Refresh" at bounding box center [647, 144] width 23 height 10
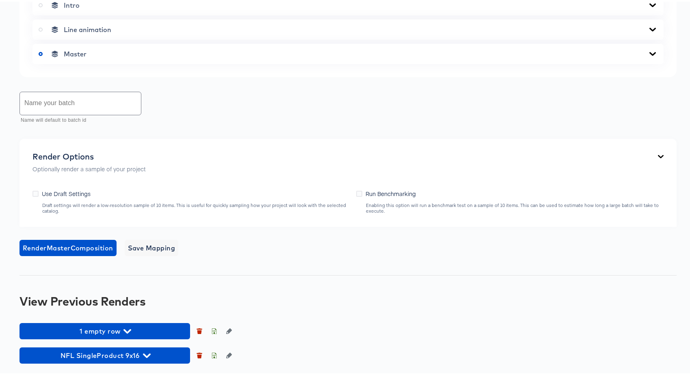
scroll to position [543, 0]
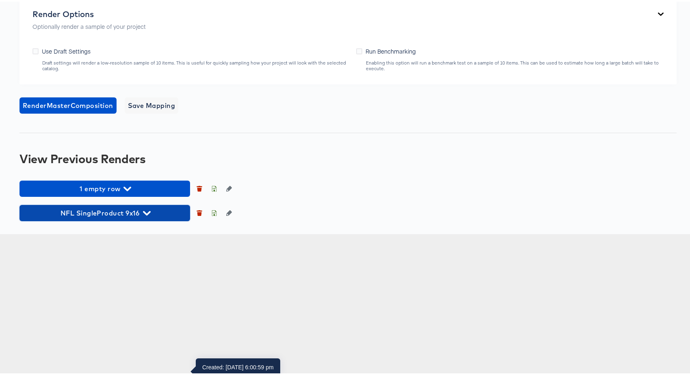
click at [129, 217] on span "NFL SingleProduct 9x16" at bounding box center [105, 211] width 162 height 11
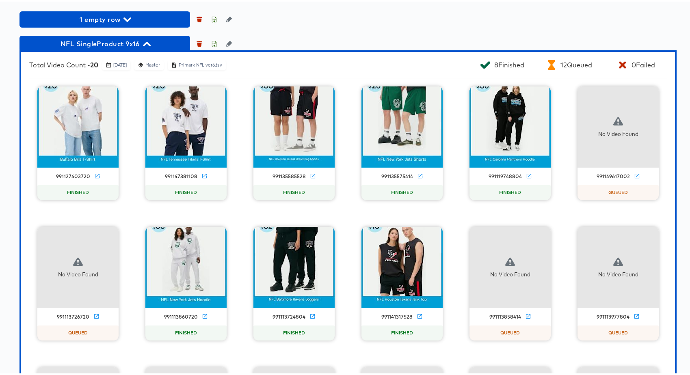
scroll to position [859, 0]
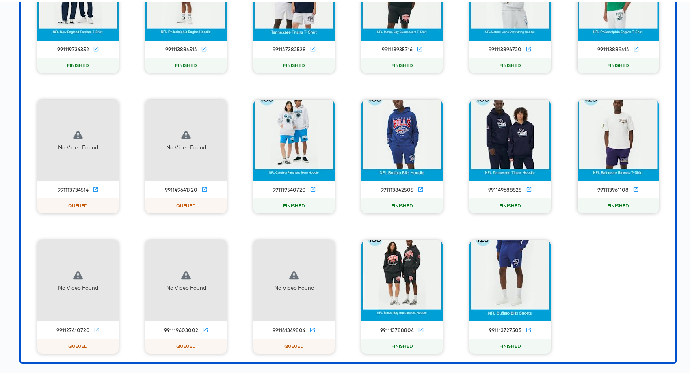
scroll to position [3230, 0]
click at [324, 251] on icon "button" at bounding box center [325, 248] width 2 height 10
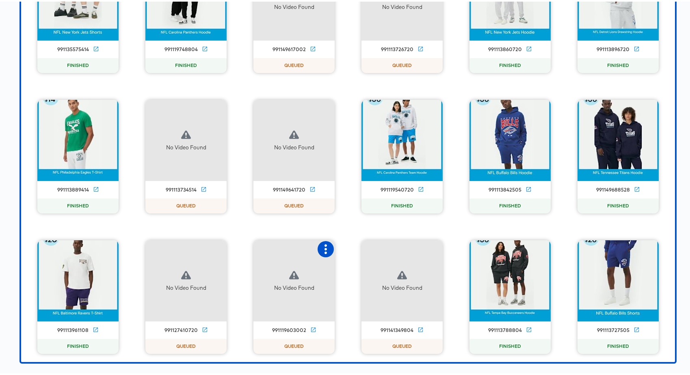
click at [321, 246] on icon "button" at bounding box center [326, 248] width 10 height 10
click at [434, 248] on icon "button" at bounding box center [434, 248] width 10 height 10
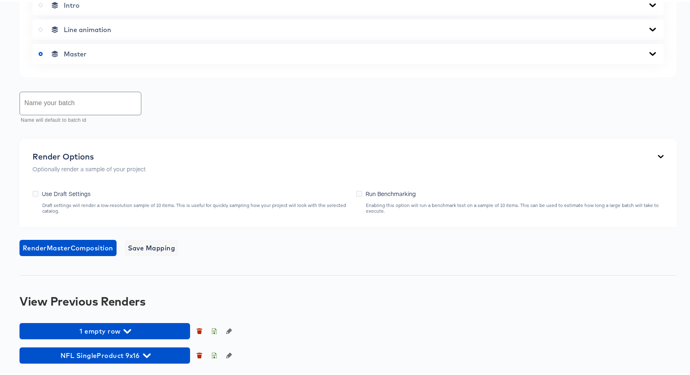
scroll to position [543, 0]
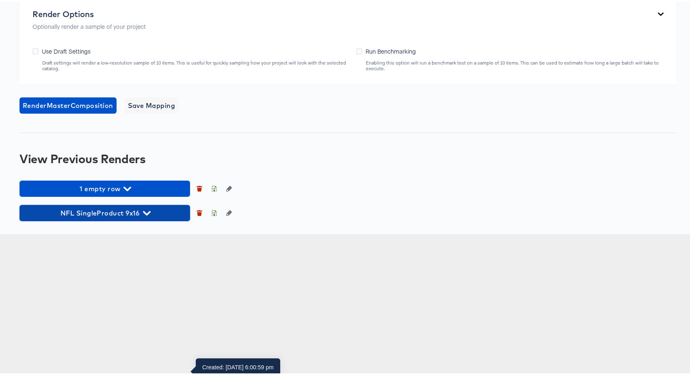
click at [145, 216] on icon "button" at bounding box center [147, 212] width 8 height 8
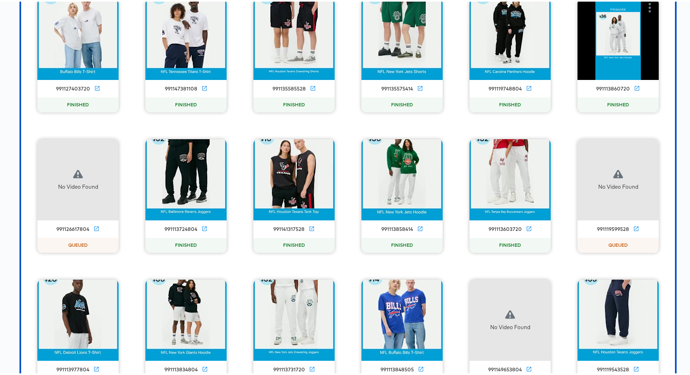
scroll to position [782, 0]
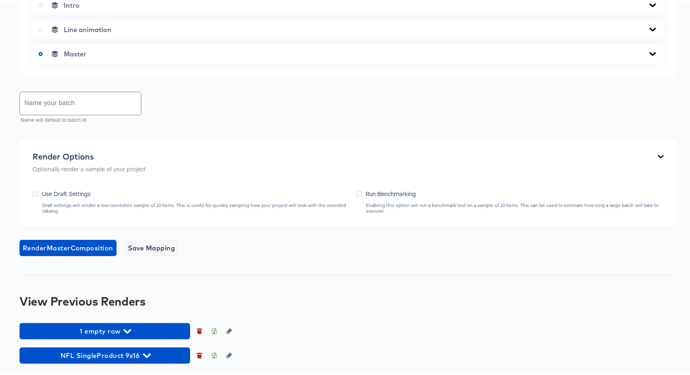
scroll to position [543, 0]
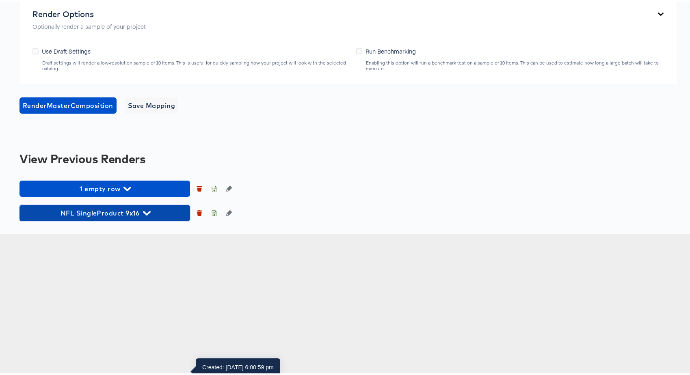
drag, startPoint x: 147, startPoint y: 359, endPoint x: 169, endPoint y: 298, distance: 64.5
click at [147, 217] on span "NFL SingleProduct 9x16" at bounding box center [105, 211] width 162 height 11
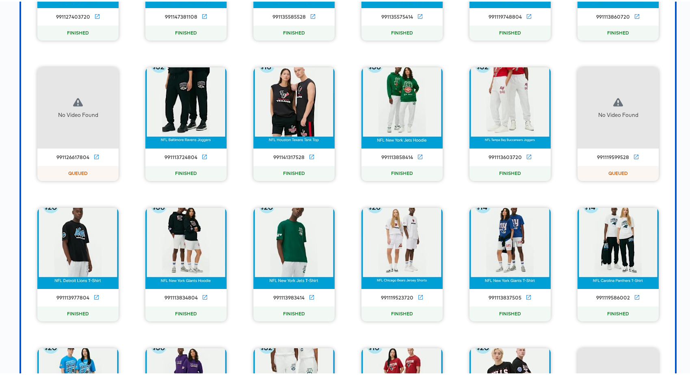
scroll to position [907, 0]
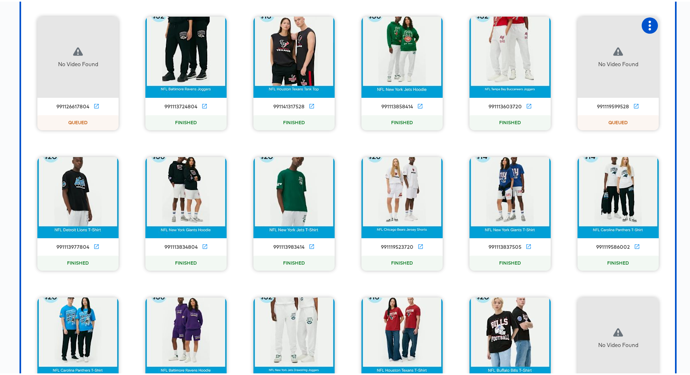
click at [645, 29] on icon "button" at bounding box center [650, 24] width 10 height 10
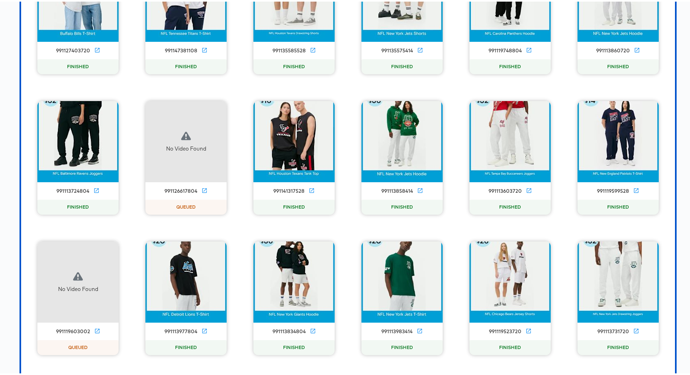
scroll to position [816, 0]
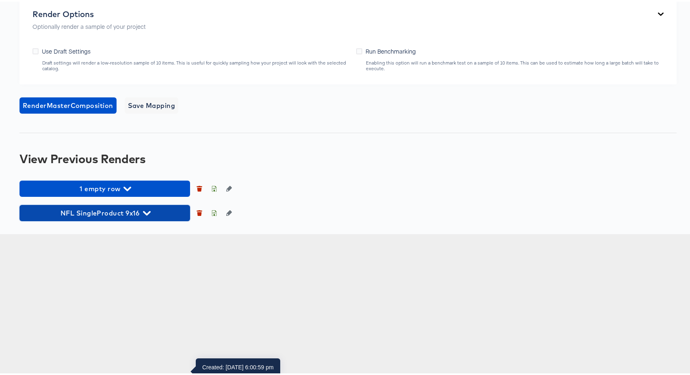
click at [147, 214] on icon "button" at bounding box center [147, 211] width 8 height 4
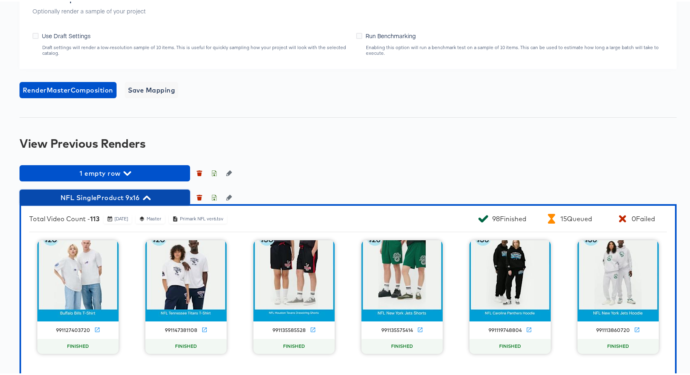
click at [115, 202] on span "NFL SingleProduct 9x16" at bounding box center [105, 195] width 162 height 11
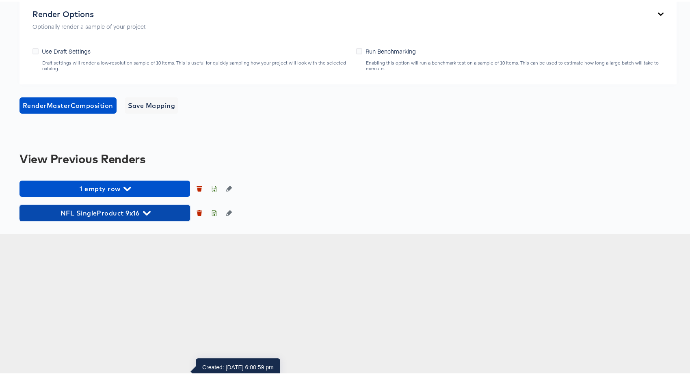
click at [118, 217] on span "NFL SingleProduct 9x16" at bounding box center [105, 211] width 162 height 11
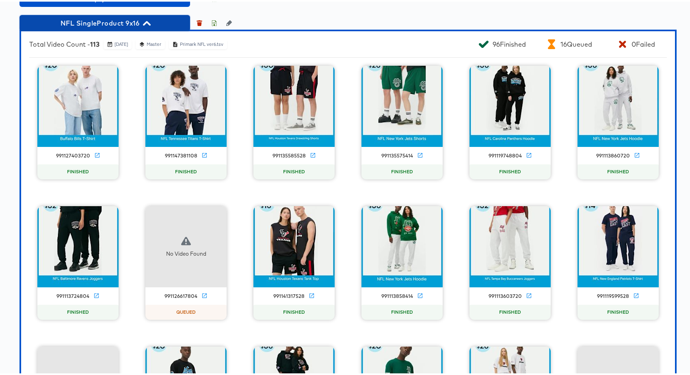
click at [104, 27] on span "NFL SingleProduct 9x16" at bounding box center [105, 21] width 162 height 11
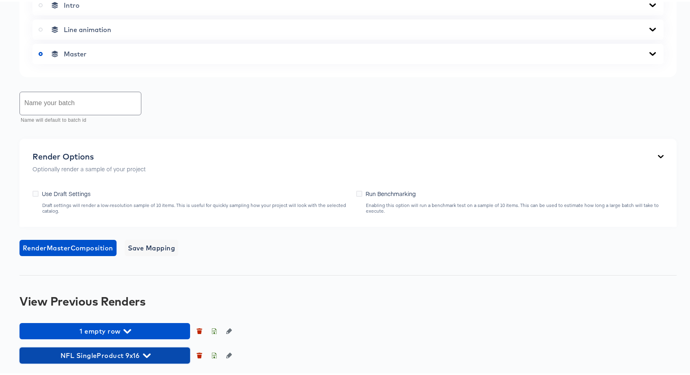
click at [125, 361] on button "NFL SingleProduct 9x16" at bounding box center [104, 354] width 171 height 16
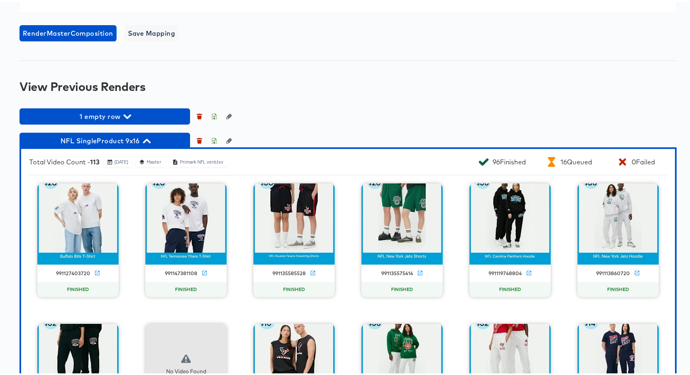
scroll to position [933, 0]
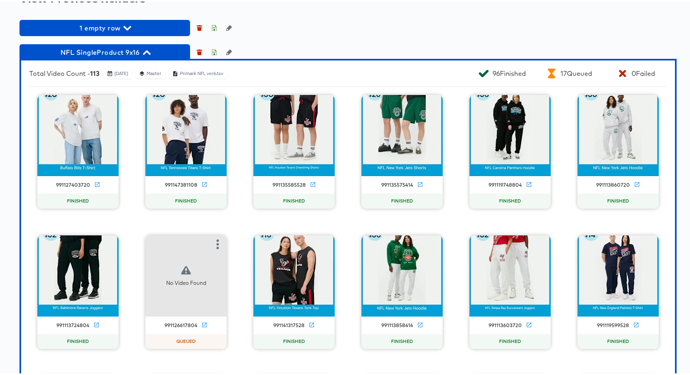
scroll to position [687, 0]
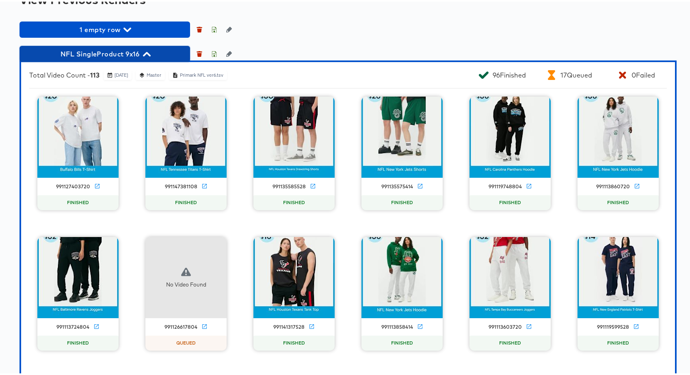
click at [125, 58] on span "NFL SingleProduct 9x16" at bounding box center [105, 52] width 162 height 11
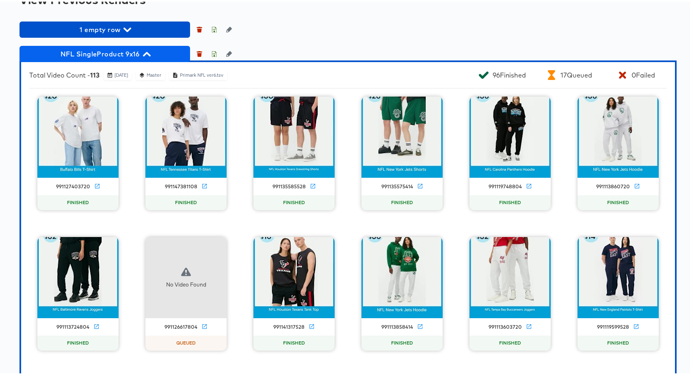
scroll to position [543, 0]
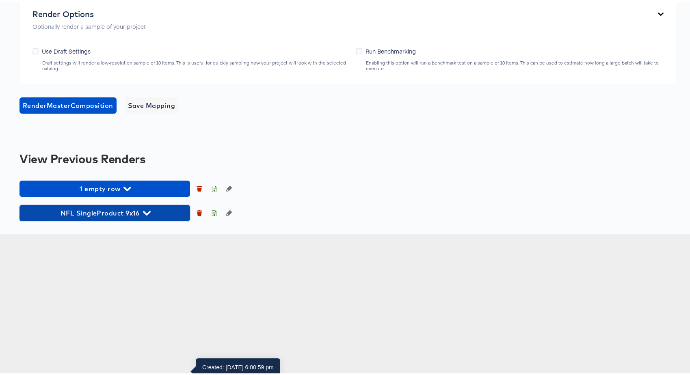
click at [121, 217] on span "NFL SingleProduct 9x16" at bounding box center [105, 211] width 162 height 11
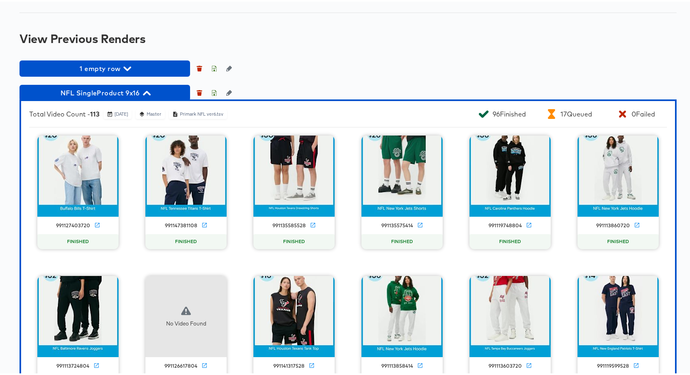
scroll to position [724, 0]
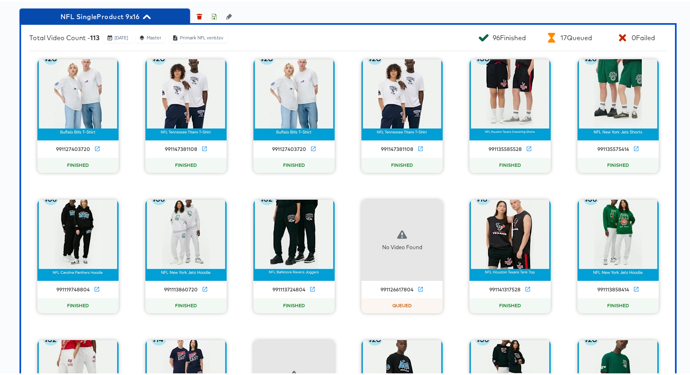
click at [143, 19] on icon "button" at bounding box center [147, 15] width 8 height 8
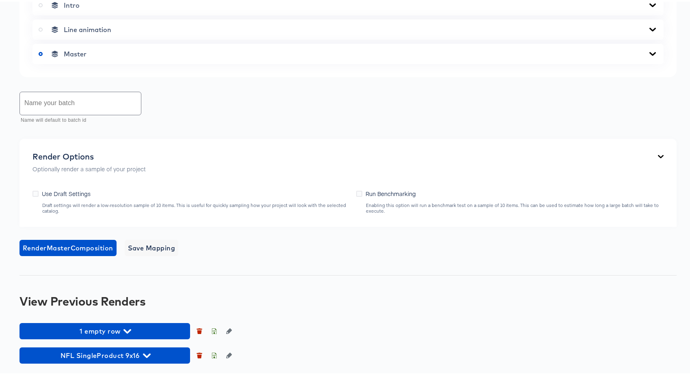
scroll to position [543, 0]
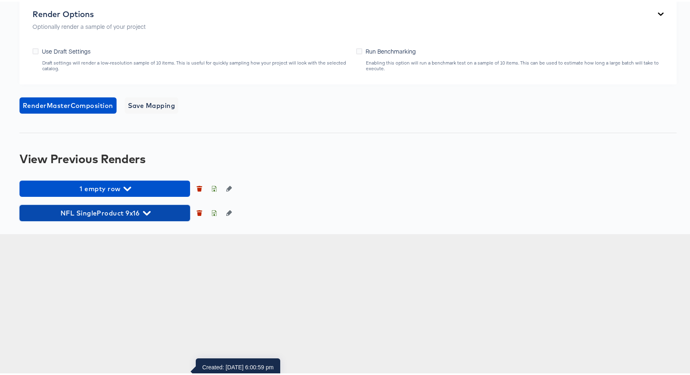
click at [141, 217] on span "NFL SingleProduct 9x16" at bounding box center [105, 211] width 162 height 11
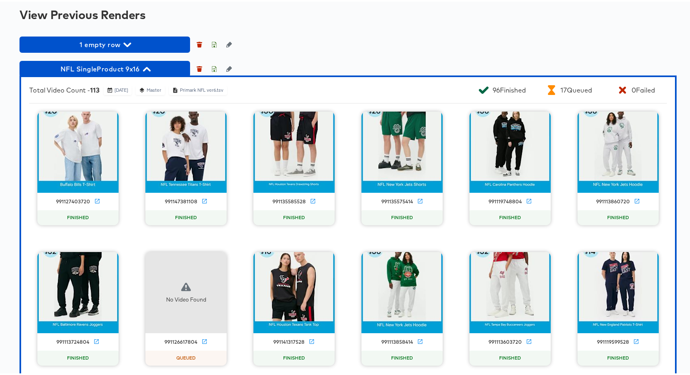
scroll to position [939, 0]
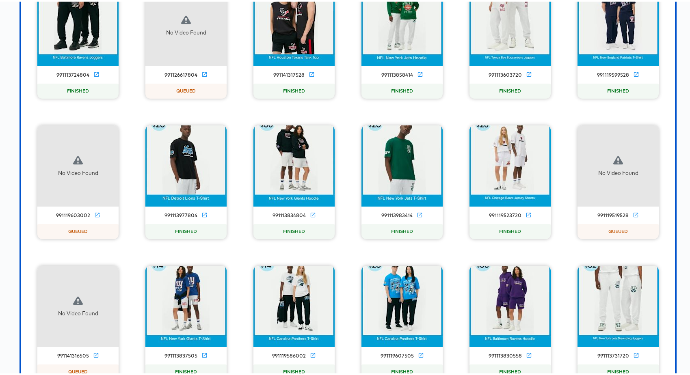
click at [206, 65] on div "No Video Found" at bounding box center [185, 23] width 81 height 81
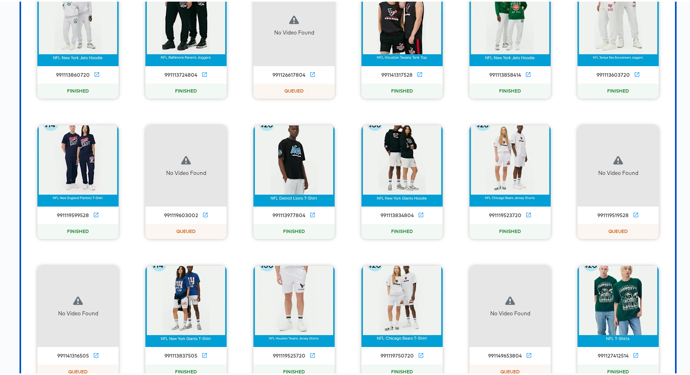
scroll to position [658, 0]
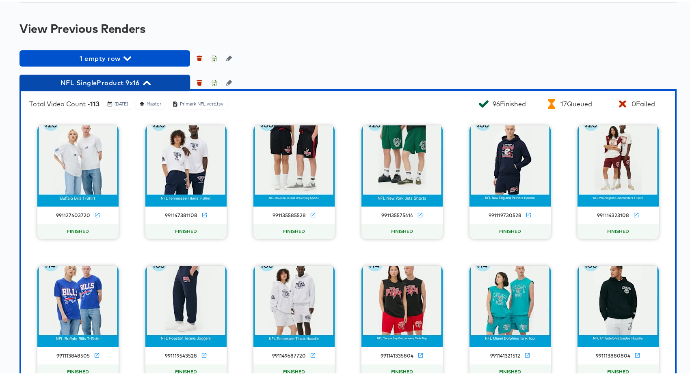
click at [105, 87] on span "NFL SingleProduct 9x16" at bounding box center [105, 81] width 162 height 11
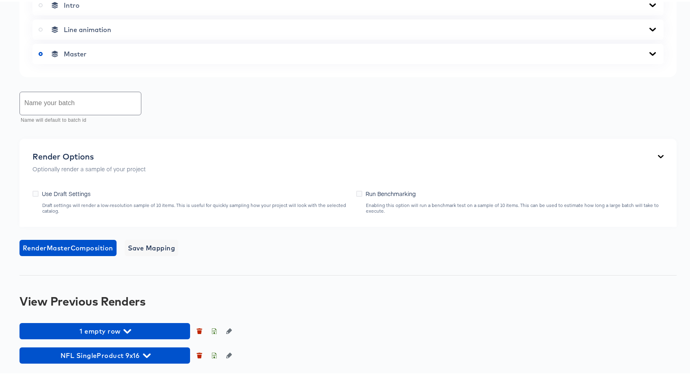
scroll to position [543, 0]
click at [119, 354] on span "NFL SingleProduct 9x16" at bounding box center [105, 353] width 162 height 11
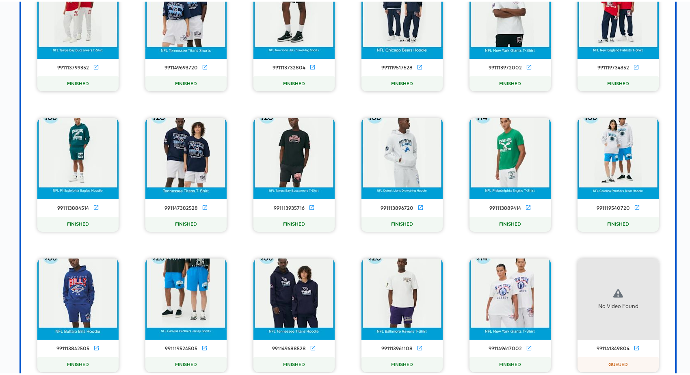
scroll to position [3230, 0]
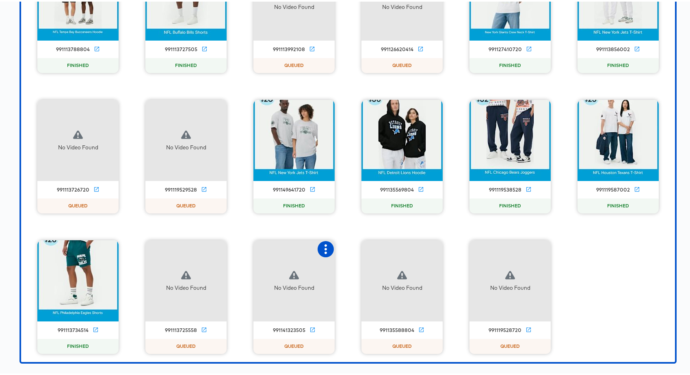
click at [325, 248] on icon "button" at bounding box center [326, 248] width 10 height 10
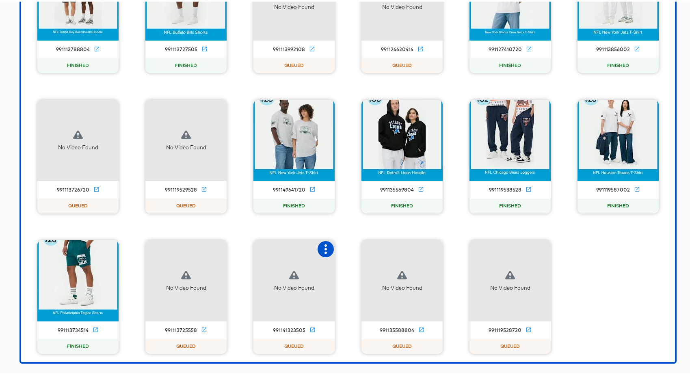
click at [325, 248] on icon "button" at bounding box center [326, 248] width 10 height 10
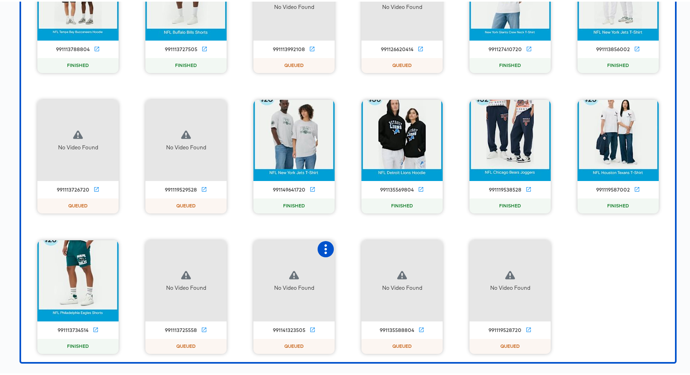
click at [325, 248] on icon "button" at bounding box center [326, 248] width 10 height 10
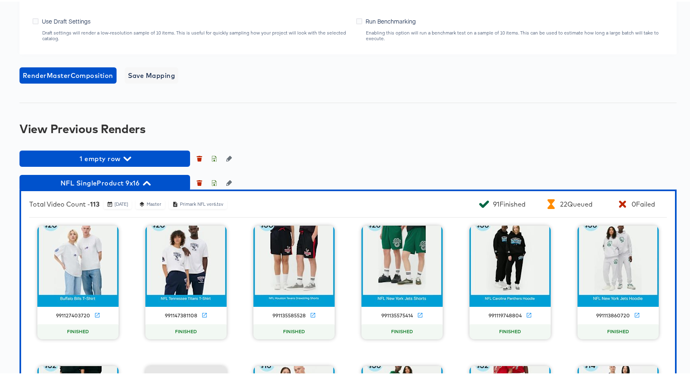
scroll to position [779, 0]
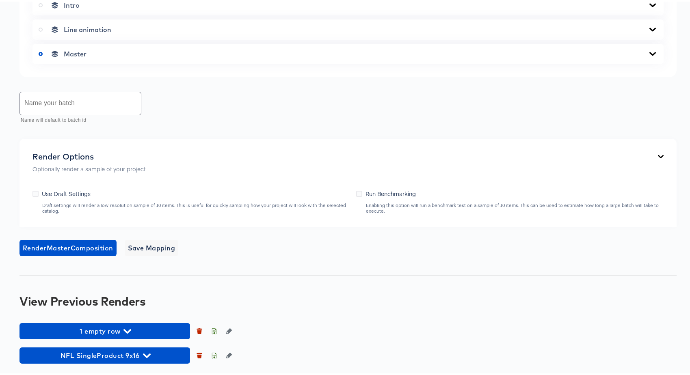
scroll to position [543, 0]
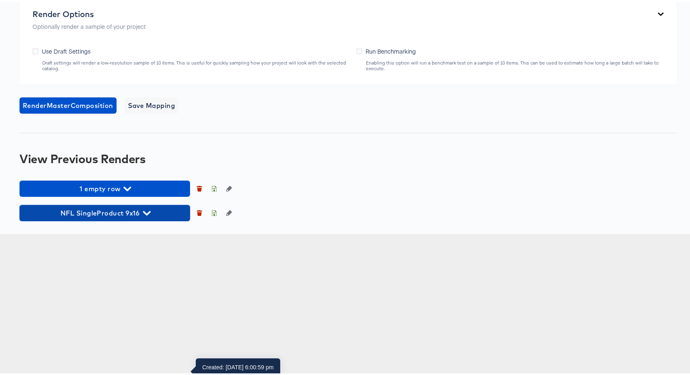
click at [131, 220] on button "NFL SingleProduct 9x16" at bounding box center [104, 211] width 171 height 16
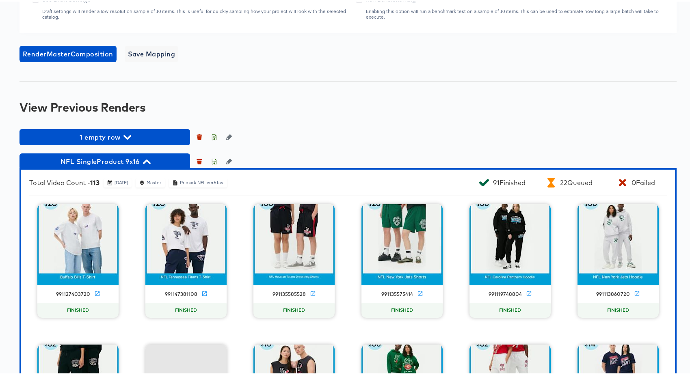
scroll to position [596, 0]
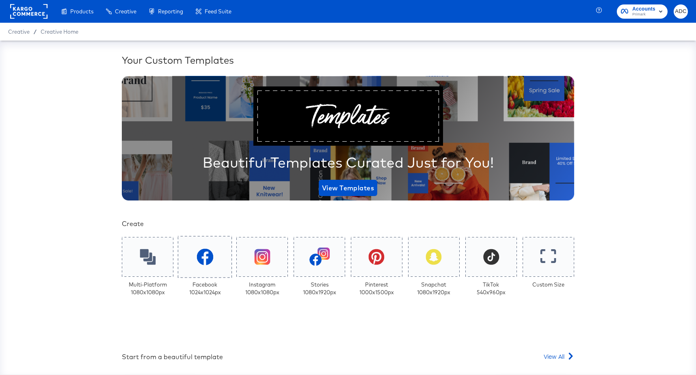
click at [198, 253] on icon at bounding box center [205, 256] width 17 height 17
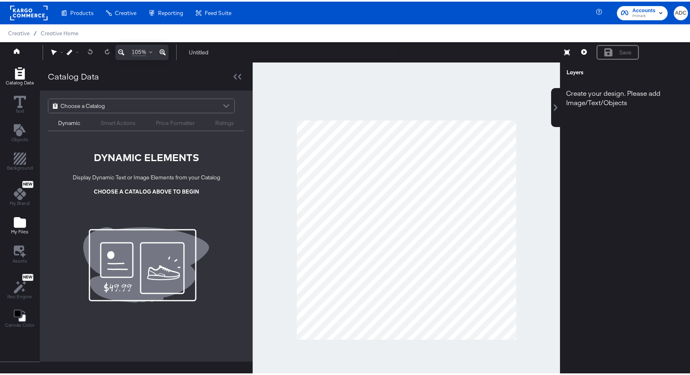
click at [17, 221] on icon "Add Files" at bounding box center [20, 221] width 12 height 11
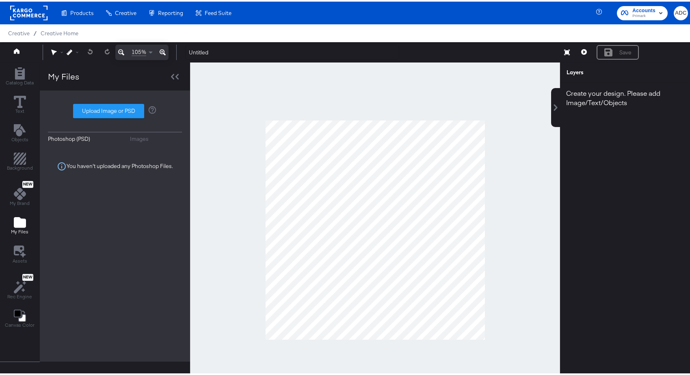
click at [130, 140] on div "Images" at bounding box center [139, 138] width 19 height 8
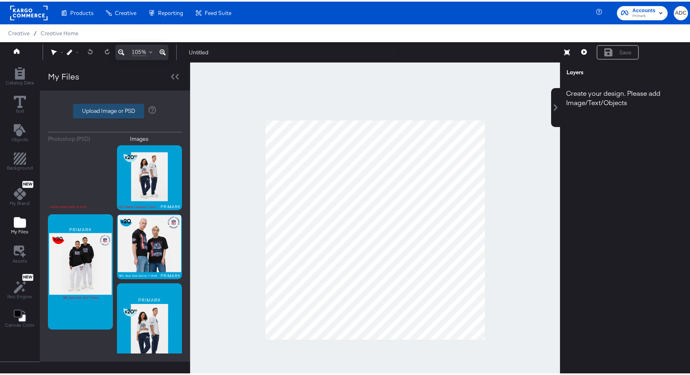
click at [101, 112] on label "Upload Image or PSD" at bounding box center [108, 110] width 70 height 14
click at [115, 110] on input "Upload Image or PSD" at bounding box center [115, 110] width 0 height 0
type input "C:\fakepath\4.png"
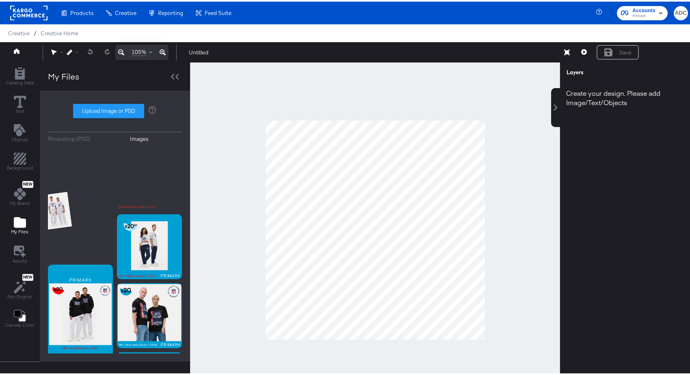
click at [24, 10] on rect at bounding box center [28, 11] width 37 height 15
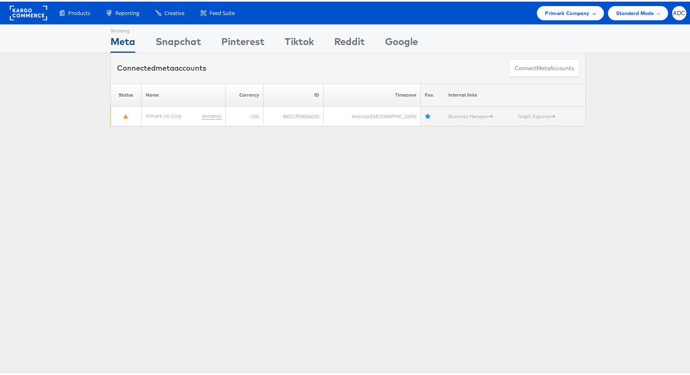
click at [551, 6] on div "Primark Company" at bounding box center [570, 11] width 67 height 14
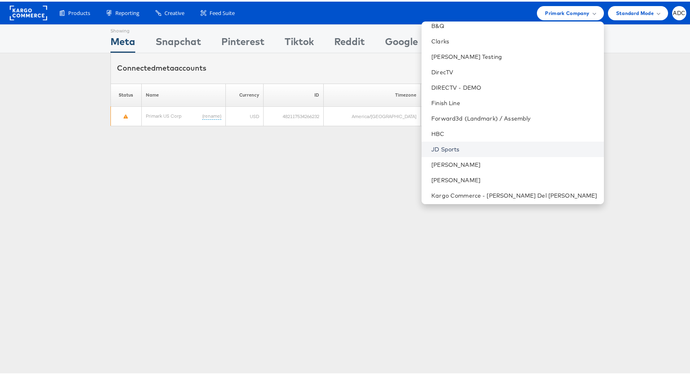
scroll to position [115, 0]
click at [485, 130] on link "HBC" at bounding box center [514, 131] width 166 height 8
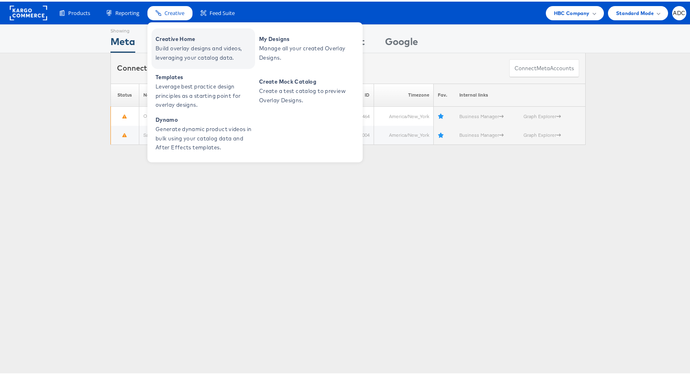
click at [184, 48] on span "Build overlay designs and videos, leveraging your catalog data." at bounding box center [204, 51] width 97 height 19
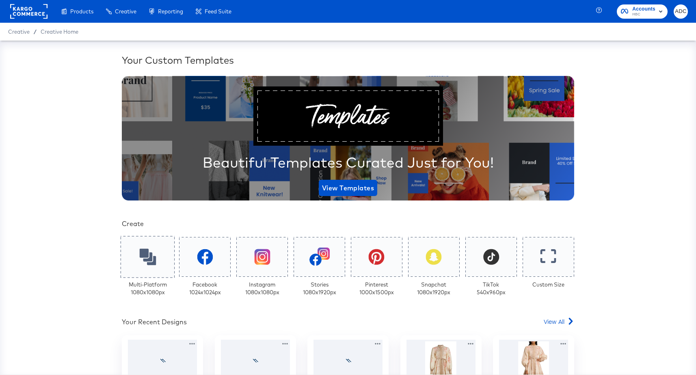
click at [146, 251] on icon at bounding box center [147, 256] width 17 height 17
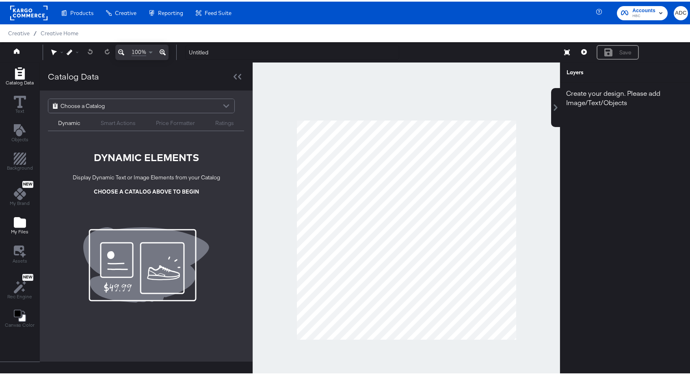
click at [19, 222] on icon "Add Files" at bounding box center [20, 221] width 12 height 11
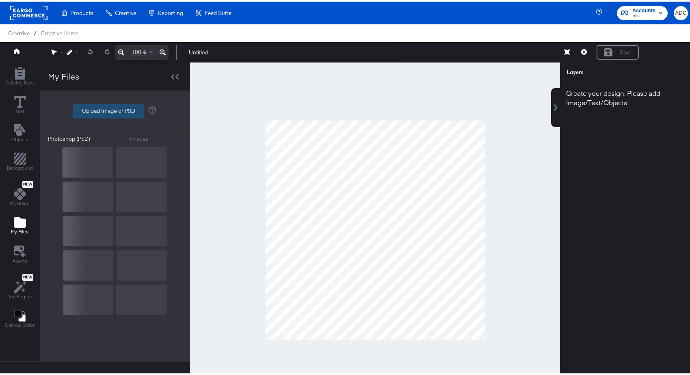
click at [116, 115] on label "Upload Image or PSD" at bounding box center [108, 110] width 70 height 14
click at [115, 110] on input "Upload Image or PSD" at bounding box center [115, 110] width 0 height 0
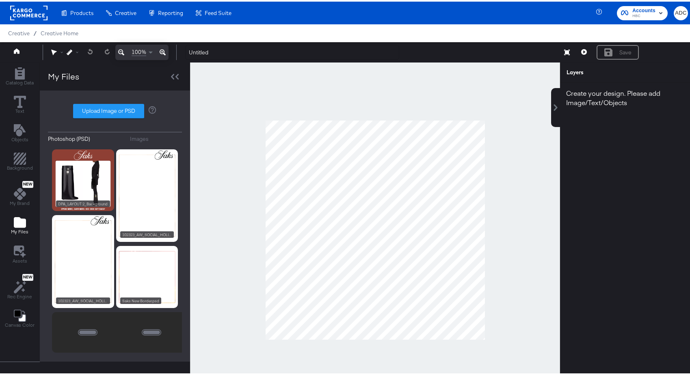
type input "C:\fakepath\tape_2.png"
